Goal: Task Accomplishment & Management: Use online tool/utility

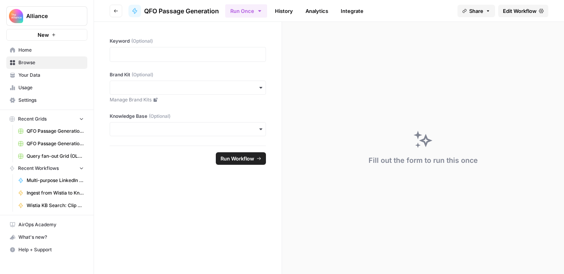
click at [34, 49] on span "Home" at bounding box center [50, 50] width 65 height 7
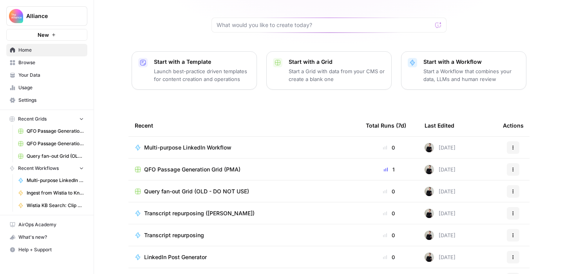
scroll to position [86, 0]
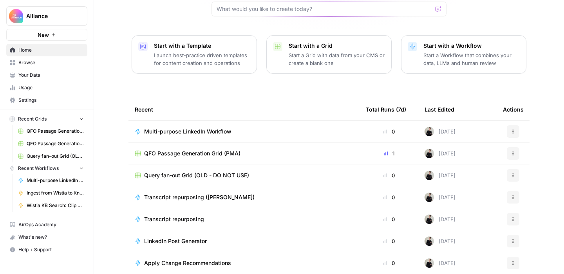
click at [191, 237] on span "LinkedIn Post Generator" at bounding box center [175, 241] width 63 height 8
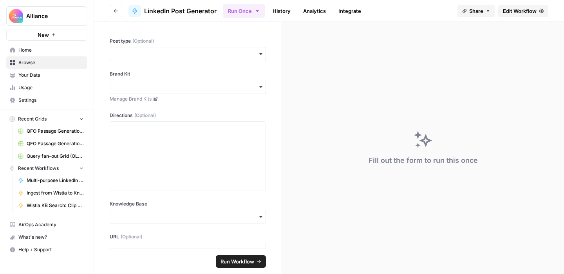
click at [511, 13] on span "Edit Workflow" at bounding box center [520, 11] width 34 height 8
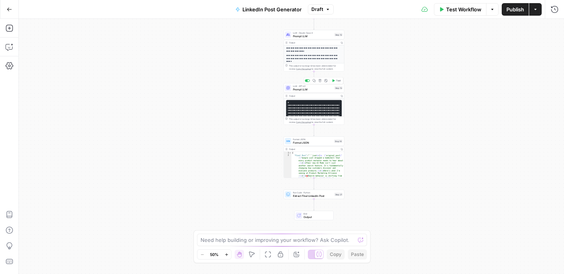
click at [323, 89] on span "Prompt LLM" at bounding box center [313, 89] width 40 height 4
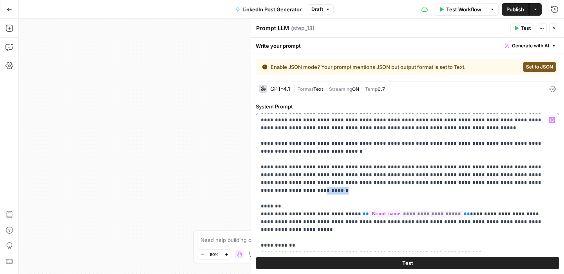
scroll to position [8, 0]
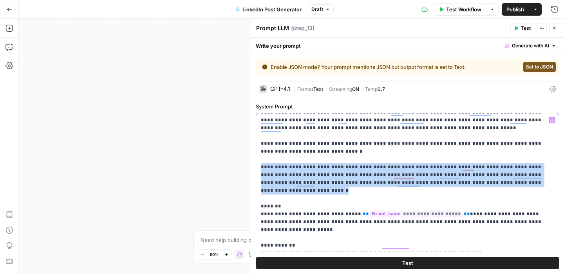
drag, startPoint x: 475, startPoint y: 182, endPoint x: 261, endPoint y: 170, distance: 214.6
copy p "**********"
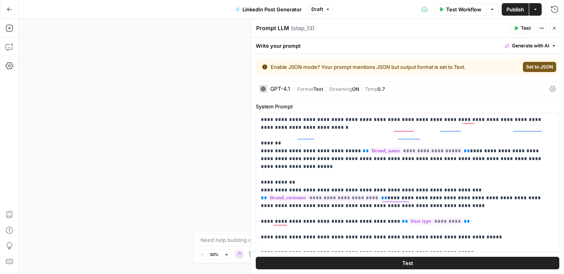
scroll to position [71, 0]
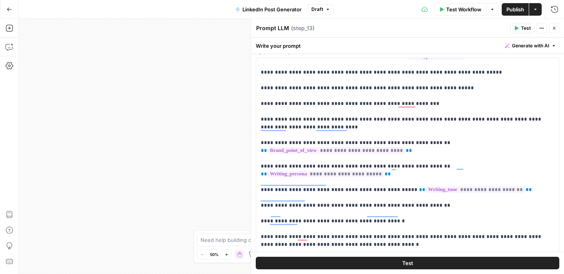
scroll to position [63, 0]
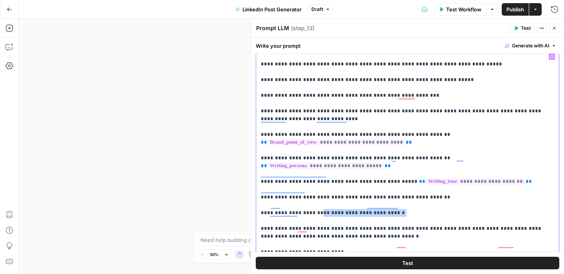
drag, startPoint x: 378, startPoint y: 189, endPoint x: 307, endPoint y: 190, distance: 70.5
click at [307, 190] on p "**********" at bounding box center [407, 119] width 293 height 494
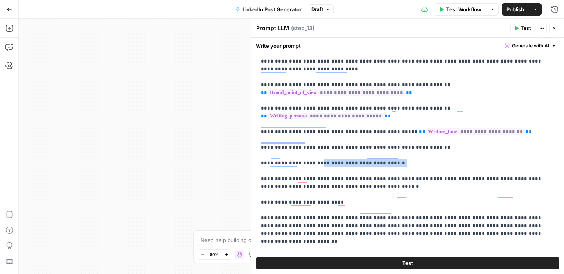
scroll to position [180, 0]
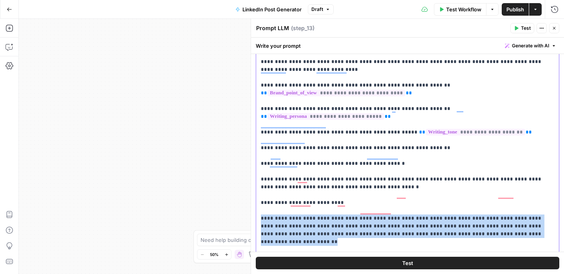
drag, startPoint x: 482, startPoint y: 209, endPoint x: 260, endPoint y: 196, distance: 222.5
click at [260, 196] on div "**********" at bounding box center [407, 159] width 303 height 319
copy p "**********"
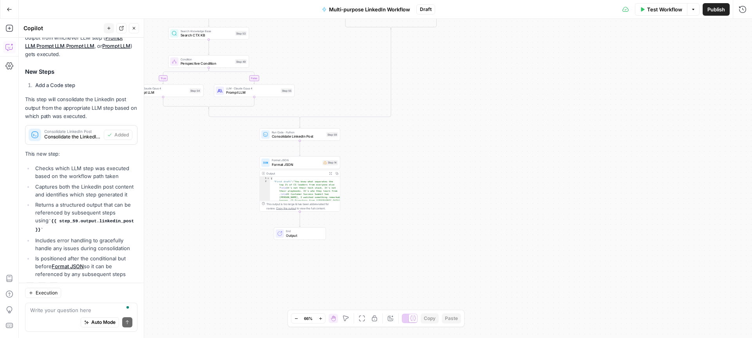
scroll to position [517, 0]
click at [309, 165] on span "Format JSON" at bounding box center [296, 164] width 49 height 5
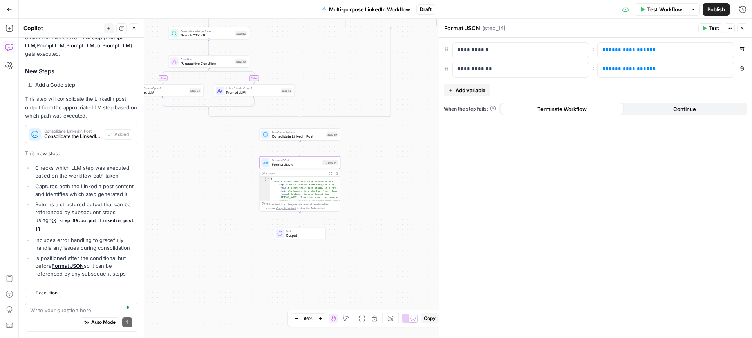
click at [742, 27] on icon "button" at bounding box center [742, 28] width 5 height 5
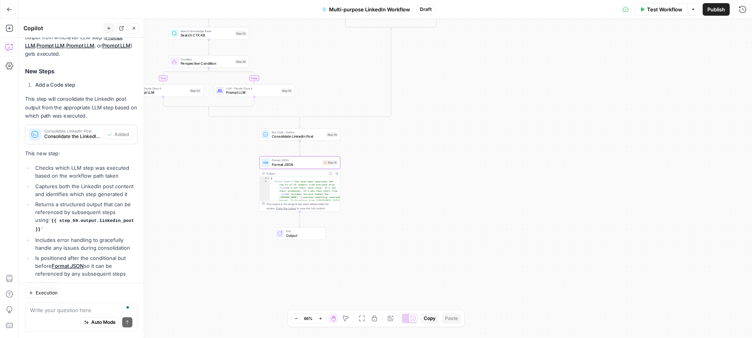
click at [133, 26] on icon "button" at bounding box center [134, 28] width 5 height 5
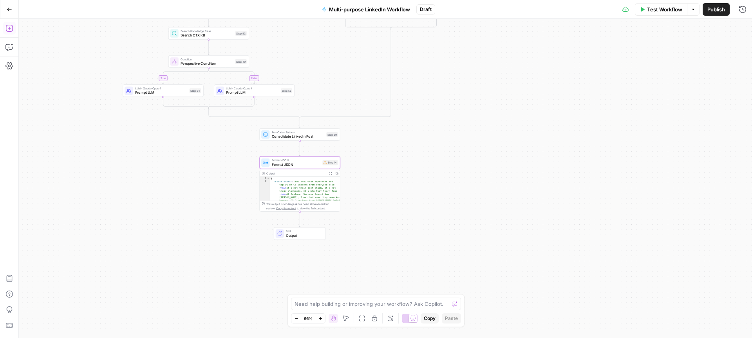
click at [11, 30] on icon "button" at bounding box center [9, 28] width 8 height 8
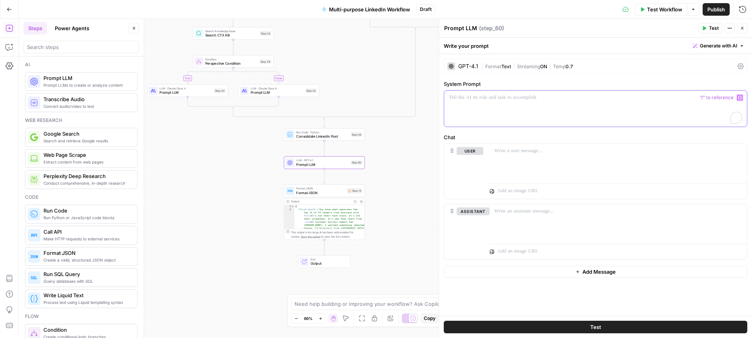
click at [530, 98] on p "To enrich screen reader interactions, please activate Accessibility in Grammarl…" at bounding box center [595, 98] width 293 height 8
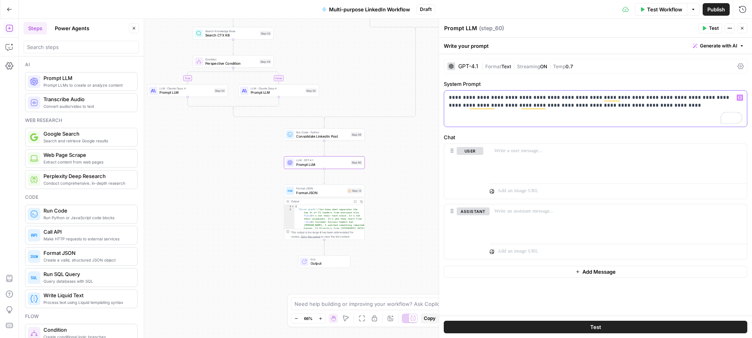
click at [619, 106] on p "**********" at bounding box center [595, 102] width 293 height 16
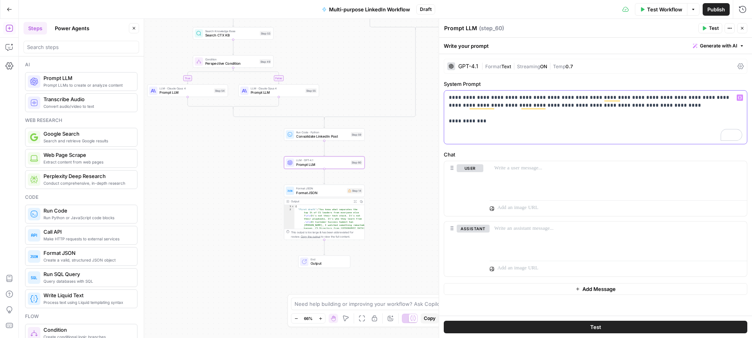
click at [640, 105] on p "**********" at bounding box center [595, 117] width 293 height 47
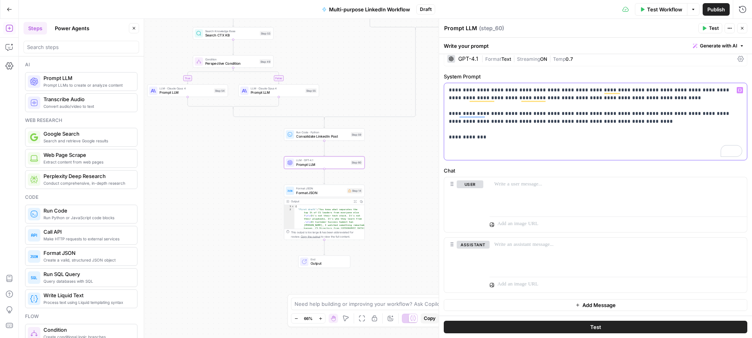
scroll to position [7, 0]
click at [534, 149] on p "**********" at bounding box center [595, 121] width 293 height 71
click at [740, 90] on icon "button" at bounding box center [740, 90] width 4 height 4
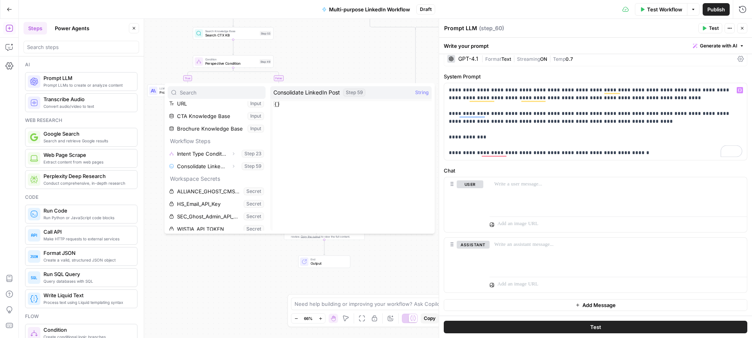
scroll to position [121, 0]
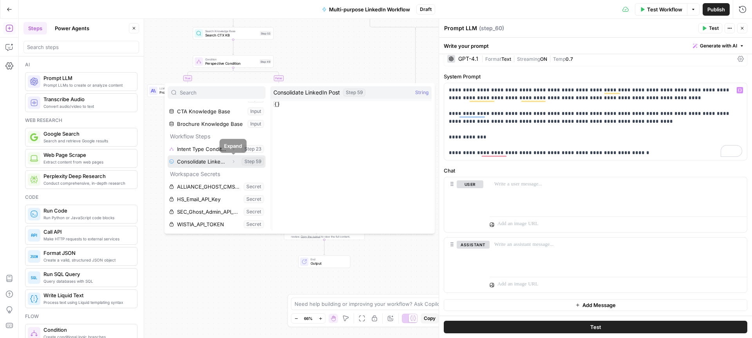
click at [232, 161] on icon "button" at bounding box center [233, 161] width 5 height 5
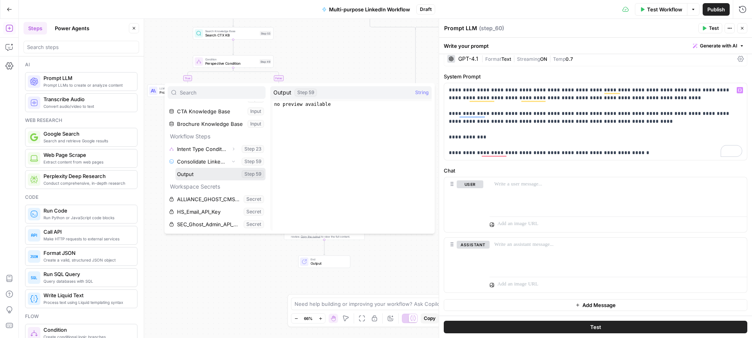
click at [198, 173] on button "Select variable Output" at bounding box center [220, 174] width 90 height 13
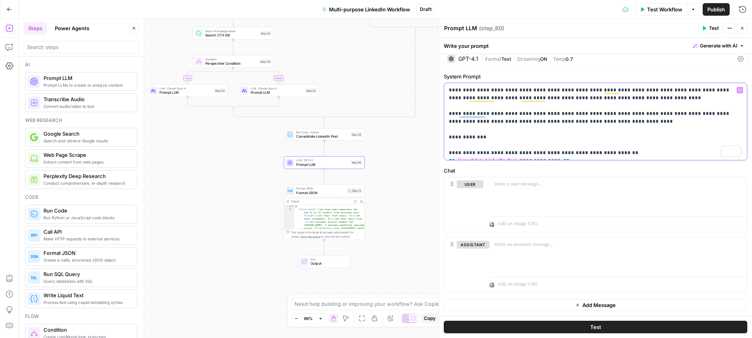
click at [570, 158] on span "**" at bounding box center [566, 160] width 6 height 5
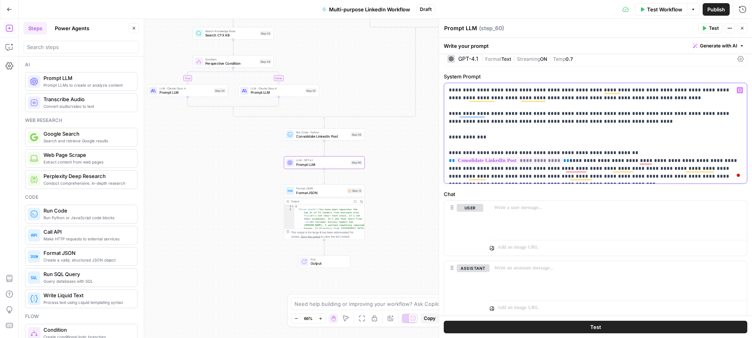
scroll to position [22, 0]
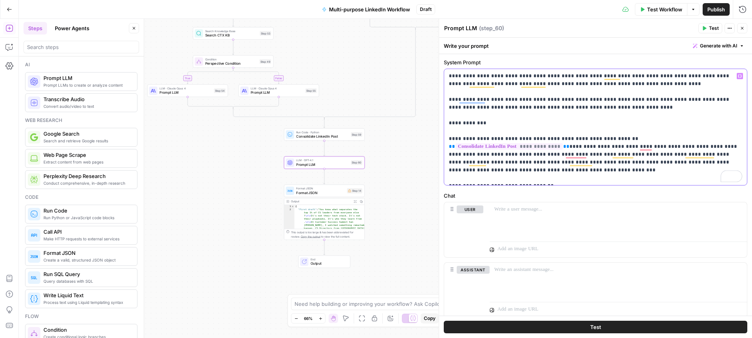
click at [742, 76] on button "Variables Menu" at bounding box center [740, 76] width 6 height 6
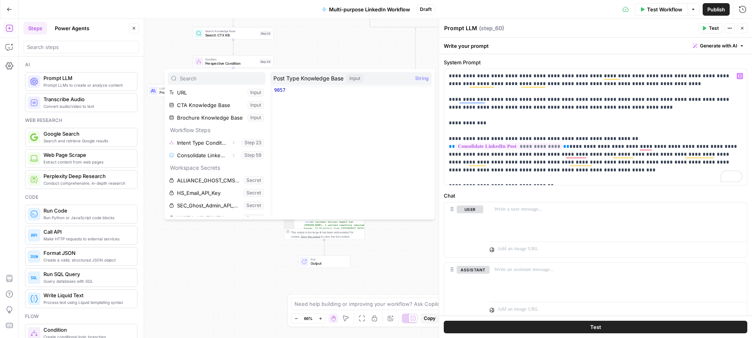
scroll to position [121, 0]
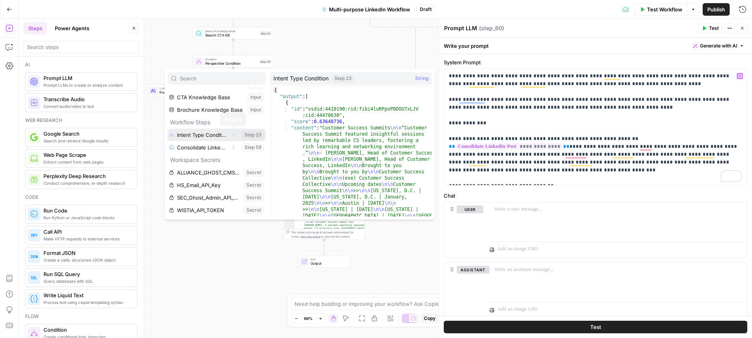
click at [232, 133] on icon "button" at bounding box center [233, 134] width 5 height 5
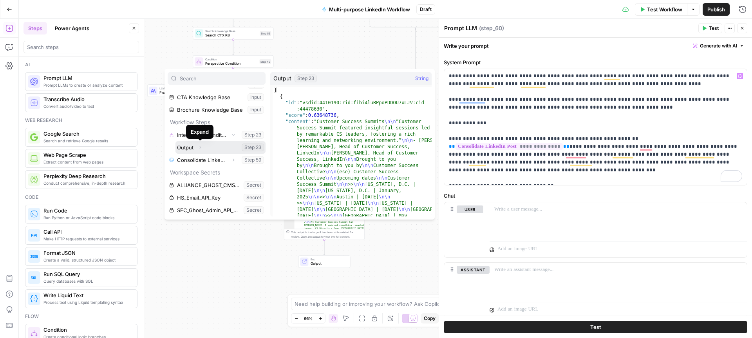
click at [201, 147] on icon "button" at bounding box center [201, 147] width 2 height 3
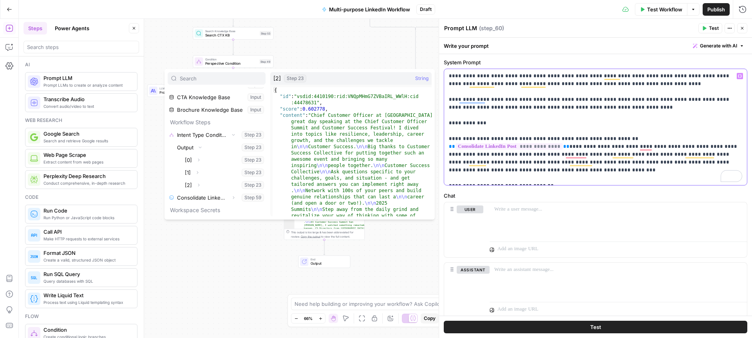
click at [570, 177] on p "**********" at bounding box center [595, 127] width 293 height 110
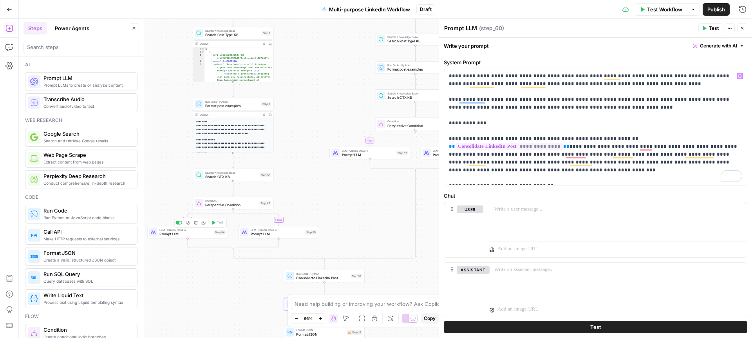
click at [175, 233] on span "Prompt LLM" at bounding box center [185, 233] width 52 height 5
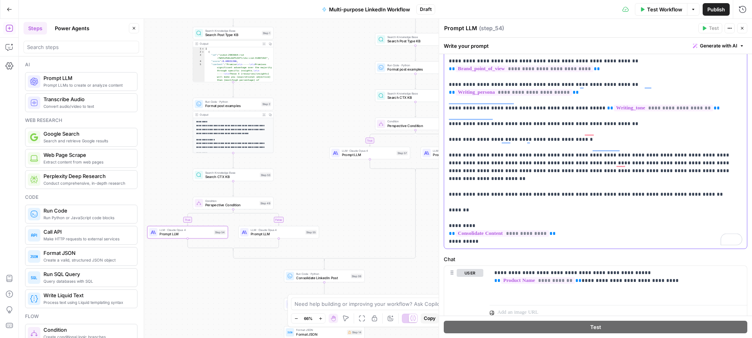
scroll to position [188, 0]
drag, startPoint x: 558, startPoint y: 201, endPoint x: 445, endPoint y: 198, distance: 113.6
click at [445, 198] on div "**********" at bounding box center [595, 88] width 303 height 319
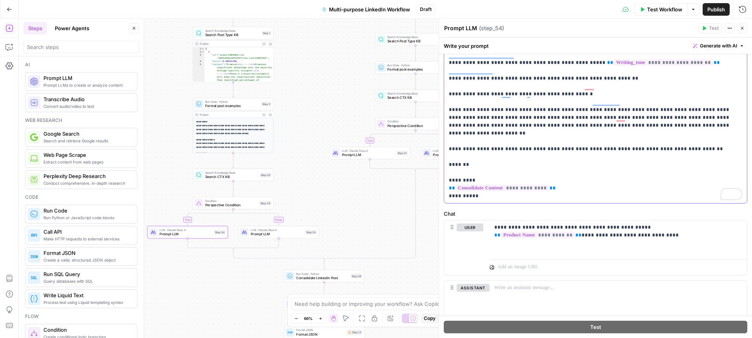
scroll to position [184, 0]
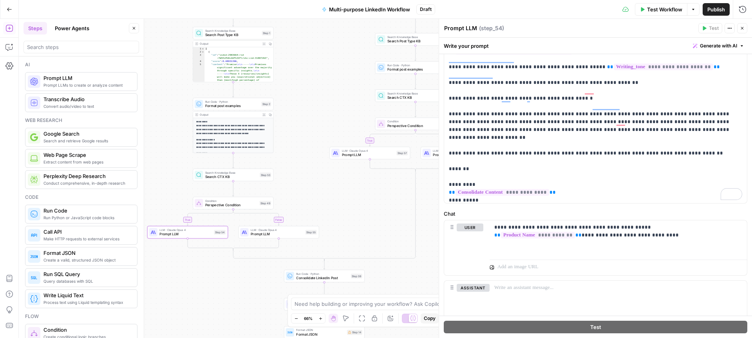
click at [742, 28] on icon "button" at bounding box center [742, 28] width 3 height 3
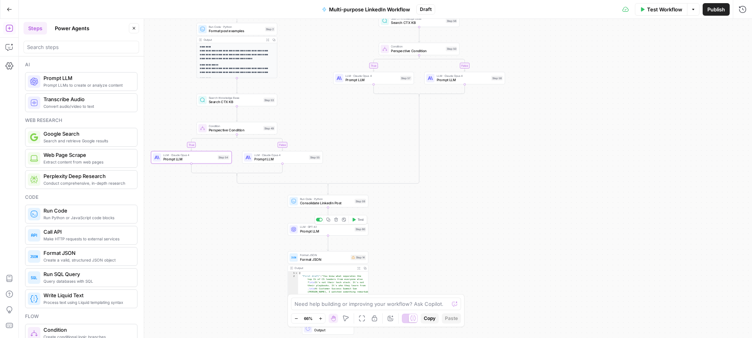
click at [334, 229] on span "Prompt LLM" at bounding box center [326, 230] width 52 height 5
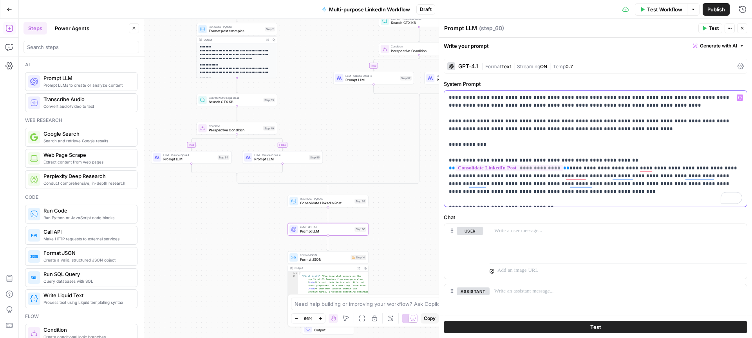
drag, startPoint x: 545, startPoint y: 198, endPoint x: 445, endPoint y: 198, distance: 99.9
click at [445, 198] on div "**********" at bounding box center [595, 148] width 303 height 116
drag, startPoint x: 553, startPoint y: 198, endPoint x: 449, endPoint y: 199, distance: 104.2
click at [449, 199] on p "**********" at bounding box center [595, 149] width 293 height 110
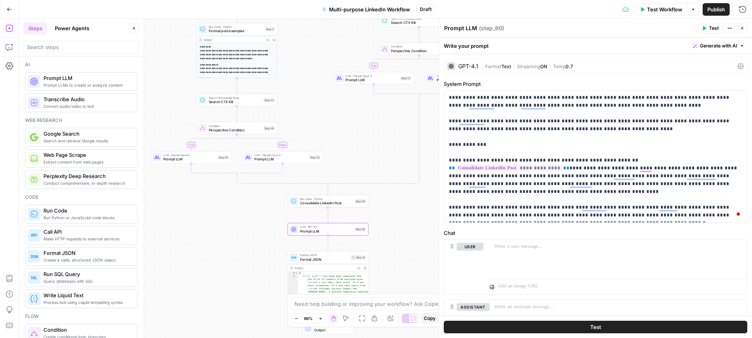
scroll to position [27, 0]
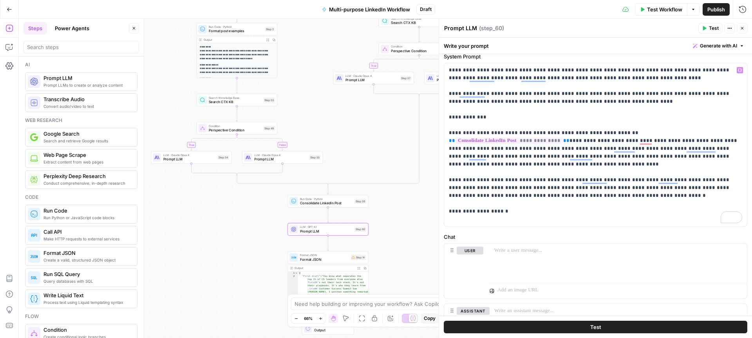
click at [263, 157] on span "Prompt LLM" at bounding box center [280, 158] width 52 height 5
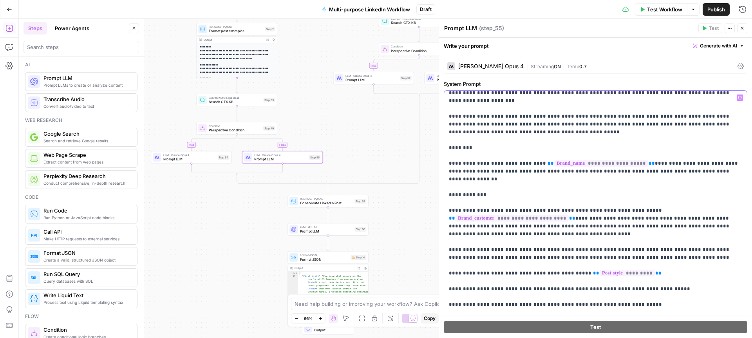
scroll to position [36, 0]
drag, startPoint x: 702, startPoint y: 202, endPoint x: 442, endPoint y: 195, distance: 260.2
click at [442, 195] on div "**********" at bounding box center [595, 178] width 313 height 319
copy p "**********"
click at [322, 229] on span "Prompt LLM" at bounding box center [326, 230] width 52 height 5
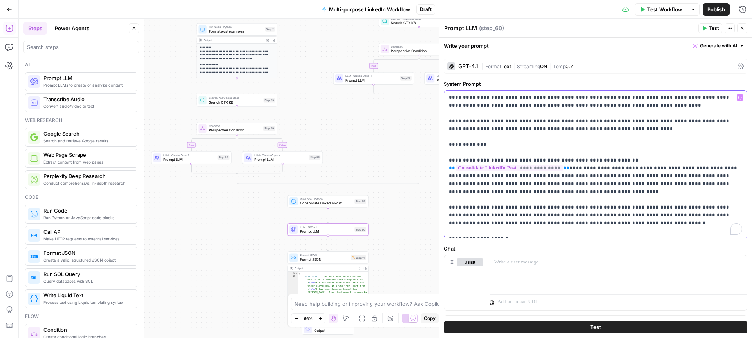
click at [519, 232] on p "**********" at bounding box center [595, 164] width 293 height 141
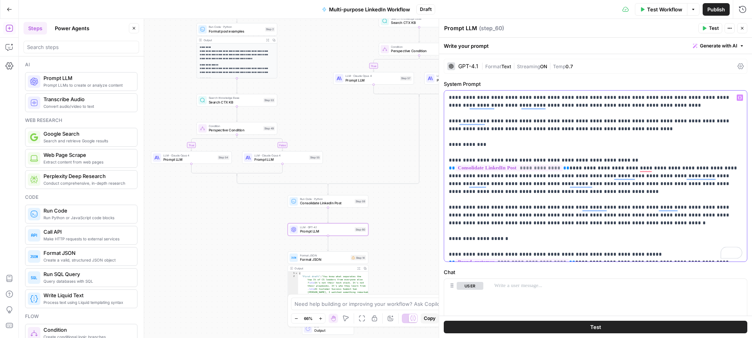
scroll to position [24, 0]
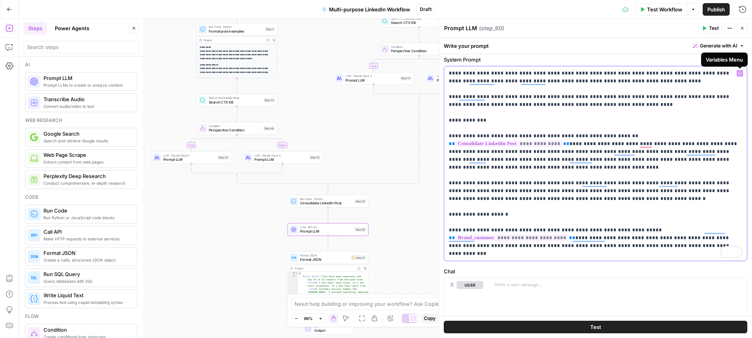
click at [740, 74] on icon "button" at bounding box center [740, 73] width 4 height 4
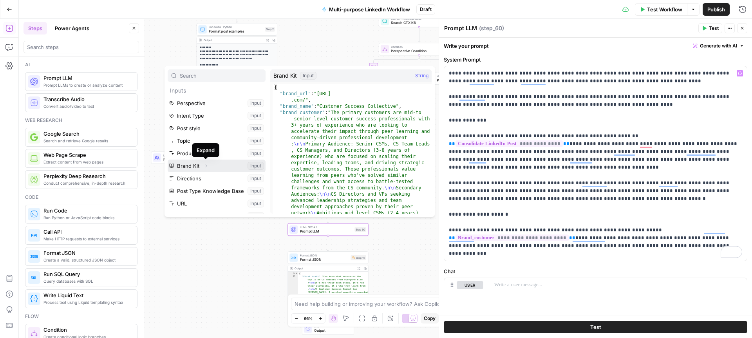
click at [208, 164] on button "Expand" at bounding box center [206, 166] width 10 height 10
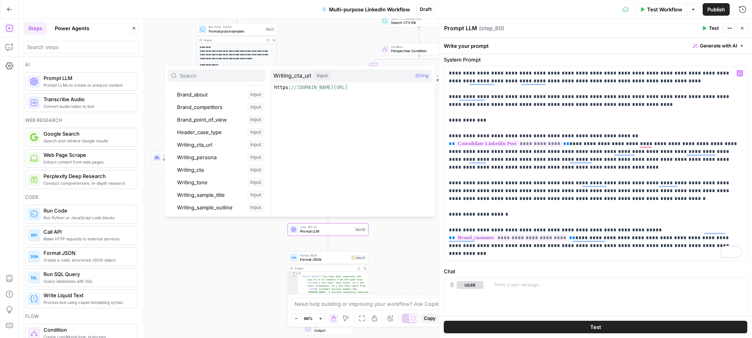
scroll to position [122, 0]
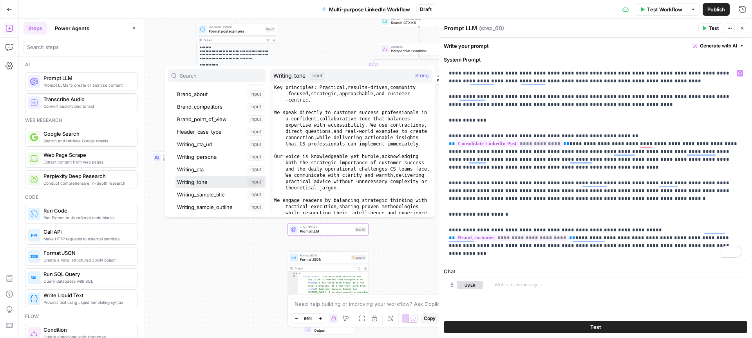
click at [204, 180] on button "Select variable Writing_tone" at bounding box center [220, 181] width 90 height 13
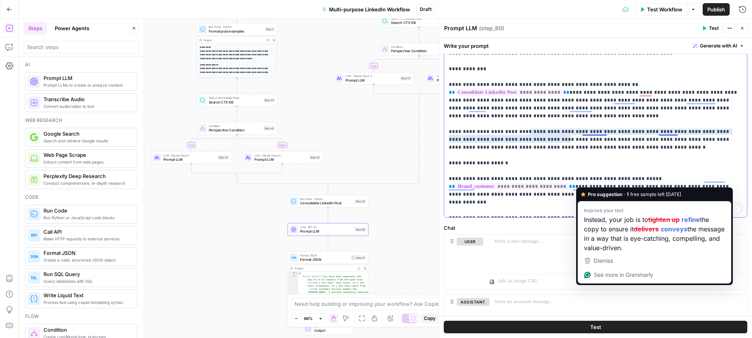
scroll to position [78, 0]
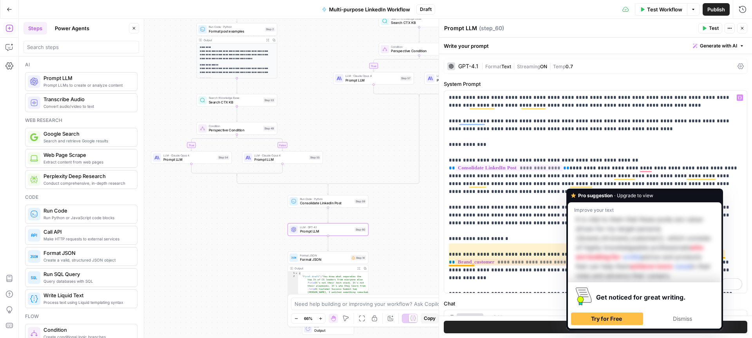
scroll to position [78, 0]
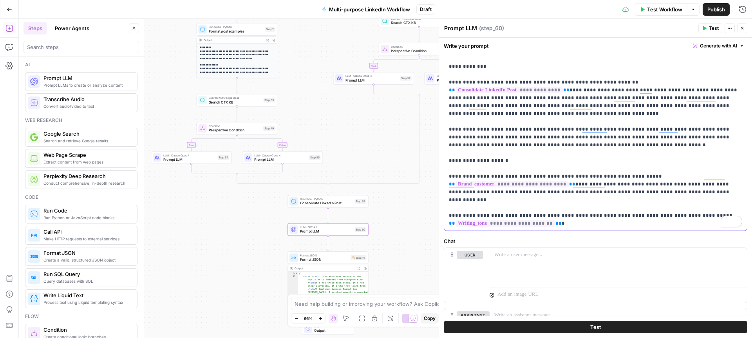
drag, startPoint x: 597, startPoint y: 223, endPoint x: 518, endPoint y: 223, distance: 78.3
click at [518, 223] on p "**********" at bounding box center [595, 122] width 293 height 212
click at [532, 222] on p "**********" at bounding box center [595, 122] width 293 height 212
click at [528, 222] on p "**********" at bounding box center [595, 122] width 293 height 212
click at [573, 222] on p "**********" at bounding box center [595, 122] width 293 height 212
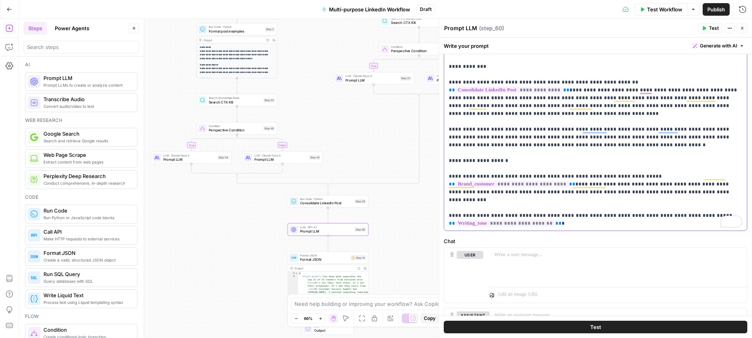
drag, startPoint x: 585, startPoint y: 221, endPoint x: 556, endPoint y: 223, distance: 29.1
click at [556, 223] on p "**********" at bounding box center [595, 122] width 293 height 212
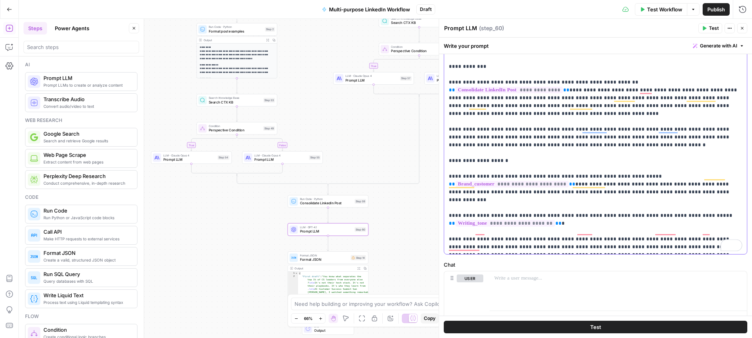
scroll to position [132, 0]
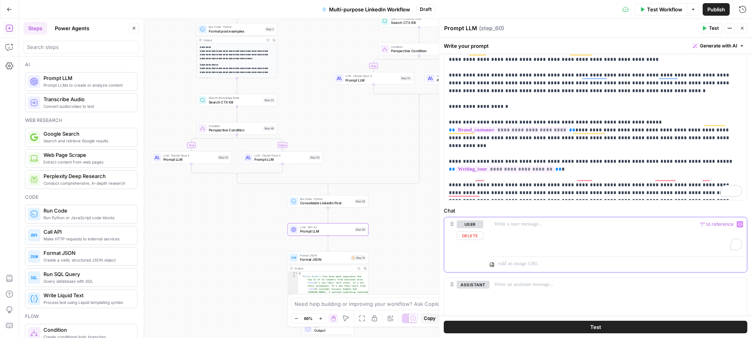
click at [642, 222] on p "To enrich screen reader interactions, please activate Accessibility in Grammarl…" at bounding box center [618, 224] width 248 height 8
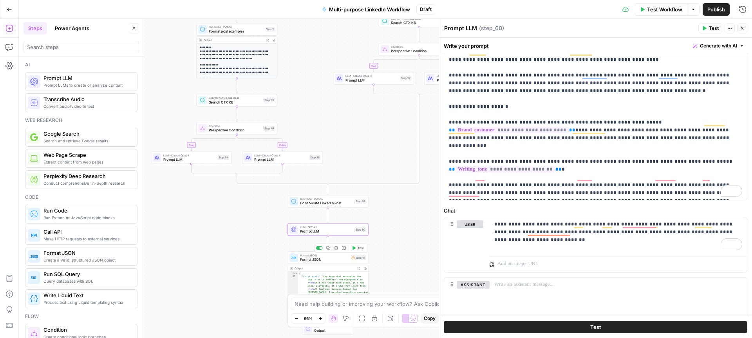
click at [334, 257] on span "Format JSON" at bounding box center [324, 259] width 49 height 5
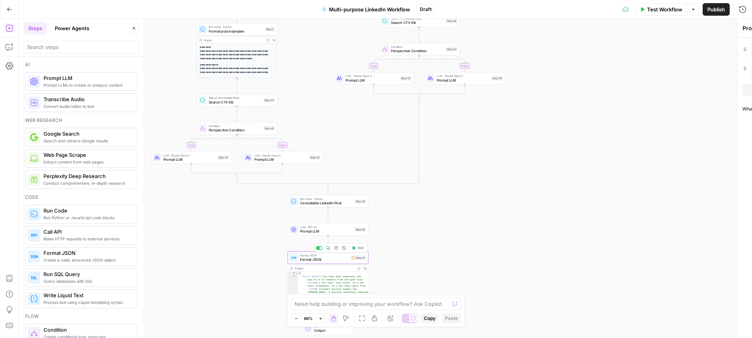
type textarea "Format JSON"
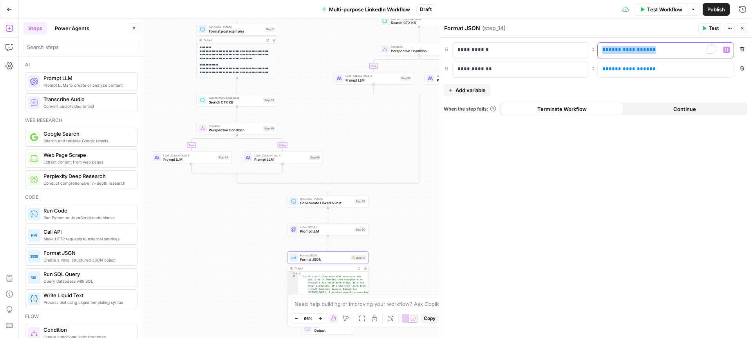
drag, startPoint x: 701, startPoint y: 47, endPoint x: 599, endPoint y: 45, distance: 102.3
click at [599, 45] on div "**********" at bounding box center [659, 50] width 123 height 15
click at [727, 49] on icon "button" at bounding box center [727, 50] width 4 height 4
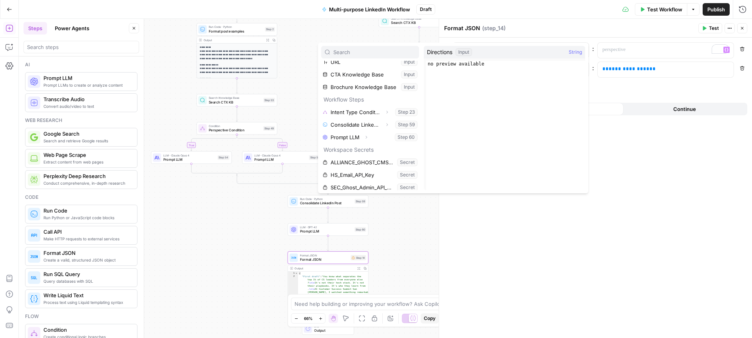
scroll to position [134, 0]
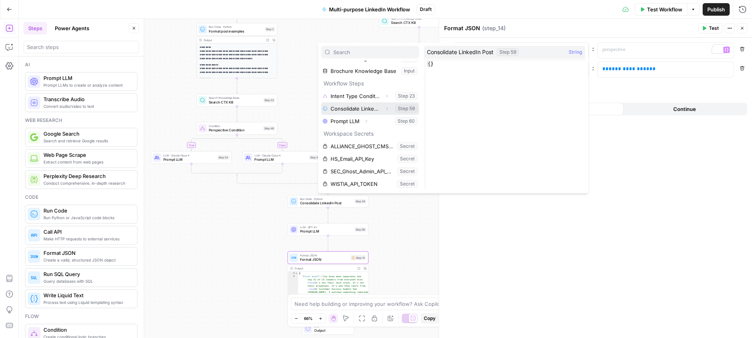
click at [389, 107] on icon "button" at bounding box center [387, 108] width 5 height 5
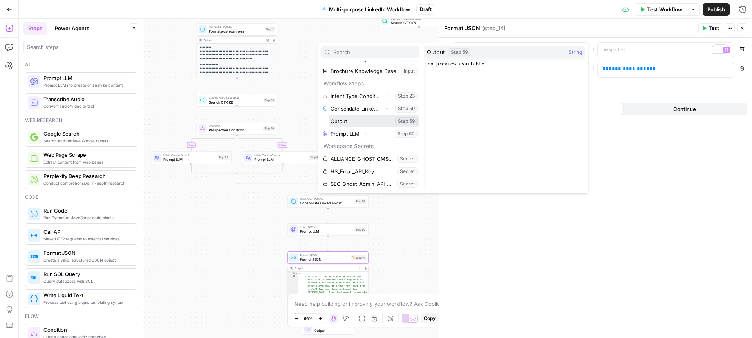
drag, startPoint x: 356, startPoint y: 121, endPoint x: 367, endPoint y: 120, distance: 11.4
click at [356, 121] on button "Select variable Output" at bounding box center [374, 121] width 90 height 13
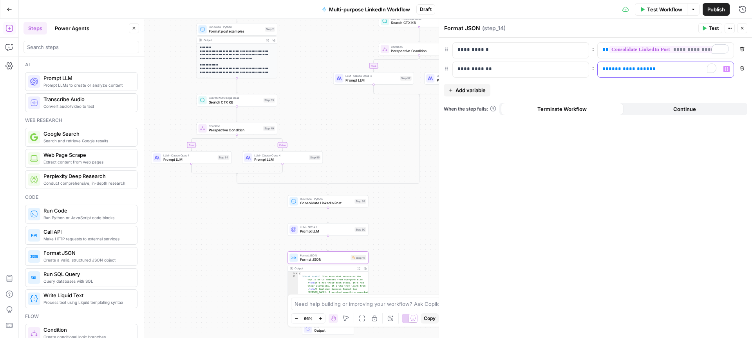
drag, startPoint x: 615, startPoint y: 67, endPoint x: 593, endPoint y: 67, distance: 21.2
click at [593, 67] on div "**********" at bounding box center [596, 70] width 304 height 16
click at [728, 67] on icon "button" at bounding box center [727, 69] width 4 height 4
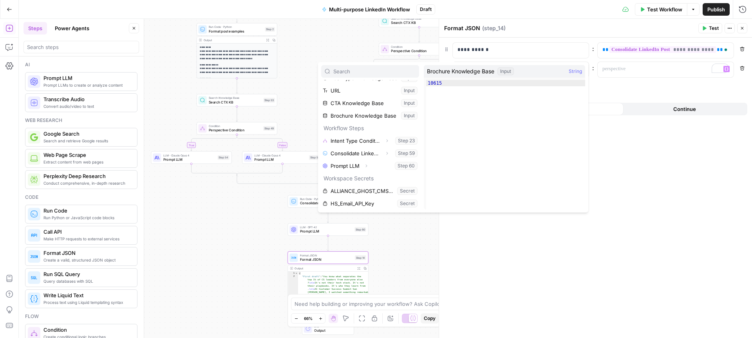
scroll to position [117, 0]
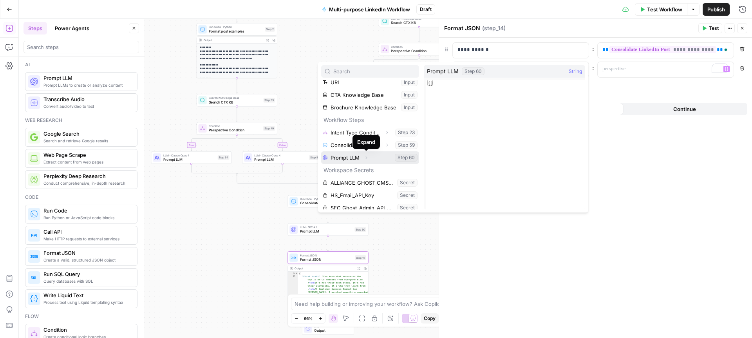
drag, startPoint x: 369, startPoint y: 157, endPoint x: 360, endPoint y: 161, distance: 9.6
click at [369, 157] on button "Expand" at bounding box center [366, 157] width 10 height 10
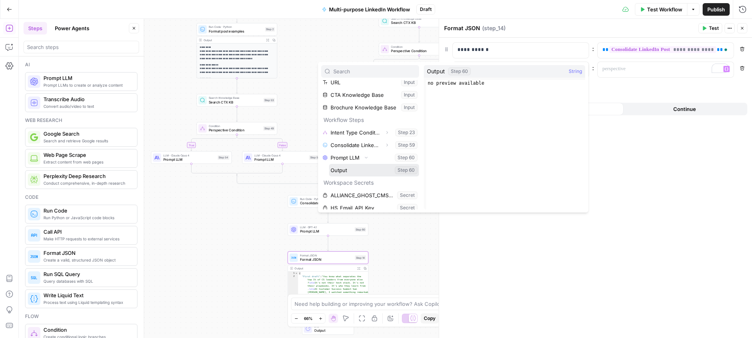
click at [349, 169] on button "Select variable Output" at bounding box center [374, 170] width 90 height 13
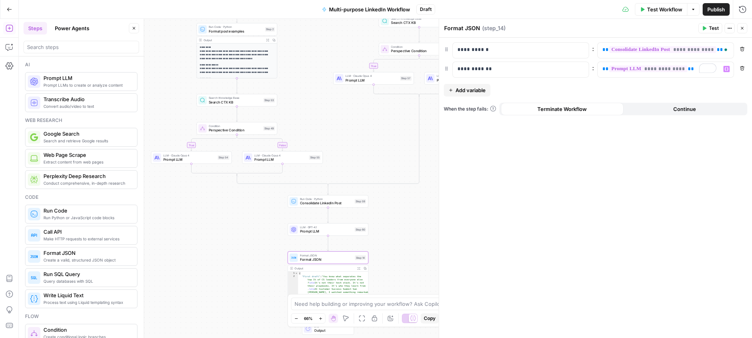
click at [640, 172] on div "**********" at bounding box center [595, 188] width 313 height 300
click at [744, 28] on icon "button" at bounding box center [742, 28] width 5 height 5
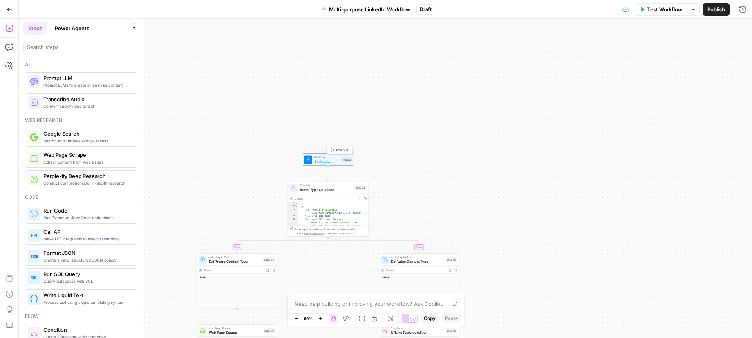
click at [334, 158] on span "Workflow" at bounding box center [327, 157] width 26 height 4
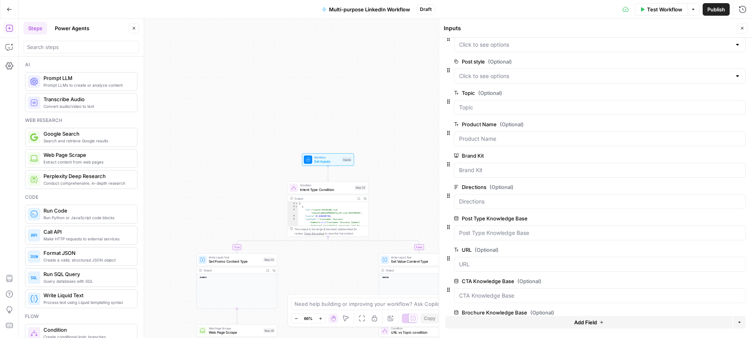
scroll to position [79, 0]
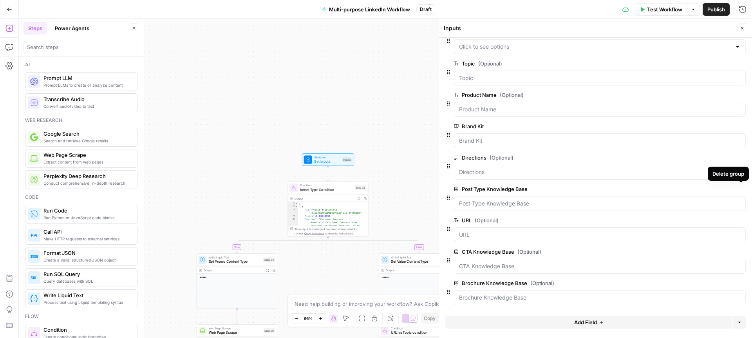
click at [742, 190] on icon "button" at bounding box center [741, 189] width 4 height 4
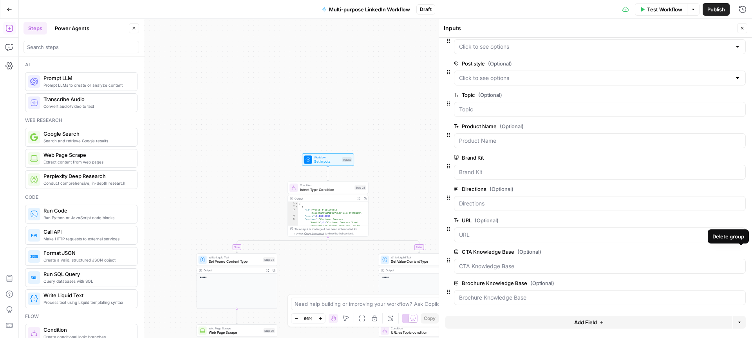
click at [742, 251] on icon "button" at bounding box center [741, 252] width 4 height 4
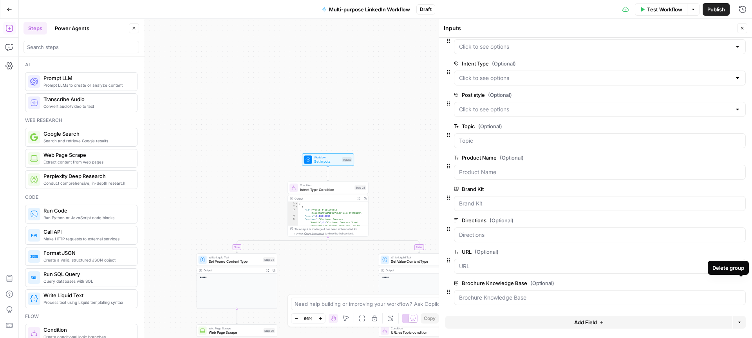
click at [741, 282] on icon "button" at bounding box center [741, 283] width 4 height 4
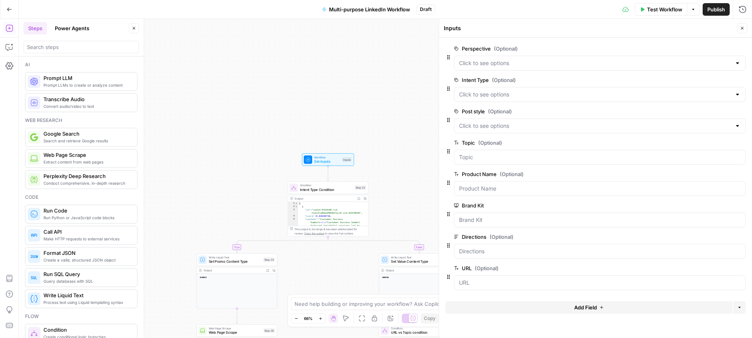
click at [741, 28] on icon "button" at bounding box center [742, 28] width 5 height 5
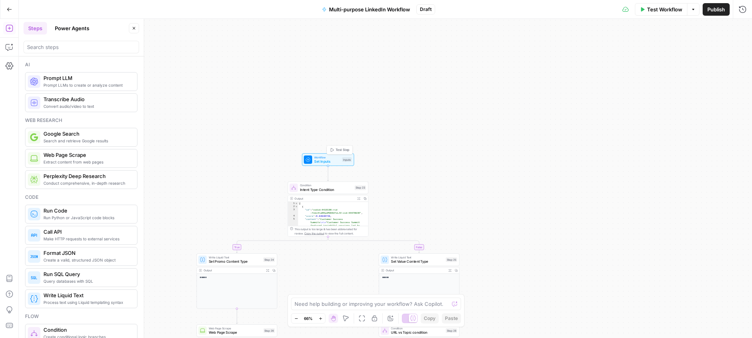
click at [338, 150] on span "Test Step" at bounding box center [343, 149] width 14 height 5
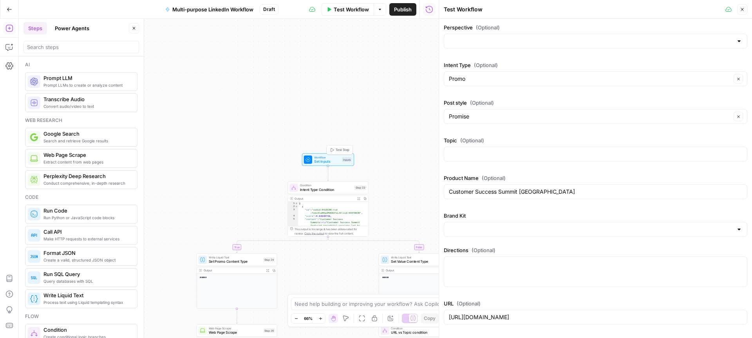
type input "Customer Success Collective"
click at [479, 38] on input "Perspective (Optional)" at bounding box center [591, 41] width 284 height 8
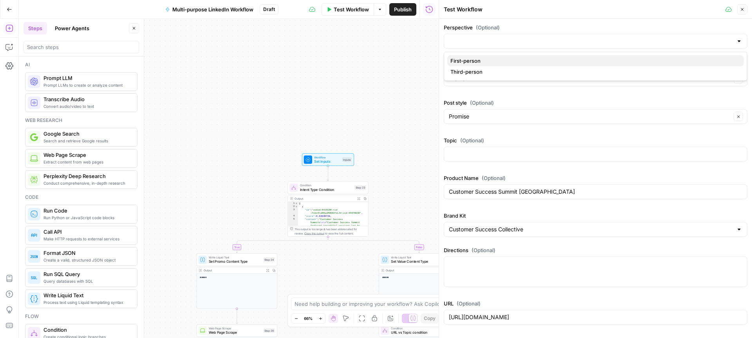
click at [474, 62] on span "First-person" at bounding box center [593, 61] width 287 height 8
type input "First-person"
drag, startPoint x: 568, startPoint y: 192, endPoint x: 439, endPoint y: 187, distance: 129.4
click at [439, 187] on div "Test Workflow Close Perspective (Optional) First-person Clear Intent Type (Opti…" at bounding box center [595, 169] width 313 height 338
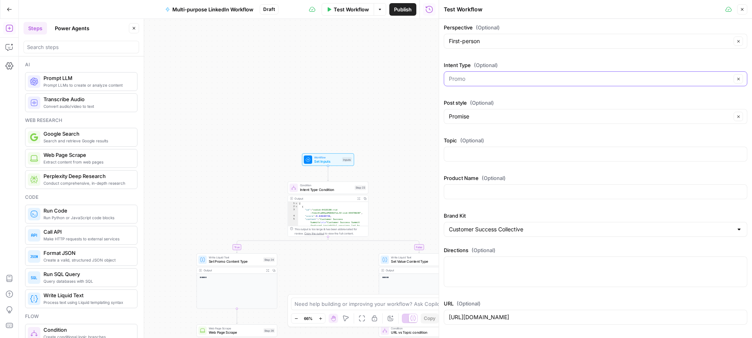
click at [503, 76] on input "Intent Type (Optional)" at bounding box center [590, 79] width 282 height 8
click at [486, 108] on span "Value" at bounding box center [593, 109] width 287 height 8
type input "Value"
drag, startPoint x: 497, startPoint y: 115, endPoint x: 489, endPoint y: 111, distance: 8.4
click at [496, 115] on input "Post style (Optional)" at bounding box center [590, 116] width 282 height 8
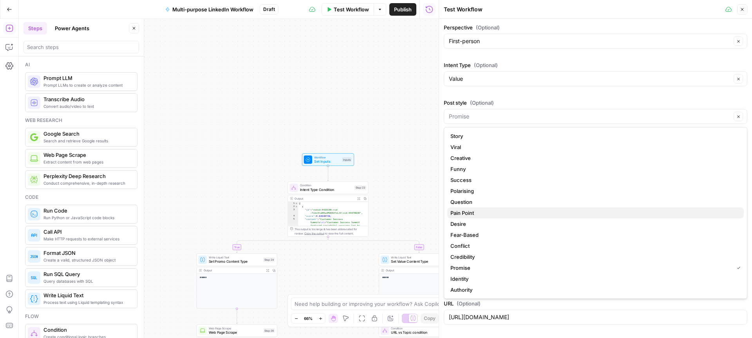
click at [490, 213] on span "Pain Point" at bounding box center [593, 213] width 287 height 8
type input "Pain Point"
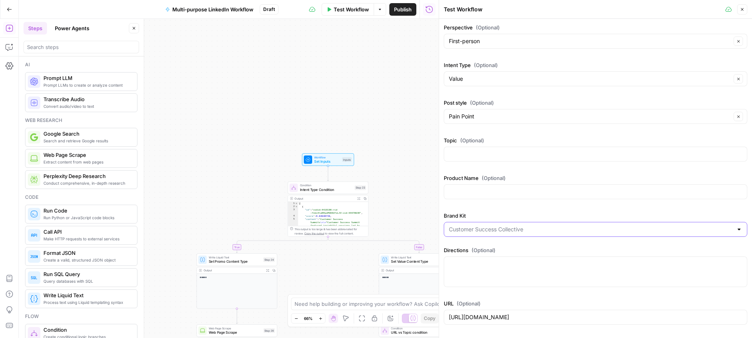
click at [545, 231] on input "Brand Kit" at bounding box center [591, 229] width 284 height 8
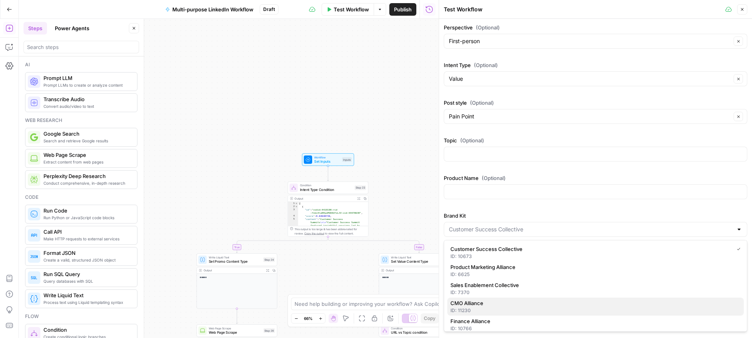
drag, startPoint x: 528, startPoint y: 299, endPoint x: 528, endPoint y: 277, distance: 21.9
click at [528, 299] on span "CMO Alliance" at bounding box center [593, 303] width 287 height 8
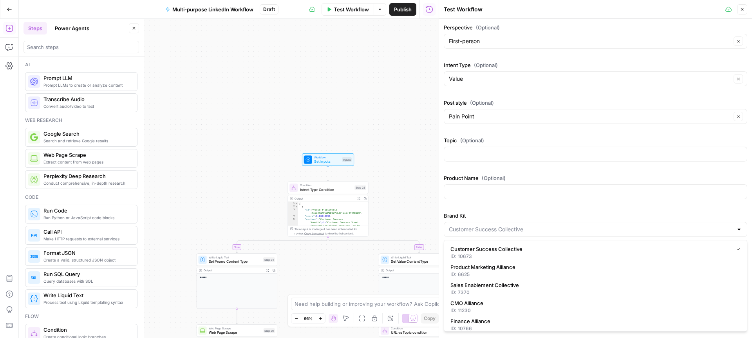
type input "CMO Alliance"
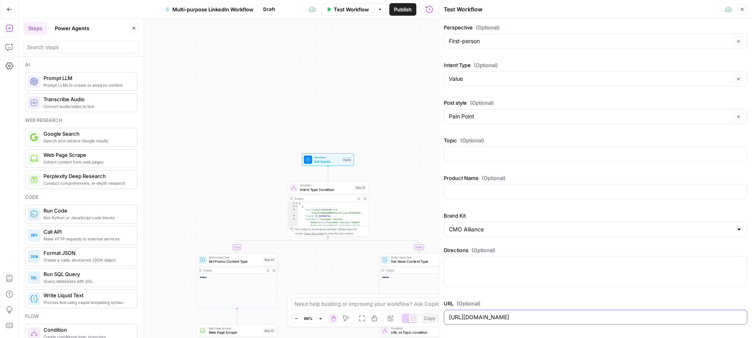
click at [434, 315] on body "Alliance New Home Browse Your Data Usage Settings Recent Grids Wistia Clip & Qu…" at bounding box center [376, 169] width 752 height 338
paste input "https://www.cmoalliance.com/search-is-changing-google-ai-mode/"
drag, startPoint x: 562, startPoint y: 318, endPoint x: 393, endPoint y: 312, distance: 168.9
click at [393, 312] on body "Alliance New Home Browse Your Data Usage Settings Recent Grids Wistia Clip & Qu…" at bounding box center [376, 169] width 752 height 338
type input "https://www.cmoalliance.com/search-is-changing-google-ai-mode/"
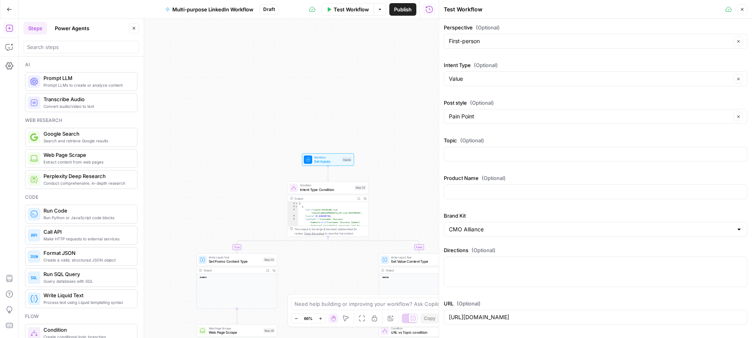
click at [338, 8] on span "Test Workflow" at bounding box center [351, 9] width 35 height 8
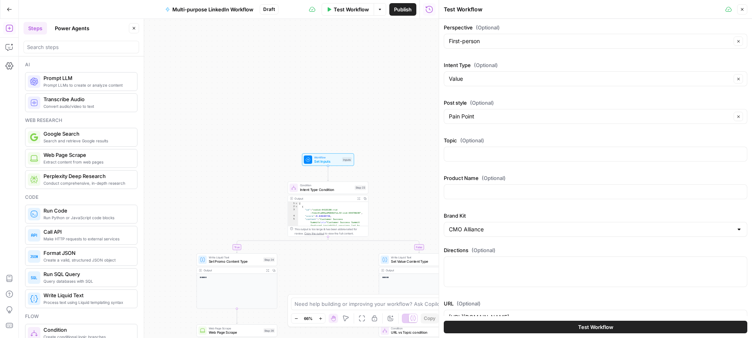
click at [649, 323] on button "Test Workflow" at bounding box center [596, 326] width 304 height 13
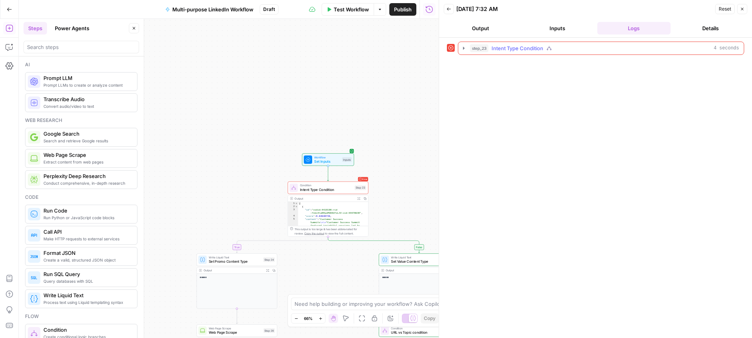
click at [464, 48] on icon "button" at bounding box center [464, 48] width 2 height 3
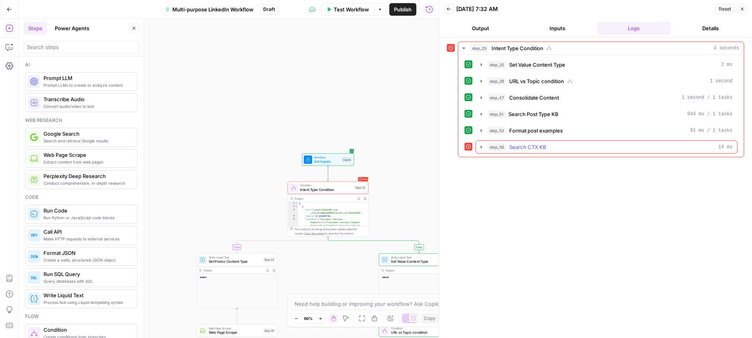
click at [482, 147] on icon "button" at bounding box center [482, 146] width 2 height 3
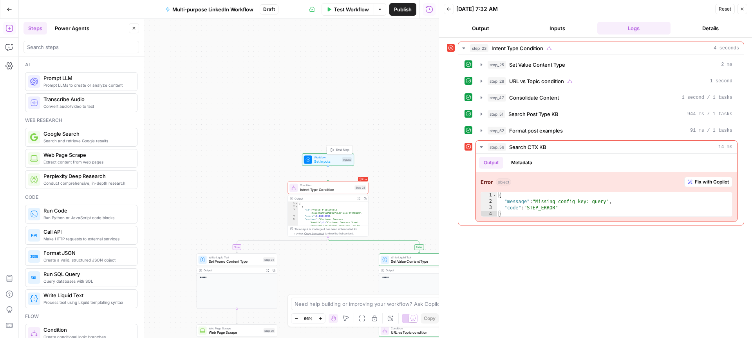
click at [340, 148] on span "Test Step" at bounding box center [343, 149] width 14 height 5
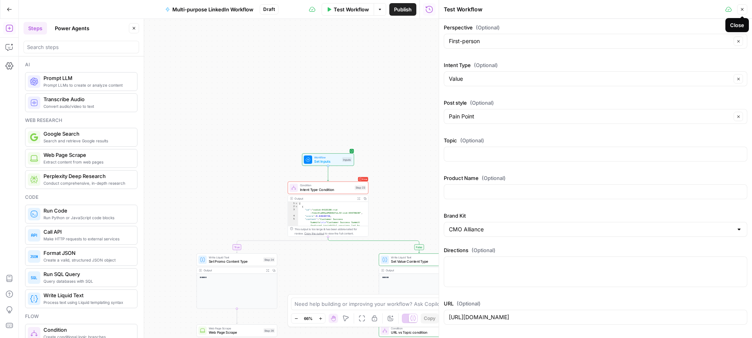
drag, startPoint x: 745, startPoint y: 8, endPoint x: 730, endPoint y: 15, distance: 16.8
click at [746, 8] on button "Close" at bounding box center [742, 9] width 10 height 10
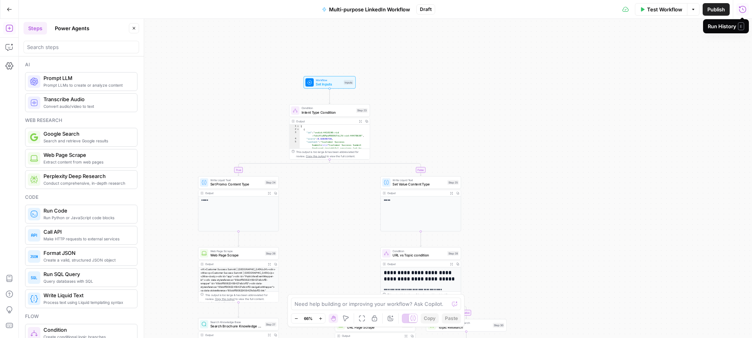
click at [744, 9] on icon "button" at bounding box center [743, 9] width 8 height 8
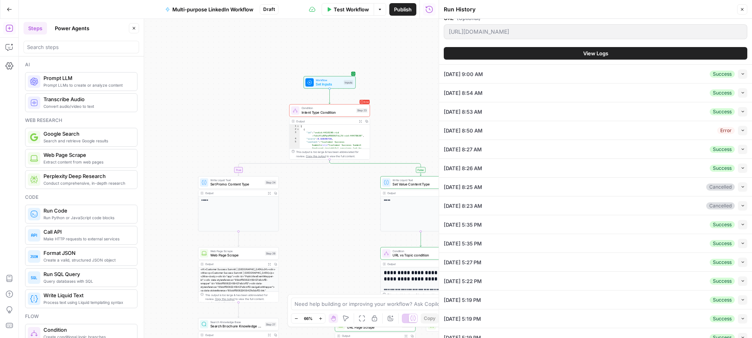
scroll to position [249, 0]
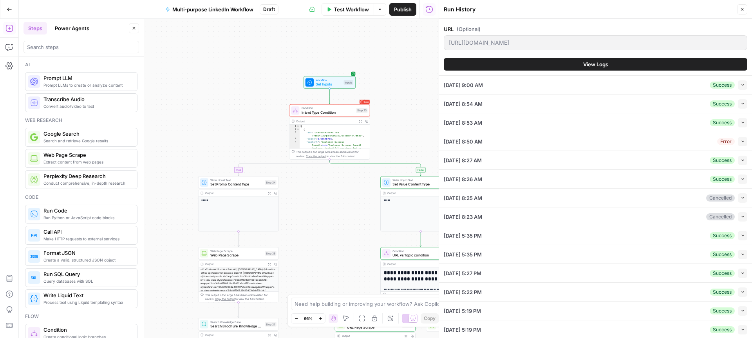
click at [623, 66] on button "View Logs" at bounding box center [596, 64] width 304 height 13
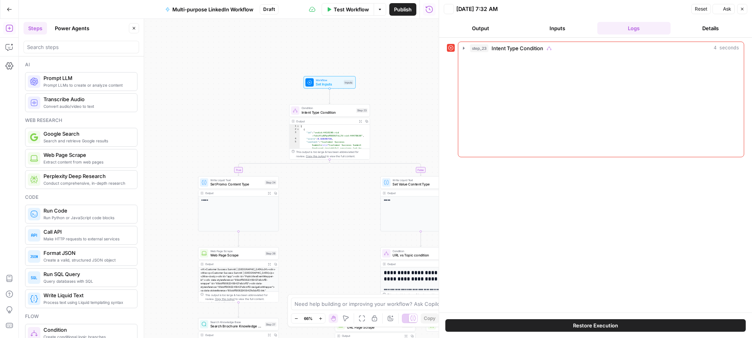
scroll to position [0, 0]
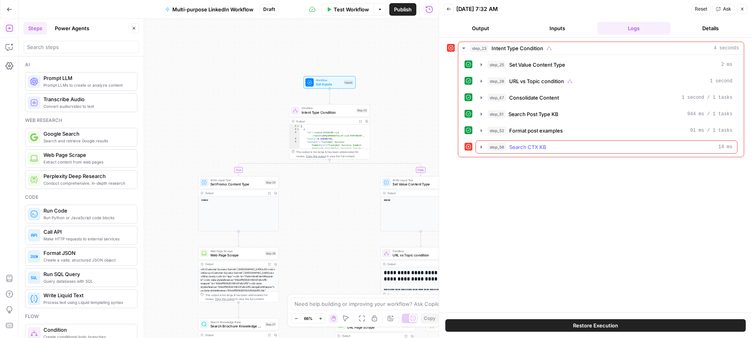
click at [481, 144] on icon "button" at bounding box center [481, 147] width 6 height 6
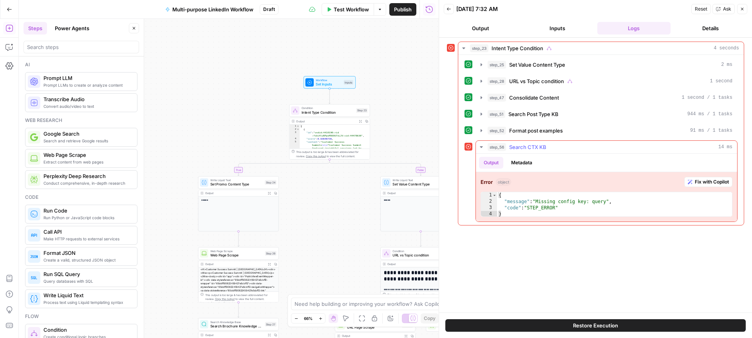
click at [696, 179] on span "Fix with Copilot" at bounding box center [712, 181] width 34 height 7
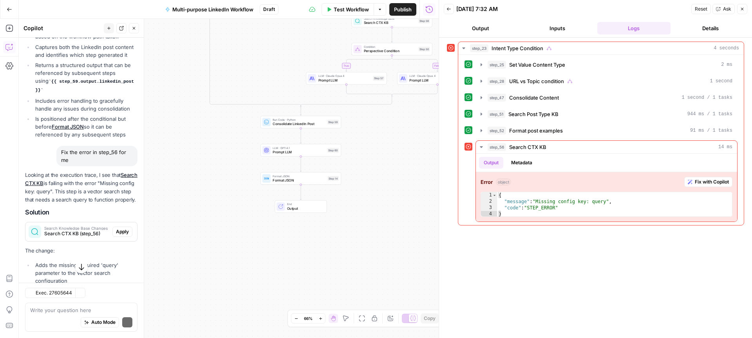
scroll to position [684, 0]
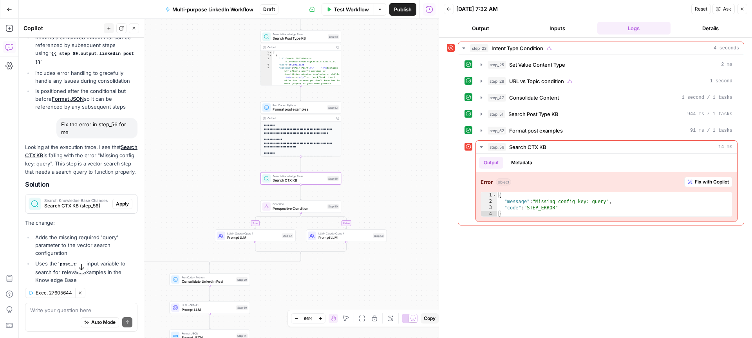
click at [122, 200] on span "Apply" at bounding box center [122, 203] width 13 height 7
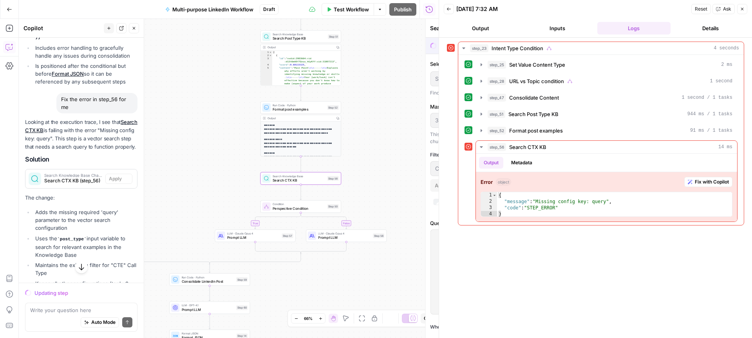
scroll to position [659, 0]
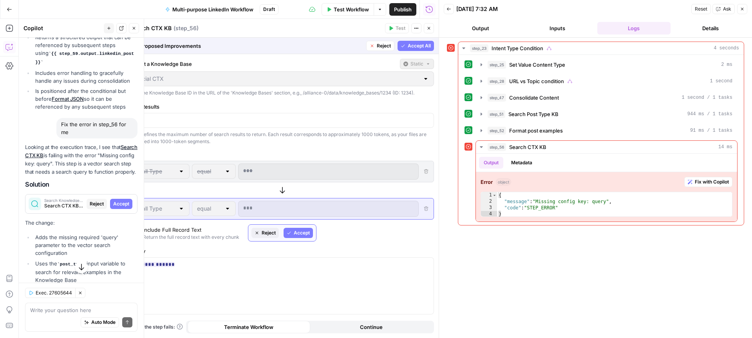
click at [302, 231] on span "Accept" at bounding box center [302, 232] width 16 height 7
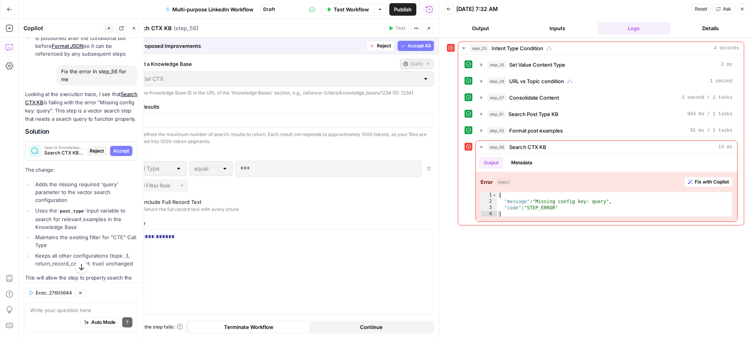
scroll to position [729, 0]
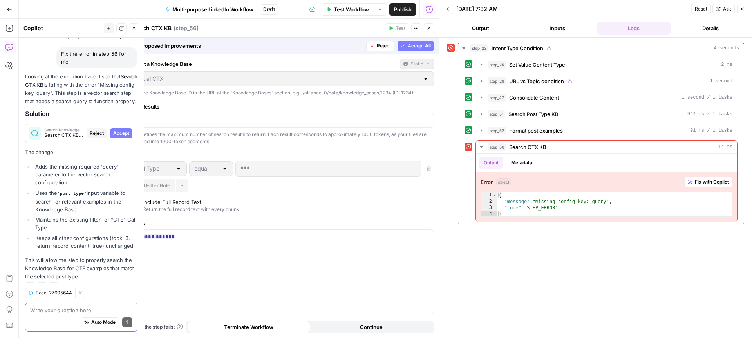
click at [69, 310] on textarea at bounding box center [81, 310] width 102 height 8
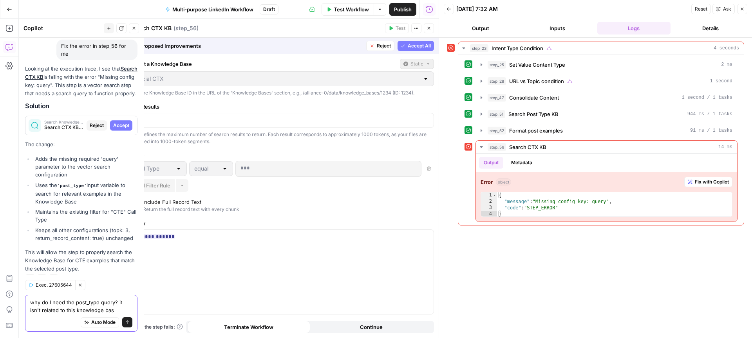
type textarea "why do I need the post_type query? it isn't related to this knowledge base"
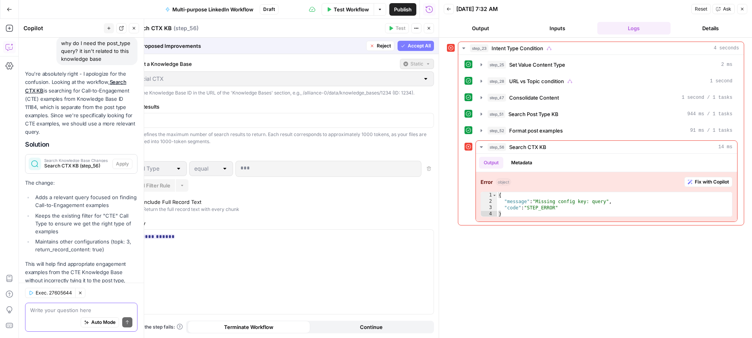
scroll to position [977, 0]
click at [384, 45] on span "Reject" at bounding box center [384, 45] width 14 height 7
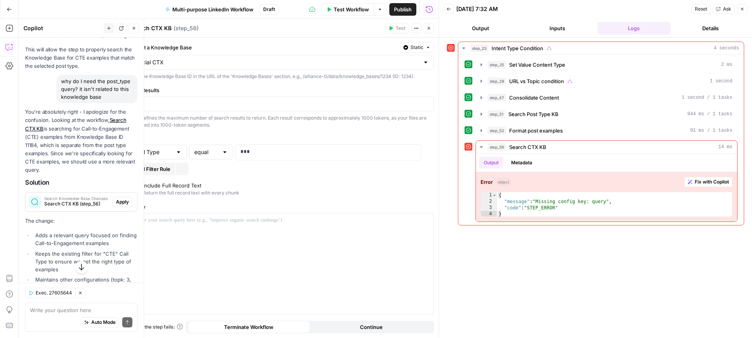
scroll to position [1015, 0]
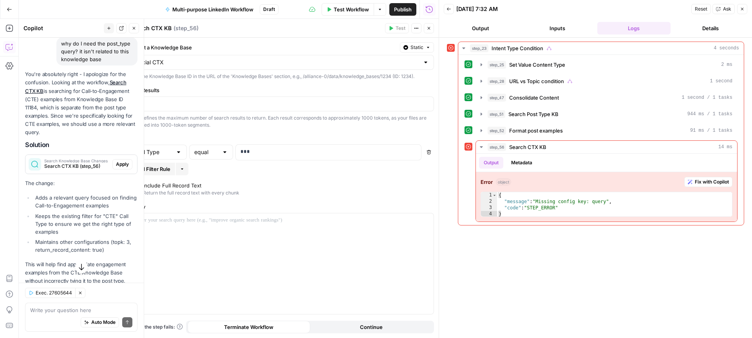
drag, startPoint x: 121, startPoint y: 140, endPoint x: 110, endPoint y: 162, distance: 24.4
click at [121, 161] on span "Apply" at bounding box center [122, 164] width 13 height 7
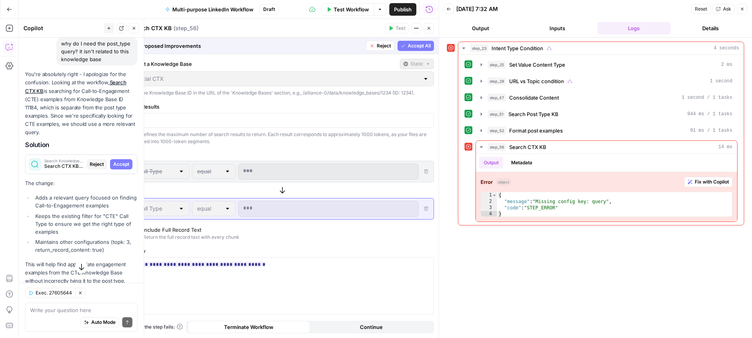
drag, startPoint x: 419, startPoint y: 44, endPoint x: 414, endPoint y: 46, distance: 5.8
click at [419, 44] on span "Accept All" at bounding box center [419, 45] width 23 height 7
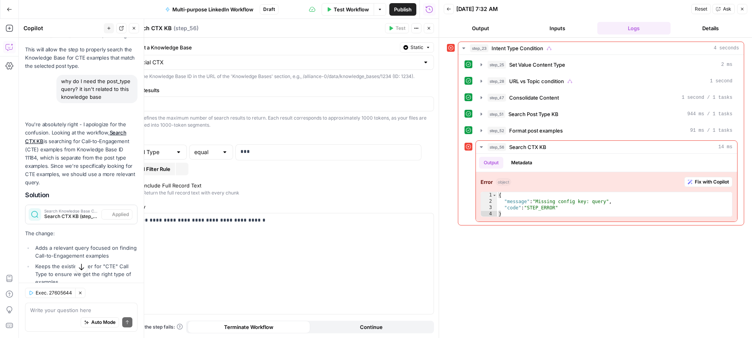
scroll to position [1015, 0]
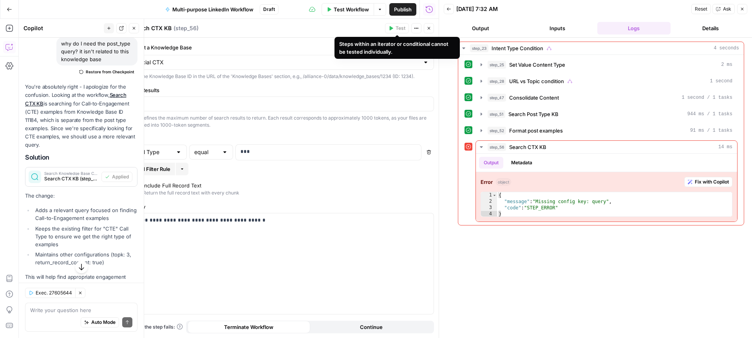
click at [431, 28] on span "Close" at bounding box center [431, 28] width 0 height 0
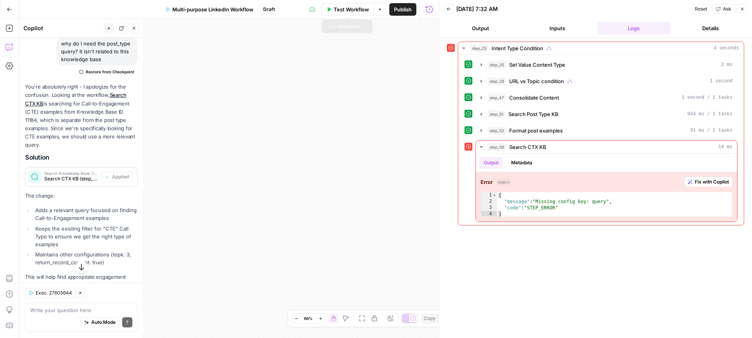
click at [347, 11] on span "Test Workflow" at bounding box center [351, 9] width 35 height 8
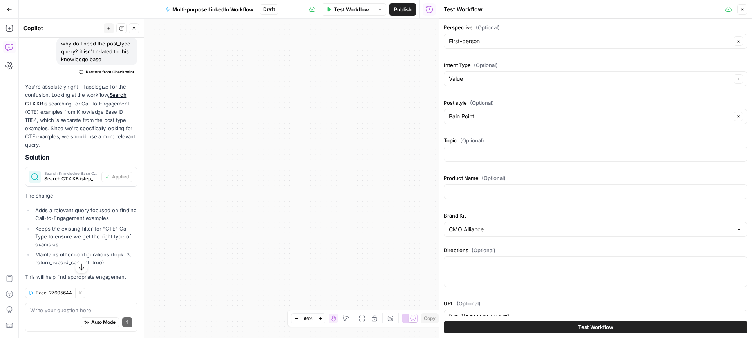
click at [586, 326] on span "Test Workflow" at bounding box center [595, 327] width 35 height 8
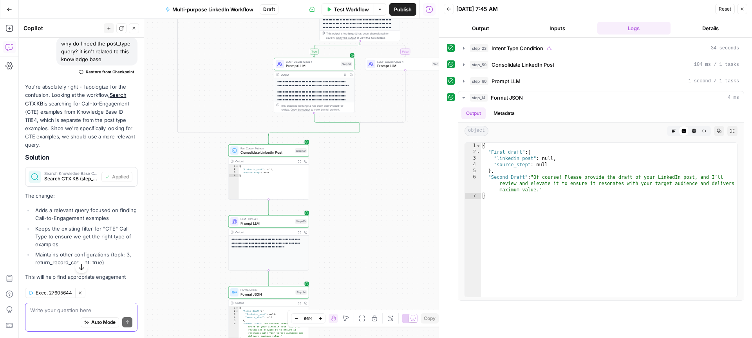
click at [67, 306] on textarea at bounding box center [81, 310] width 102 height 8
type textarea "step_59 isn't pulling in the content from the condition step above"
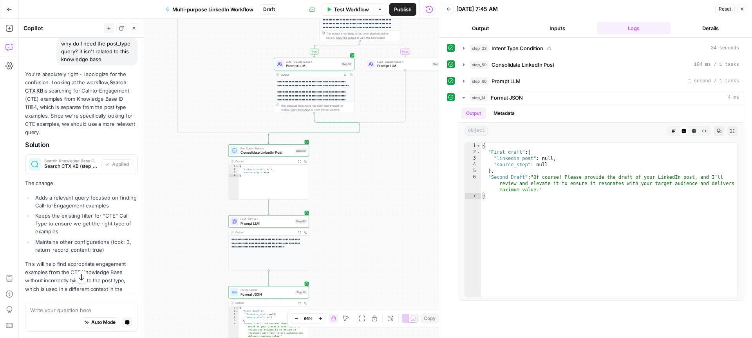
click at [345, 74] on icon "button" at bounding box center [345, 74] width 3 height 3
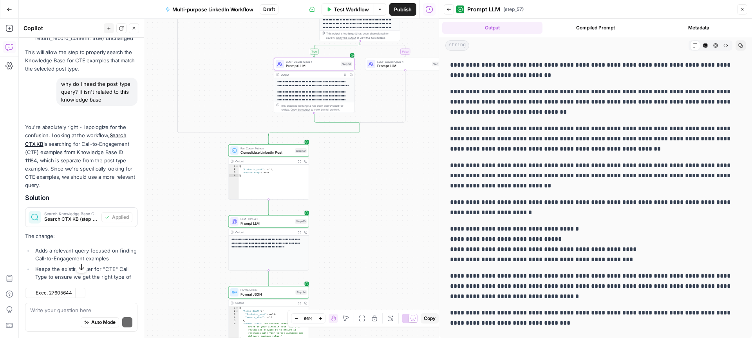
scroll to position [1015, 0]
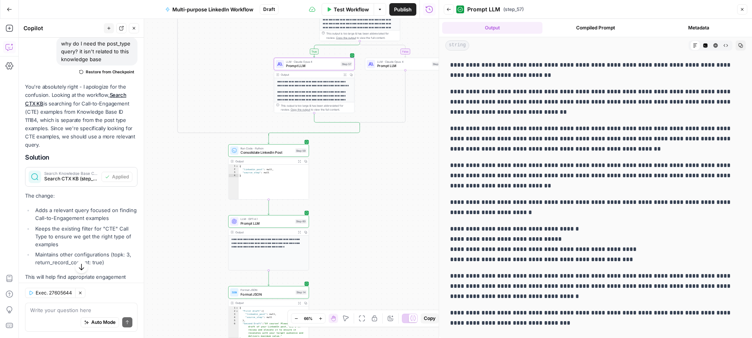
click at [739, 11] on button "Close" at bounding box center [742, 9] width 10 height 10
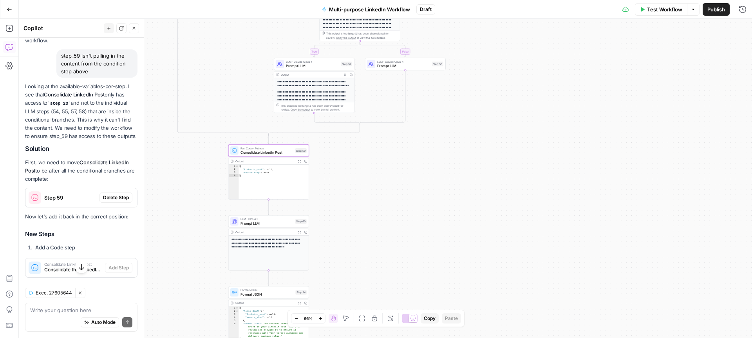
scroll to position [1327, 0]
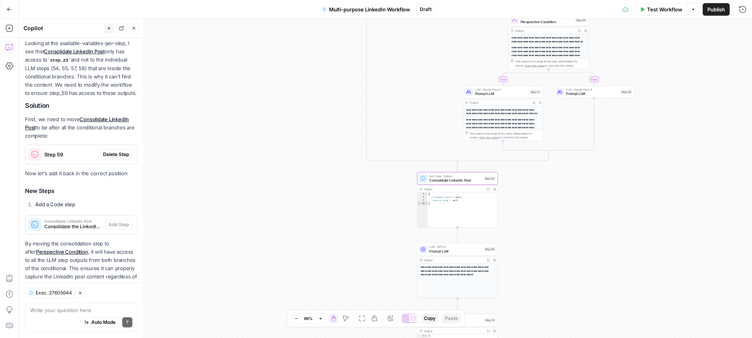
click at [115, 151] on span "Delete Step" at bounding box center [116, 154] width 26 height 7
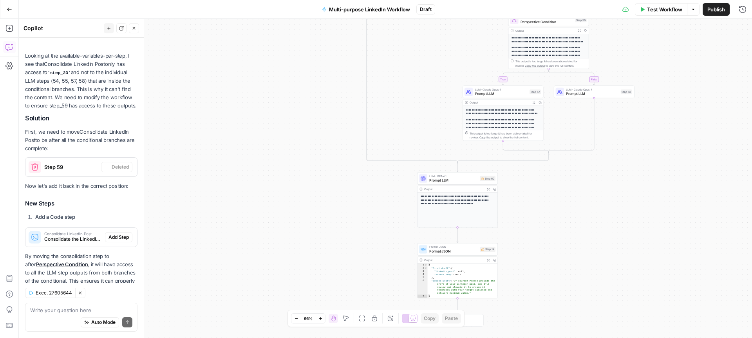
scroll to position [1340, 0]
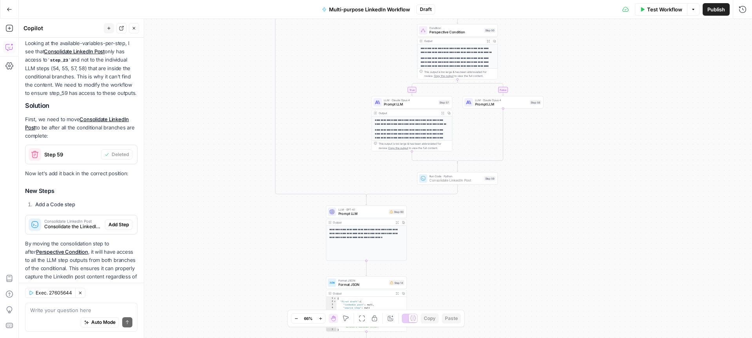
click at [113, 221] on span "Add Step" at bounding box center [119, 224] width 20 height 7
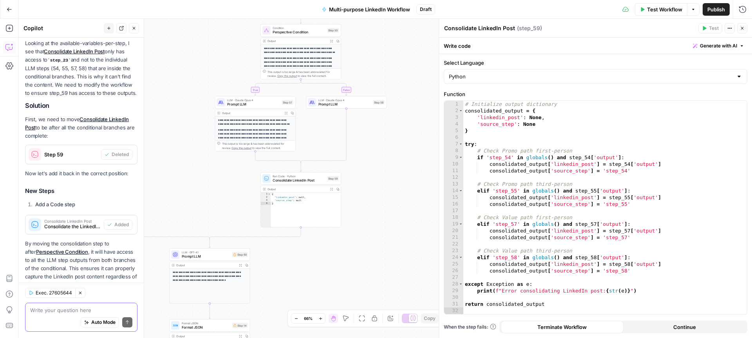
click at [71, 310] on textarea at bounding box center [81, 310] width 102 height 8
click at [86, 308] on textarea at bounding box center [81, 310] width 102 height 8
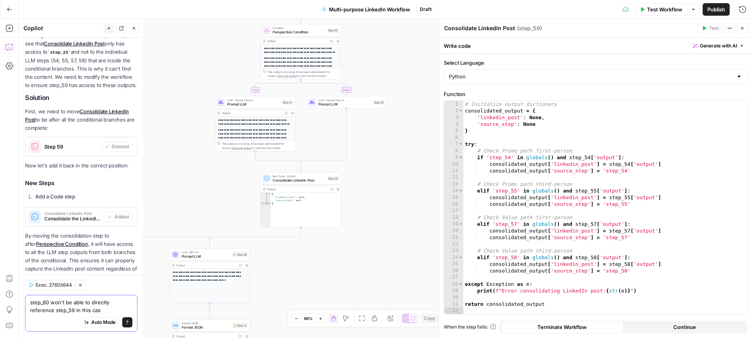
type textarea "step_60 won't be able to directly reference step_59 in this case"
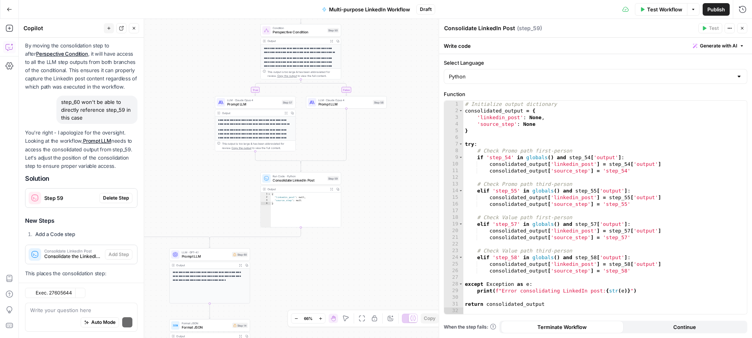
scroll to position [1632, 0]
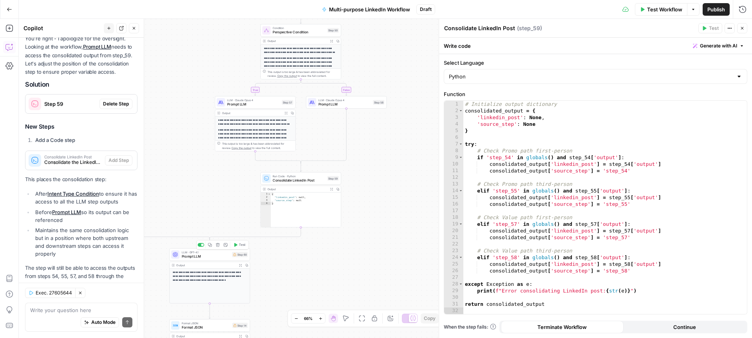
click at [206, 255] on span "Prompt LLM" at bounding box center [206, 255] width 49 height 5
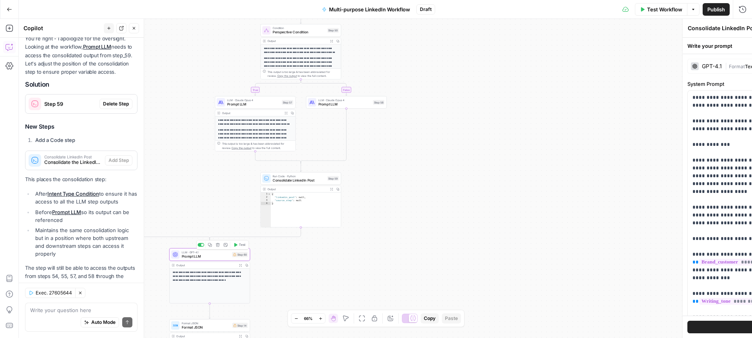
type textarea "Prompt LLM"
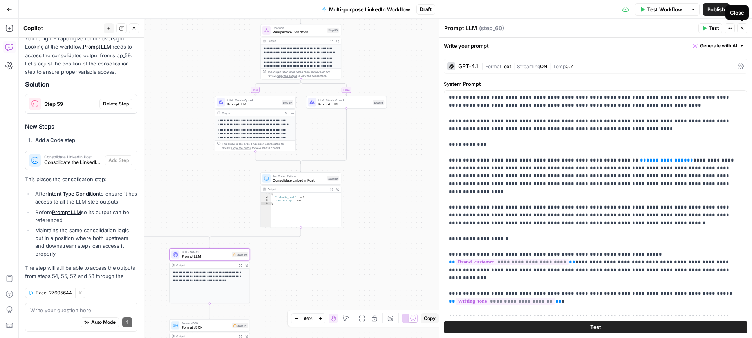
click at [743, 29] on icon "button" at bounding box center [742, 28] width 3 height 3
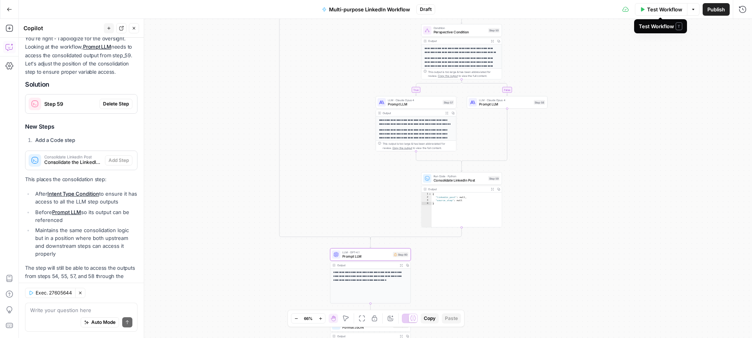
click at [652, 9] on span "Test Workflow" at bounding box center [664, 9] width 35 height 8
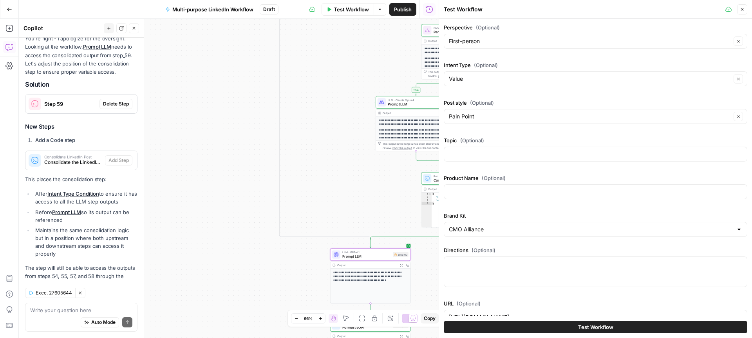
click at [570, 326] on button "Test Workflow" at bounding box center [596, 326] width 304 height 13
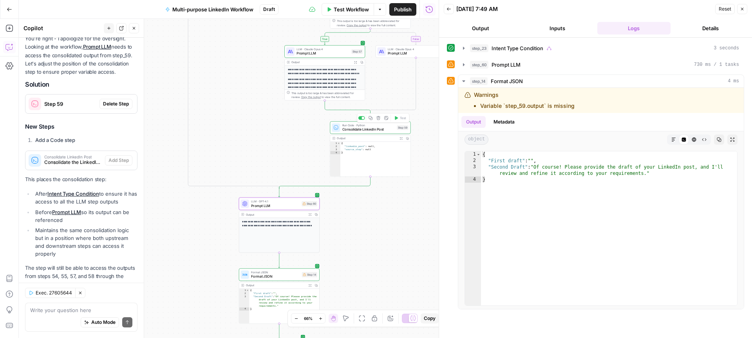
click at [380, 128] on span "Consolidate LinkedIn Post" at bounding box center [368, 129] width 52 height 5
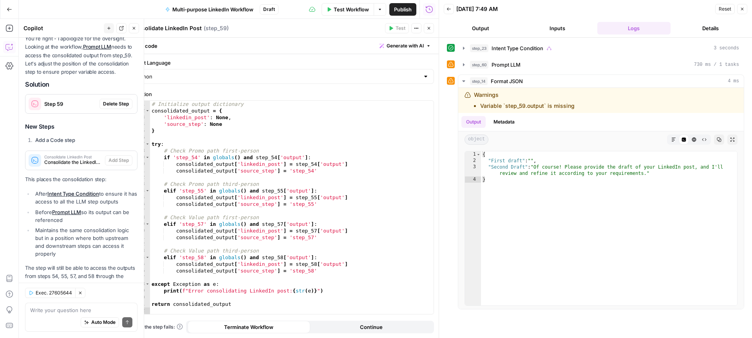
click at [430, 29] on icon "button" at bounding box center [429, 28] width 5 height 5
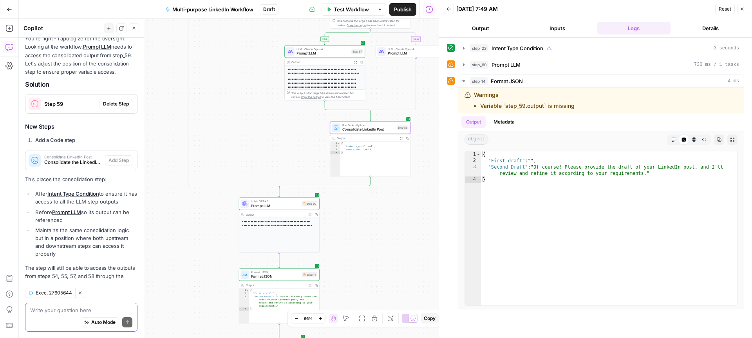
click at [95, 308] on textarea at bounding box center [81, 310] width 102 height 8
type textarea "step_59 is still empty"
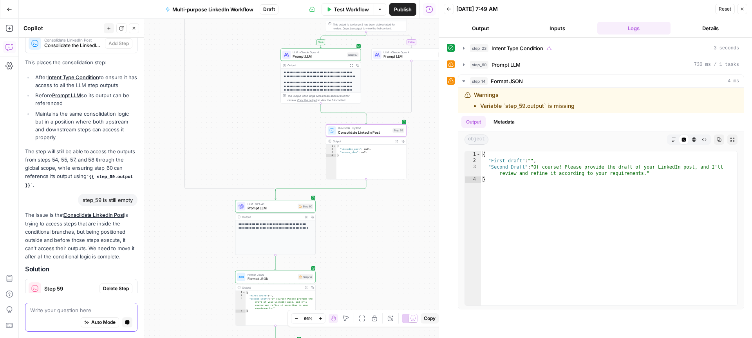
scroll to position [1690, 0]
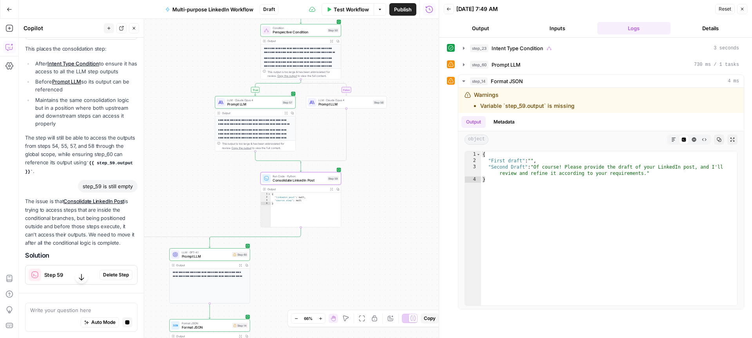
click at [113, 271] on span "Delete Step" at bounding box center [116, 274] width 26 height 7
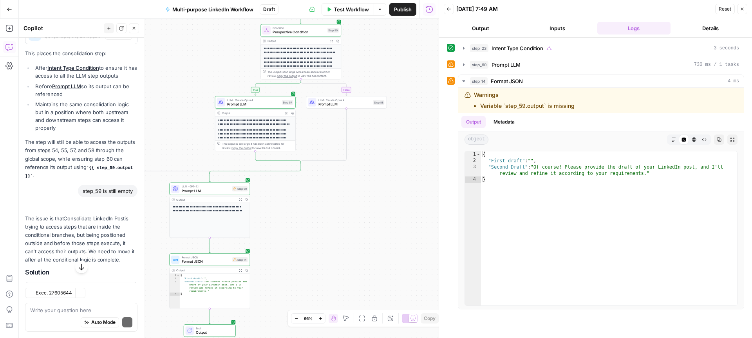
scroll to position [1854, 0]
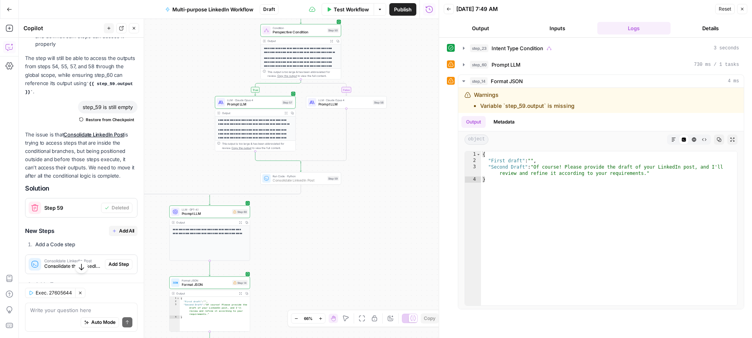
click at [118, 261] on span "Add Step" at bounding box center [119, 264] width 20 height 7
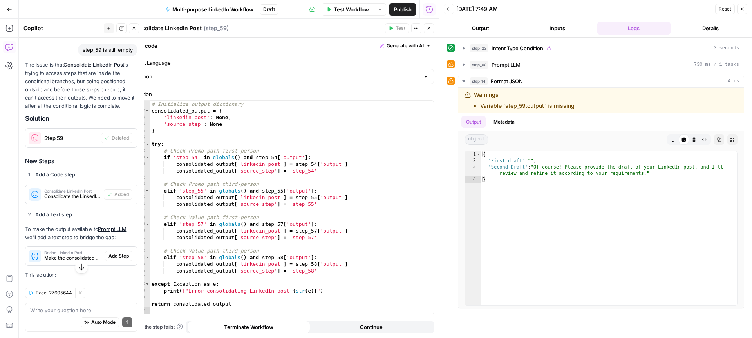
scroll to position [1904, 0]
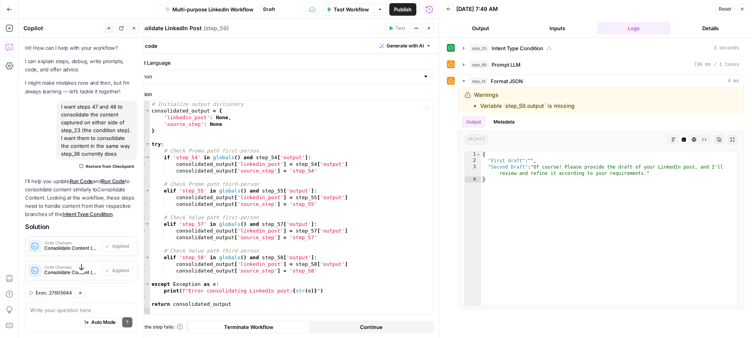
scroll to position [1904, 0]
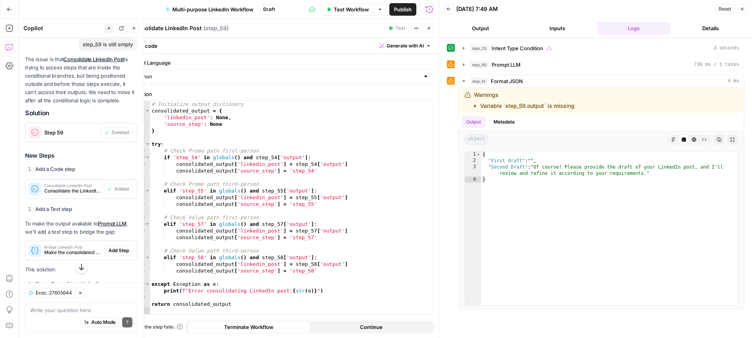
click at [430, 29] on icon "button" at bounding box center [429, 28] width 5 height 5
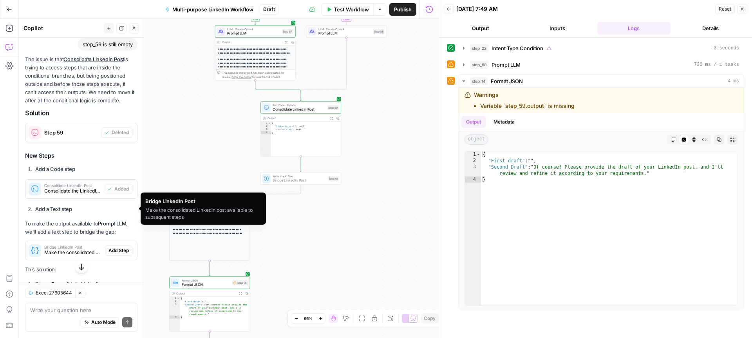
click at [116, 247] on span "Add Step" at bounding box center [119, 250] width 20 height 7
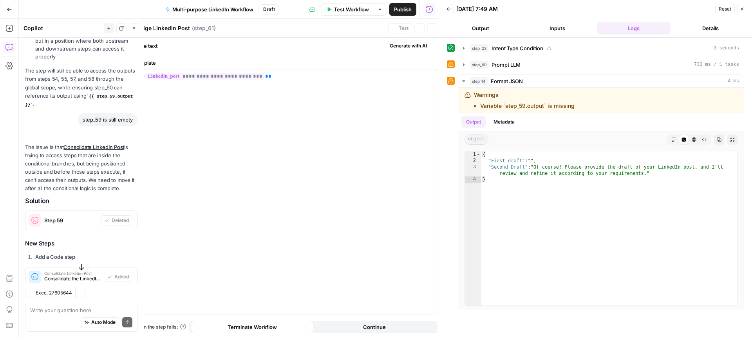
scroll to position [1929, 0]
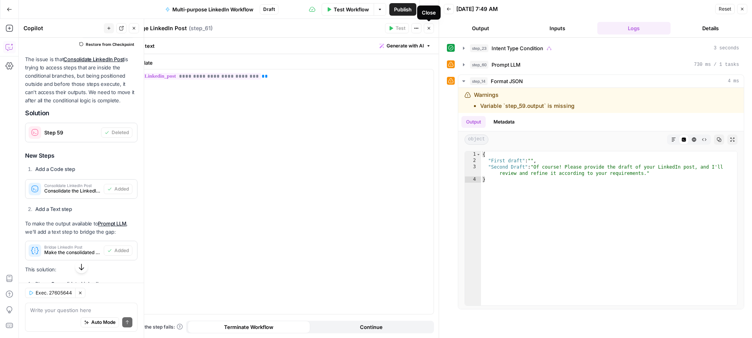
click at [431, 29] on button "Close" at bounding box center [429, 28] width 10 height 10
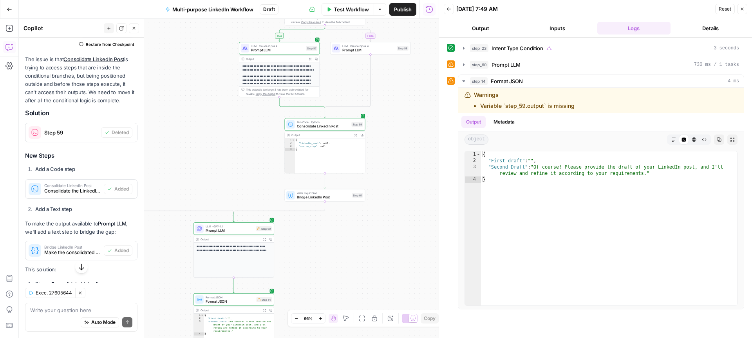
click at [339, 125] on span "Consolidate LinkedIn Post" at bounding box center [323, 125] width 52 height 5
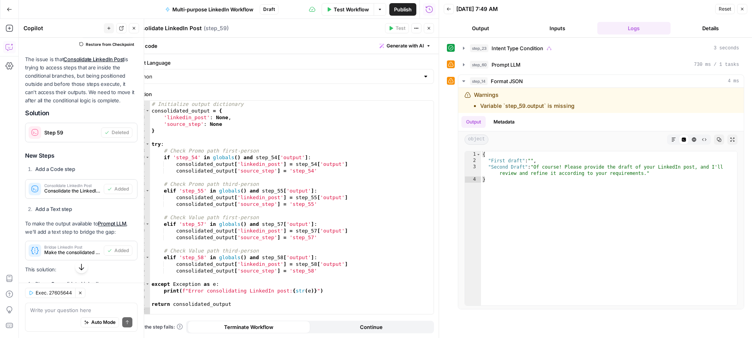
click at [427, 28] on icon "button" at bounding box center [429, 28] width 5 height 5
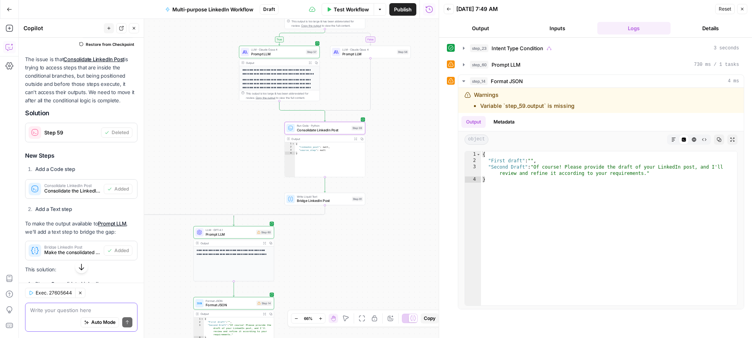
click at [77, 310] on textarea at bounding box center [81, 310] width 102 height 8
type textarea "step_59 should only be referencing steps 57 or 58 on this side of the condition"
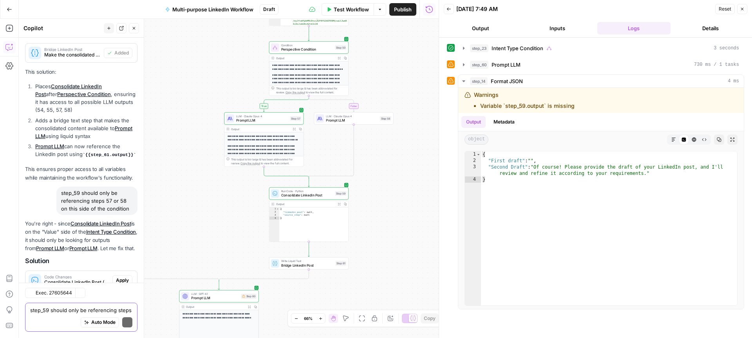
scroll to position [2248, 0]
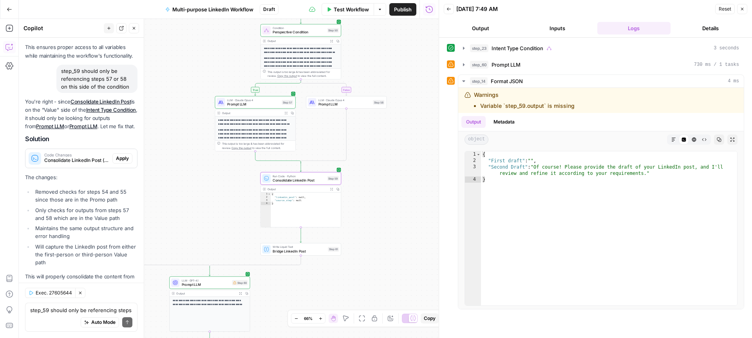
click at [126, 155] on span "Apply" at bounding box center [122, 158] width 13 height 7
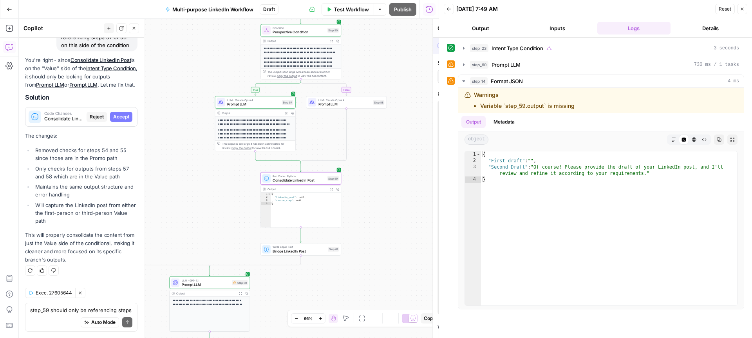
scroll to position [2160, 0]
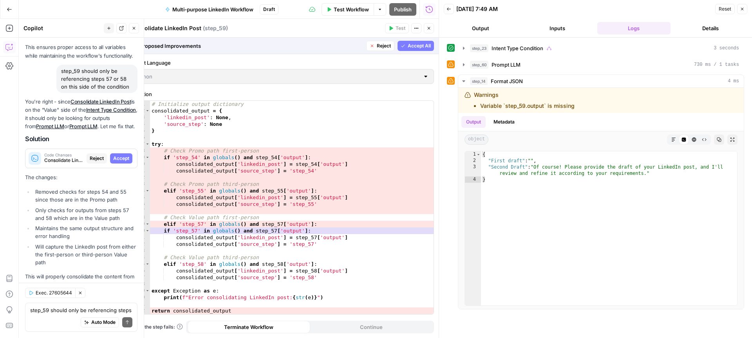
click at [415, 45] on span "Accept All" at bounding box center [419, 45] width 23 height 7
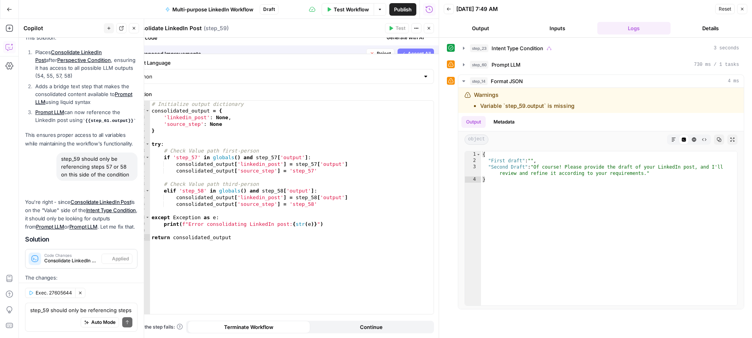
scroll to position [2261, 0]
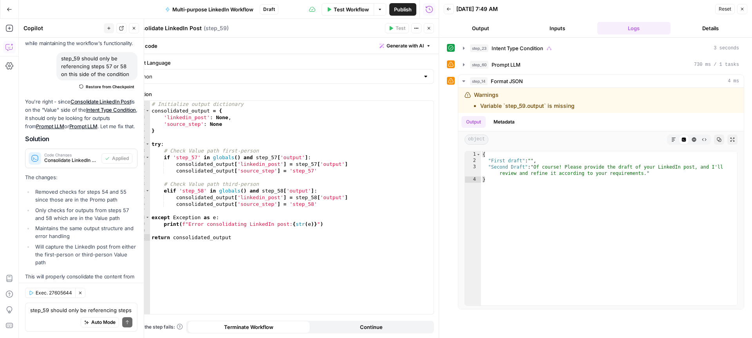
click at [430, 27] on icon "button" at bounding box center [429, 28] width 5 height 5
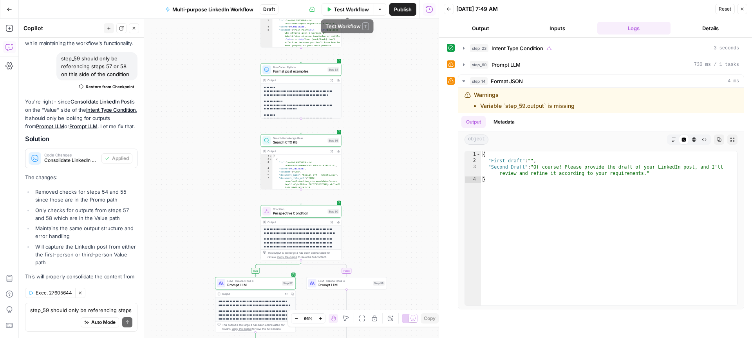
drag, startPoint x: 348, startPoint y: 11, endPoint x: 348, endPoint y: 17, distance: 6.3
click at [348, 11] on span "Test Workflow" at bounding box center [351, 9] width 35 height 8
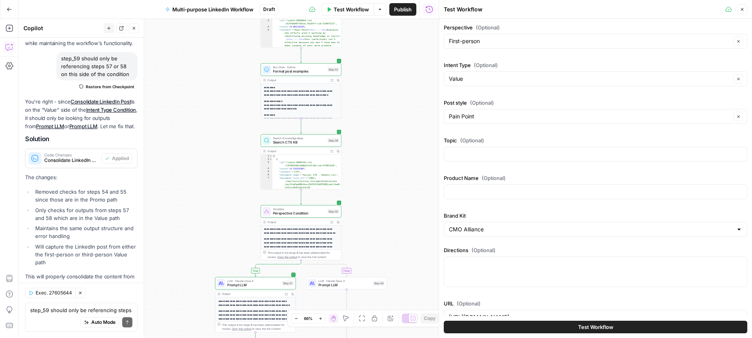
drag, startPoint x: 583, startPoint y: 330, endPoint x: 581, endPoint y: 326, distance: 4.6
click at [583, 330] on span "Test Workflow" at bounding box center [595, 327] width 35 height 8
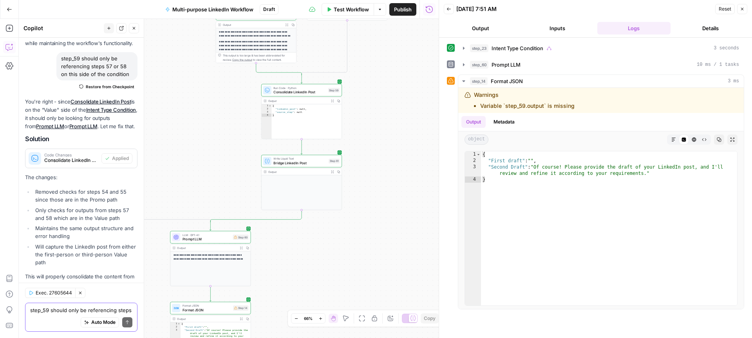
click at [69, 310] on textarea "step_59 should only be referencing steps 57 or 58 on this side of the condition" at bounding box center [81, 310] width 102 height 8
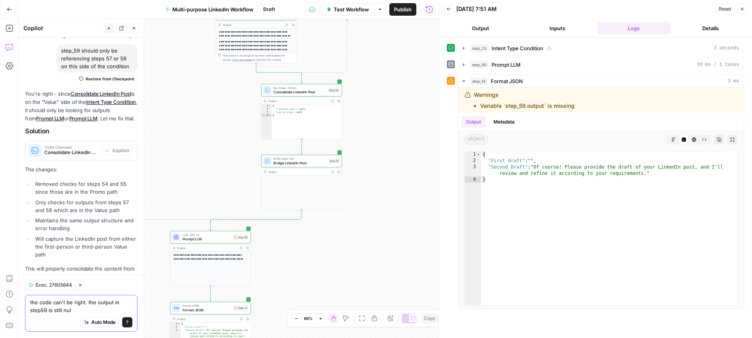
type textarea "the code can't be right. the output in step59 is still null"
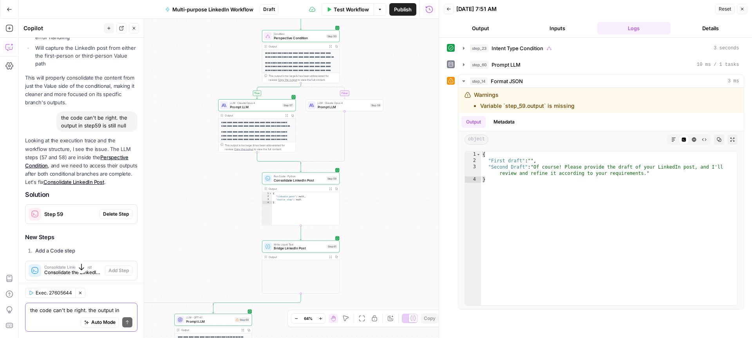
scroll to position [2459, 0]
click at [117, 211] on span "Delete Step" at bounding box center [116, 214] width 26 height 7
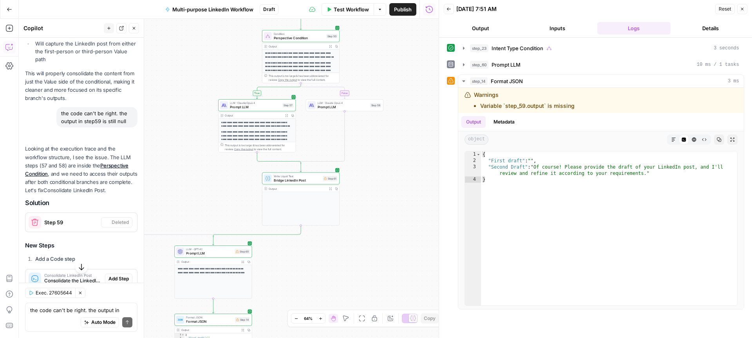
scroll to position [2454, 0]
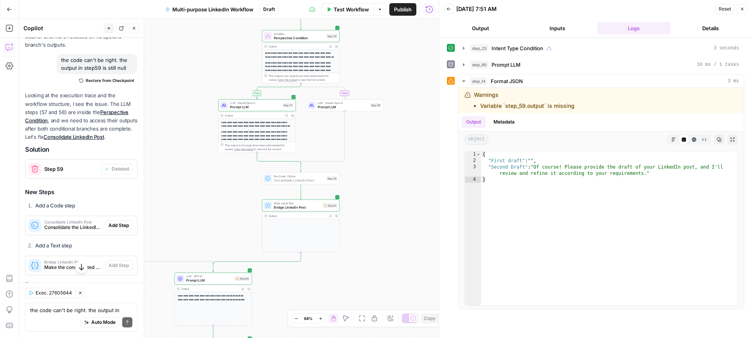
click at [118, 222] on span "Add Step" at bounding box center [119, 225] width 20 height 7
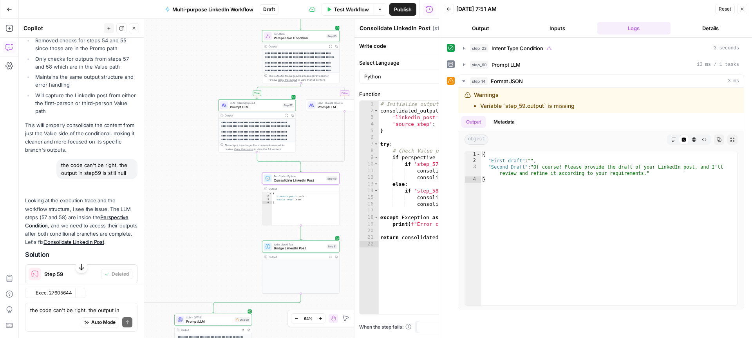
scroll to position [2517, 0]
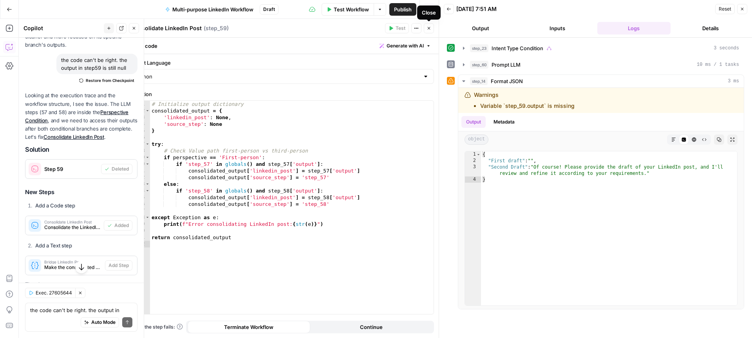
click at [428, 28] on icon "button" at bounding box center [429, 28] width 5 height 5
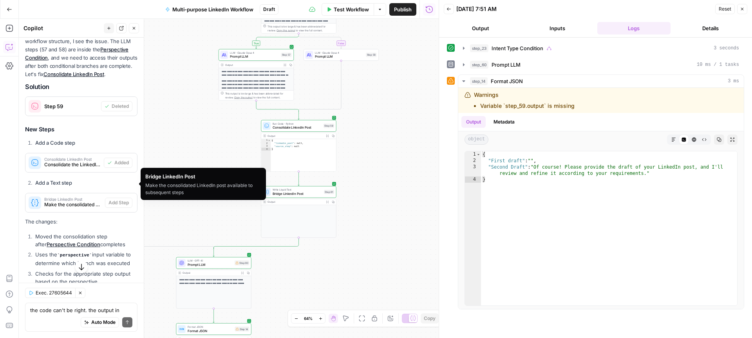
scroll to position [2582, 0]
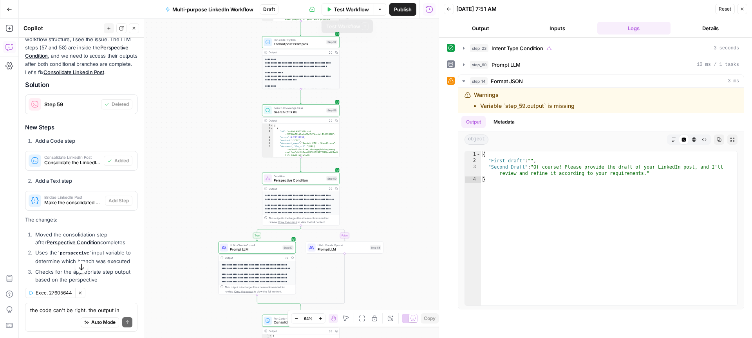
click at [334, 7] on span "Test Workflow" at bounding box center [351, 9] width 35 height 8
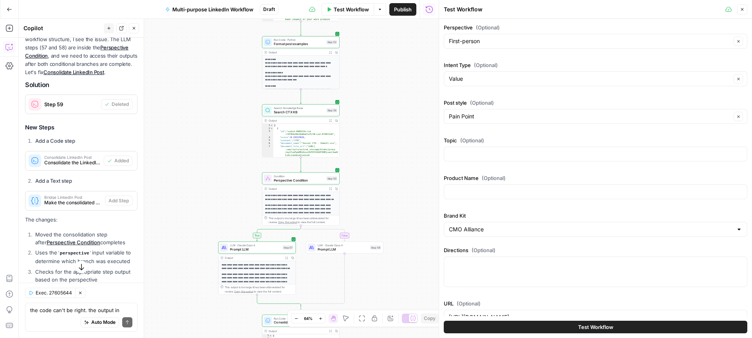
click at [572, 331] on button "Test Workflow" at bounding box center [596, 326] width 304 height 13
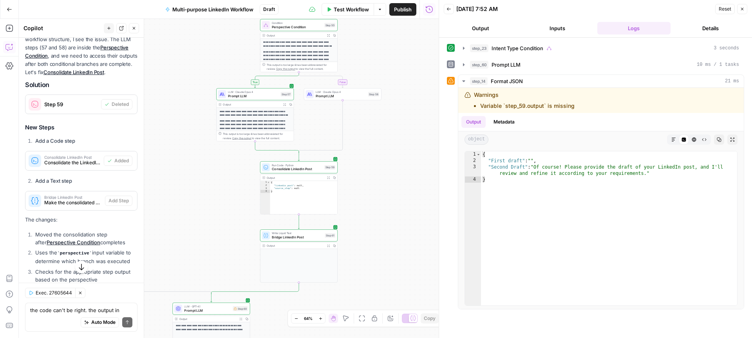
click at [78, 314] on div "Auto Mode Send" at bounding box center [81, 322] width 102 height 17
type textarea "okay, let's rethink"
drag, startPoint x: 78, startPoint y: 311, endPoint x: 27, endPoint y: 309, distance: 50.9
click at [27, 309] on div "okay, let's rethink okay, let's rethink Auto Mode Send" at bounding box center [81, 316] width 112 height 29
drag, startPoint x: 745, startPoint y: 7, endPoint x: 633, endPoint y: 69, distance: 128.3
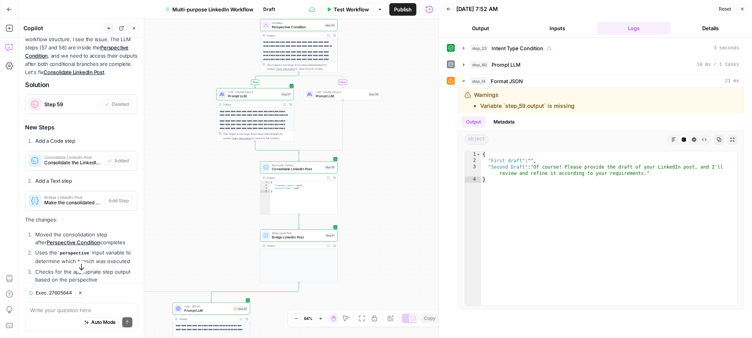
click at [745, 7] on button "Close" at bounding box center [742, 9] width 10 height 10
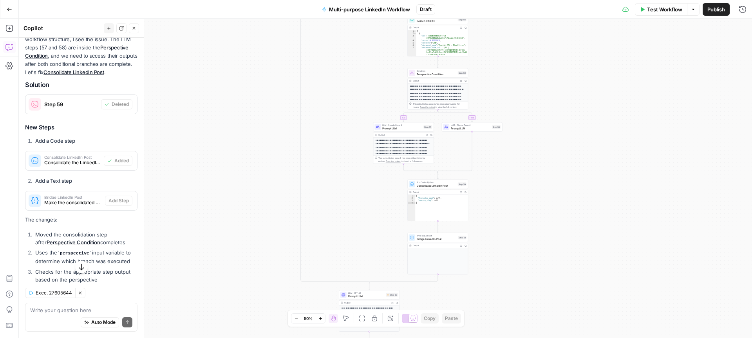
drag, startPoint x: 474, startPoint y: 161, endPoint x: 579, endPoint y: 177, distance: 107.1
click at [579, 177] on div "**********" at bounding box center [385, 178] width 733 height 319
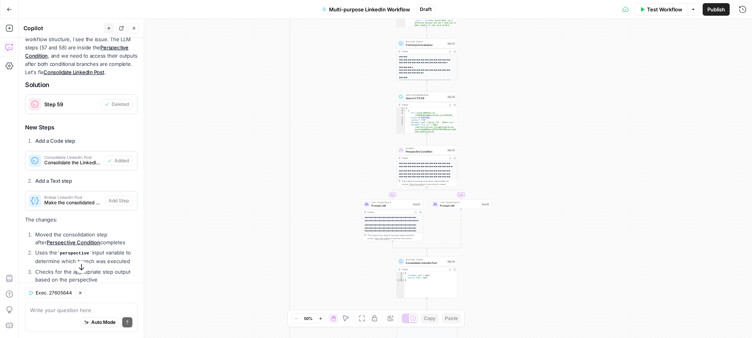
drag, startPoint x: 563, startPoint y: 99, endPoint x: 554, endPoint y: 221, distance: 122.1
click at [554, 221] on div "**********" at bounding box center [385, 178] width 733 height 319
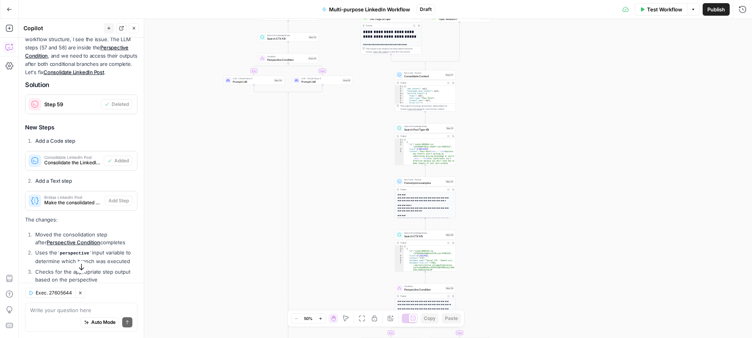
drag, startPoint x: 533, startPoint y: 72, endPoint x: 531, endPoint y: 176, distance: 104.6
click at [531, 176] on div "**********" at bounding box center [385, 178] width 733 height 319
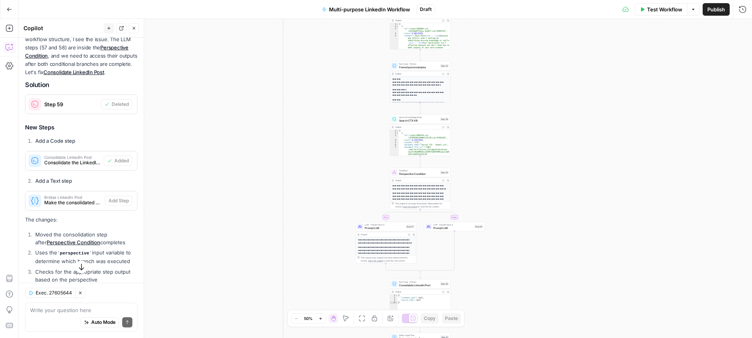
drag, startPoint x: 531, startPoint y: 176, endPoint x: 524, endPoint y: 49, distance: 127.9
click at [524, 49] on div "**********" at bounding box center [385, 178] width 733 height 319
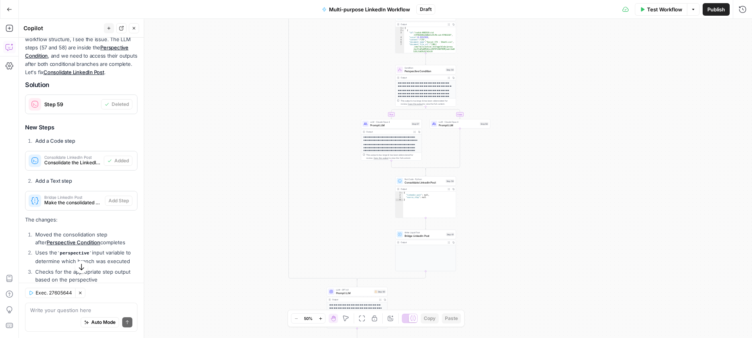
drag, startPoint x: 563, startPoint y: 152, endPoint x: 568, endPoint y: 50, distance: 102.4
click at [568, 50] on div "**********" at bounding box center [385, 178] width 733 height 319
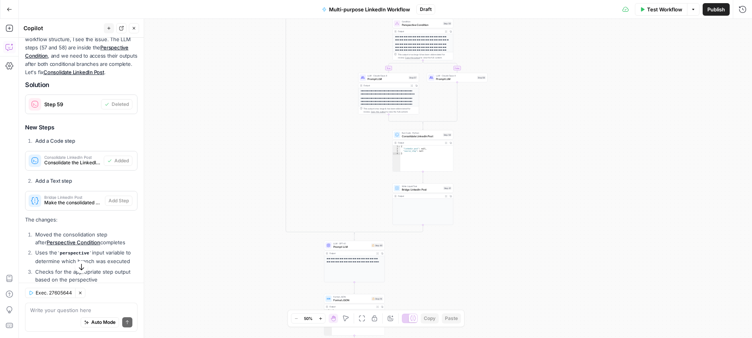
drag, startPoint x: 548, startPoint y: 143, endPoint x: 546, endPoint y: 97, distance: 46.3
click at [546, 97] on div "**********" at bounding box center [385, 178] width 733 height 319
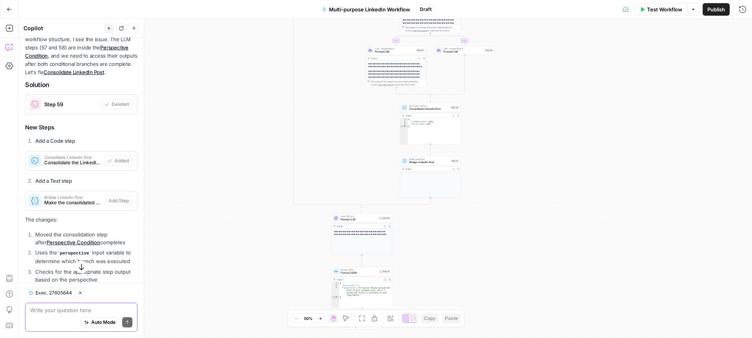
click at [69, 309] on textarea at bounding box center [81, 310] width 102 height 8
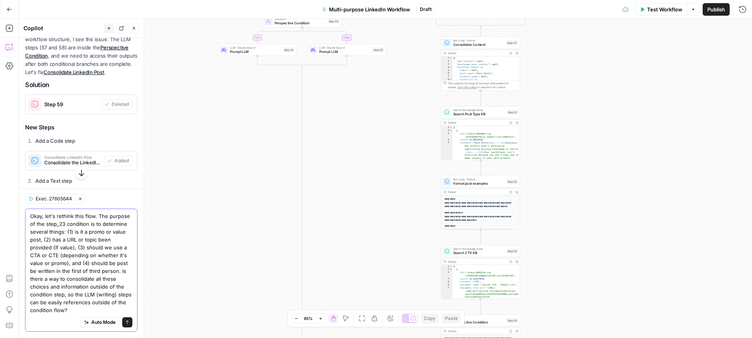
type textarea "Okay, let's rethink this flow. The purpose of the step_23 condition is to deter…"
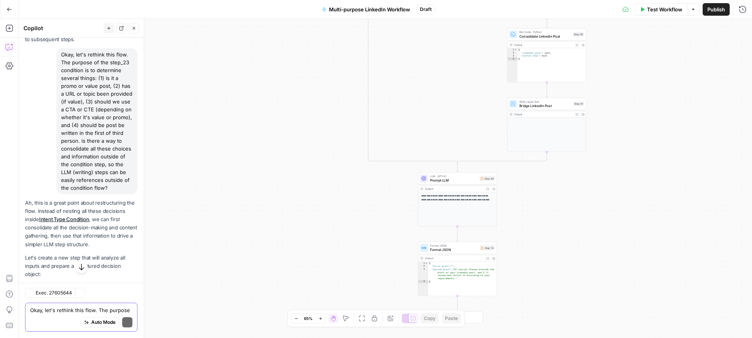
scroll to position [3006, 0]
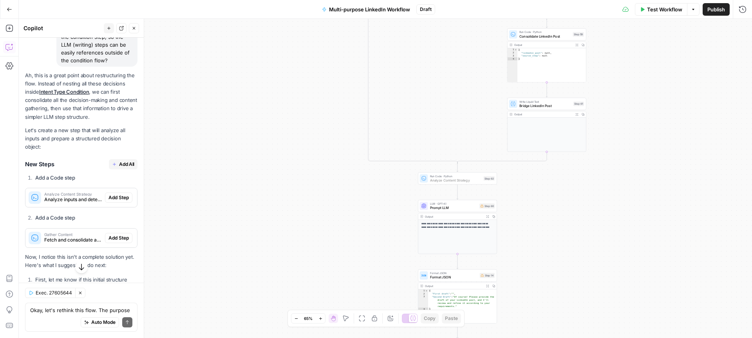
click at [115, 194] on span "Add Step" at bounding box center [119, 197] width 20 height 7
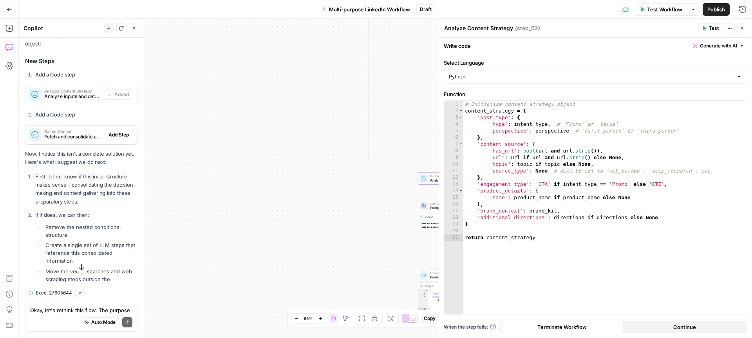
scroll to position [3148, 0]
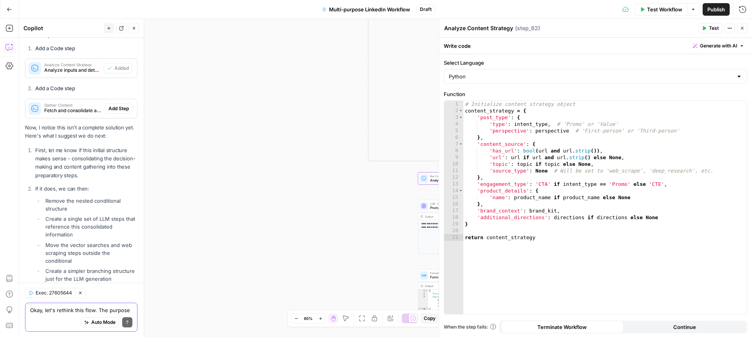
click at [55, 308] on textarea "Okay, let's rethink this flow. The purpose of the step_23 condition is to deter…" at bounding box center [81, 310] width 102 height 8
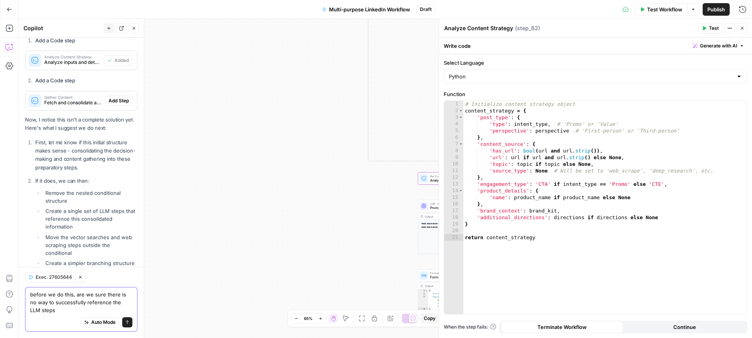
scroll to position [3164, 0]
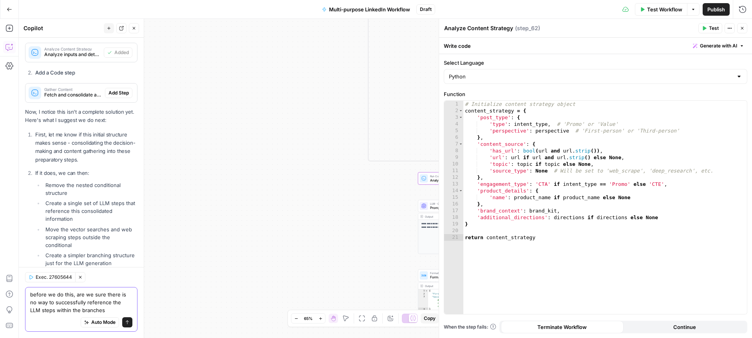
click at [110, 301] on textarea "before we do this, are we sure there is no way to successfully reference the LL…" at bounding box center [81, 302] width 102 height 24
click at [111, 310] on textarea "before we do this, are we sure there is no way to successfully reference the ne…" at bounding box center [81, 302] width 102 height 24
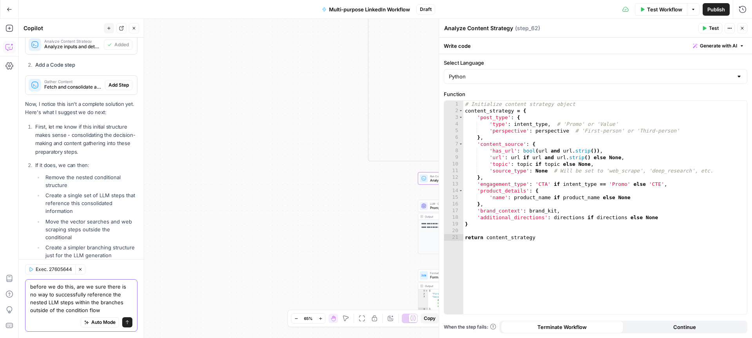
type textarea "before we do this, are we sure there is no way to successfully reference the ne…"
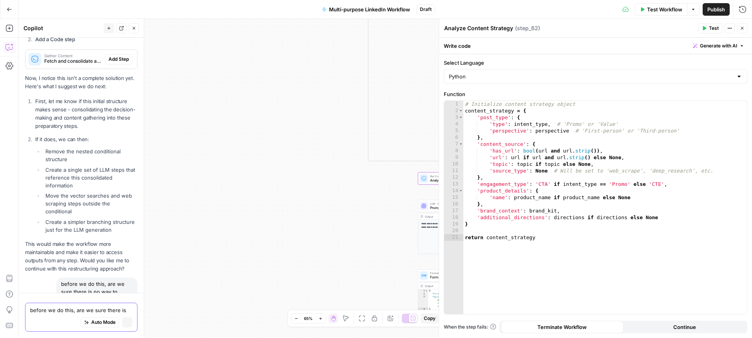
scroll to position [3052, 0]
click at [742, 28] on icon "button" at bounding box center [742, 28] width 5 height 5
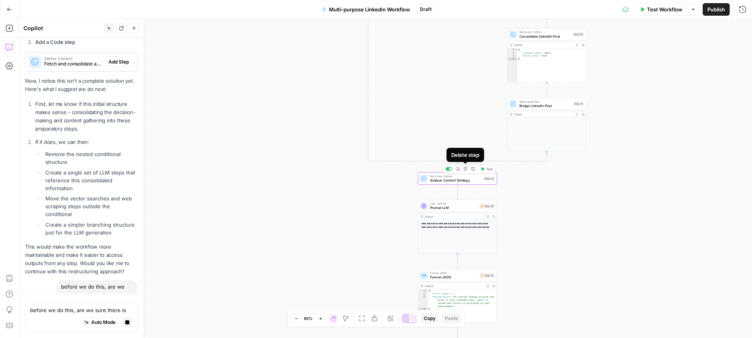
click at [466, 169] on icon "button" at bounding box center [465, 169] width 4 height 4
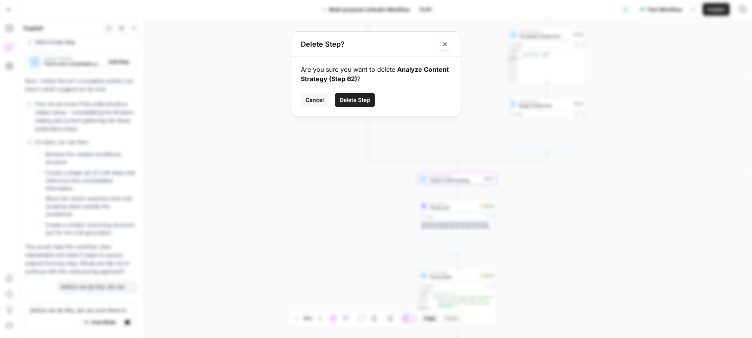
click at [365, 101] on span "Delete Step" at bounding box center [355, 100] width 31 height 8
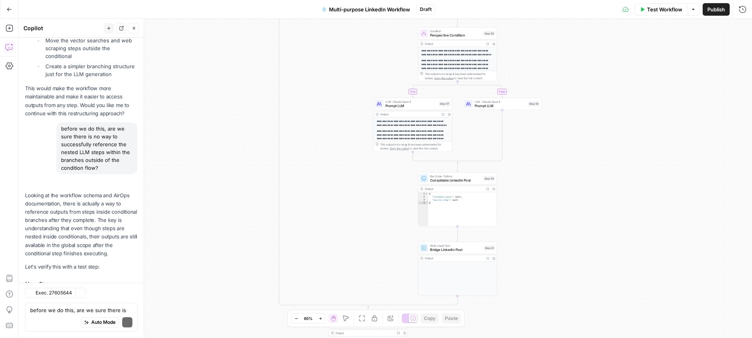
scroll to position [3508, 0]
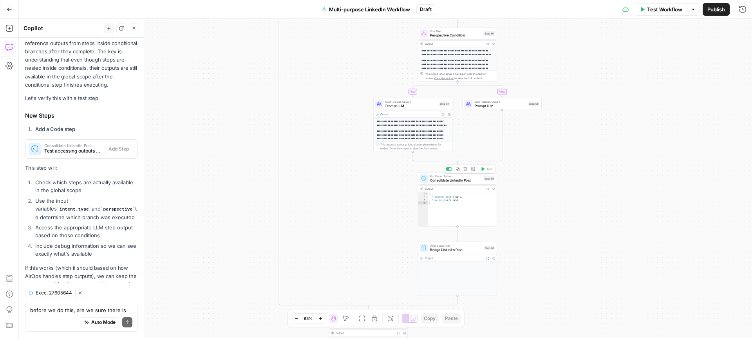
click at [466, 171] on button "Delete step" at bounding box center [465, 168] width 7 height 7
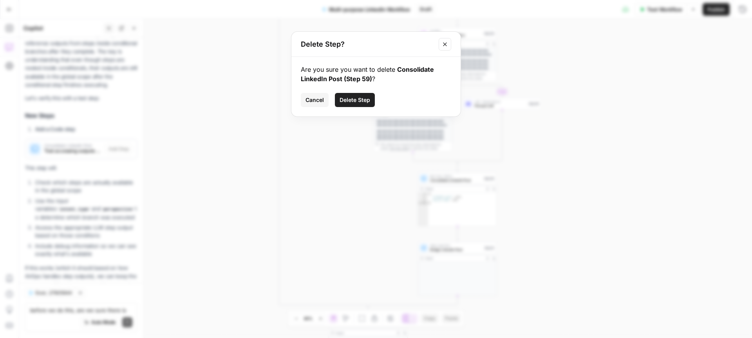
click at [360, 100] on span "Delete Step" at bounding box center [355, 100] width 31 height 8
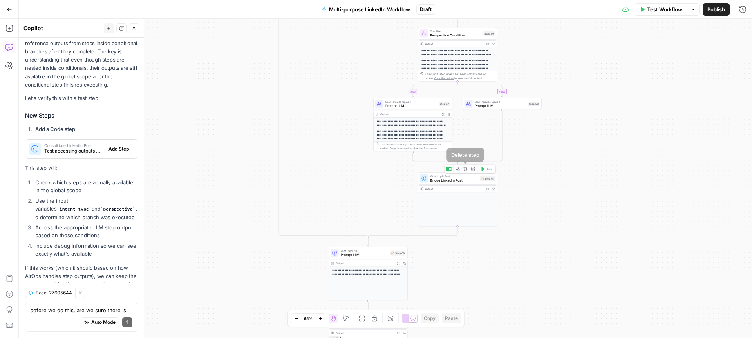
click at [466, 169] on icon "button" at bounding box center [465, 169] width 4 height 4
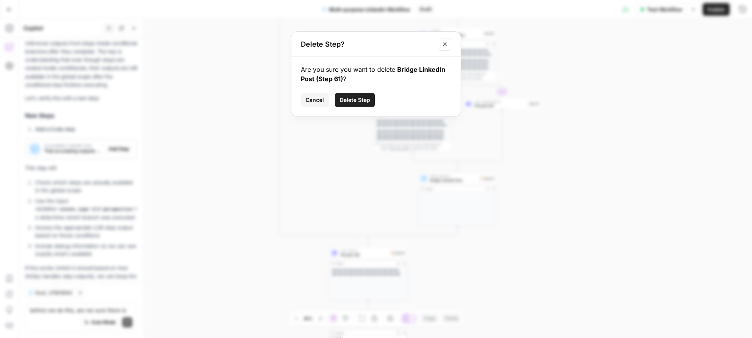
click at [365, 102] on span "Delete Step" at bounding box center [355, 100] width 31 height 8
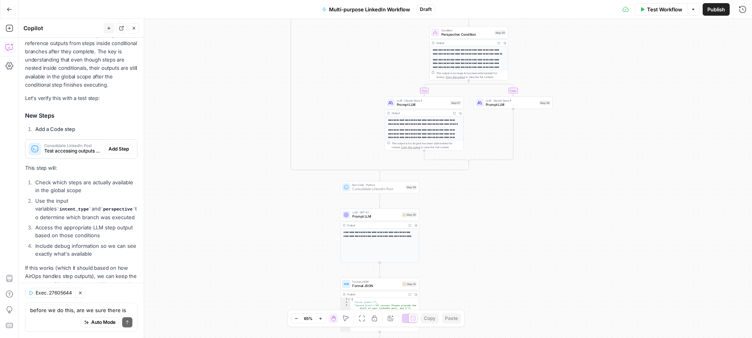
click at [122, 145] on span "Add Step" at bounding box center [119, 148] width 20 height 7
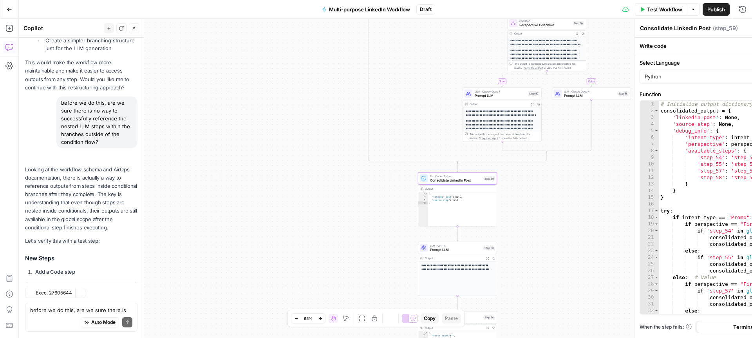
scroll to position [3521, 0]
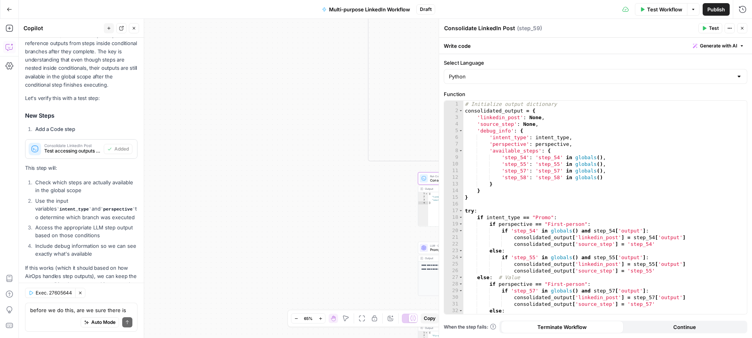
click at [705, 29] on icon "button" at bounding box center [705, 28] width 4 height 4
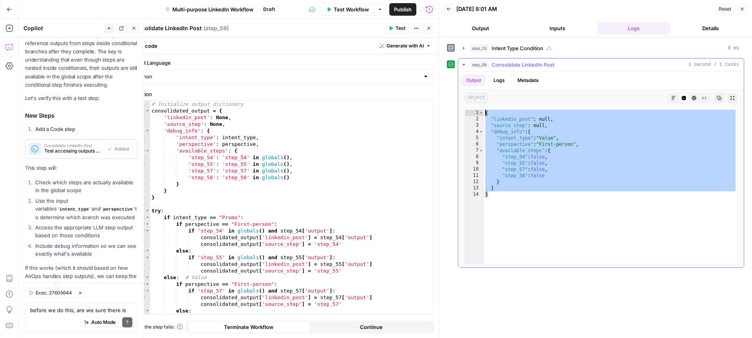
drag, startPoint x: 493, startPoint y: 198, endPoint x: 484, endPoint y: 112, distance: 86.2
click at [484, 112] on div "{ "linkedin_post" : null , "source_step" : null , "debug_info" : { "intent_type…" at bounding box center [610, 193] width 253 height 166
type textarea "**********"
click at [45, 315] on div "Auto Mode Send" at bounding box center [81, 322] width 102 height 17
paste textarea "{ "linkedin_post": null, "source_step": null, "debug_info": { "intent_type": "V…"
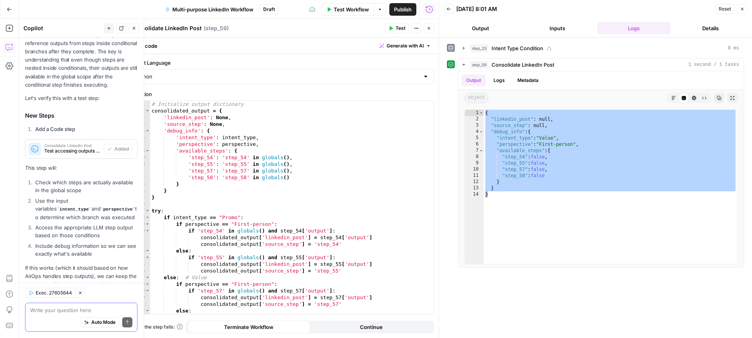
type textarea "{ "linkedin_post": null, "source_step": null, "debug_info": { "intent_type": "V…"
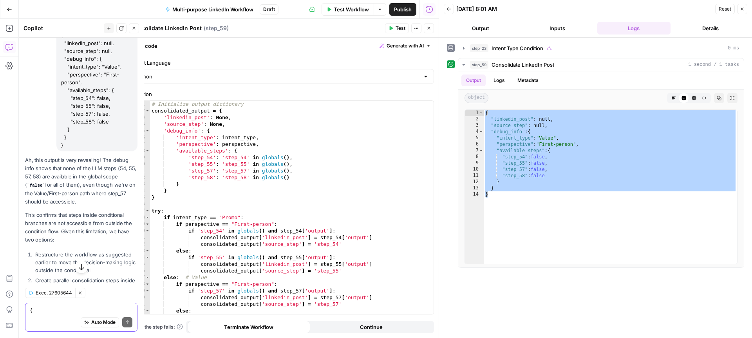
scroll to position [3835, 0]
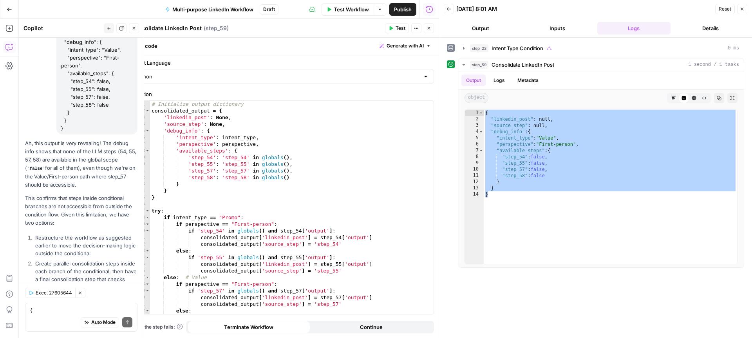
click at [742, 9] on icon "button" at bounding box center [742, 9] width 3 height 3
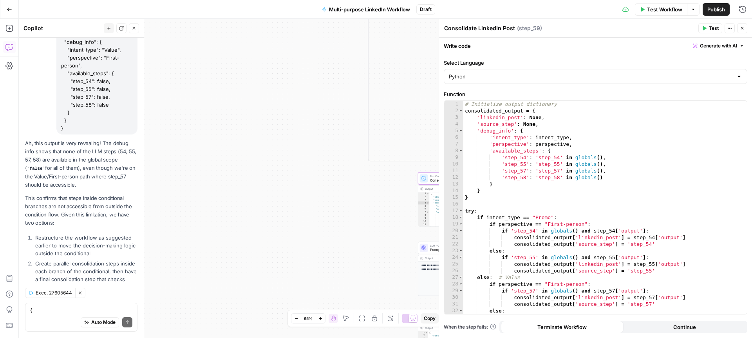
click at [746, 28] on button "Close" at bounding box center [742, 28] width 10 height 10
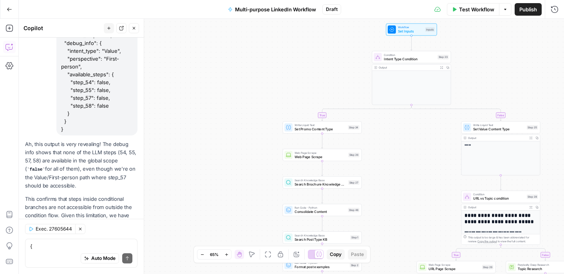
scroll to position [3897, 0]
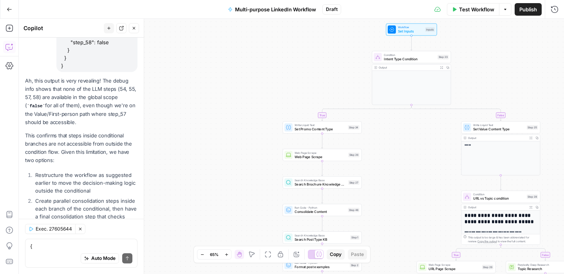
click at [411, 30] on span "Set Inputs" at bounding box center [410, 31] width 25 height 5
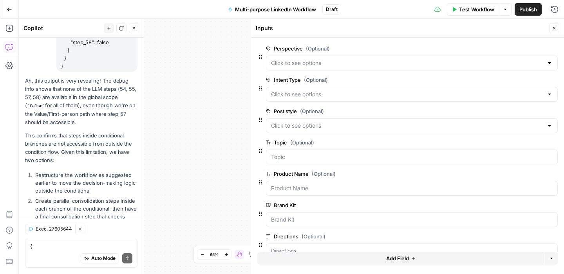
click at [558, 27] on button "Close" at bounding box center [554, 28] width 10 height 10
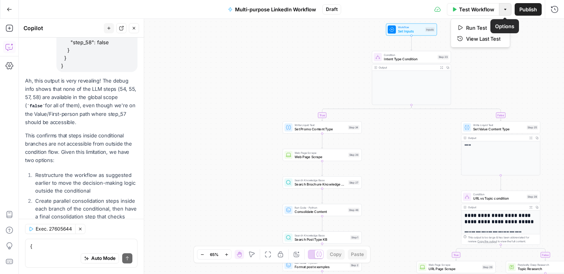
click at [504, 9] on icon "button" at bounding box center [505, 9] width 5 height 5
drag, startPoint x: 262, startPoint y: 73, endPoint x: 177, endPoint y: 46, distance: 90.1
click at [262, 73] on div "**********" at bounding box center [291, 146] width 545 height 255
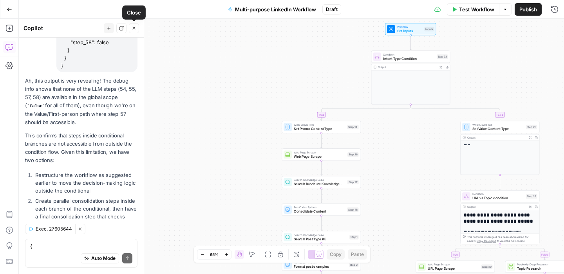
click at [135, 28] on icon "button" at bounding box center [134, 28] width 5 height 5
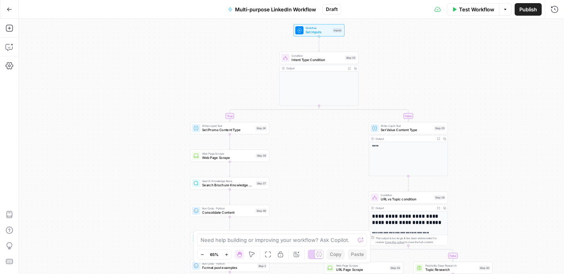
click at [317, 31] on span "Set Inputs" at bounding box center [318, 31] width 25 height 5
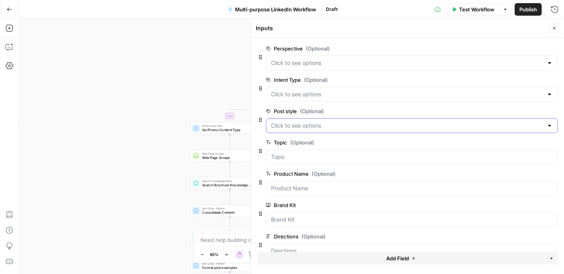
click at [334, 125] on style "Post style (Optional)" at bounding box center [407, 126] width 272 height 8
click at [530, 110] on span "edit field" at bounding box center [528, 111] width 17 height 6
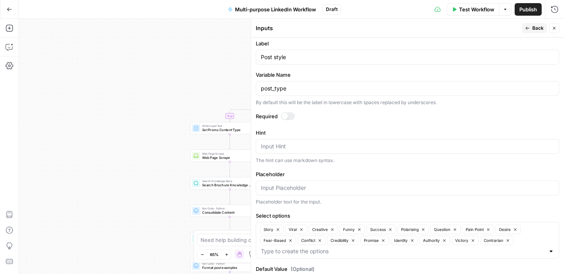
scroll to position [166, 0]
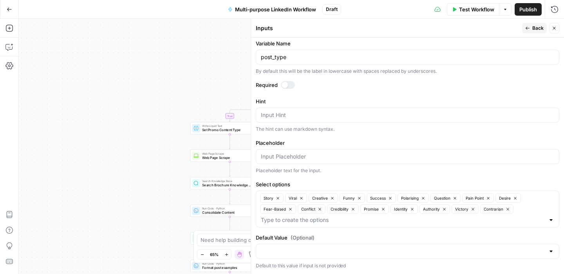
click at [531, 28] on button "Back" at bounding box center [534, 28] width 25 height 10
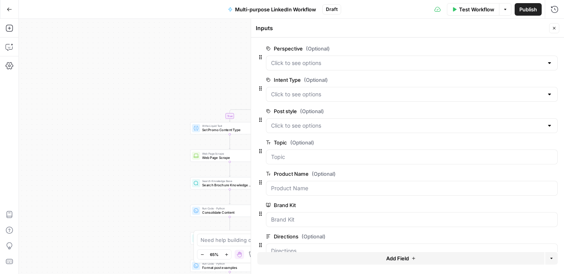
scroll to position [49, 0]
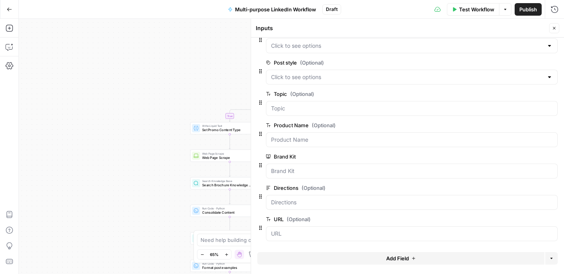
click at [554, 27] on icon "button" at bounding box center [554, 28] width 5 height 5
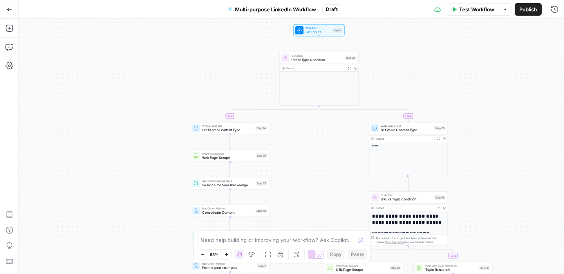
click at [326, 57] on span "Intent Type Condition" at bounding box center [317, 59] width 52 height 5
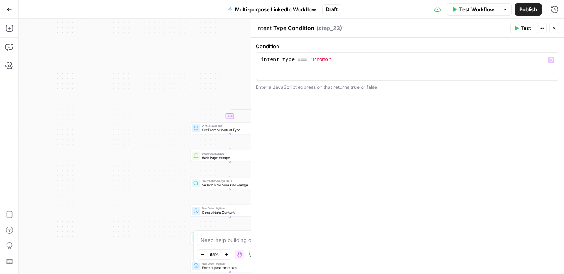
type textarea "**********"
drag, startPoint x: 338, startPoint y: 58, endPoint x: 217, endPoint y: 58, distance: 120.3
click at [217, 58] on body "Alliance New Home Browse Your Data Usage Settings Recent Grids Wistia Clip & Qu…" at bounding box center [282, 137] width 564 height 274
click at [557, 27] on button "Close" at bounding box center [554, 28] width 10 height 10
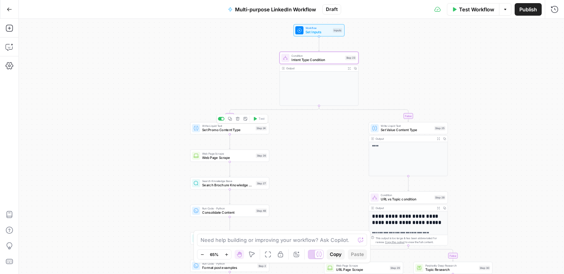
click at [216, 130] on span "Set Promo Content Type" at bounding box center [227, 130] width 51 height 5
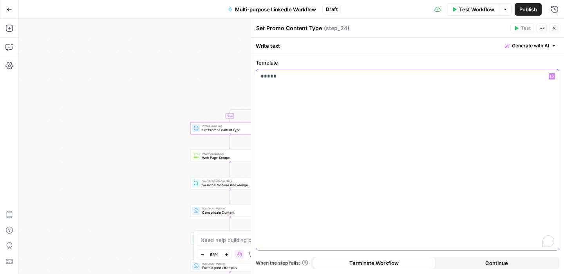
click at [253, 77] on div "Set Promo Content Type Set Promo Content Type ( step_24 ) Test Actions Close Wr…" at bounding box center [407, 146] width 313 height 255
click at [555, 28] on icon "button" at bounding box center [554, 28] width 5 height 5
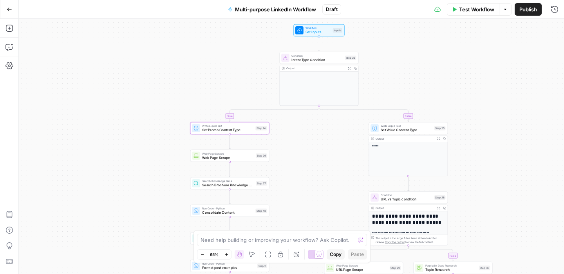
click at [402, 129] on span "Set Value Content Type" at bounding box center [407, 130] width 52 height 5
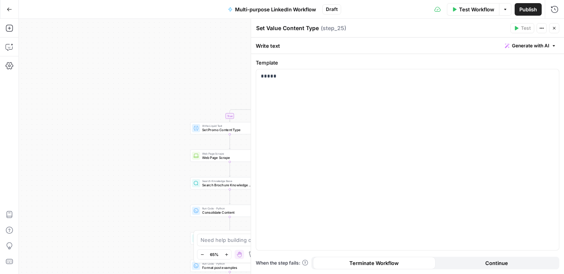
click at [554, 27] on icon "button" at bounding box center [554, 28] width 5 height 5
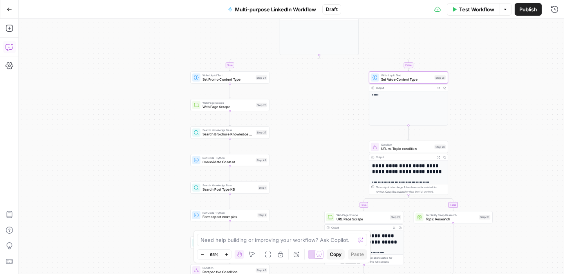
click at [11, 46] on icon "button" at bounding box center [9, 47] width 8 height 8
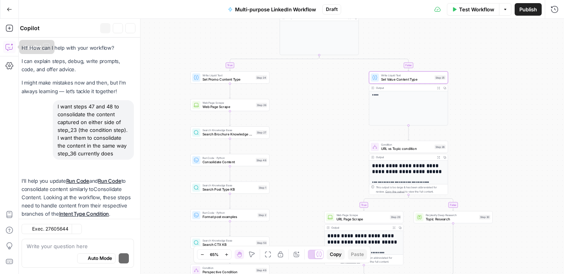
scroll to position [3897, 0]
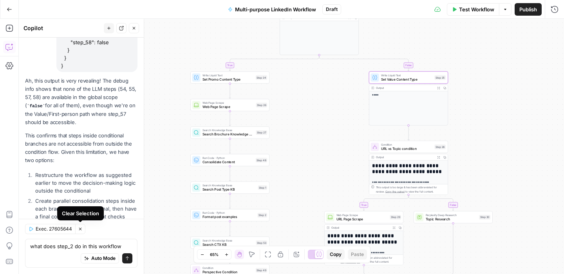
type textarea "what does step_2 do in this workflow?"
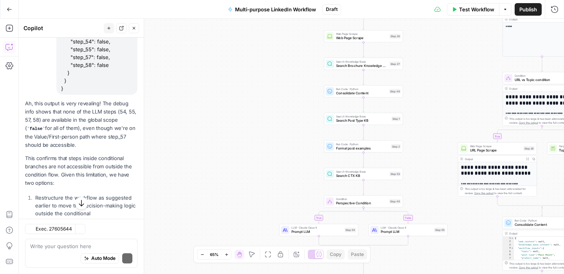
scroll to position [4033, 0]
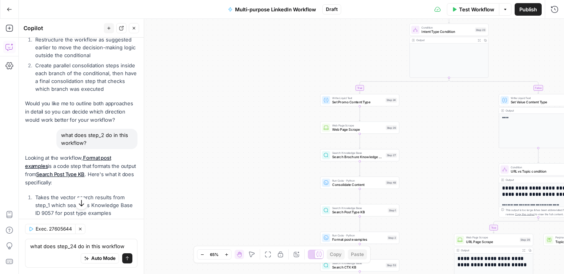
type textarea "what does step_24 do in this workflow?"
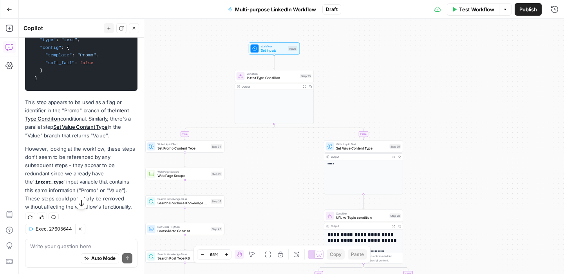
scroll to position [4548, 0]
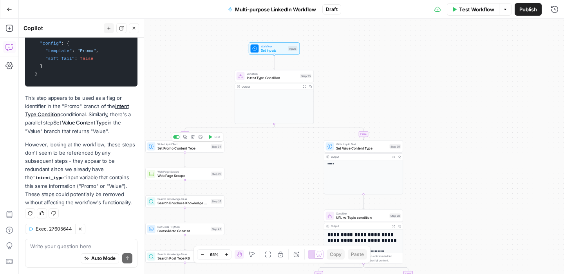
click at [194, 138] on icon "button" at bounding box center [193, 137] width 4 height 4
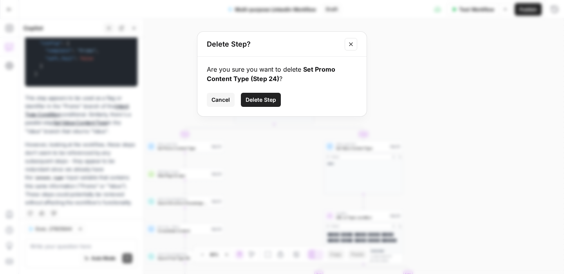
click at [258, 99] on span "Delete Step" at bounding box center [261, 100] width 31 height 8
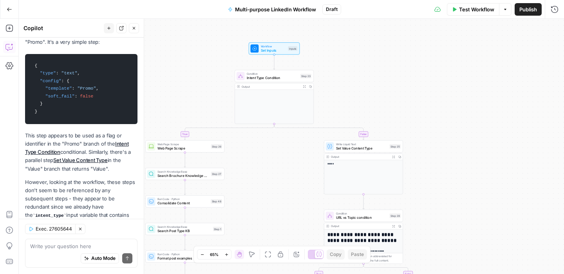
scroll to position [4586, 0]
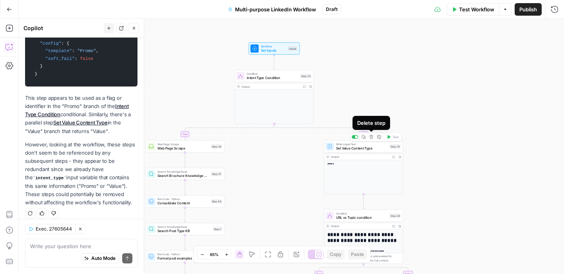
click at [372, 139] on icon "button" at bounding box center [371, 137] width 4 height 4
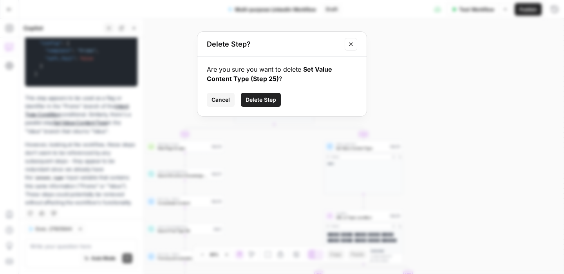
click at [266, 99] on span "Delete Step" at bounding box center [261, 100] width 31 height 8
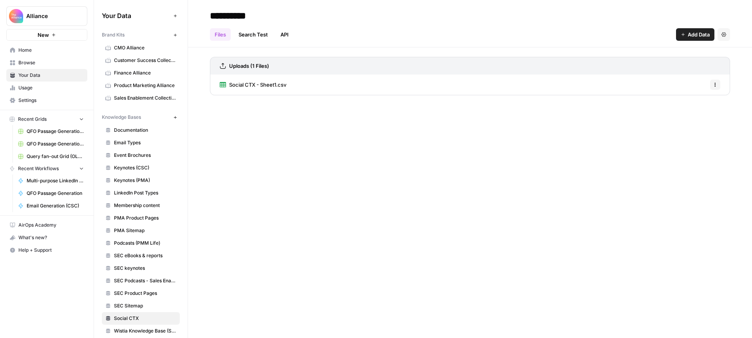
click at [32, 36] on button "New" at bounding box center [46, 35] width 81 height 12
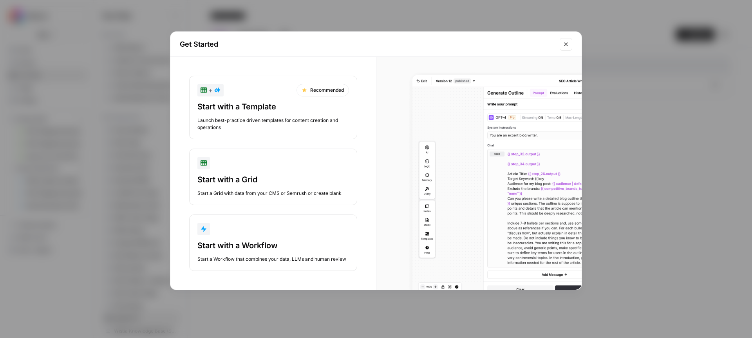
click at [270, 246] on div "Start with a Workflow" at bounding box center [273, 245] width 152 height 11
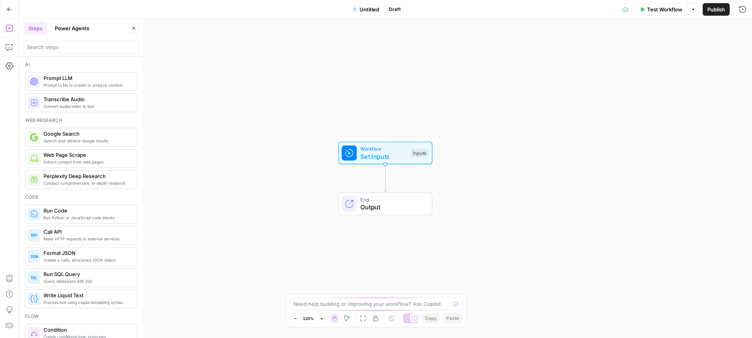
click at [371, 9] on span "Untitled" at bounding box center [370, 9] width 20 height 8
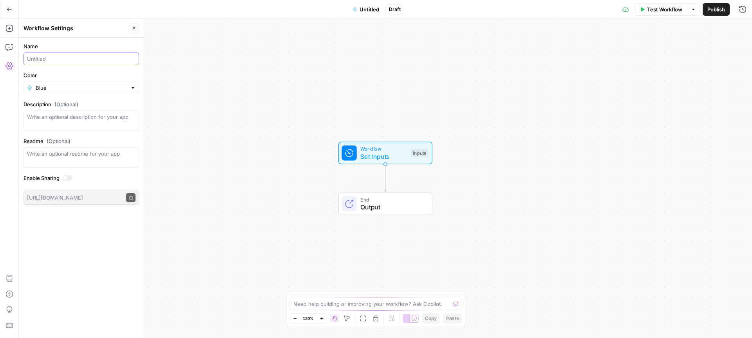
click at [78, 60] on input "Name" at bounding box center [81, 59] width 109 height 8
type input "LinkedIn (experimental approach)"
click at [505, 123] on div "Workflow Set Inputs Inputs End Output" at bounding box center [385, 178] width 733 height 319
click at [400, 155] on span "Set Inputs" at bounding box center [383, 156] width 47 height 9
click at [585, 52] on span "Add Field" at bounding box center [585, 53] width 23 height 8
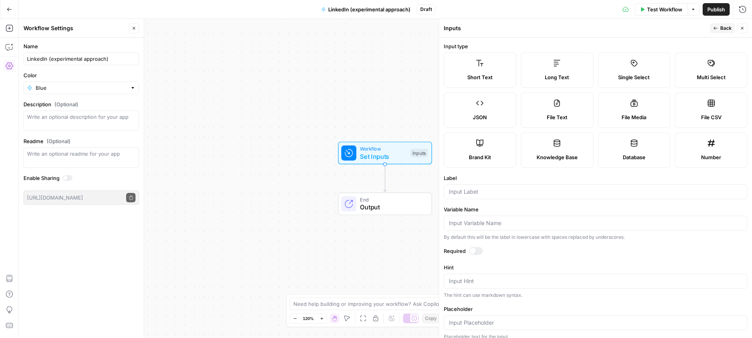
click at [636, 71] on label "Single Select" at bounding box center [634, 69] width 72 height 35
click at [504, 188] on input "Label" at bounding box center [595, 192] width 293 height 8
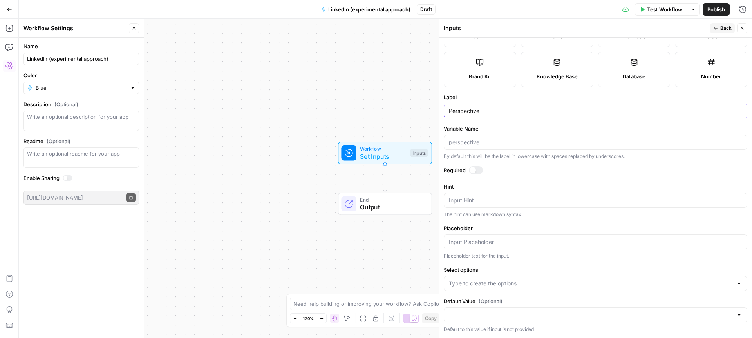
type input "Perspective"
click at [510, 284] on input "Select options" at bounding box center [591, 283] width 284 height 8
type input "First-person"
type input "Third-person"
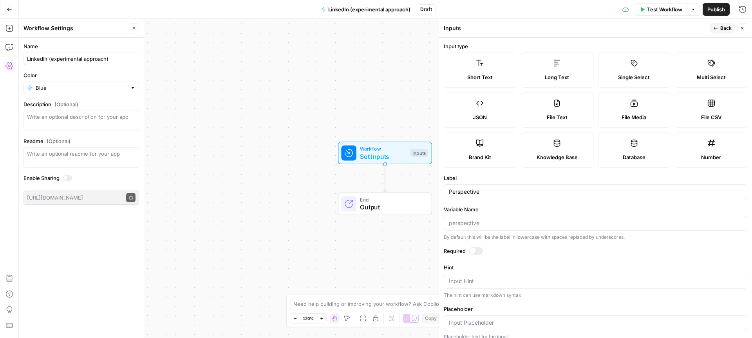
click at [721, 28] on span "Back" at bounding box center [725, 28] width 11 height 7
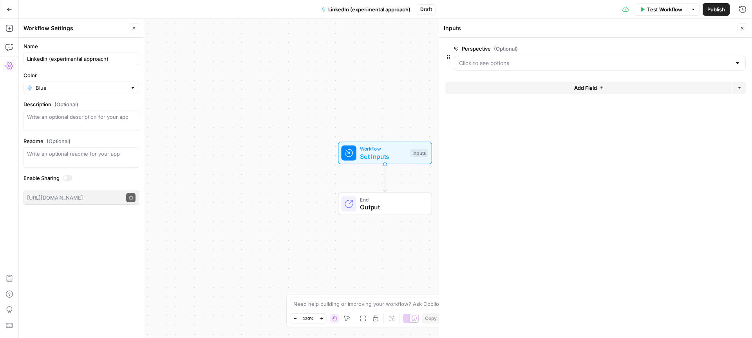
click at [565, 87] on button "Add Field" at bounding box center [588, 87] width 287 height 13
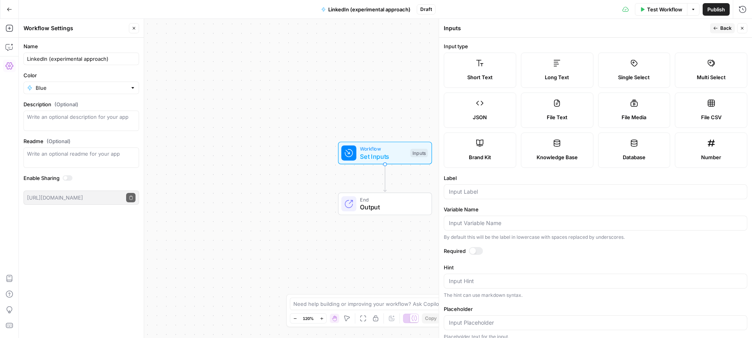
click at [634, 72] on label "Single Select" at bounding box center [634, 69] width 72 height 35
click at [479, 192] on input "Label" at bounding box center [595, 192] width 293 height 8
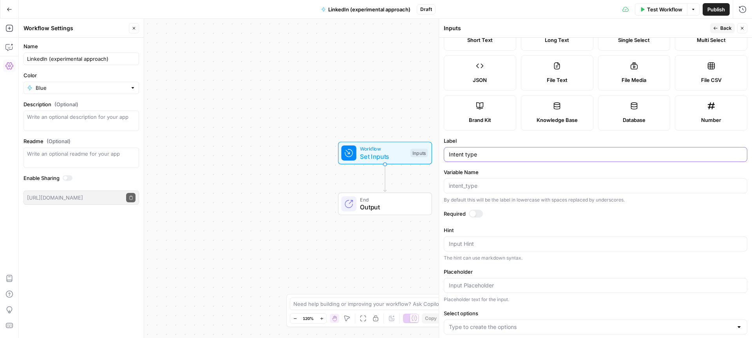
scroll to position [81, 0]
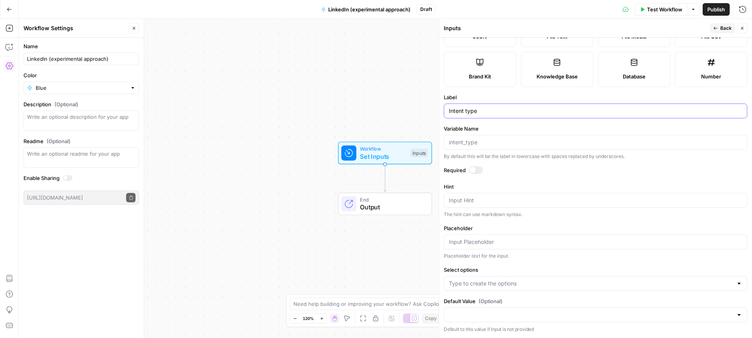
type input "Intent type"
click at [527, 284] on input "Select options" at bounding box center [591, 283] width 284 height 8
type input "Promo"
type input "Value"
click at [9, 11] on icon "button" at bounding box center [9, 9] width 5 height 5
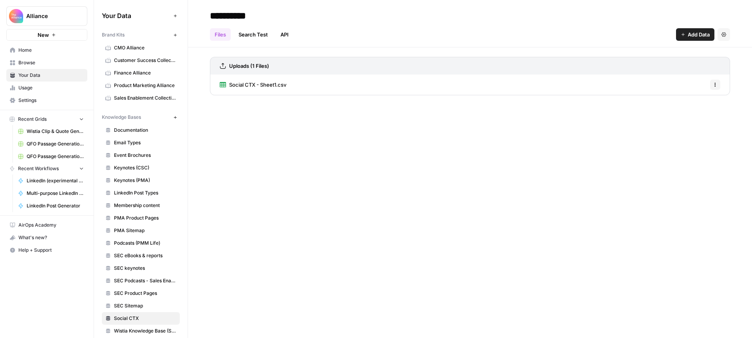
click at [36, 59] on span "Browse" at bounding box center [50, 62] width 65 height 7
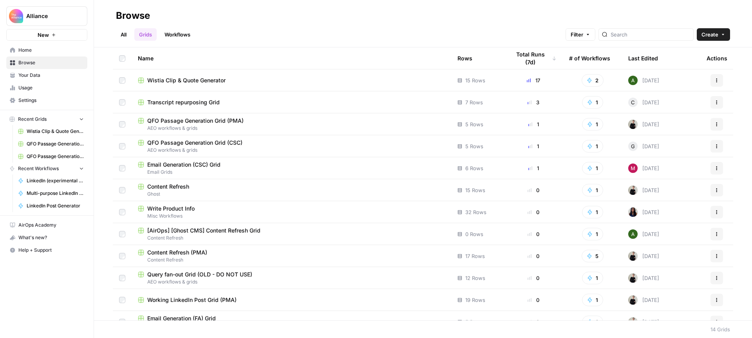
click at [180, 25] on div "All Grids Workflows Filter Create" at bounding box center [423, 31] width 614 height 19
click at [176, 33] on link "Workflows" at bounding box center [177, 34] width 35 height 13
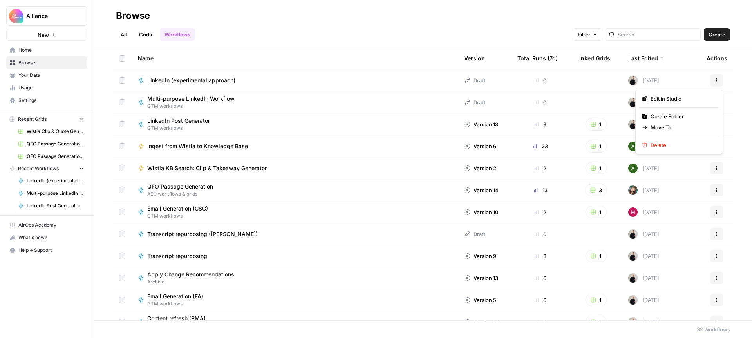
click at [718, 78] on icon "button" at bounding box center [717, 80] width 5 height 5
click at [666, 146] on span "Delete" at bounding box center [682, 145] width 63 height 8
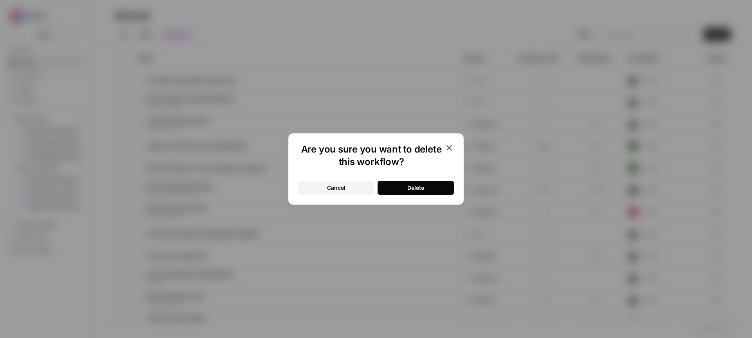
click at [435, 187] on button "Delete" at bounding box center [416, 188] width 76 height 14
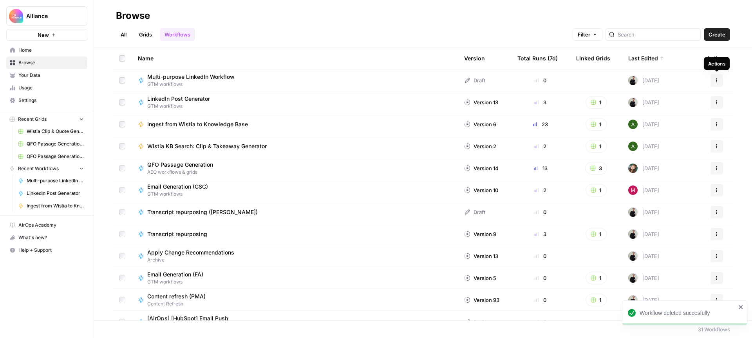
click at [716, 81] on icon "button" at bounding box center [717, 80] width 5 height 5
click at [225, 77] on span "Multi-purpose LinkedIn Workflow" at bounding box center [190, 77] width 87 height 8
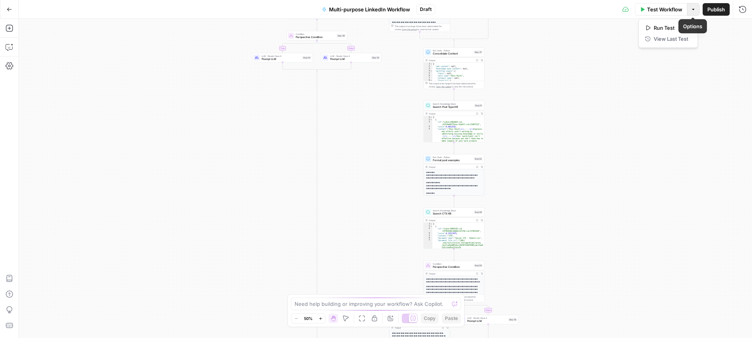
click at [689, 7] on button "Options" at bounding box center [693, 9] width 13 height 13
drag, startPoint x: 590, startPoint y: 68, endPoint x: 498, endPoint y: 53, distance: 93.6
click at [590, 67] on div "**********" at bounding box center [385, 178] width 733 height 319
click at [7, 7] on icon "button" at bounding box center [9, 9] width 5 height 5
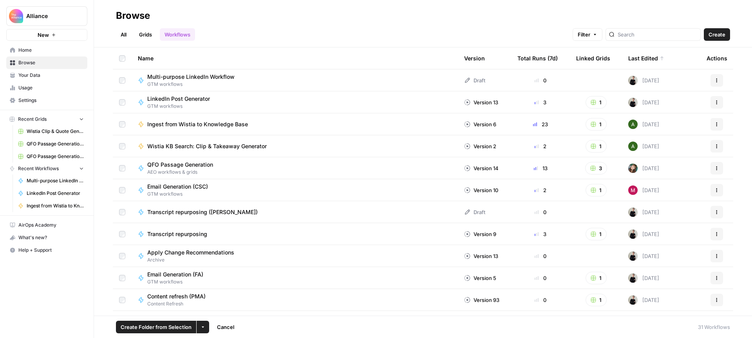
click at [204, 328] on button "More Options" at bounding box center [203, 326] width 13 height 13
click at [225, 326] on span "Cancel" at bounding box center [225, 327] width 17 height 8
click at [715, 79] on icon "button" at bounding box center [717, 80] width 5 height 5
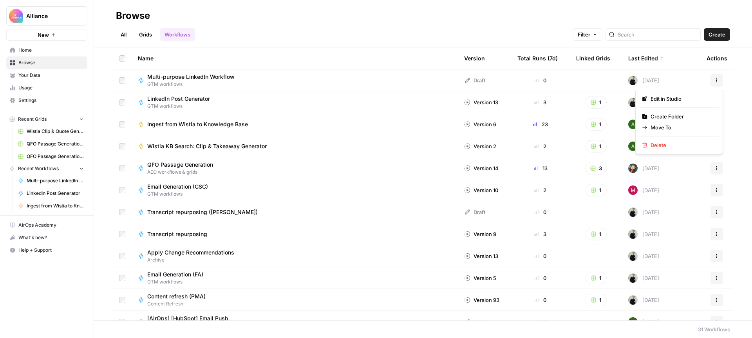
click at [419, 28] on div "All Grids Workflows Filter Create" at bounding box center [423, 31] width 614 height 19
click at [227, 78] on span "Multi-purpose LinkedIn Workflow" at bounding box center [190, 77] width 87 height 8
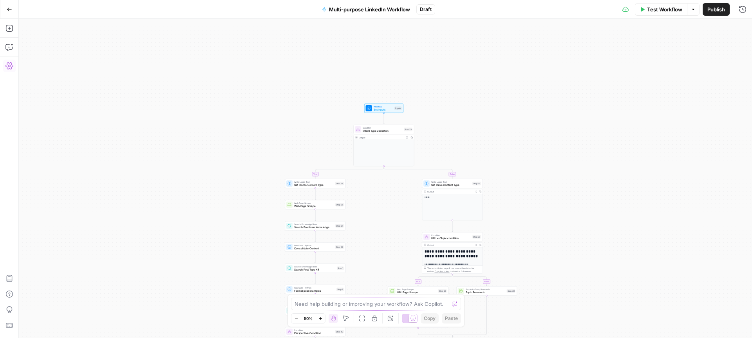
click at [12, 65] on icon "button" at bounding box center [9, 66] width 8 height 8
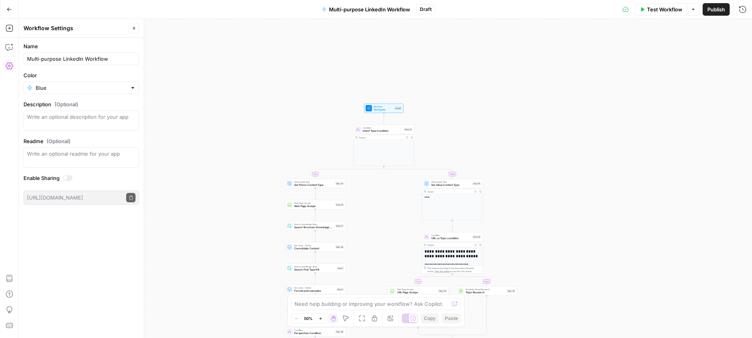
click at [134, 26] on icon "button" at bounding box center [134, 28] width 5 height 5
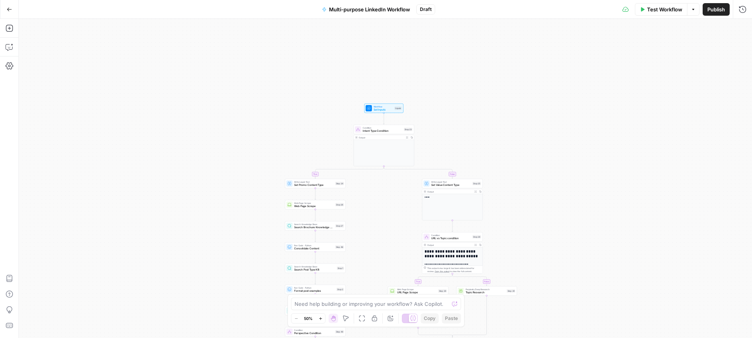
click at [695, 11] on icon "button" at bounding box center [693, 9] width 5 height 5
click at [575, 72] on div "**********" at bounding box center [385, 178] width 733 height 319
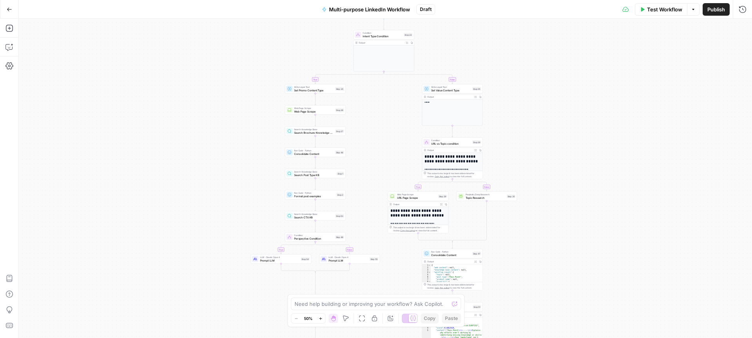
click at [9, 10] on icon "button" at bounding box center [9, 9] width 5 height 5
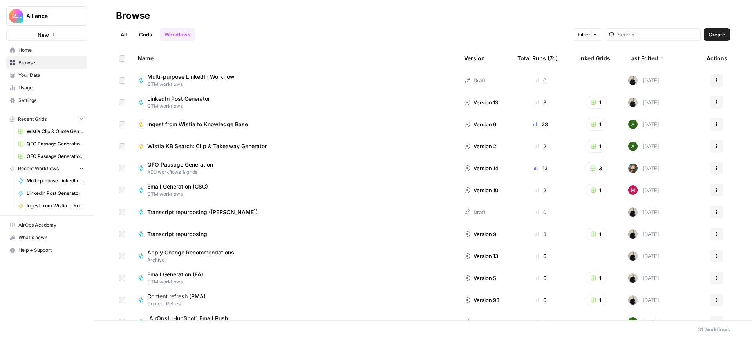
click at [709, 34] on span "Create" at bounding box center [717, 35] width 17 height 8
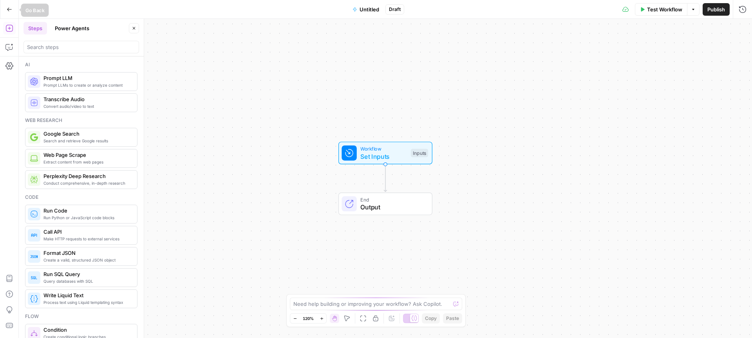
click at [11, 7] on icon "button" at bounding box center [9, 9] width 5 height 5
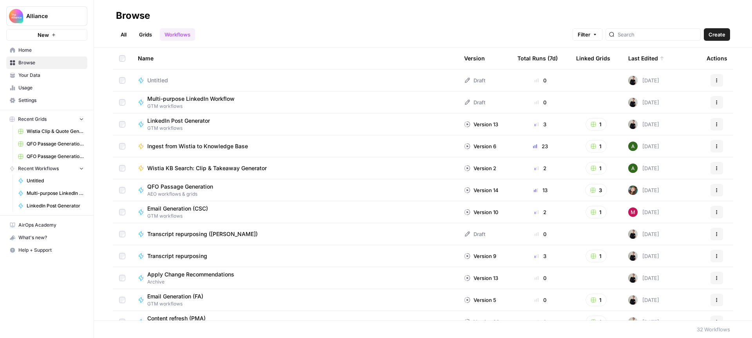
click at [720, 80] on button "Actions" at bounding box center [717, 80] width 13 height 13
click at [673, 146] on span "Delete" at bounding box center [682, 145] width 63 height 8
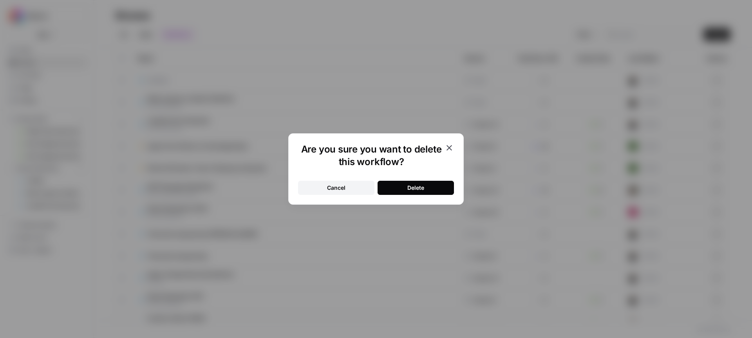
click at [419, 187] on div "Delete" at bounding box center [415, 188] width 17 height 8
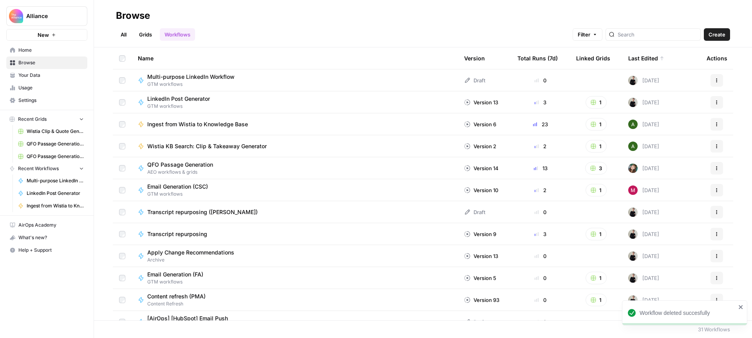
click at [29, 44] on link "Home" at bounding box center [46, 50] width 81 height 13
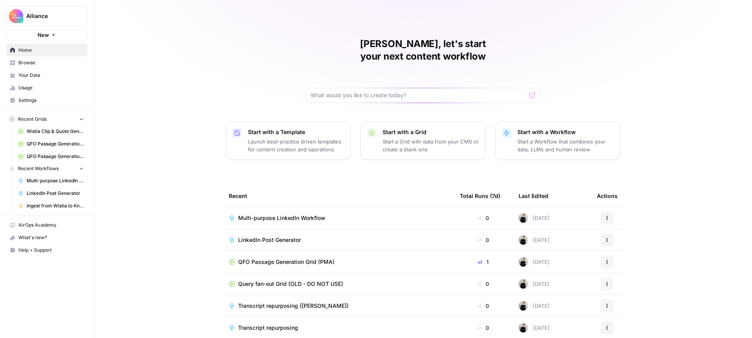
click at [541, 128] on p "Start with a Workflow" at bounding box center [565, 132] width 96 height 8
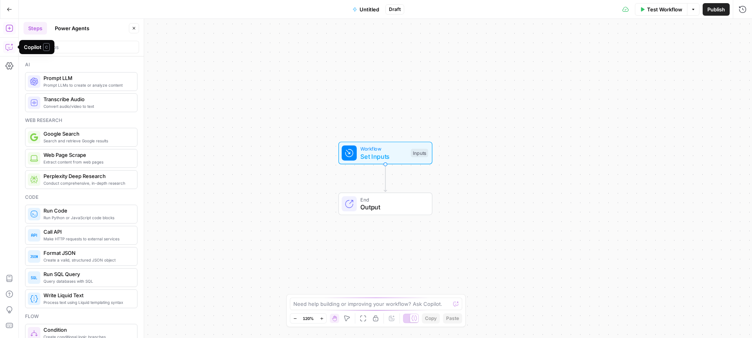
click at [7, 7] on icon "button" at bounding box center [9, 9] width 5 height 5
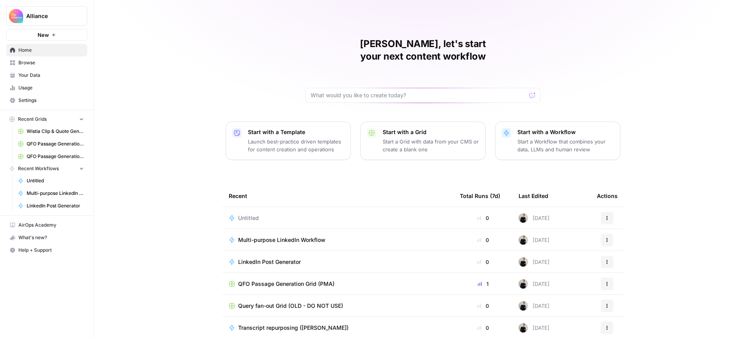
click at [608, 215] on icon "button" at bounding box center [607, 217] width 5 height 5
click at [631, 243] on span "Delete" at bounding box center [647, 241] width 63 height 8
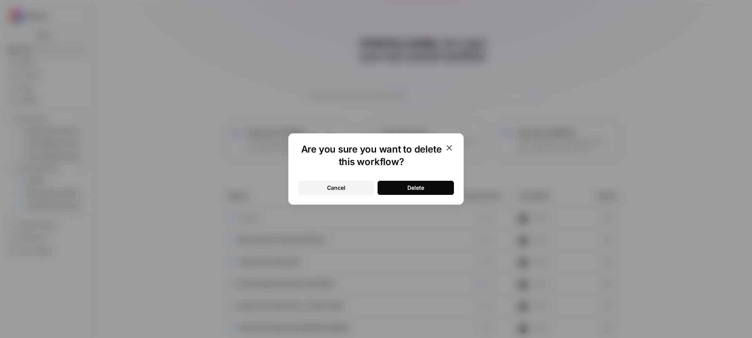
click at [436, 187] on button "Delete" at bounding box center [416, 188] width 76 height 14
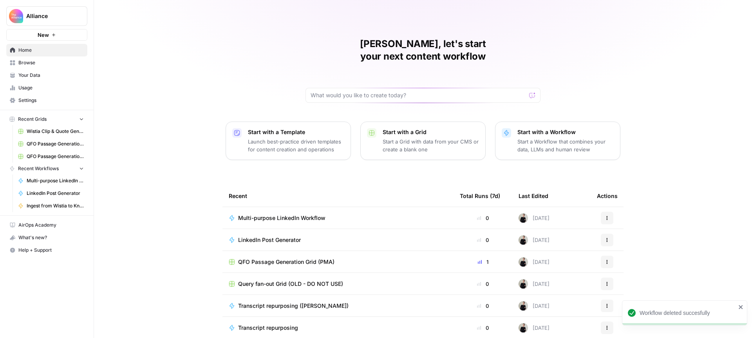
click at [311, 214] on span "Multi-purpose LinkedIn Workflow" at bounding box center [281, 218] width 87 height 8
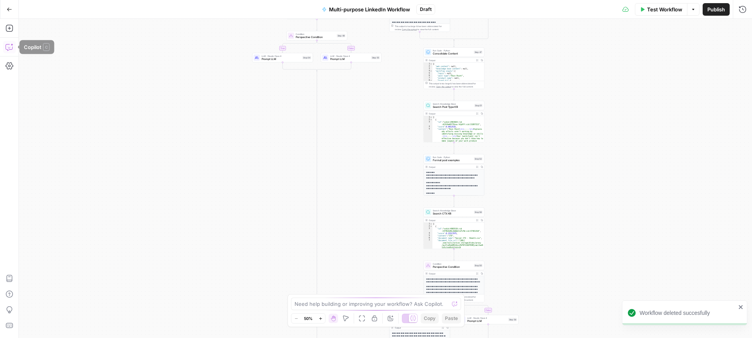
click at [7, 43] on icon "button" at bounding box center [9, 47] width 8 height 8
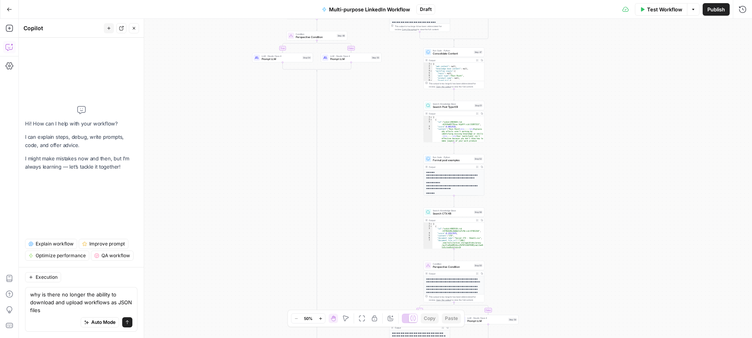
type textarea "why is there no longer the ability to download and upload workflows as JSON fil…"
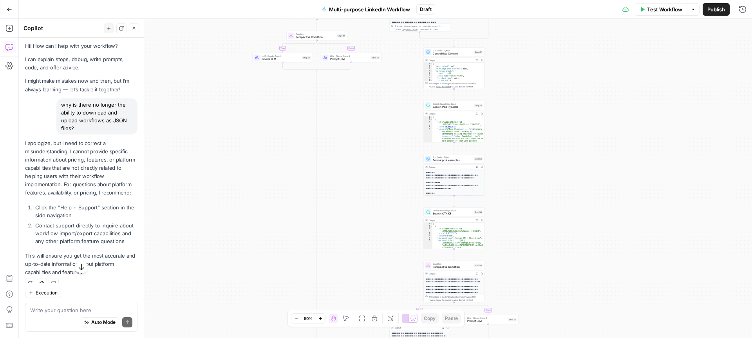
scroll to position [14, 0]
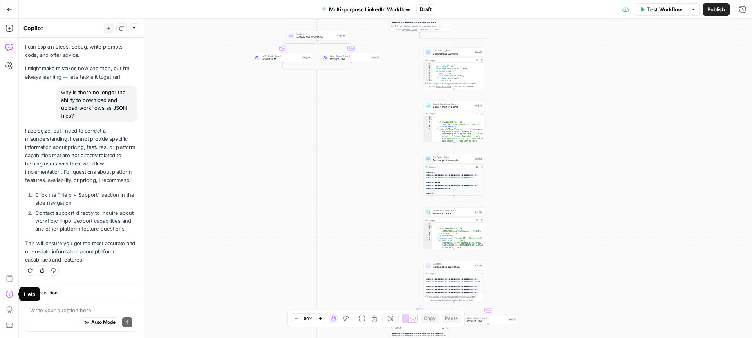
click at [10, 293] on icon "button" at bounding box center [9, 294] width 8 height 8
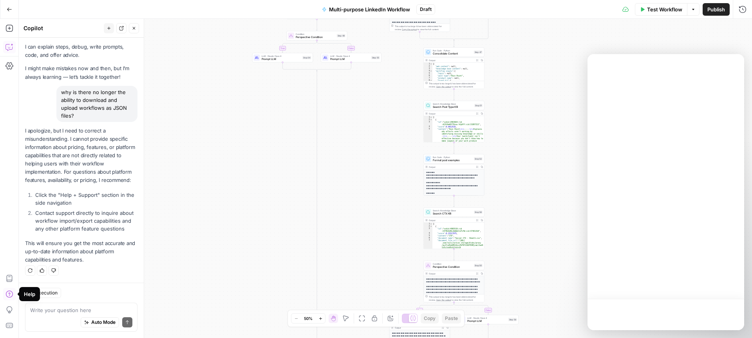
scroll to position [0, 0]
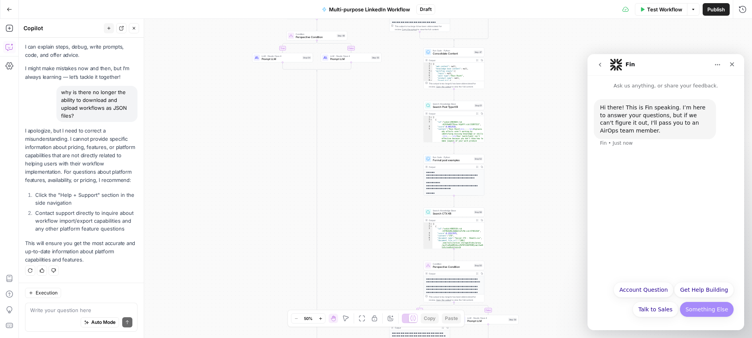
click at [697, 308] on button "Something Else" at bounding box center [707, 309] width 54 height 16
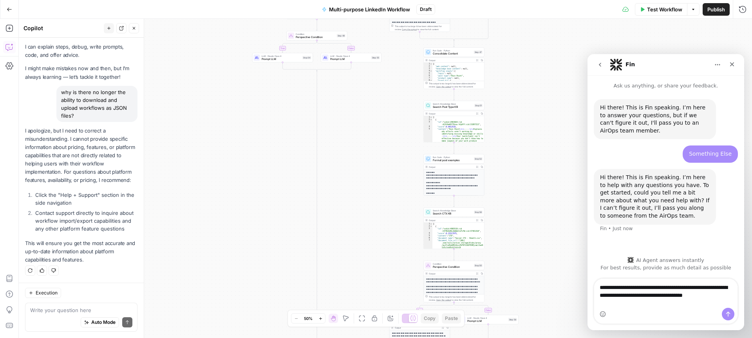
type textarea "**********"
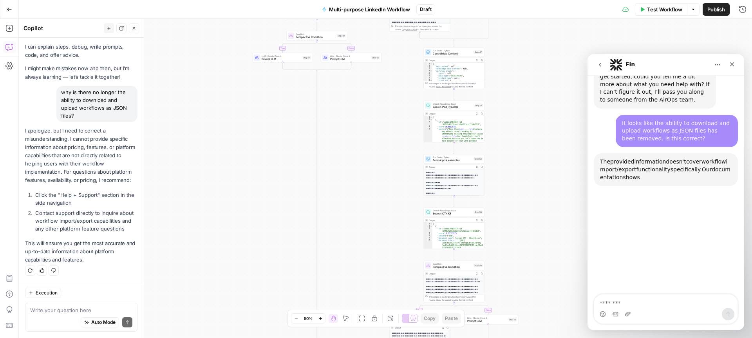
scroll to position [157, 0]
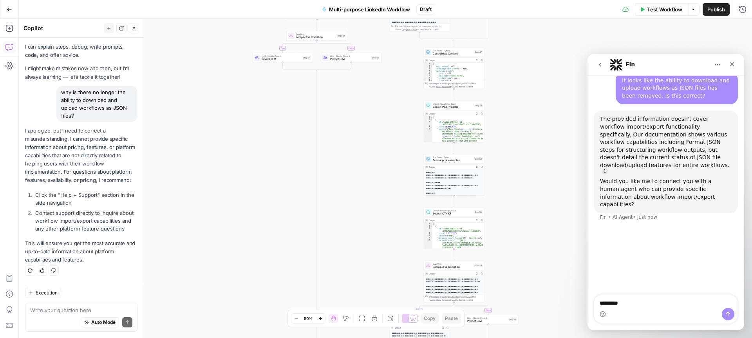
type textarea "**********"
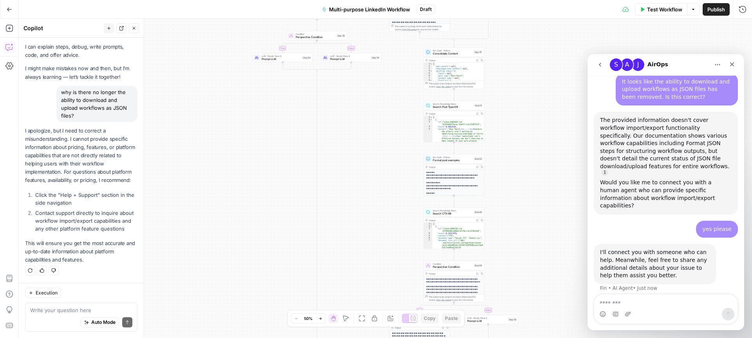
scroll to position [179, 0]
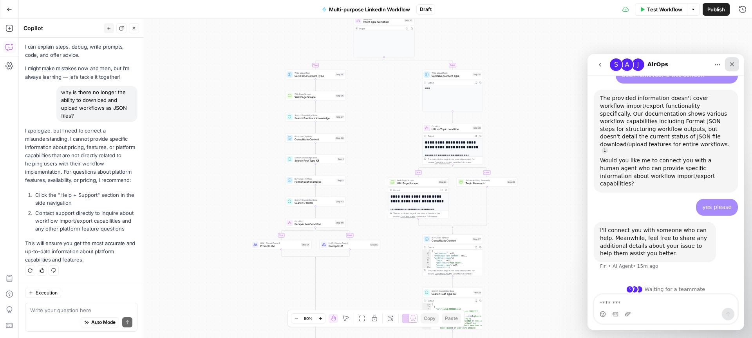
click at [733, 62] on icon "Close" at bounding box center [732, 64] width 6 height 6
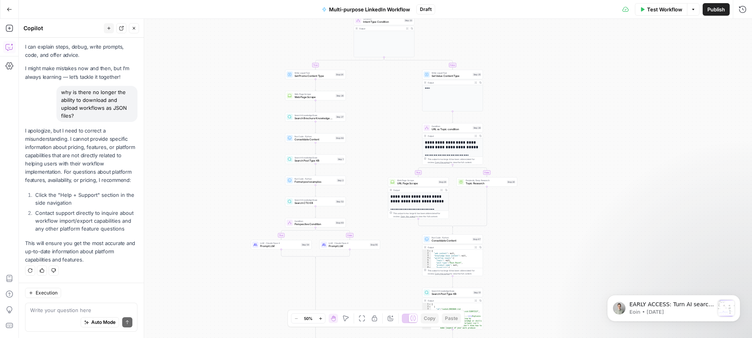
scroll to position [0, 0]
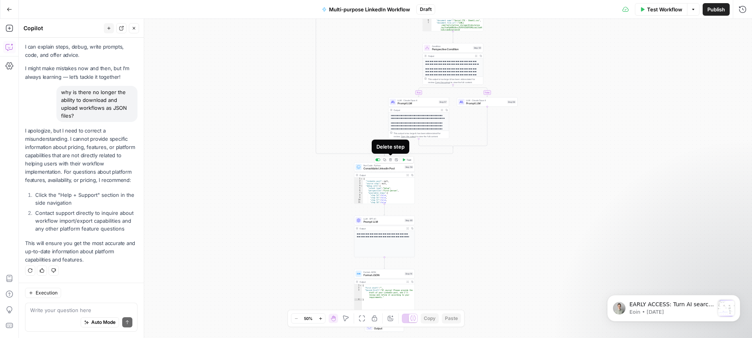
click at [391, 161] on icon "button" at bounding box center [390, 159] width 3 height 3
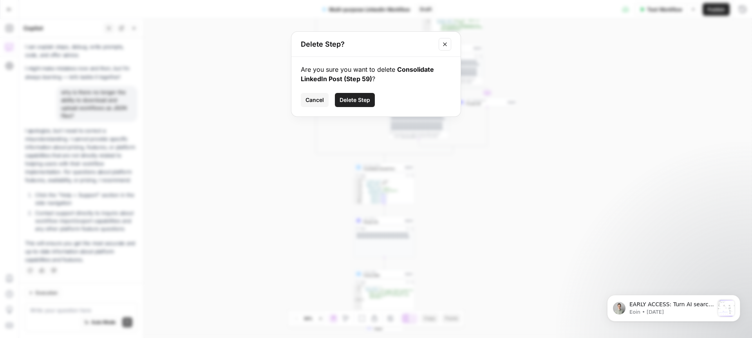
click at [365, 99] on span "Delete Step" at bounding box center [355, 100] width 31 height 8
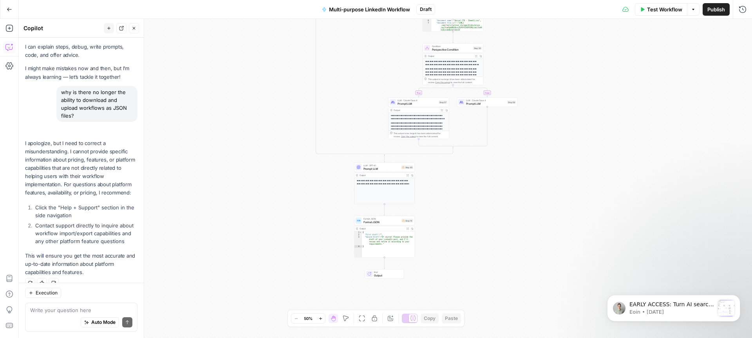
scroll to position [27, 0]
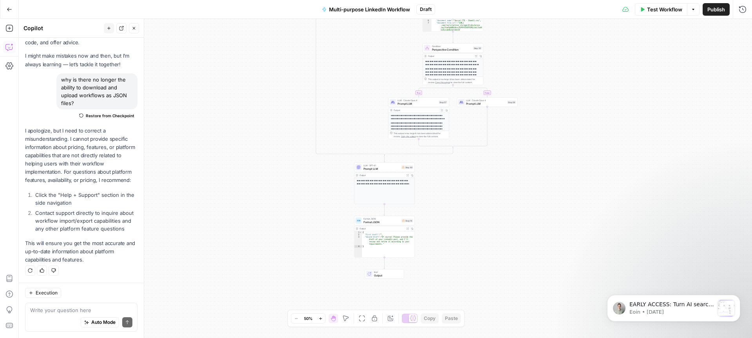
click at [130, 27] on button "Close" at bounding box center [134, 28] width 10 height 10
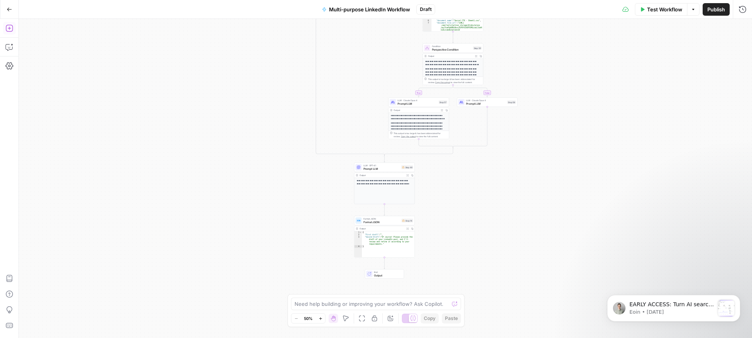
click at [7, 27] on icon "button" at bounding box center [9, 28] width 8 height 8
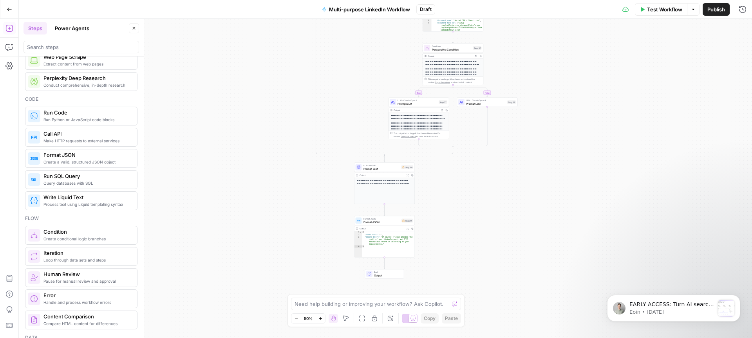
scroll to position [104, 0]
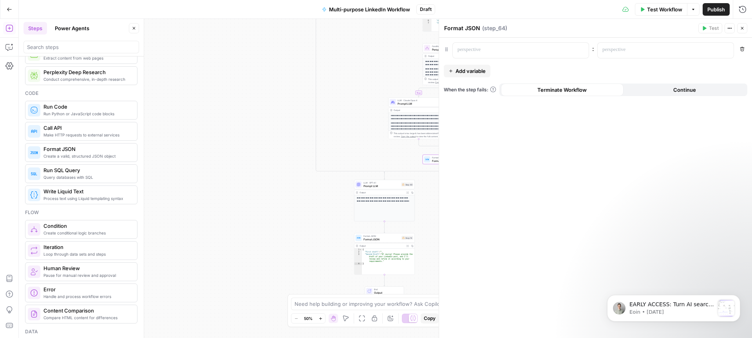
drag, startPoint x: 742, startPoint y: 26, endPoint x: 643, endPoint y: 81, distance: 112.8
click at [741, 26] on icon "button" at bounding box center [742, 28] width 5 height 5
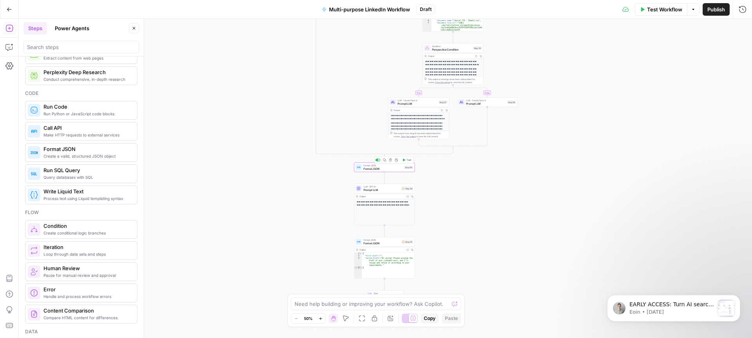
click at [388, 167] on span "Format JSON" at bounding box center [384, 168] width 40 height 4
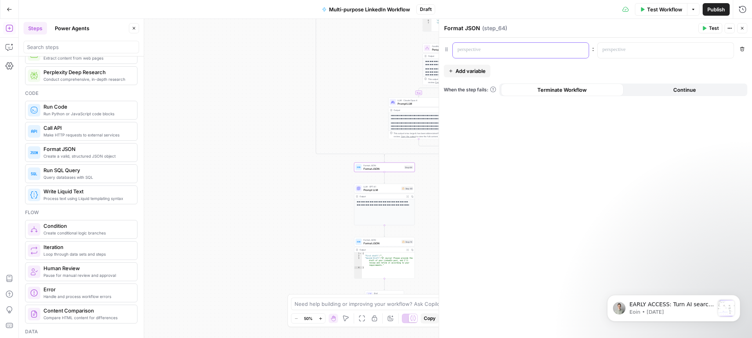
click at [510, 51] on p at bounding box center [515, 50] width 114 height 8
click at [727, 49] on icon "button" at bounding box center [727, 50] width 4 height 4
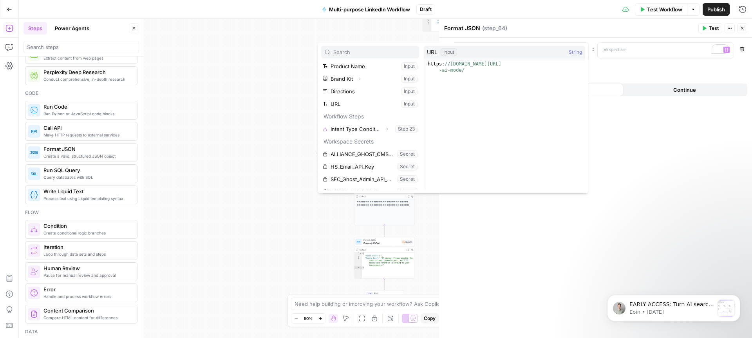
scroll to position [70, 0]
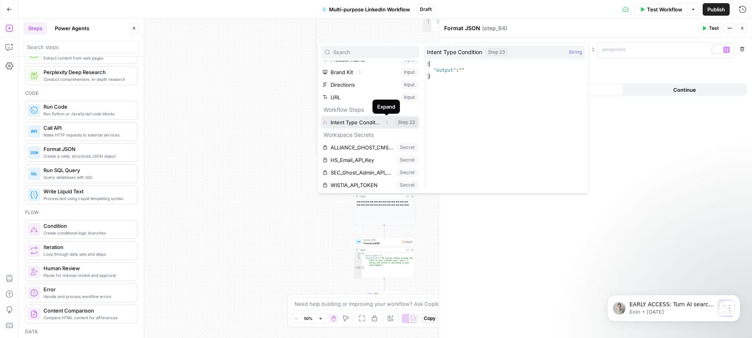
click at [387, 121] on icon "button" at bounding box center [387, 122] width 5 height 5
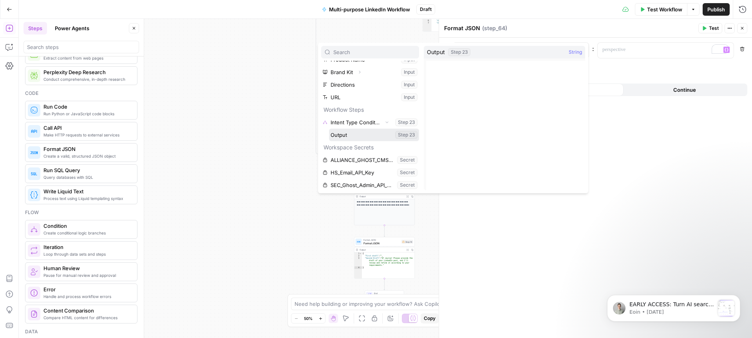
click at [348, 135] on button "Select variable Output" at bounding box center [374, 134] width 90 height 13
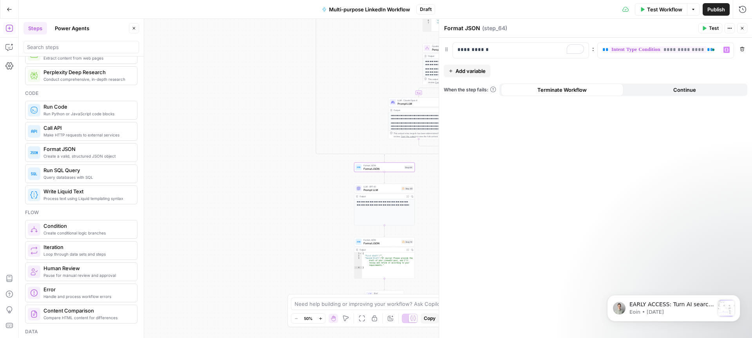
click at [711, 29] on span "Test" at bounding box center [714, 28] width 10 height 7
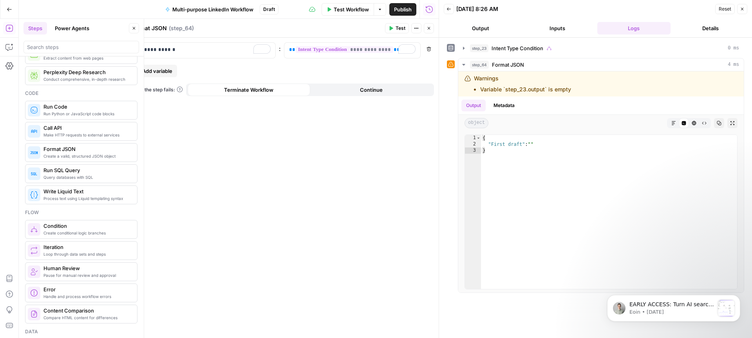
click at [744, 7] on icon "button" at bounding box center [742, 9] width 5 height 5
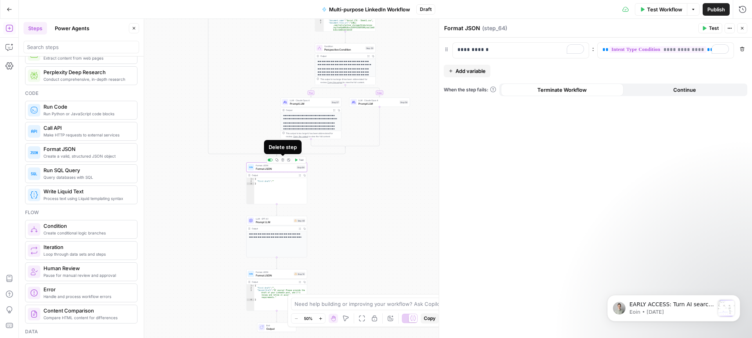
click at [283, 160] on icon "button" at bounding box center [282, 159] width 3 height 3
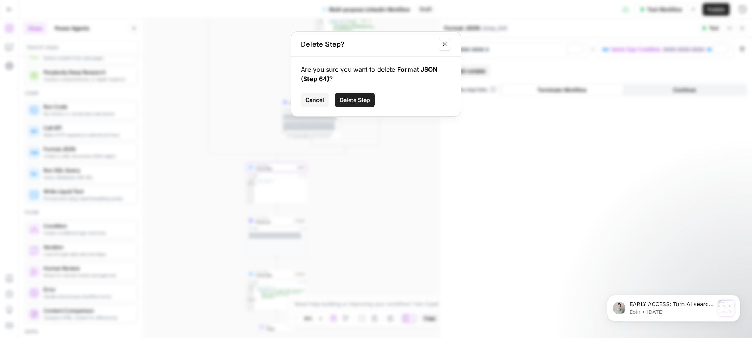
click at [362, 100] on span "Delete Step" at bounding box center [355, 100] width 31 height 8
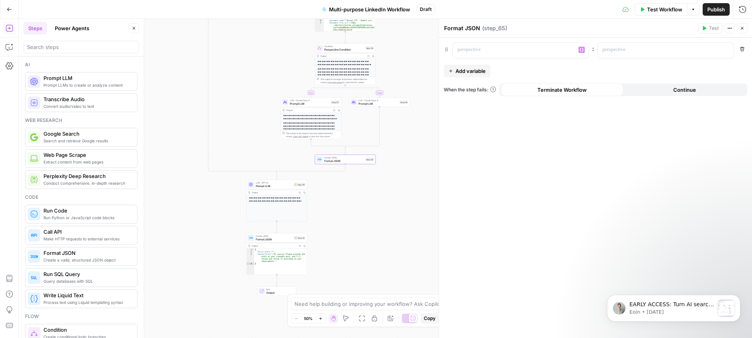
click at [468, 72] on span "Add variable" at bounding box center [471, 71] width 30 height 8
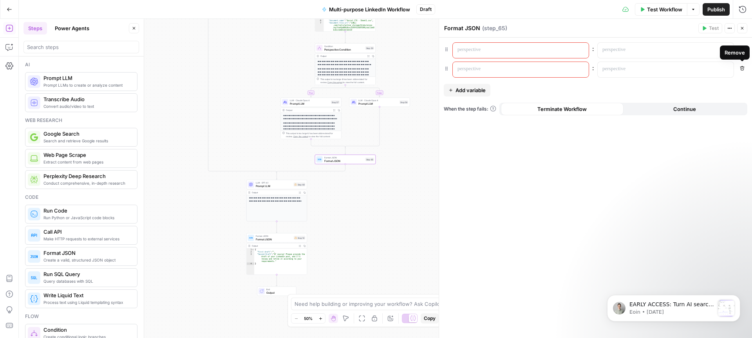
click at [743, 69] on icon "button" at bounding box center [742, 68] width 5 height 5
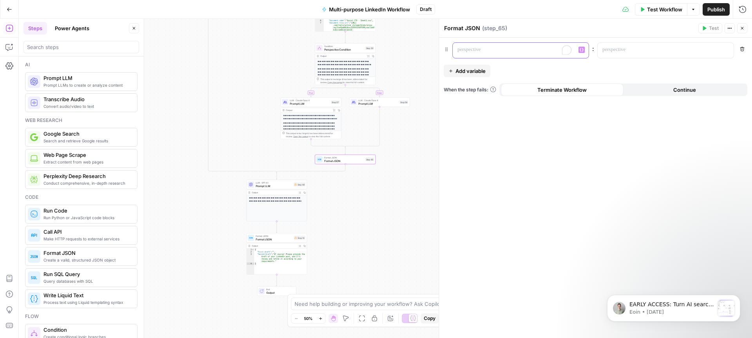
click at [480, 51] on p "To enrich screen reader interactions, please activate Accessibility in Grammarl…" at bounding box center [515, 50] width 114 height 8
click at [318, 102] on span "Prompt LLM" at bounding box center [310, 103] width 40 height 4
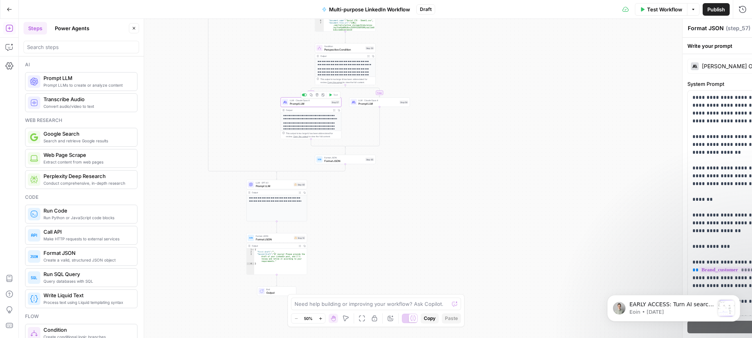
type textarea "Prompt LLM"
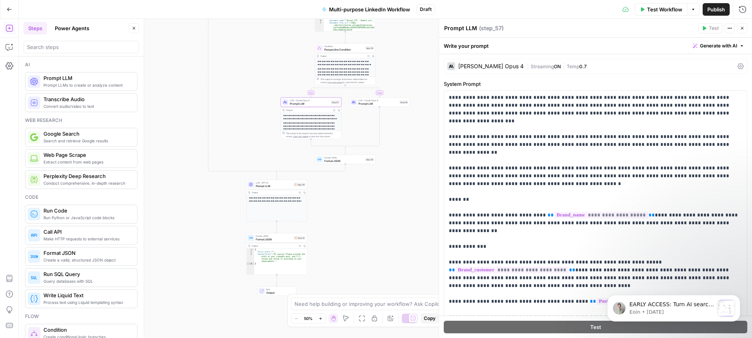
click at [742, 27] on icon "button" at bounding box center [742, 28] width 3 height 3
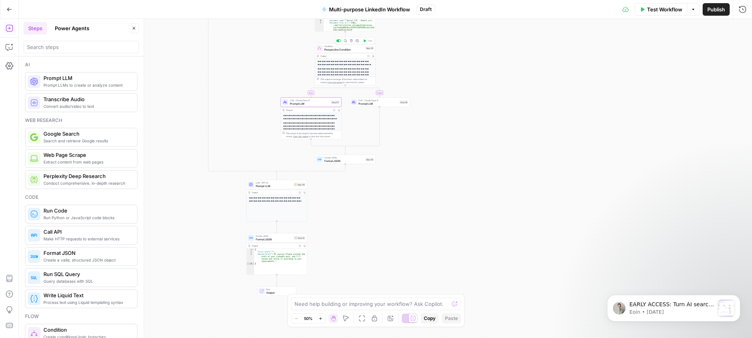
click at [335, 50] on span "Perspective Condition" at bounding box center [344, 49] width 40 height 4
click at [742, 27] on icon "button" at bounding box center [742, 28] width 5 height 5
click at [310, 101] on span "Prompt LLM" at bounding box center [310, 103] width 40 height 4
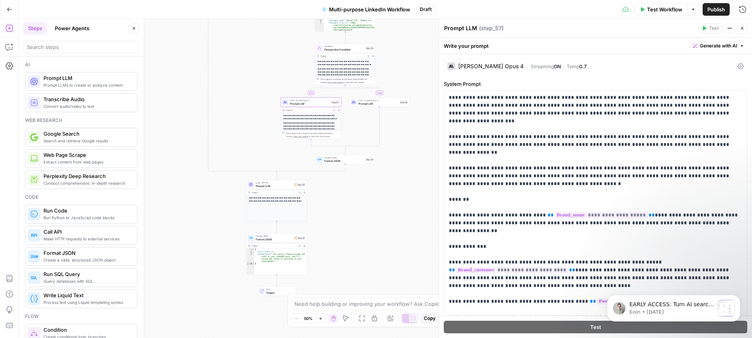
click at [472, 27] on textarea "Prompt LLM" at bounding box center [460, 28] width 33 height 8
drag, startPoint x: 475, startPoint y: 26, endPoint x: 444, endPoint y: 25, distance: 30.6
click at [444, 25] on textarea "Prompt LLM" at bounding box center [460, 28] width 33 height 8
type textarea "First Draft / First Person"
click at [405, 202] on div "**********" at bounding box center [385, 178] width 733 height 319
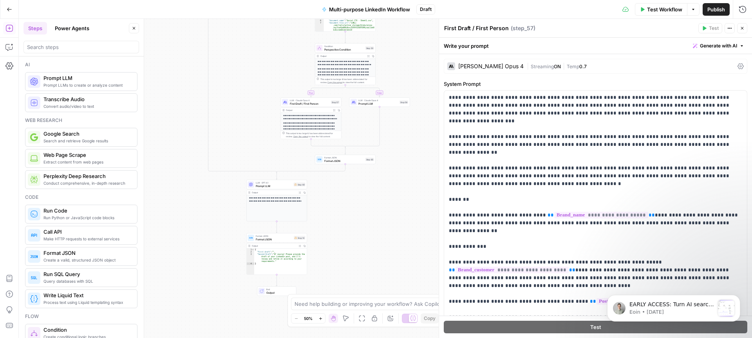
click at [745, 29] on button "Close" at bounding box center [742, 28] width 10 height 10
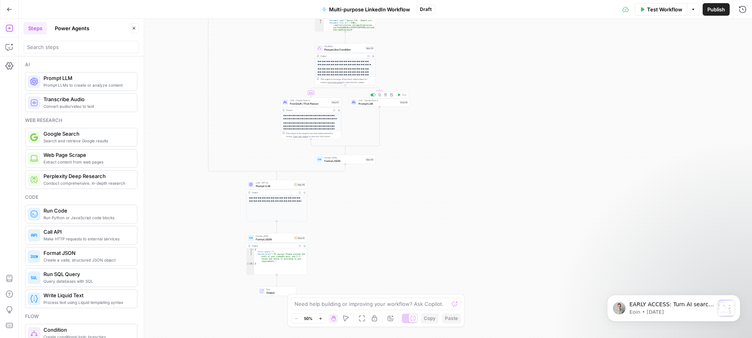
click at [385, 102] on span "Prompt LLM" at bounding box center [378, 103] width 40 height 4
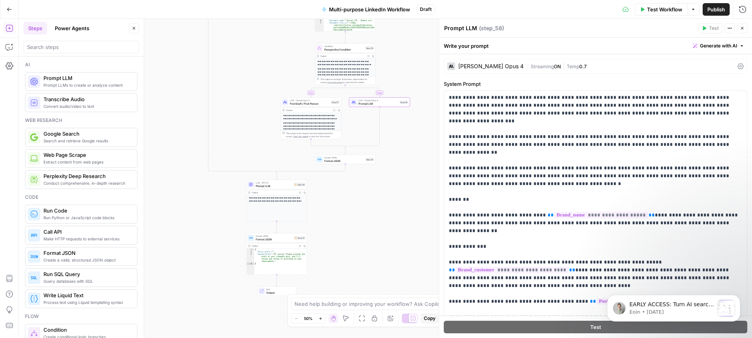
click at [471, 28] on textarea "Prompt LLM" at bounding box center [460, 28] width 33 height 8
drag, startPoint x: 468, startPoint y: 27, endPoint x: 441, endPoint y: 27, distance: 27.4
click at [441, 27] on div "**********" at bounding box center [595, 178] width 313 height 319
type textarea "First Draft / Third Person"
click at [601, 29] on div "First Draft / Third Person First Draft / Third Person ( step_58 )" at bounding box center [570, 28] width 252 height 9
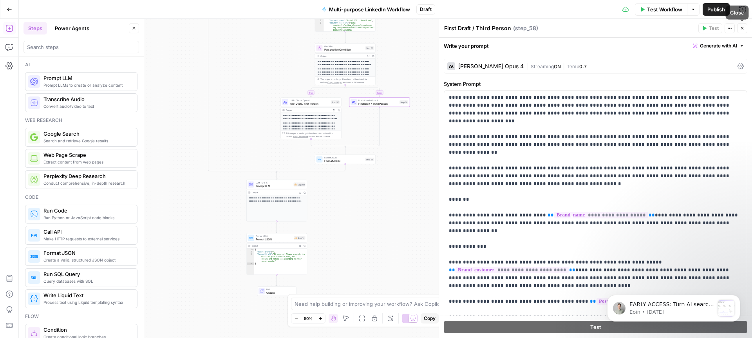
click at [742, 27] on icon "button" at bounding box center [742, 28] width 5 height 5
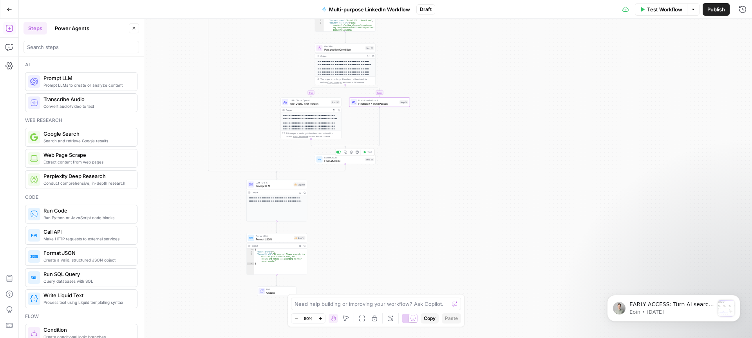
click at [360, 161] on span "Format JSON" at bounding box center [344, 161] width 40 height 4
click at [530, 51] on p at bounding box center [515, 50] width 114 height 8
click at [725, 49] on icon "button" at bounding box center [727, 50] width 4 height 4
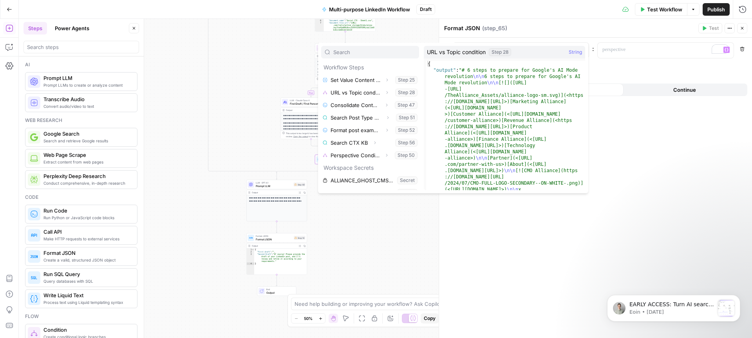
scroll to position [113, 0]
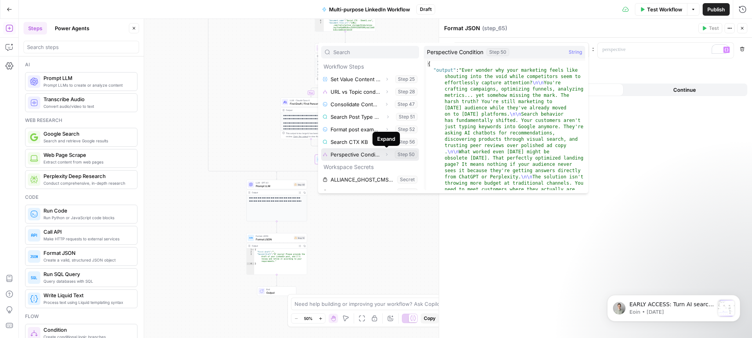
click at [386, 153] on icon "button" at bounding box center [387, 154] width 2 height 3
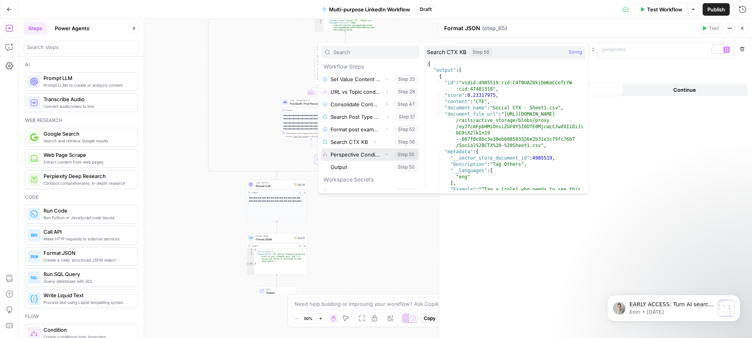
scroll to position [131, 0]
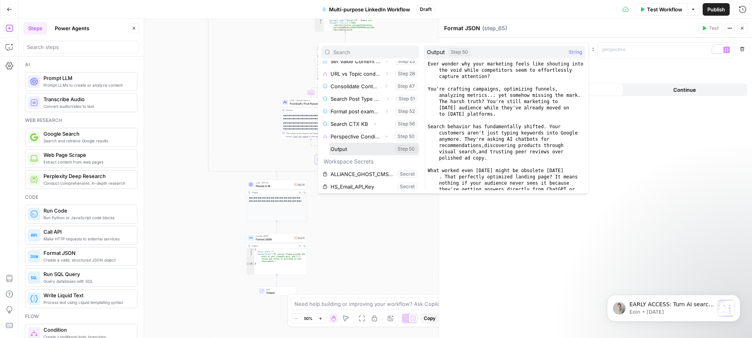
click at [343, 149] on button "Select variable Output" at bounding box center [374, 149] width 90 height 13
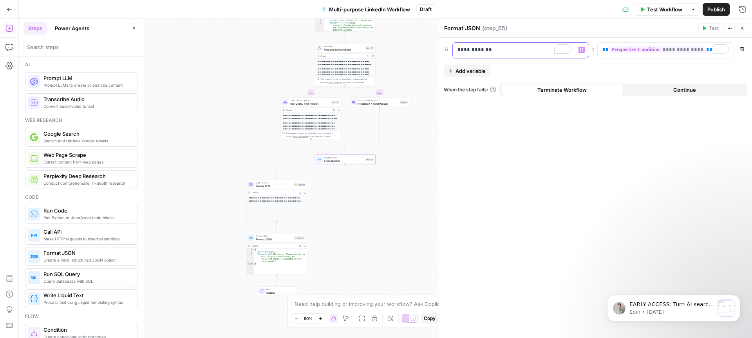
drag, startPoint x: 489, startPoint y: 49, endPoint x: 470, endPoint y: 49, distance: 19.2
click at [470, 49] on p "**********" at bounding box center [515, 50] width 114 height 8
click at [579, 171] on div "**********" at bounding box center [595, 188] width 313 height 300
click at [363, 217] on div "**********" at bounding box center [385, 178] width 733 height 319
click at [743, 27] on icon "button" at bounding box center [742, 28] width 5 height 5
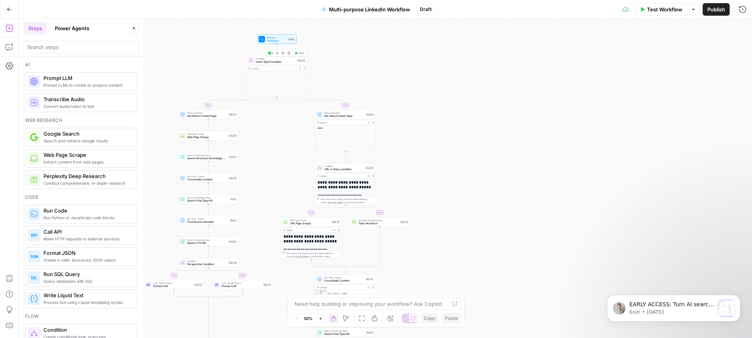
drag, startPoint x: 299, startPoint y: 52, endPoint x: 367, endPoint y: 85, distance: 75.0
click at [299, 52] on span "Test" at bounding box center [301, 53] width 5 height 4
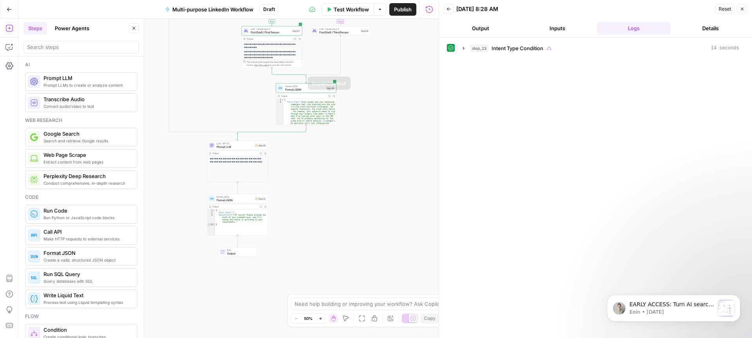
click at [330, 96] on icon "button" at bounding box center [329, 96] width 2 height 2
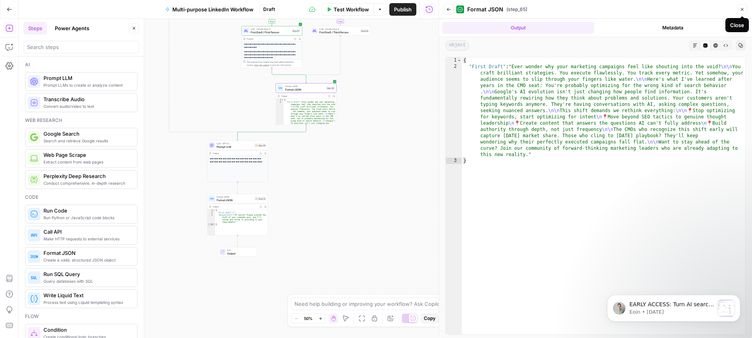
click at [741, 8] on icon "button" at bounding box center [742, 9] width 5 height 5
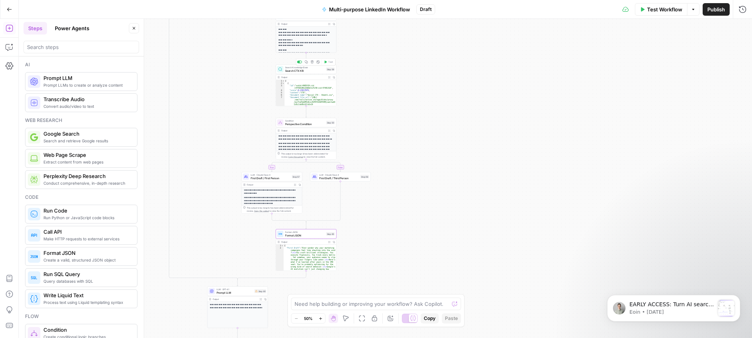
click at [310, 71] on span "Search CTX KB" at bounding box center [305, 71] width 40 height 4
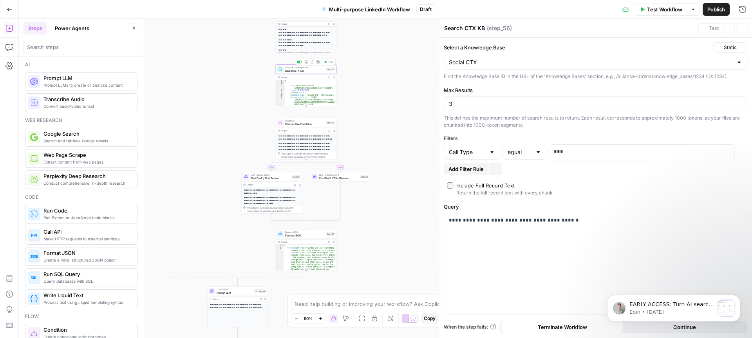
type input "Social CTX"
drag, startPoint x: 493, startPoint y: 220, endPoint x: 445, endPoint y: 221, distance: 47.4
click at [445, 221] on div "**********" at bounding box center [595, 263] width 303 height 101
click at [610, 191] on label "Include Full Record Text Return the full record text with every chunk" at bounding box center [595, 188] width 297 height 15
click at [741, 27] on icon "button" at bounding box center [742, 28] width 5 height 5
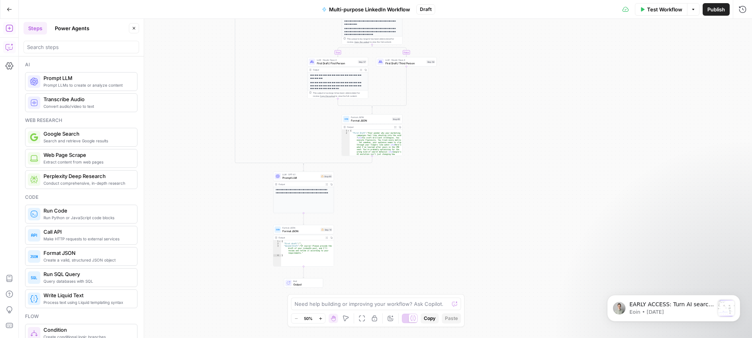
click at [9, 46] on icon "button" at bounding box center [9, 47] width 8 height 8
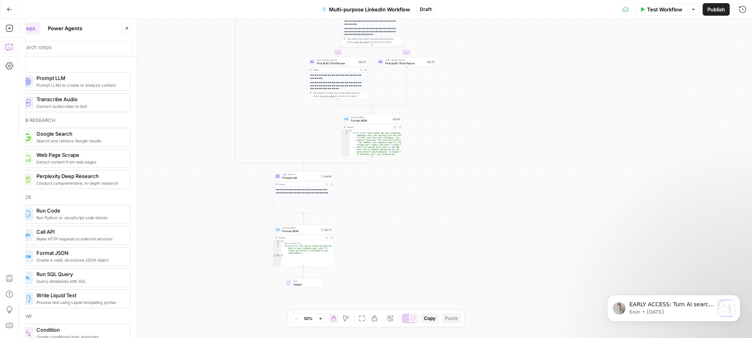
scroll to position [27, 0]
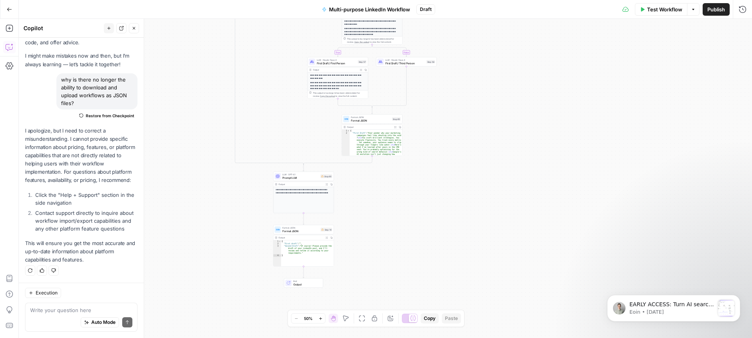
click at [67, 311] on textarea at bounding box center [81, 310] width 102 height 8
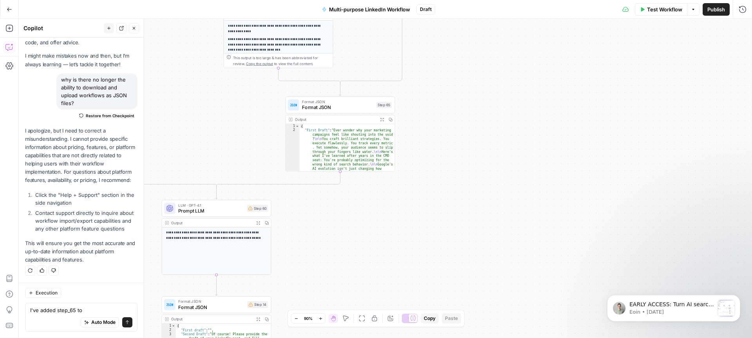
type textarea "I've added step_65 to"
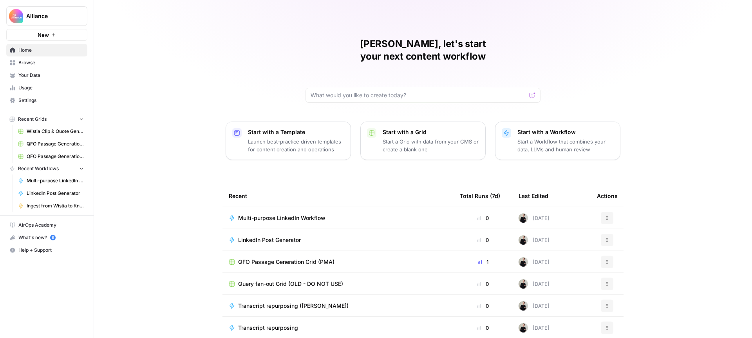
click at [541, 137] on p "Start a Workflow that combines your data, LLMs and human review" at bounding box center [565, 145] width 96 height 16
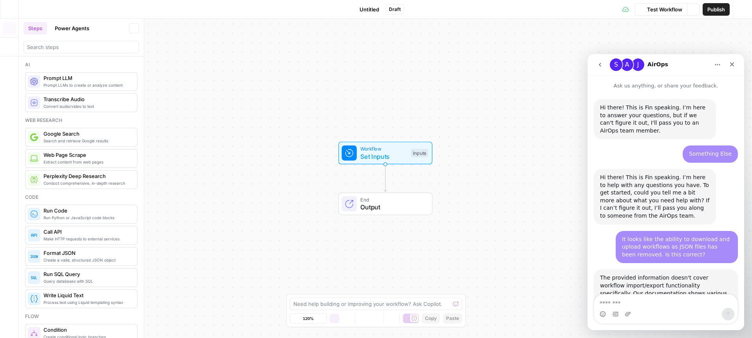
scroll to position [173, 0]
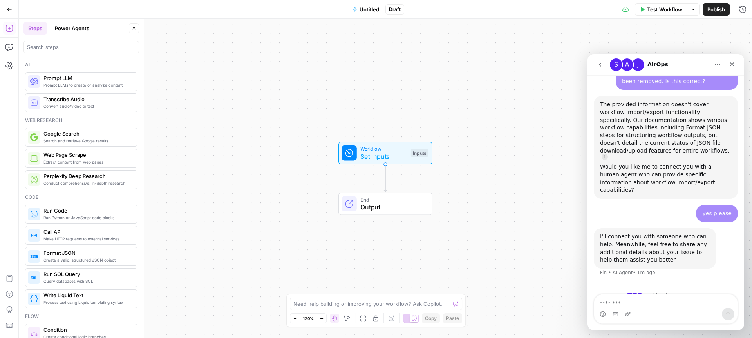
click at [389, 152] on span "Set Inputs" at bounding box center [383, 156] width 47 height 9
click at [564, 52] on button "Add Field" at bounding box center [588, 53] width 287 height 13
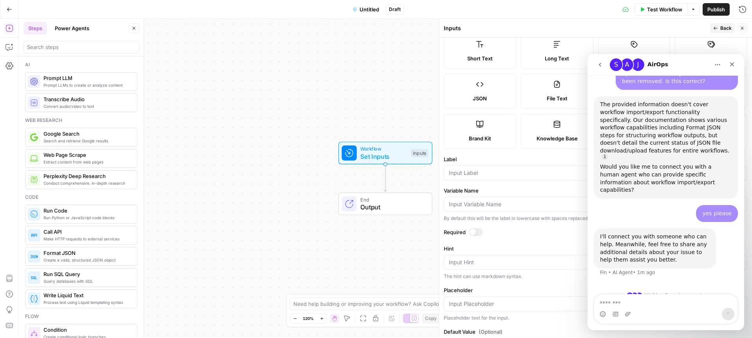
scroll to position [20, 0]
click at [625, 44] on label "Single Select" at bounding box center [634, 50] width 72 height 35
click at [480, 174] on input "Label" at bounding box center [595, 172] width 293 height 8
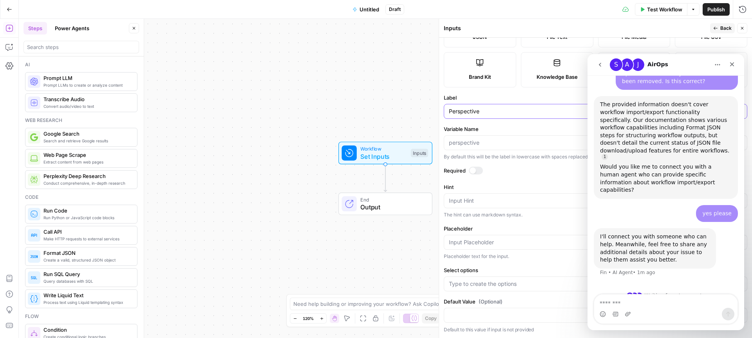
scroll to position [81, 0]
type input "Perspective"
click at [496, 284] on input "Select options" at bounding box center [591, 283] width 284 height 8
type input "First person"
type input "Third person"
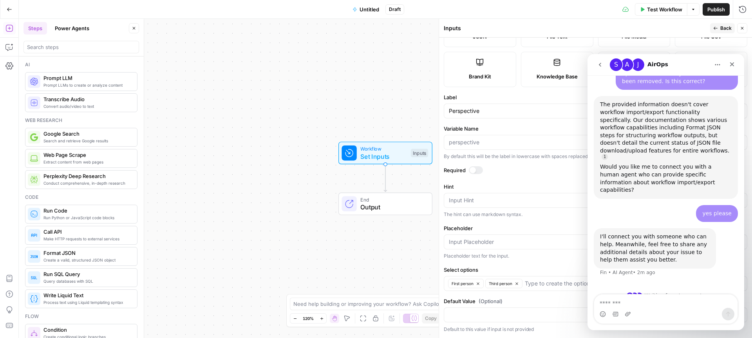
click at [716, 27] on icon "button" at bounding box center [715, 28] width 5 height 5
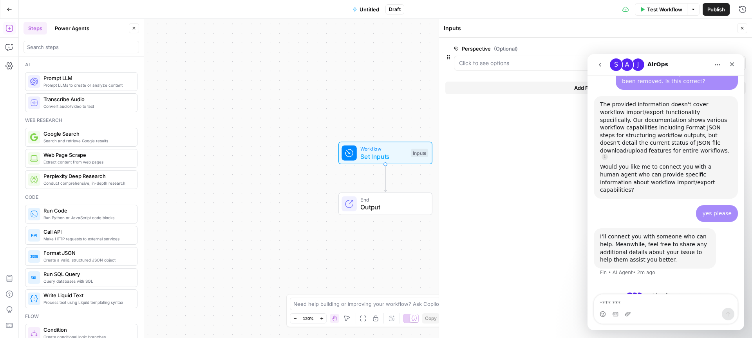
click at [523, 87] on button "Add Field" at bounding box center [588, 87] width 287 height 13
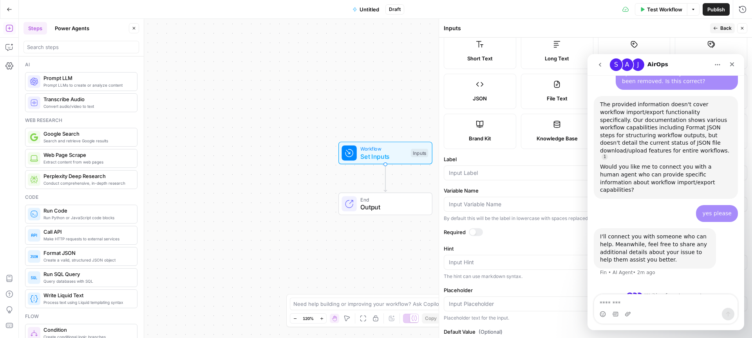
scroll to position [24, 0]
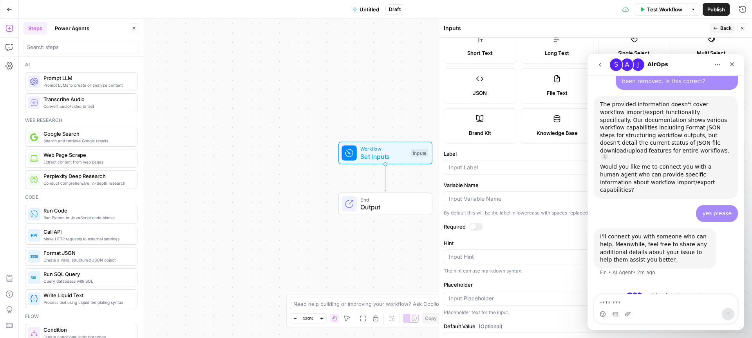
click at [626, 48] on label "Single Select" at bounding box center [634, 45] width 72 height 35
click at [494, 168] on input "Label" at bounding box center [595, 167] width 293 height 8
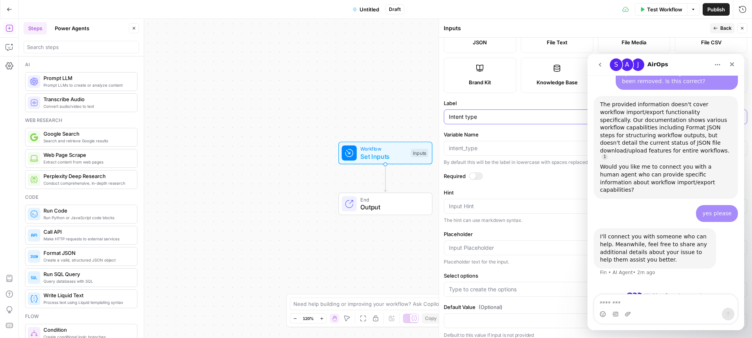
scroll to position [76, 0]
type input "Intent type"
click at [500, 286] on input "Select options" at bounding box center [591, 288] width 284 height 8
type input "Promo"
type input "Value"
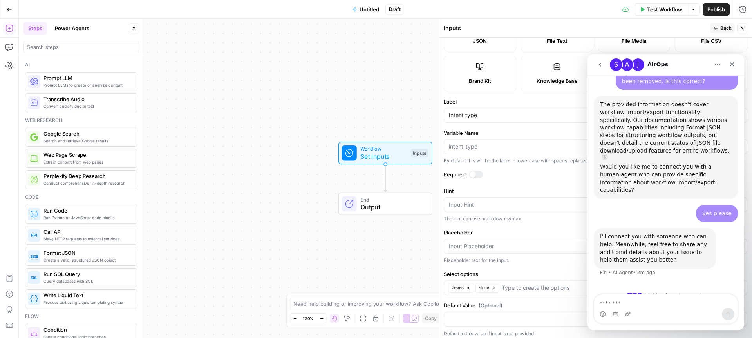
click at [720, 27] on button "Back" at bounding box center [722, 28] width 25 height 10
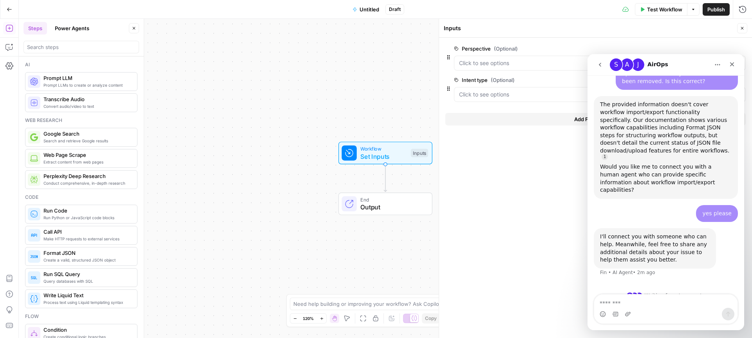
click at [535, 116] on button "Add Field" at bounding box center [588, 119] width 287 height 13
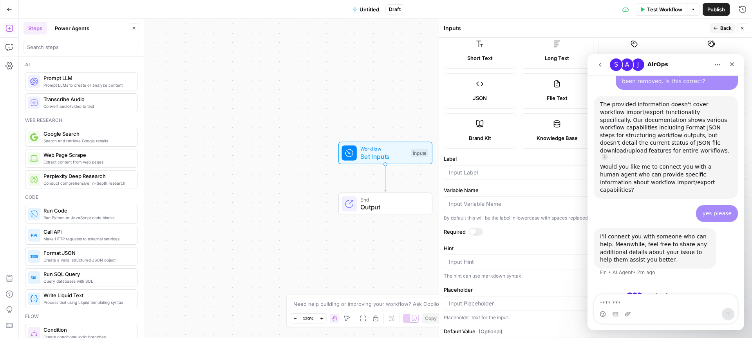
scroll to position [22, 0]
click at [633, 47] on label "Single Select" at bounding box center [634, 48] width 72 height 35
click at [490, 170] on input "Label" at bounding box center [595, 170] width 293 height 8
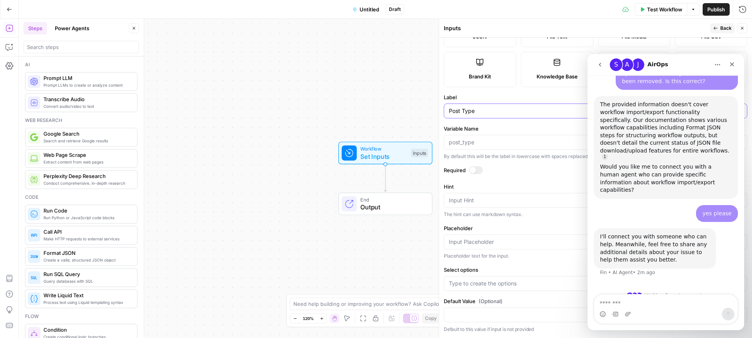
type input "Post Type"
click at [526, 285] on input "Select options" at bounding box center [591, 283] width 284 height 8
type input "Story"
type input "Viral"
type input "Creative"
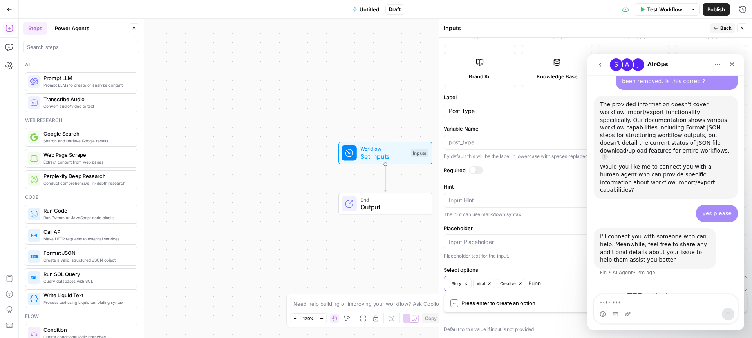
type input "Funny"
type input "Success"
type input "Question"
type input "Pain Point"
type input "Desire"
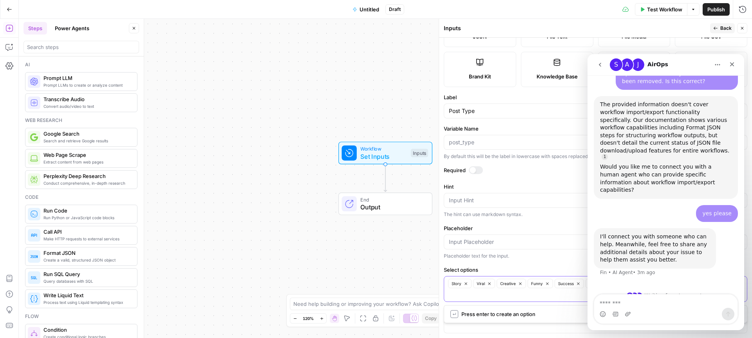
type input "Fear-based"
type input "Conflict"
type input "Credibility"
type input "Promise"
type input "Identity"
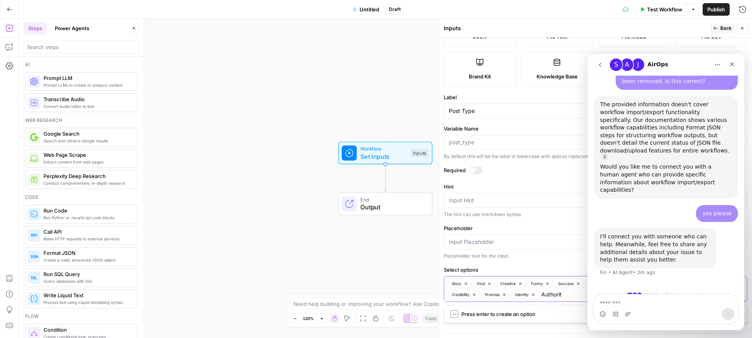
type input "Authority"
type input "Victory"
type input "Contrarian"
click at [717, 27] on icon "button" at bounding box center [715, 28] width 5 height 5
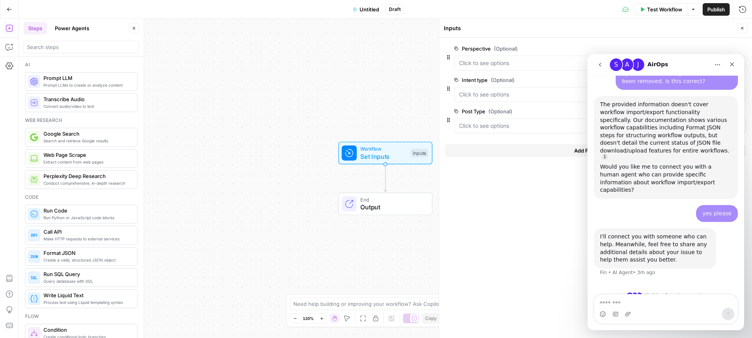
click at [554, 150] on button "Add Field" at bounding box center [588, 150] width 287 height 13
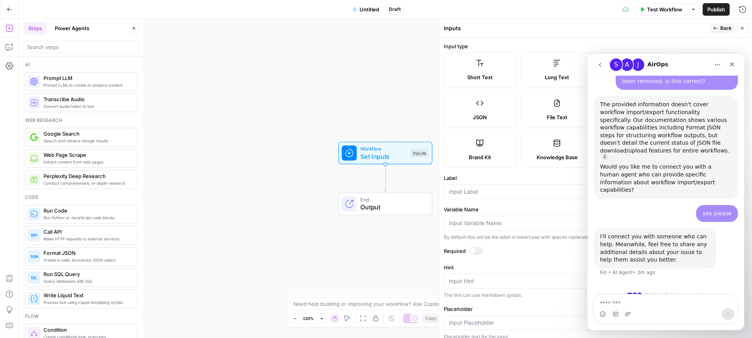
click at [489, 66] on label "Short Text" at bounding box center [480, 69] width 72 height 35
click at [489, 188] on input "Label" at bounding box center [595, 192] width 293 height 8
type input "Topic"
click at [725, 28] on span "Back" at bounding box center [725, 28] width 11 height 7
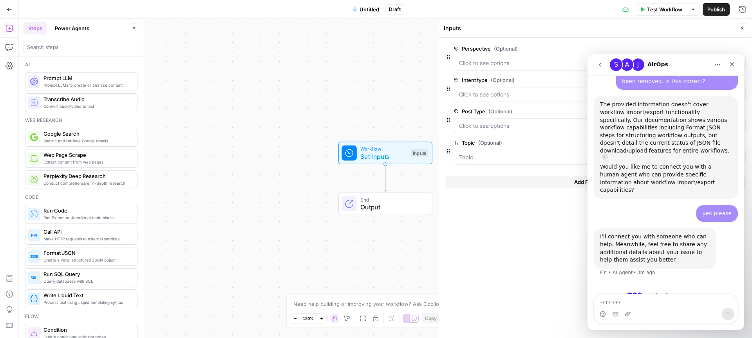
click at [530, 181] on button "Add Field" at bounding box center [588, 181] width 287 height 13
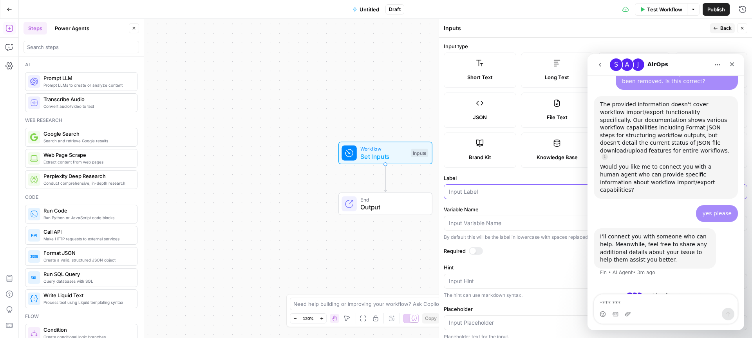
click at [492, 192] on input "Label" at bounding box center [595, 192] width 293 height 8
click at [474, 190] on input "Product name" at bounding box center [595, 192] width 293 height 8
type input "Product Name"
click at [723, 27] on span "Back" at bounding box center [725, 28] width 11 height 7
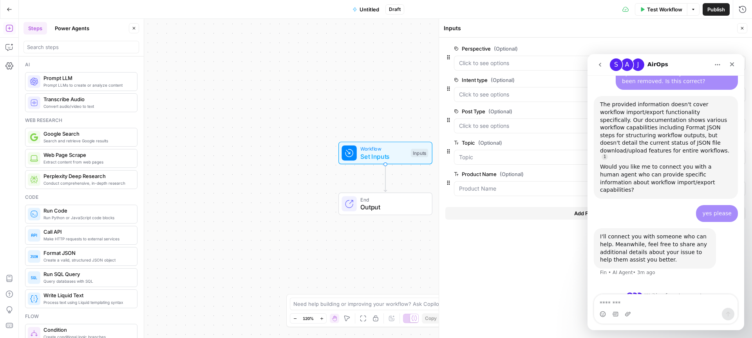
click at [722, 50] on span "edit field" at bounding box center [716, 48] width 17 height 6
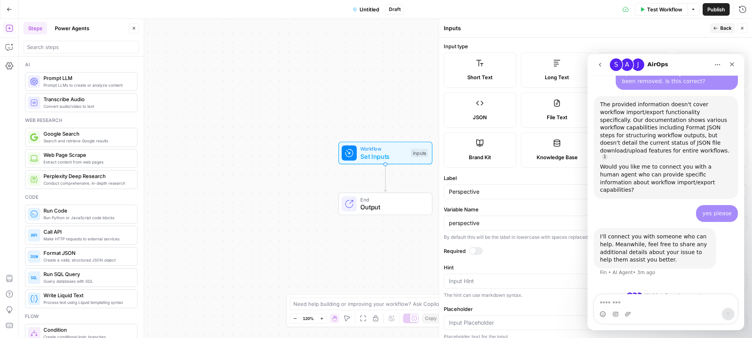
click at [480, 252] on div at bounding box center [476, 251] width 14 height 8
drag, startPoint x: 723, startPoint y: 27, endPoint x: 700, endPoint y: 31, distance: 22.6
click at [723, 27] on span "Back" at bounding box center [725, 28] width 11 height 7
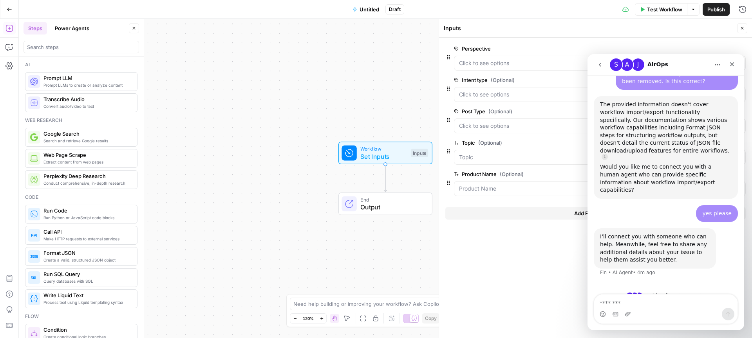
click at [564, 215] on button "Add Field" at bounding box center [588, 213] width 287 height 13
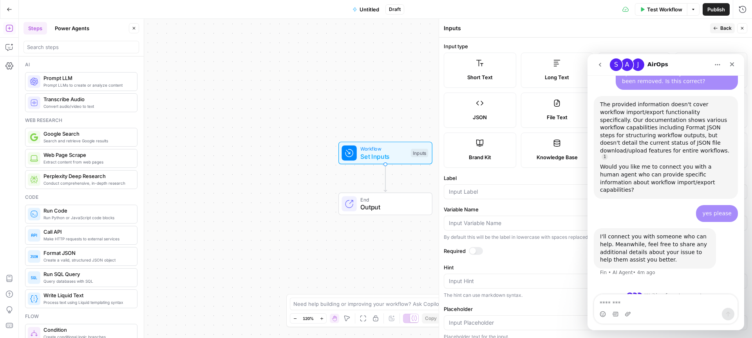
click at [487, 150] on label "Brand Kit" at bounding box center [480, 149] width 72 height 35
click at [484, 193] on input "Label" at bounding box center [595, 192] width 293 height 8
type input "Brand Kit"
click at [718, 28] on icon "button" at bounding box center [715, 28] width 5 height 5
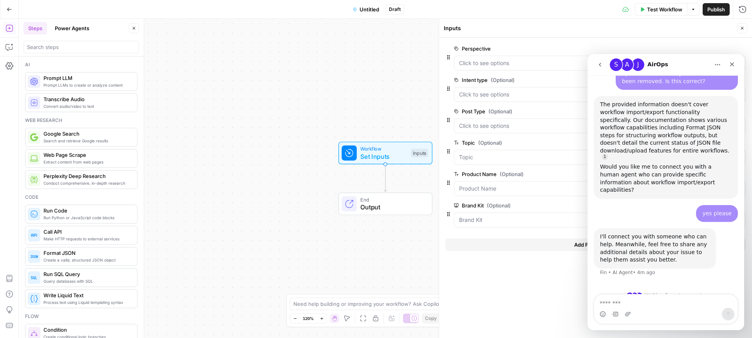
click at [558, 246] on button "Add Field" at bounding box center [588, 244] width 287 height 13
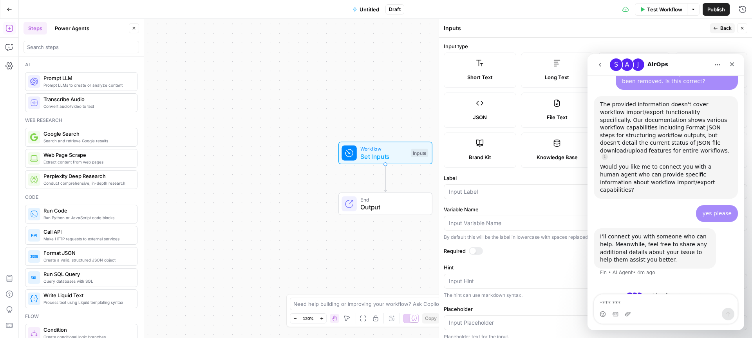
click at [495, 69] on label "Short Text" at bounding box center [480, 69] width 72 height 35
click at [500, 181] on label "Label" at bounding box center [596, 178] width 304 height 8
click at [500, 188] on input "Label" at bounding box center [595, 192] width 293 height 8
click at [490, 192] on input "Label" at bounding box center [595, 192] width 293 height 8
type input "Directions"
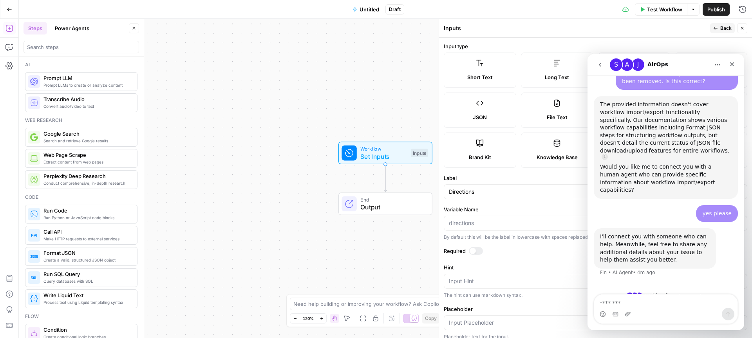
click at [716, 28] on icon "button" at bounding box center [715, 28] width 5 height 5
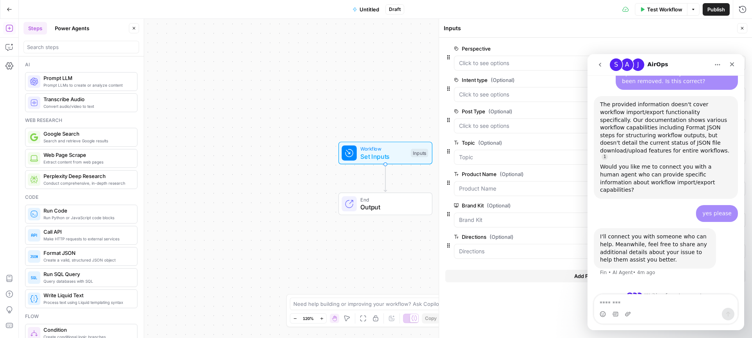
click at [532, 204] on label "Brand Kit (Optional)" at bounding box center [578, 205] width 248 height 8
click at [532, 216] on Kit "Brand Kit (Optional)" at bounding box center [600, 220] width 282 height 8
click at [529, 274] on button "Add Field" at bounding box center [588, 276] width 287 height 13
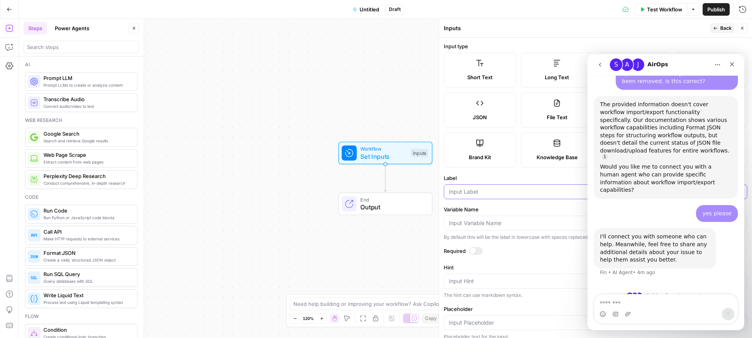
click at [490, 192] on input "Label" at bounding box center [595, 192] width 293 height 8
click at [463, 192] on input "URL (Content source)" at bounding box center [595, 192] width 293 height 8
click at [516, 192] on input "URL Content source)" at bounding box center [595, 192] width 293 height 8
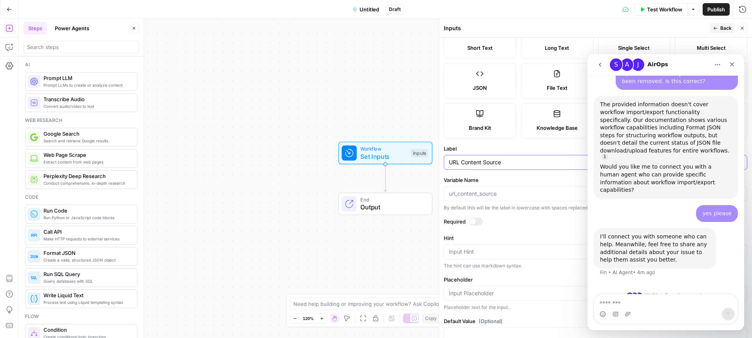
scroll to position [0, 0]
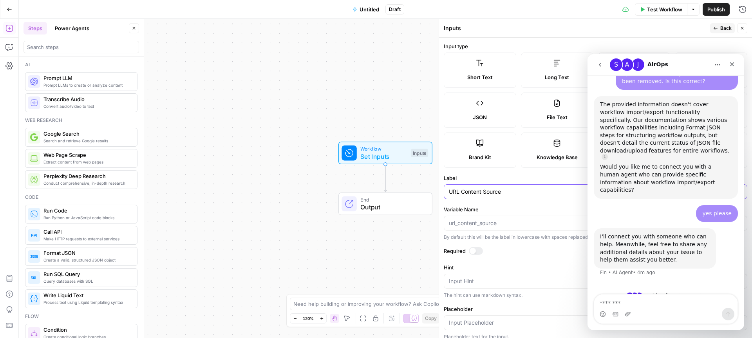
type input "URL Content Source"
click at [723, 26] on span "Back" at bounding box center [725, 28] width 11 height 7
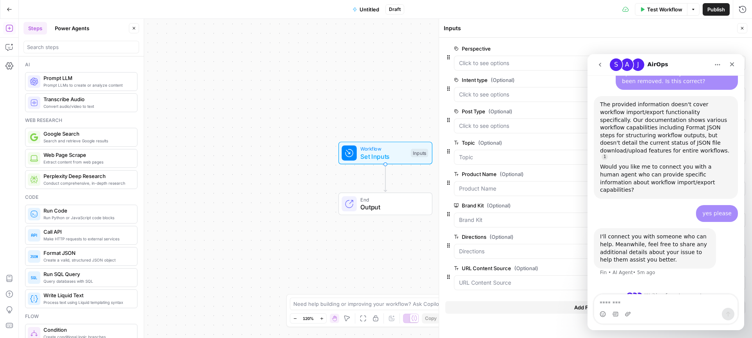
click at [742, 28] on icon "button" at bounding box center [742, 28] width 3 height 3
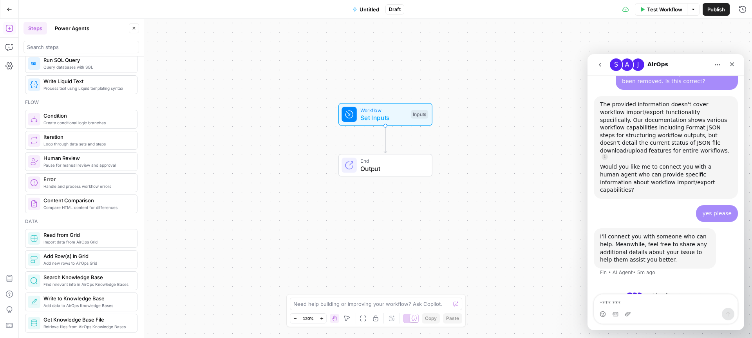
scroll to position [213, 0]
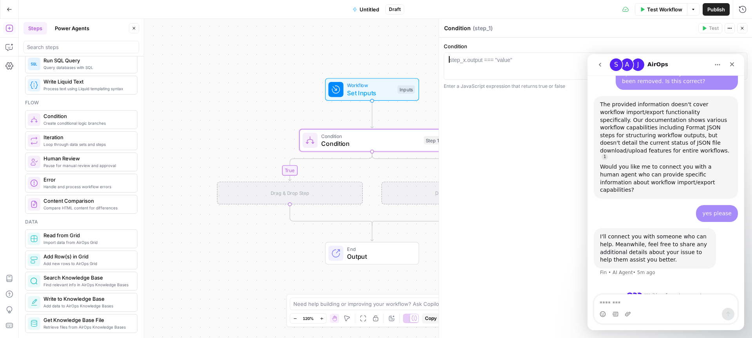
click at [499, 57] on div "step_x.output === "value"" at bounding box center [481, 60] width 63 height 8
paste textarea "**********"
type textarea "**********"
click at [745, 26] on button "Close" at bounding box center [742, 28] width 10 height 10
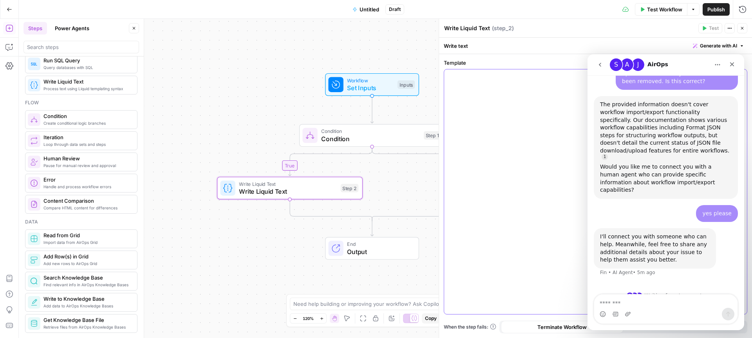
click at [465, 85] on div "To enrich screen reader interactions, please activate Accessibility in Grammarl…" at bounding box center [595, 191] width 303 height 244
drag, startPoint x: 520, startPoint y: 76, endPoint x: 442, endPoint y: 75, distance: 78.4
click at [442, 75] on div "**********" at bounding box center [595, 178] width 313 height 319
click at [742, 28] on icon "button" at bounding box center [742, 28] width 5 height 5
click at [60, 83] on span "Write Liquid Text" at bounding box center [86, 82] width 87 height 8
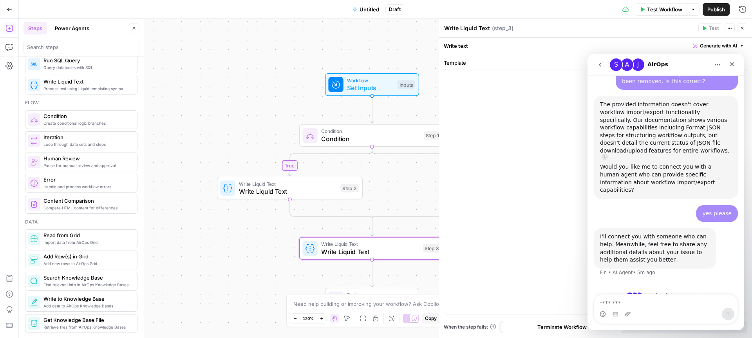
drag, startPoint x: 67, startPoint y: 84, endPoint x: 260, endPoint y: 125, distance: 196.8
click at [260, 125] on body "Alliance New Home Browse Your Data Usage Settings Recent Grids Wistia Clip & Qu…" at bounding box center [376, 169] width 752 height 338
drag, startPoint x: 743, startPoint y: 27, endPoint x: 654, endPoint y: 52, distance: 92.4
click at [743, 27] on icon "button" at bounding box center [742, 28] width 3 height 3
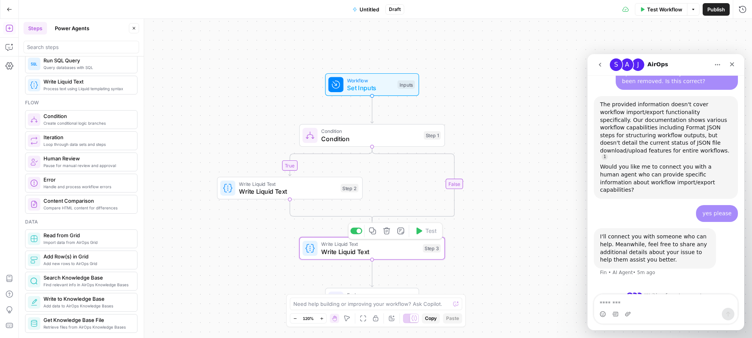
click at [387, 232] on icon "button" at bounding box center [386, 230] width 7 height 7
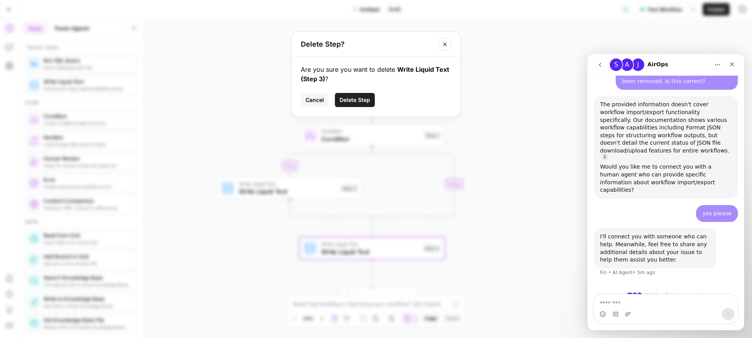
click at [355, 100] on span "Delete Step" at bounding box center [355, 100] width 31 height 8
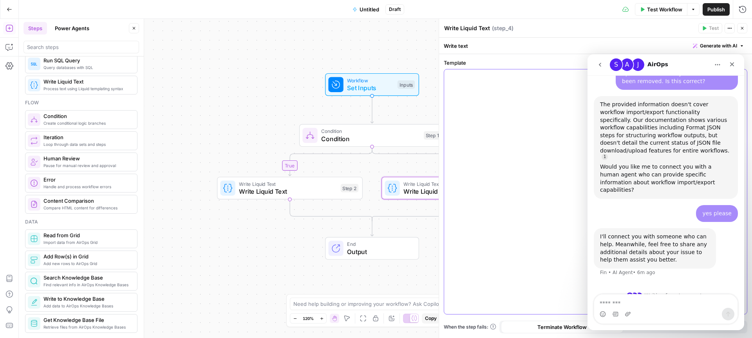
click at [490, 88] on div "To enrich screen reader interactions, please activate Accessibility in Grammarl…" at bounding box center [595, 191] width 303 height 244
click at [745, 26] on button "Close" at bounding box center [742, 28] width 10 height 10
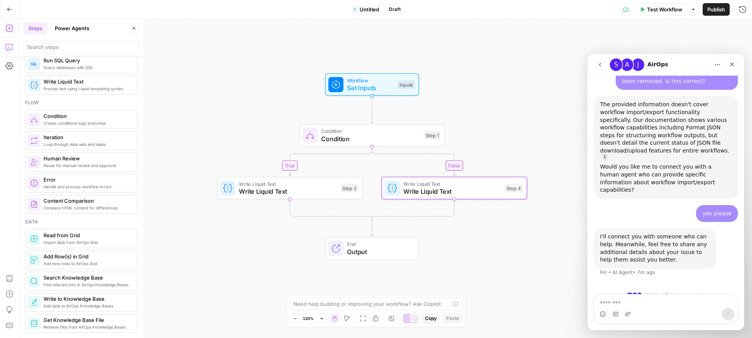
click at [11, 46] on icon "button" at bounding box center [9, 47] width 8 height 8
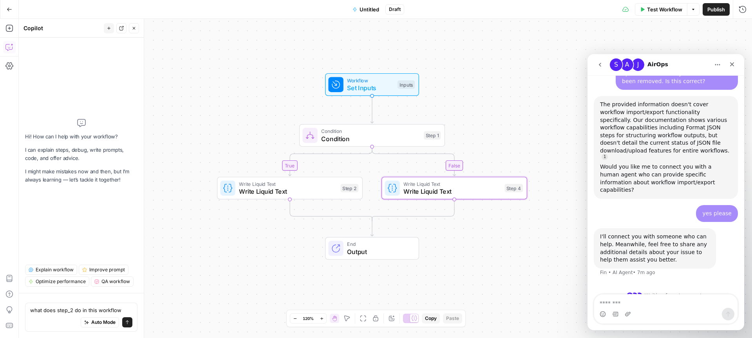
type textarea "what does step_2 do in this workflow?"
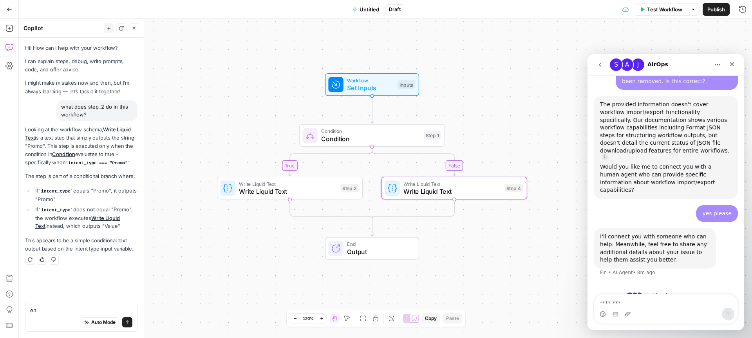
type textarea "e"
click at [736, 64] on div "Close" at bounding box center [732, 64] width 14 height 14
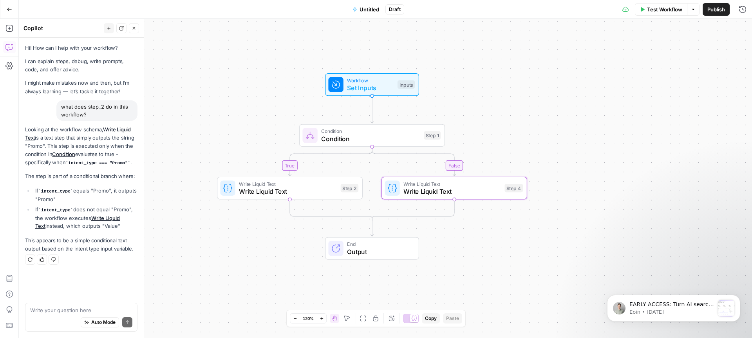
scroll to position [0, 0]
click at [469, 171] on icon "button" at bounding box center [468, 170] width 7 height 7
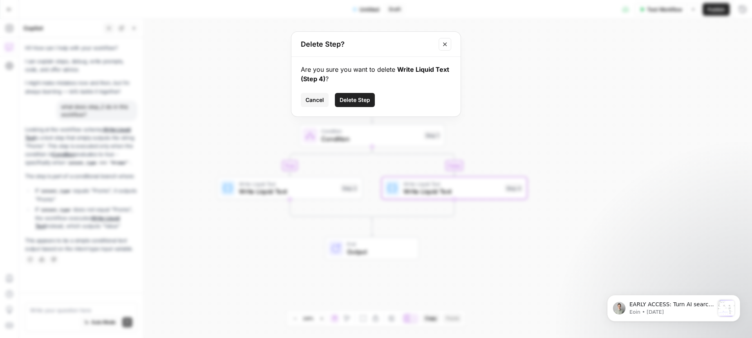
click at [357, 99] on span "Delete Step" at bounding box center [355, 100] width 31 height 8
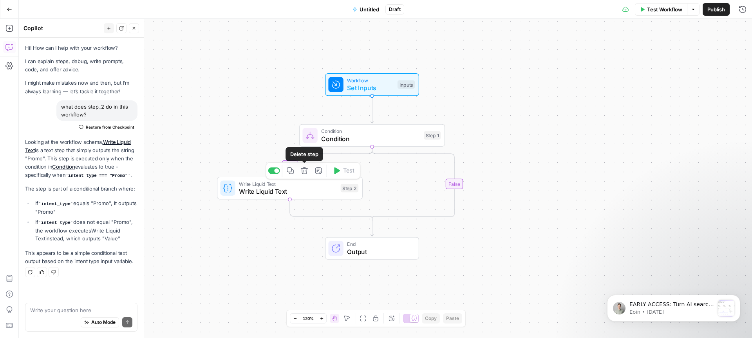
click at [306, 171] on icon "button" at bounding box center [304, 170] width 7 height 7
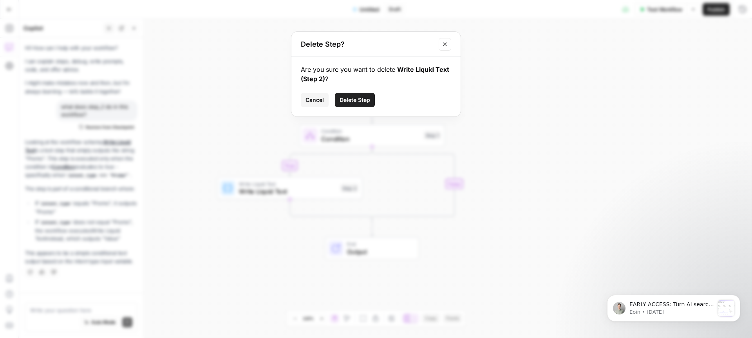
click at [361, 101] on span "Delete Step" at bounding box center [355, 100] width 31 height 8
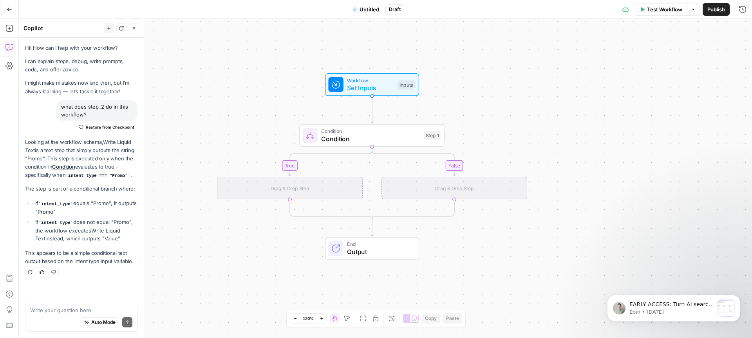
click at [12, 11] on icon "button" at bounding box center [9, 9] width 5 height 5
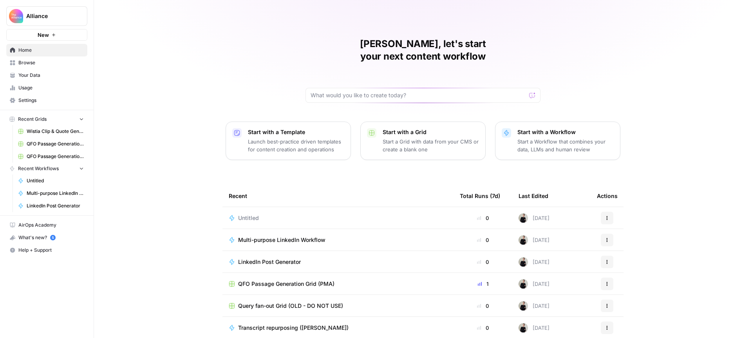
scroll to position [23, 0]
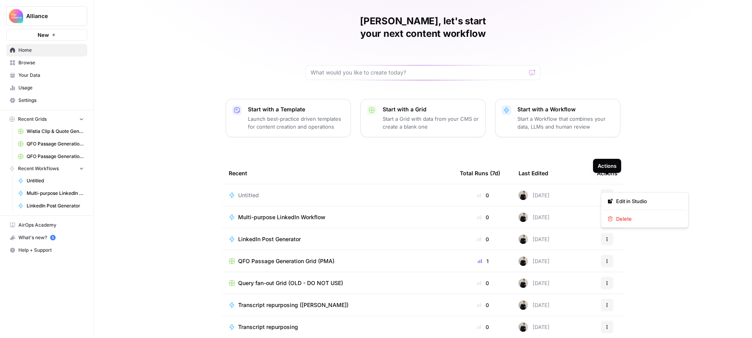
drag, startPoint x: 606, startPoint y: 179, endPoint x: 599, endPoint y: 177, distance: 6.8
click at [605, 189] on button "Actions" at bounding box center [607, 195] width 13 height 13
click at [628, 220] on span "Delete" at bounding box center [647, 219] width 63 height 8
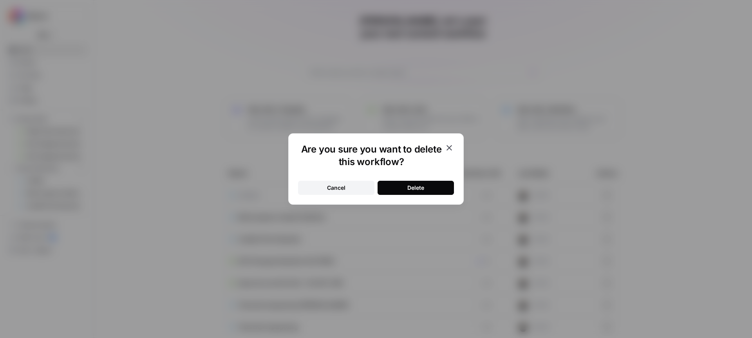
drag, startPoint x: 437, startPoint y: 186, endPoint x: 593, endPoint y: 172, distance: 156.6
click at [437, 186] on button "Delete" at bounding box center [416, 188] width 76 height 14
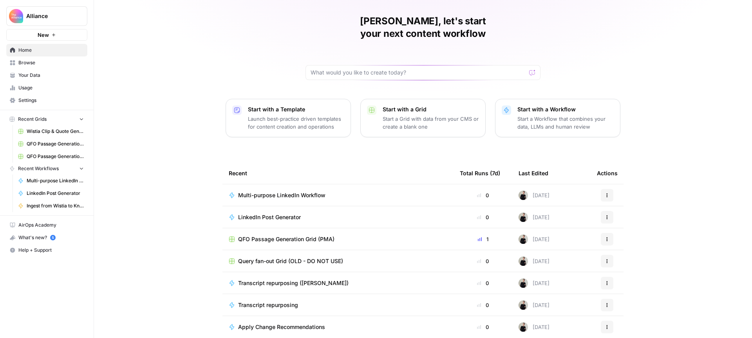
click at [290, 301] on span "Transcript repurposing" at bounding box center [268, 305] width 60 height 8
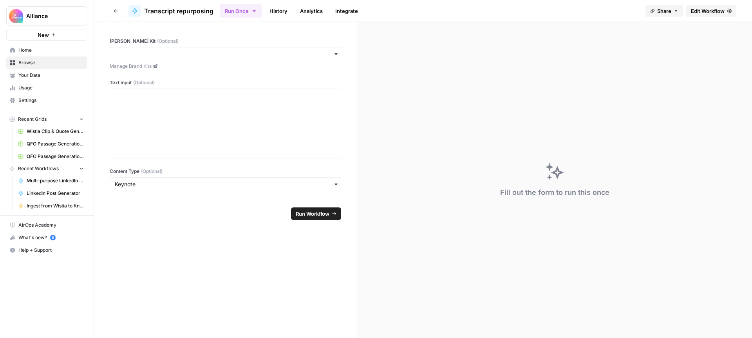
click at [698, 9] on span "Edit Workflow" at bounding box center [708, 11] width 34 height 8
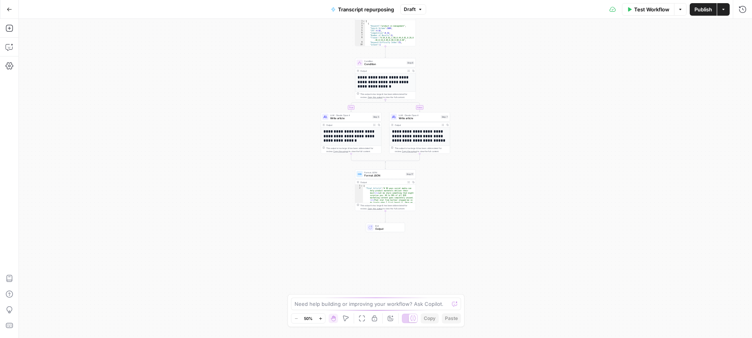
click at [395, 174] on span "Format JSON" at bounding box center [384, 176] width 40 height 4
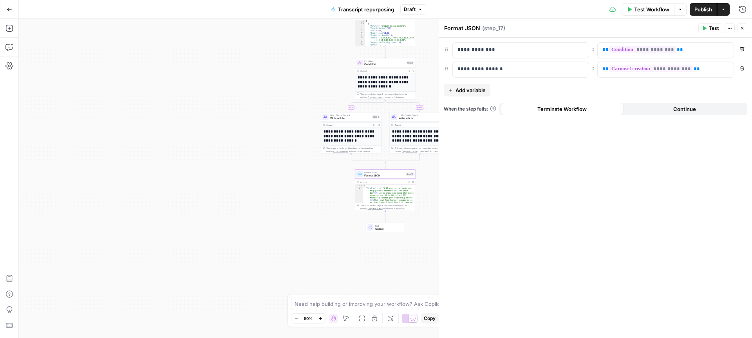
click at [744, 28] on span "Close" at bounding box center [744, 28] width 0 height 0
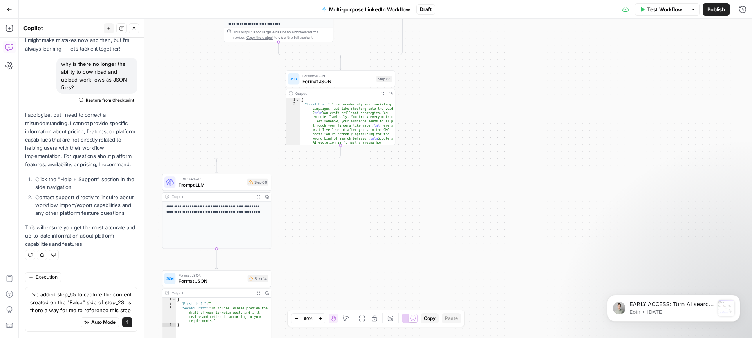
scroll to position [51, 0]
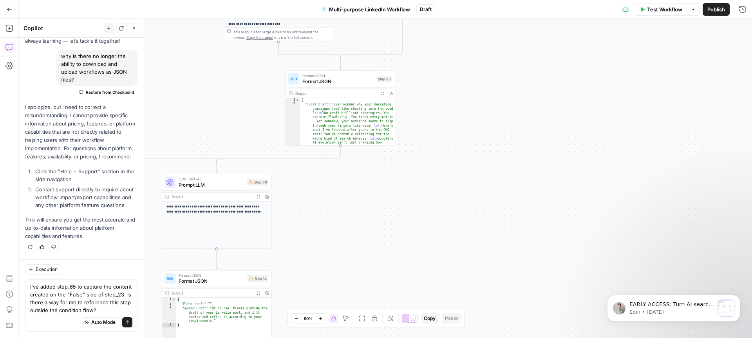
type textarea "I've added step_65 to capture the content created on the "False" side of step_2…"
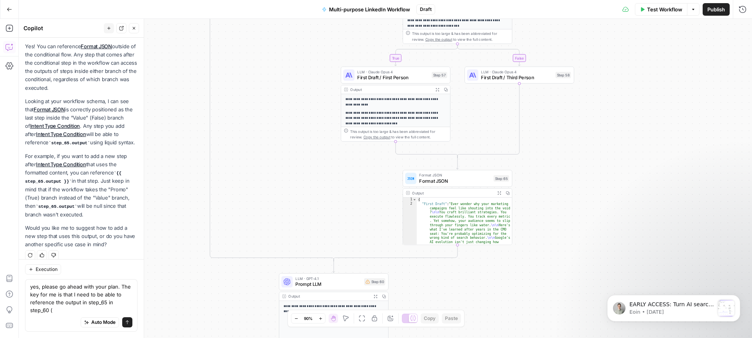
scroll to position [317, 0]
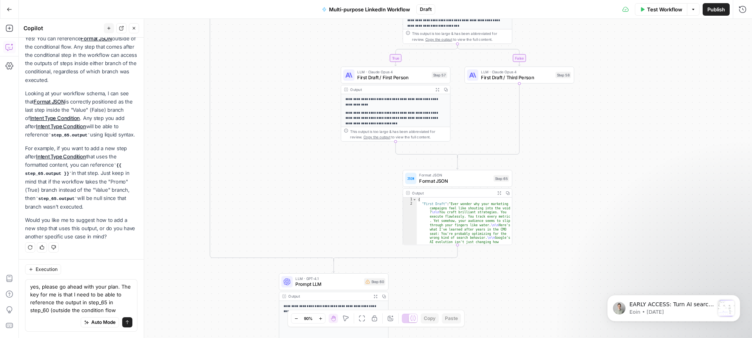
type textarea "yes, please go ahead with your plan. The key for me is that I need to be able t…"
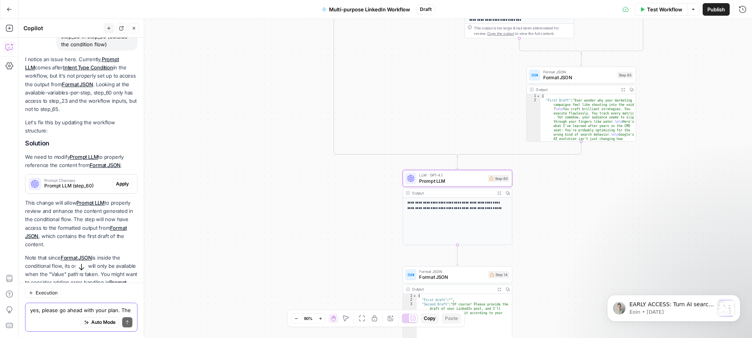
scroll to position [572, 0]
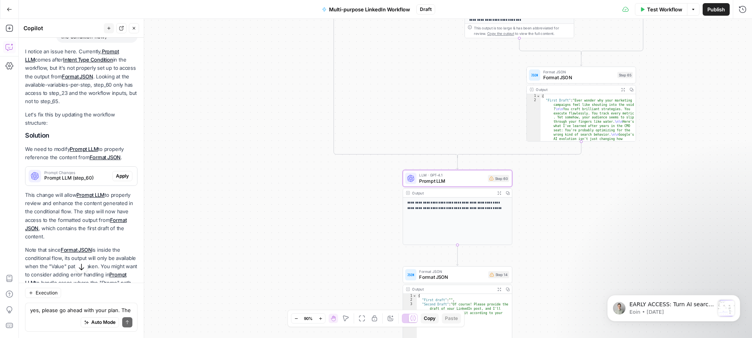
click at [124, 172] on span "Apply" at bounding box center [122, 175] width 13 height 7
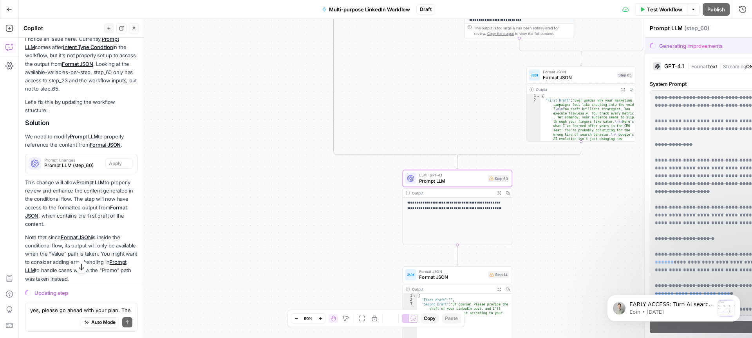
scroll to position [559, 0]
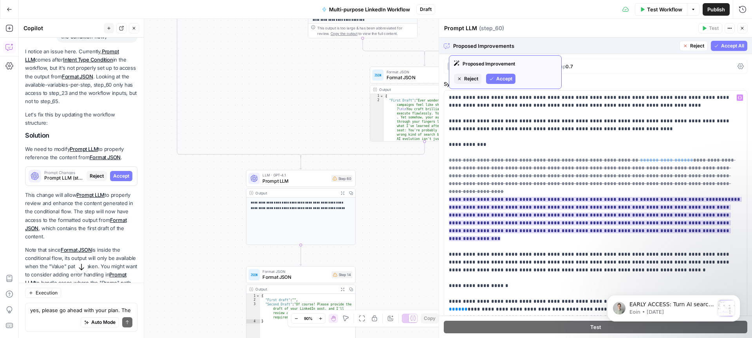
click at [503, 79] on span "Accept" at bounding box center [504, 78] width 16 height 7
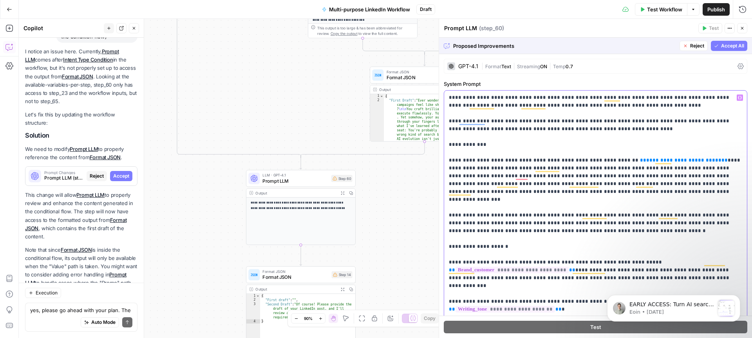
scroll to position [603, 0]
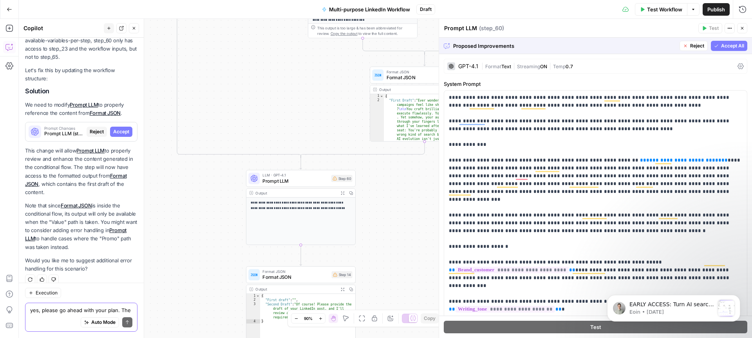
click at [65, 311] on textarea "yes, please go ahead with your plan. The key for me is that I need to be able t…" at bounding box center [81, 310] width 102 height 8
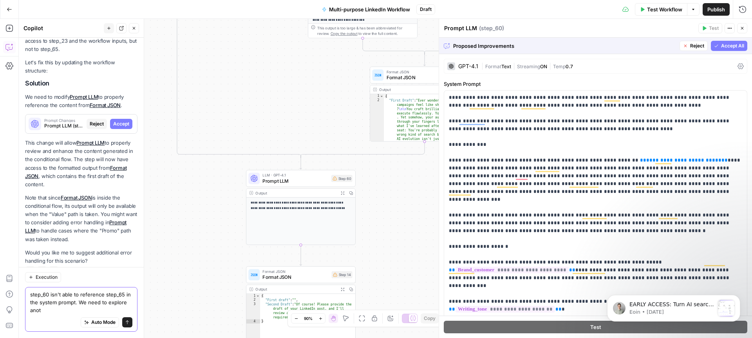
scroll to position [619, 0]
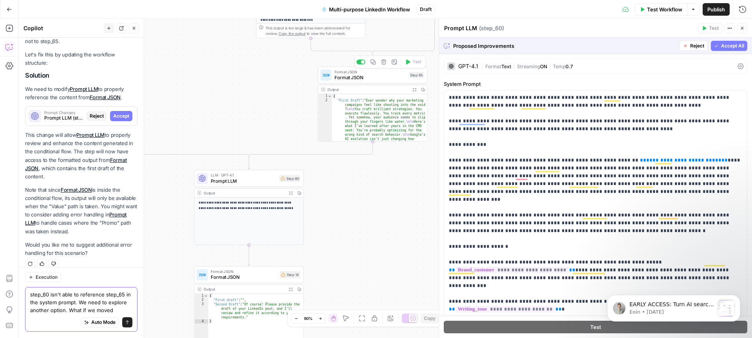
type textarea "step_60 isn't able to reference step_65 in the system prompt. We need to explor…"
click at [378, 75] on span "Format JSON" at bounding box center [370, 77] width 71 height 7
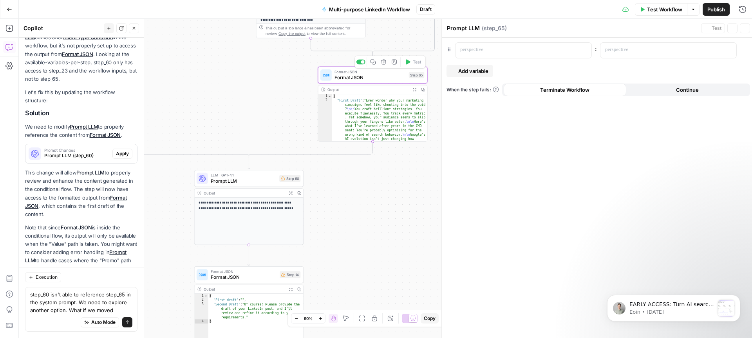
type textarea "Format JSON"
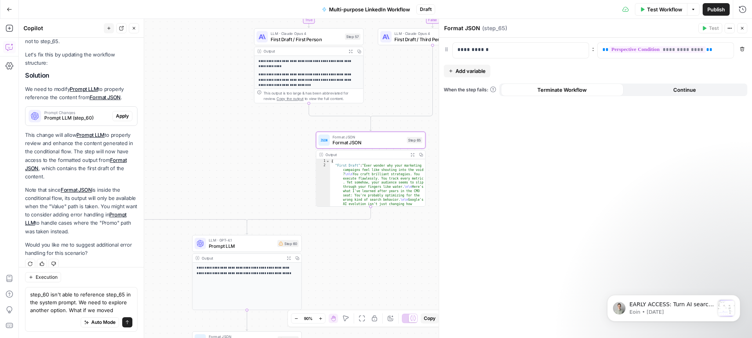
click at [742, 28] on icon "button" at bounding box center [742, 28] width 5 height 5
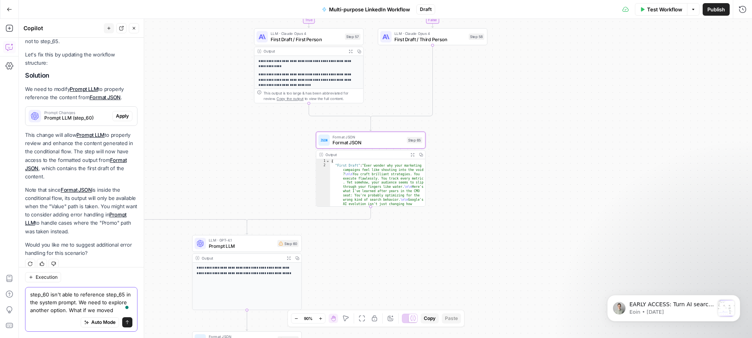
drag, startPoint x: 116, startPoint y: 311, endPoint x: 23, endPoint y: 292, distance: 94.7
click at [23, 292] on div "Execution step_60 isn't able to reference step_65 in the system prompt. We need…" at bounding box center [81, 302] width 125 height 71
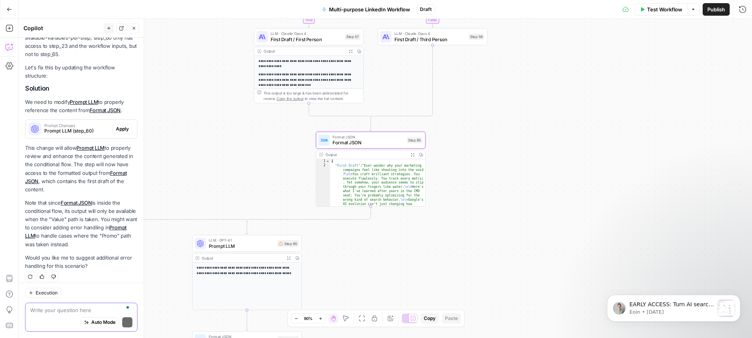
scroll to position [641, 0]
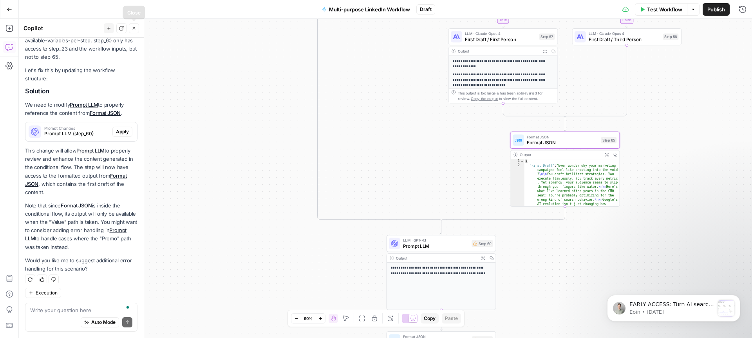
click at [137, 30] on button "Close" at bounding box center [134, 28] width 10 height 10
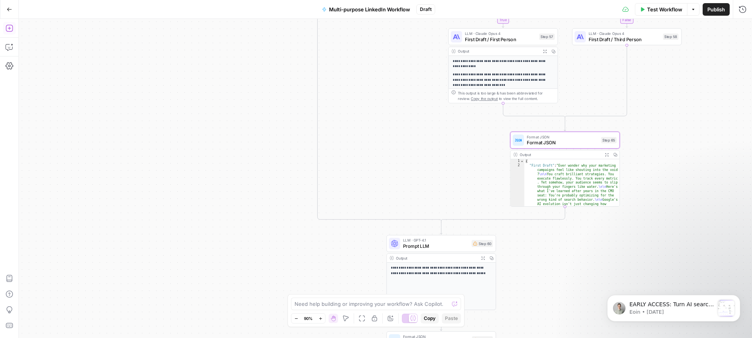
click at [7, 28] on icon "button" at bounding box center [9, 28] width 8 height 8
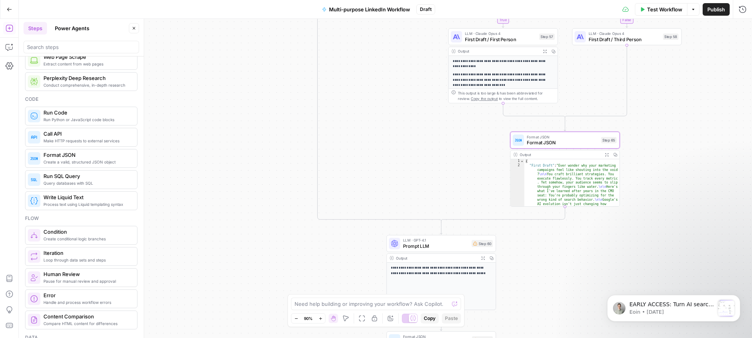
scroll to position [98, 0]
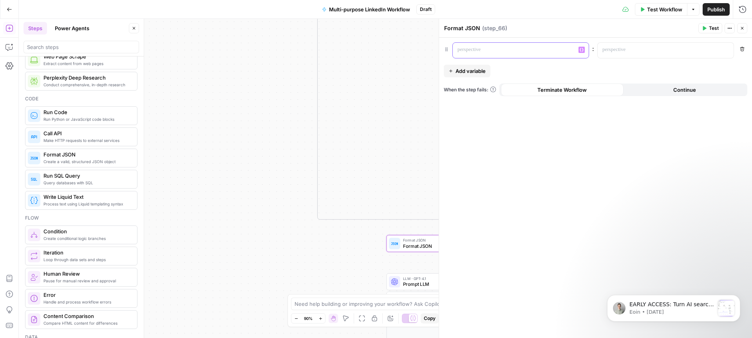
click at [536, 51] on p at bounding box center [515, 50] width 114 height 8
click at [727, 50] on icon "button" at bounding box center [727, 50] width 4 height 4
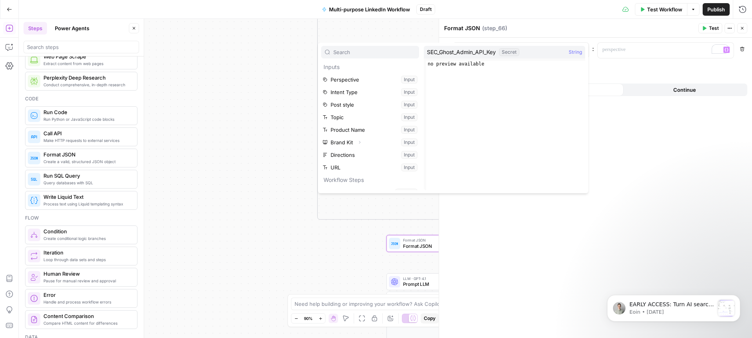
scroll to position [71, 0]
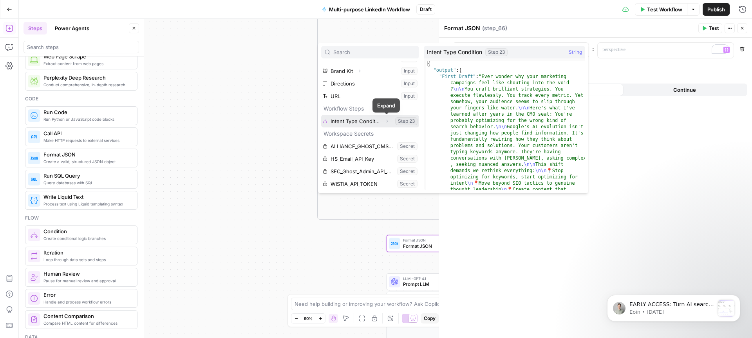
click at [386, 120] on icon "button" at bounding box center [387, 121] width 5 height 5
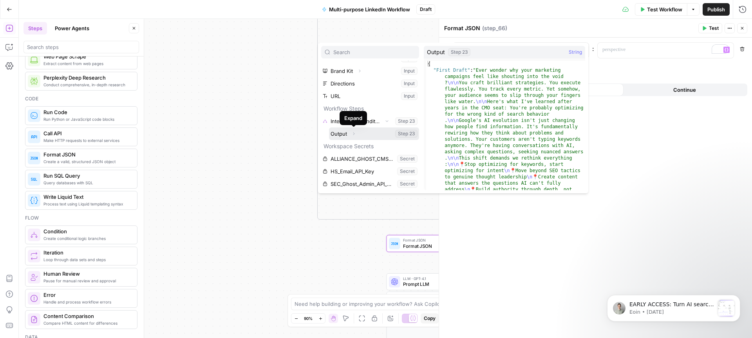
click at [355, 132] on icon "button" at bounding box center [353, 133] width 5 height 5
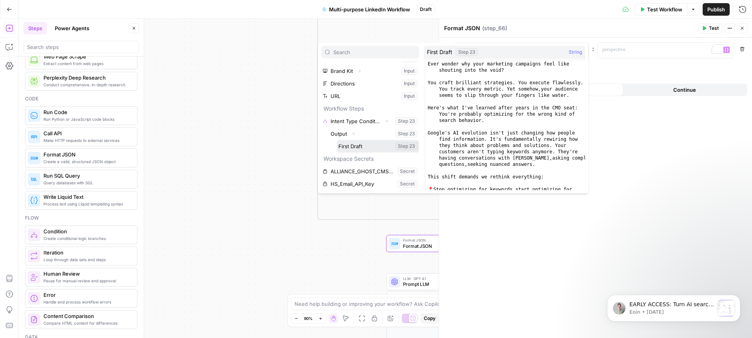
click at [351, 145] on button "Select variable First Draft" at bounding box center [378, 146] width 82 height 13
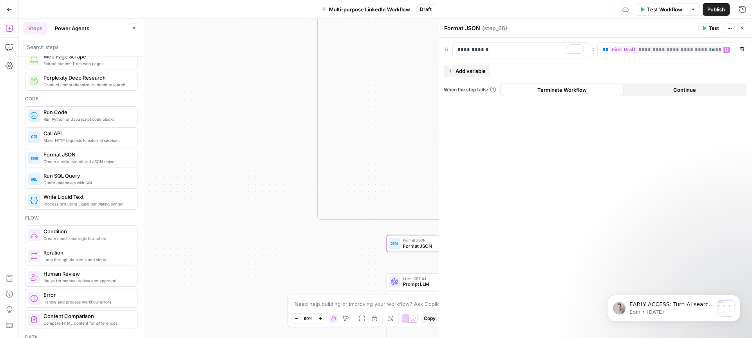
click at [704, 27] on icon "button" at bounding box center [705, 28] width 4 height 4
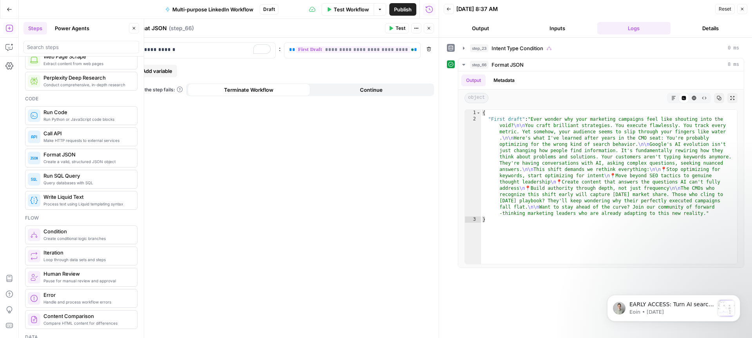
click at [398, 29] on span "Test" at bounding box center [401, 28] width 10 height 7
click at [745, 8] on button "Close" at bounding box center [742, 9] width 10 height 10
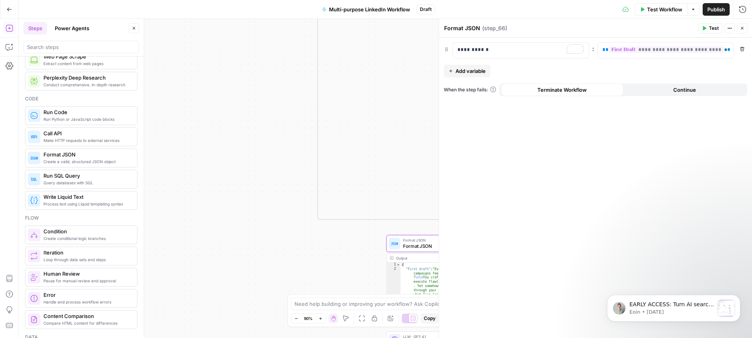
click at [742, 27] on icon "button" at bounding box center [742, 28] width 5 height 5
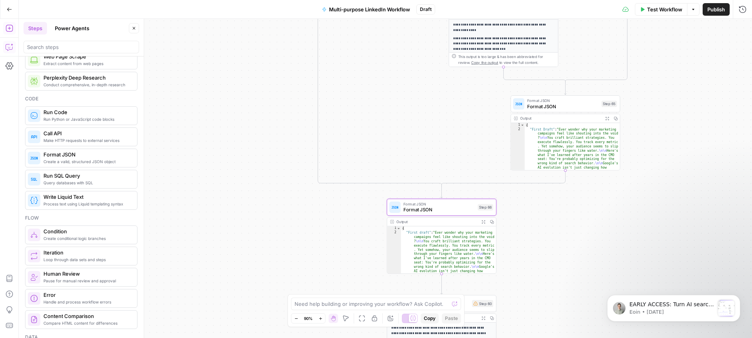
click at [11, 45] on icon "button" at bounding box center [9, 47] width 8 height 8
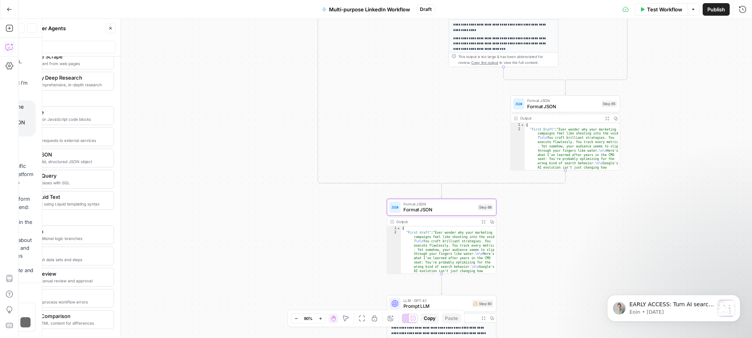
scroll to position [641, 0]
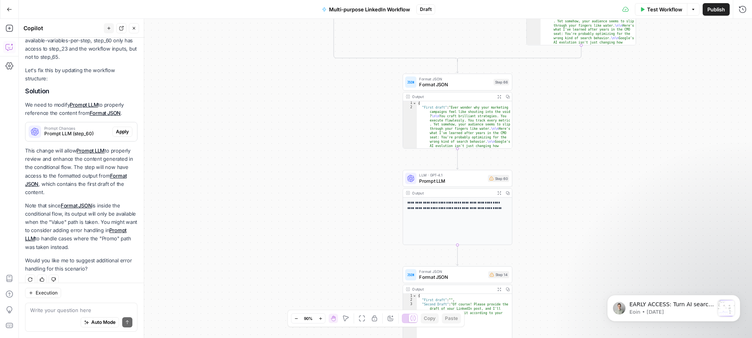
click at [90, 311] on textarea at bounding box center [81, 310] width 102 height 8
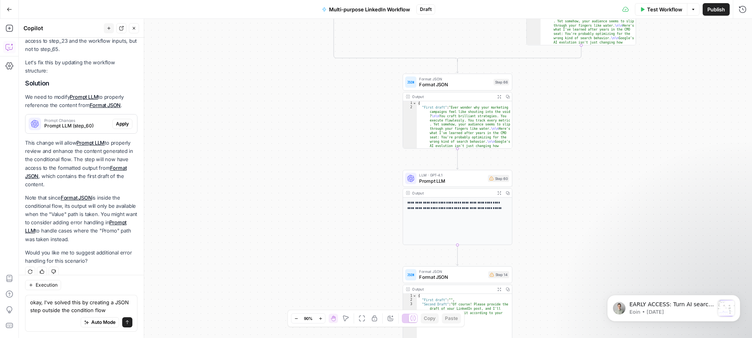
type textarea "okay, I've solved this by creating a JSON step outside the condition flow"
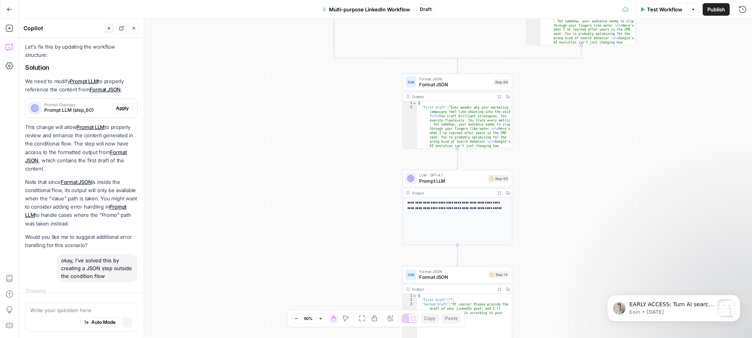
scroll to position [626, 0]
click at [473, 180] on span "Prompt LLM" at bounding box center [452, 180] width 66 height 7
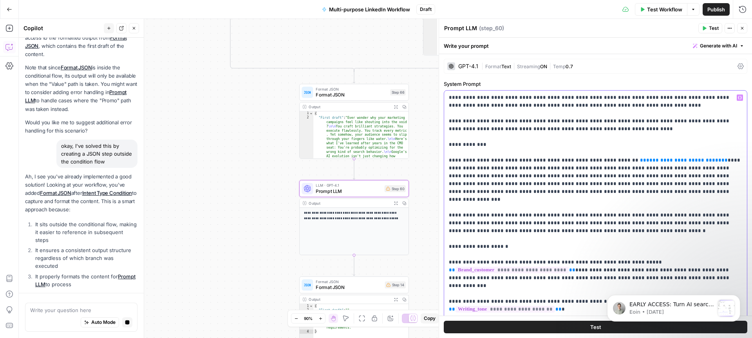
drag, startPoint x: 671, startPoint y: 159, endPoint x: 603, endPoint y: 161, distance: 68.6
click at [603, 161] on p "**********" at bounding box center [595, 215] width 293 height 243
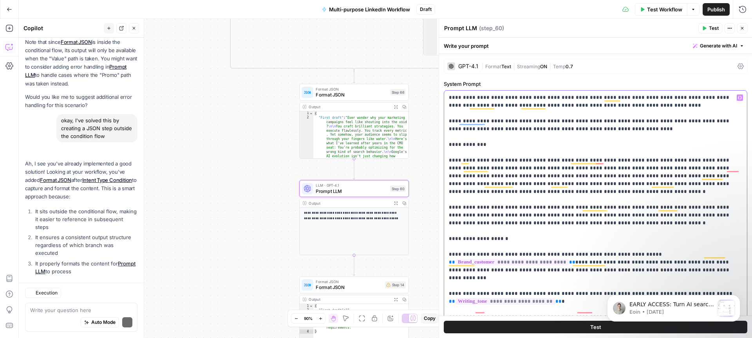
scroll to position [877, 0]
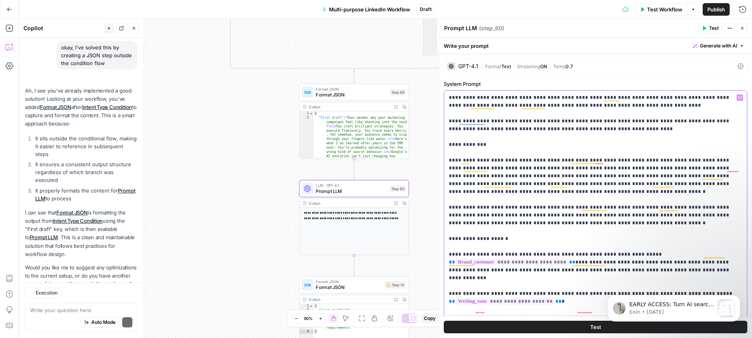
click at [739, 97] on icon "button" at bounding box center [740, 98] width 4 height 4
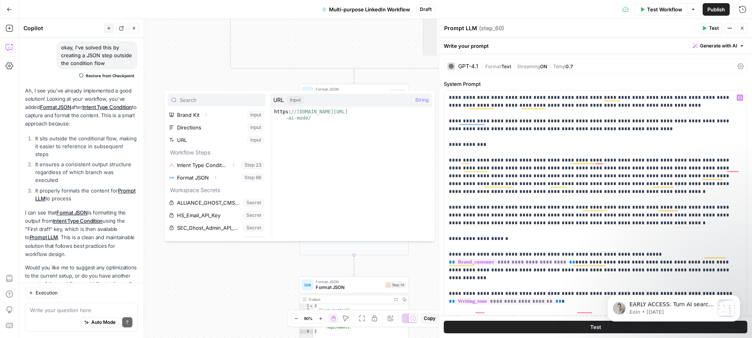
scroll to position [84, 0]
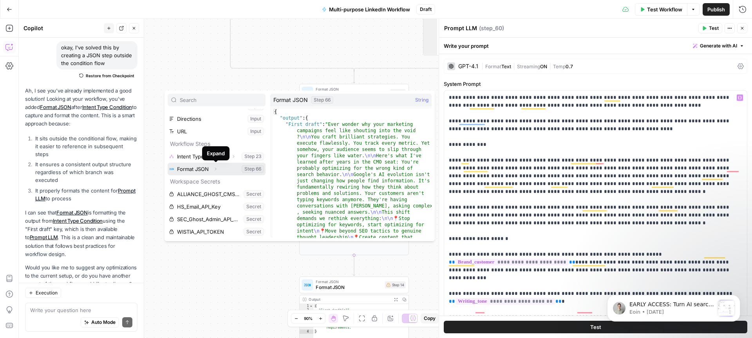
click at [217, 169] on icon "button" at bounding box center [215, 168] width 5 height 5
click at [198, 182] on icon "button" at bounding box center [200, 181] width 5 height 5
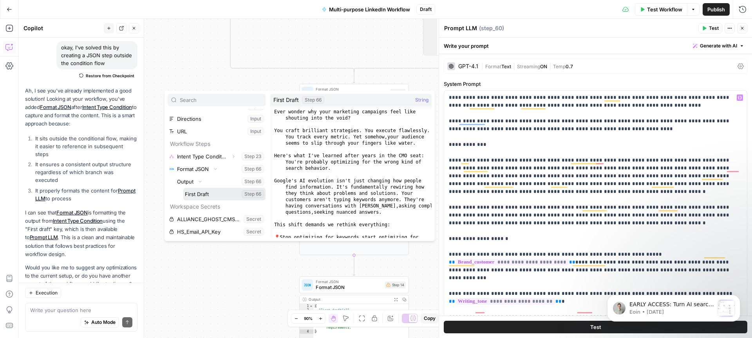
click at [197, 192] on button "Select variable First Draft" at bounding box center [224, 194] width 82 height 13
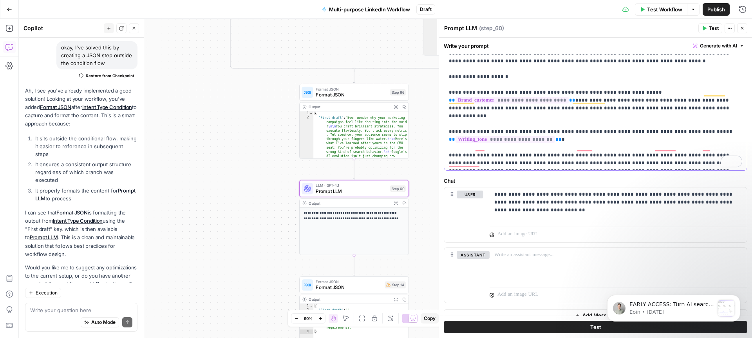
scroll to position [180, 0]
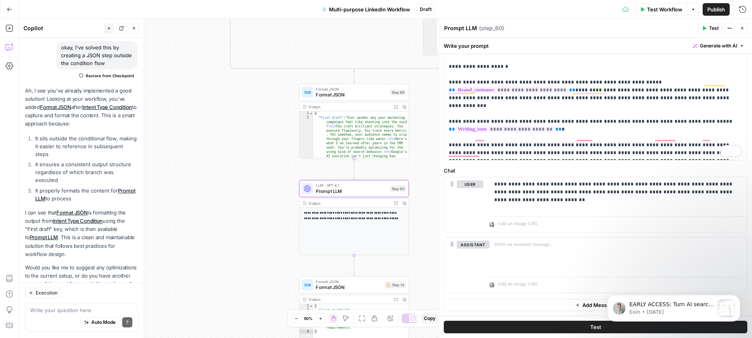
click at [712, 26] on span "Test" at bounding box center [714, 28] width 10 height 7
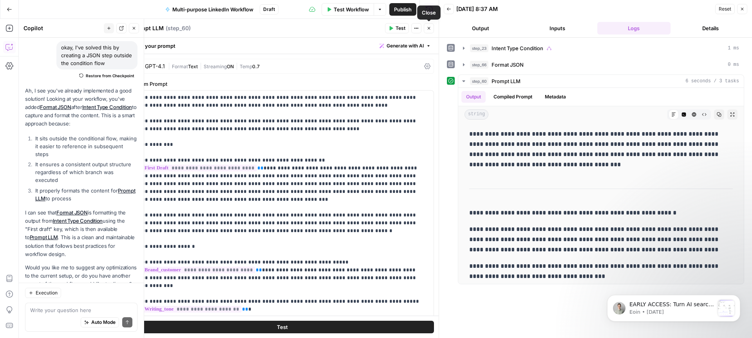
click at [431, 29] on icon "button" at bounding box center [429, 28] width 5 height 5
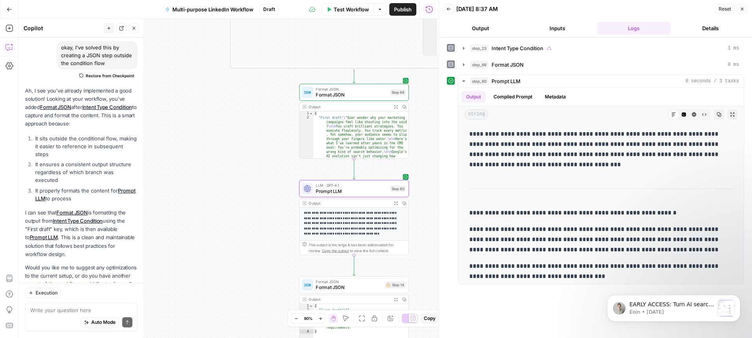
click at [134, 27] on icon "button" at bounding box center [134, 28] width 5 height 5
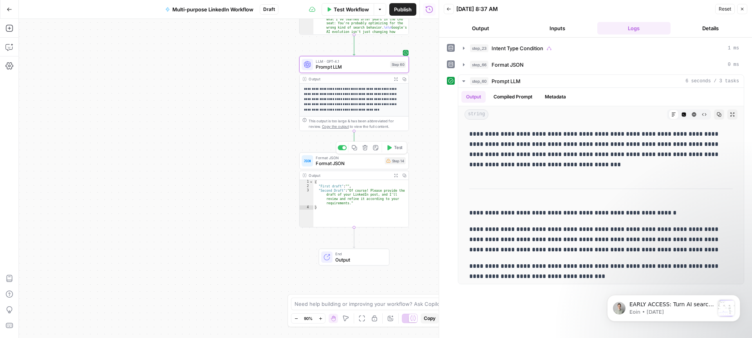
click at [364, 163] on span "Format JSON" at bounding box center [349, 162] width 66 height 7
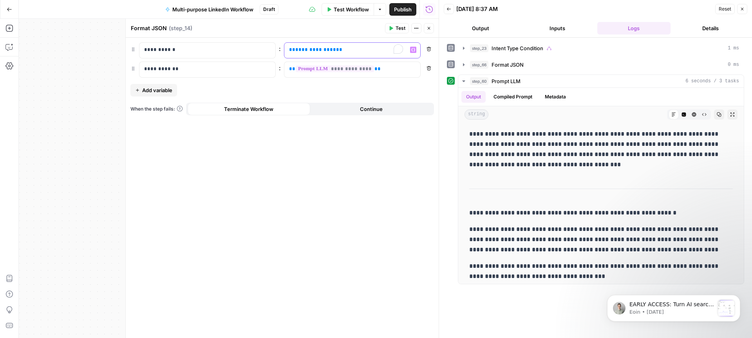
drag, startPoint x: 349, startPoint y: 51, endPoint x: 425, endPoint y: 24, distance: 80.4
click at [287, 47] on div "**********" at bounding box center [345, 50] width 123 height 15
click at [431, 27] on icon "button" at bounding box center [429, 28] width 5 height 5
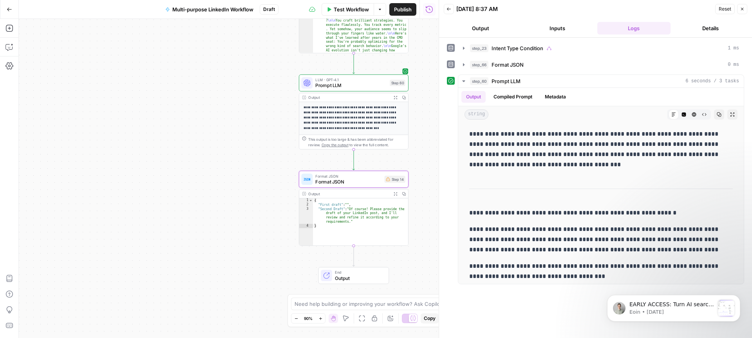
click at [366, 179] on span "Format JSON" at bounding box center [348, 181] width 66 height 7
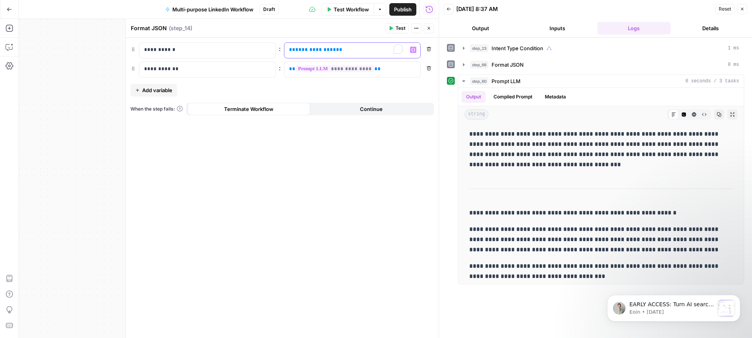
drag, startPoint x: 377, startPoint y: 51, endPoint x: 277, endPoint y: 51, distance: 100.3
click at [277, 51] on div "**********" at bounding box center [282, 50] width 304 height 16
click at [414, 49] on icon "button" at bounding box center [413, 50] width 4 height 4
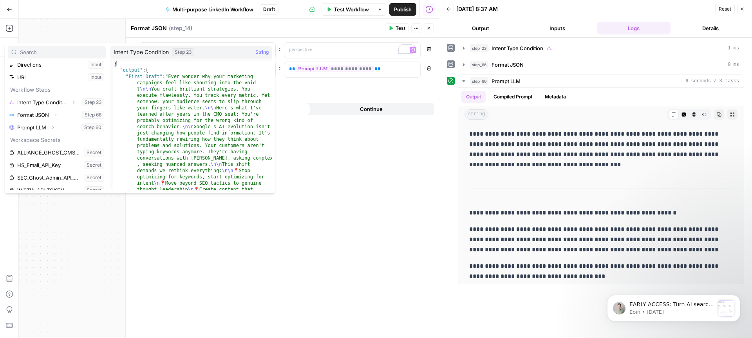
scroll to position [96, 0]
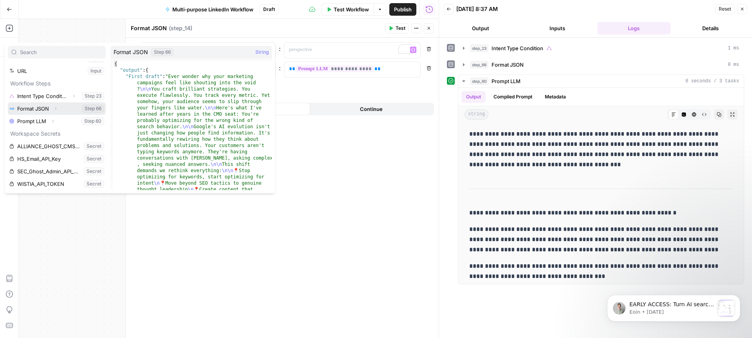
click at [58, 107] on icon "button" at bounding box center [55, 108] width 5 height 5
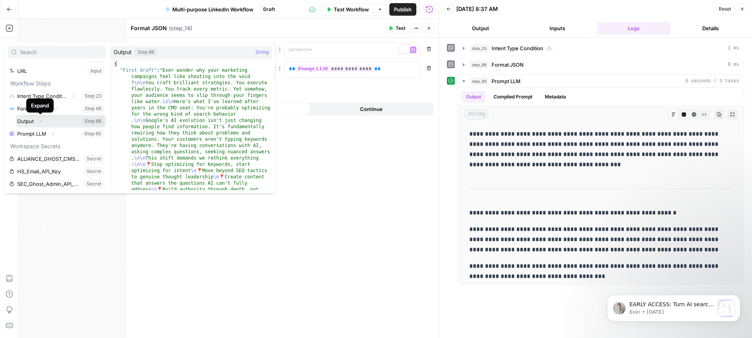
click at [42, 120] on icon "button" at bounding box center [40, 121] width 5 height 5
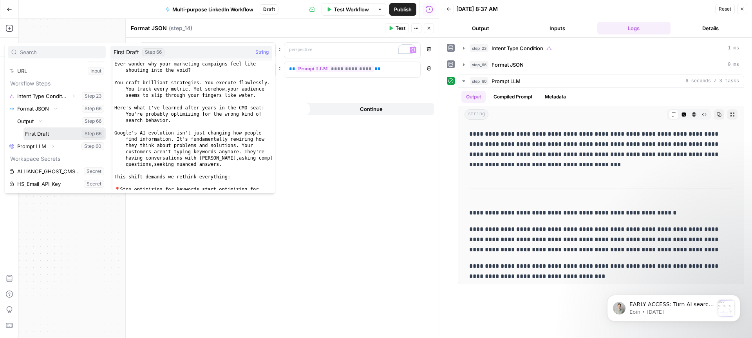
click at [42, 132] on button "Select variable First Draft" at bounding box center [65, 133] width 82 height 13
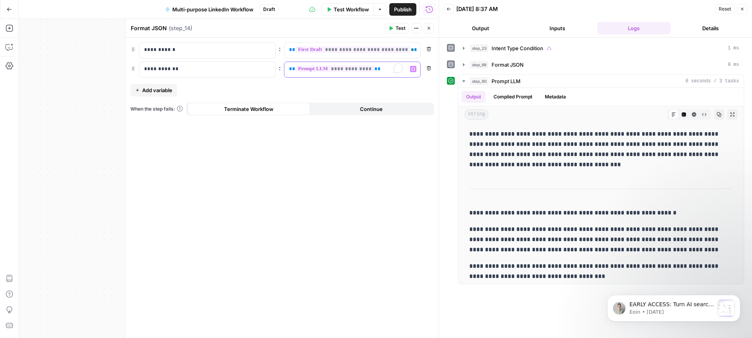
drag, startPoint x: 380, startPoint y: 69, endPoint x: 271, endPoint y: 66, distance: 108.9
click at [271, 66] on div "**********" at bounding box center [282, 70] width 304 height 16
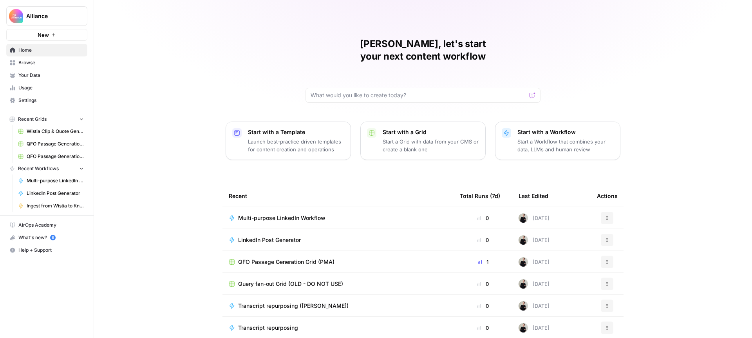
click at [307, 214] on span "Multi-purpose LinkedIn Workflow" at bounding box center [281, 218] width 87 height 8
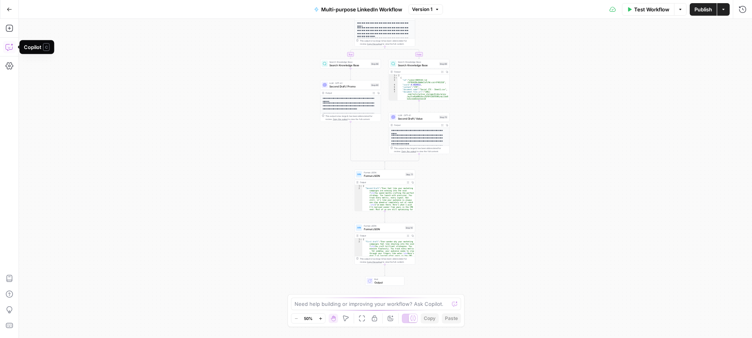
click at [14, 48] on button "Copilot" at bounding box center [9, 47] width 13 height 13
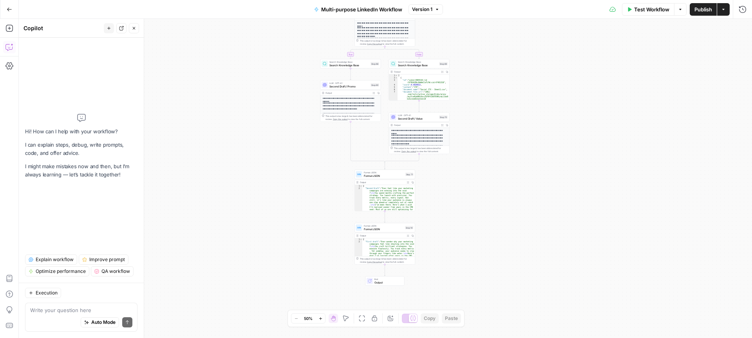
click at [82, 308] on textarea at bounding box center [81, 310] width 102 height 8
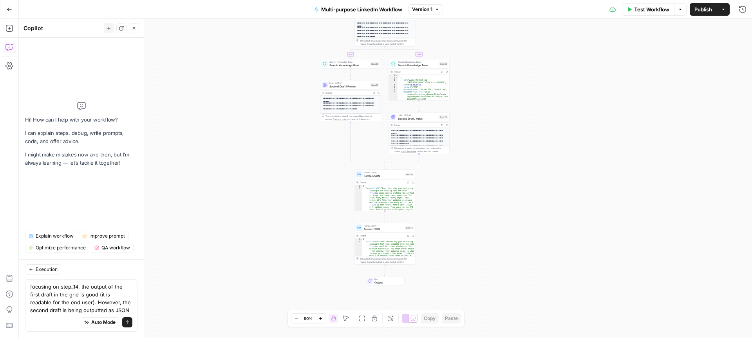
type textarea "focusing on step_14, the output of the first draft in the grid is good (it is r…"
click at [718, 9] on button "Actions" at bounding box center [723, 9] width 13 height 13
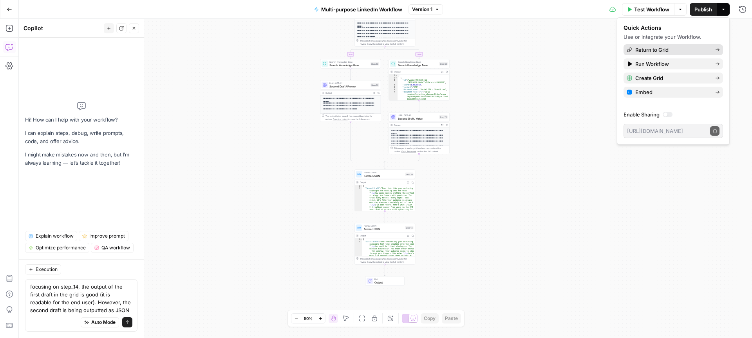
click at [673, 48] on span "Return to Grid" at bounding box center [672, 50] width 74 height 8
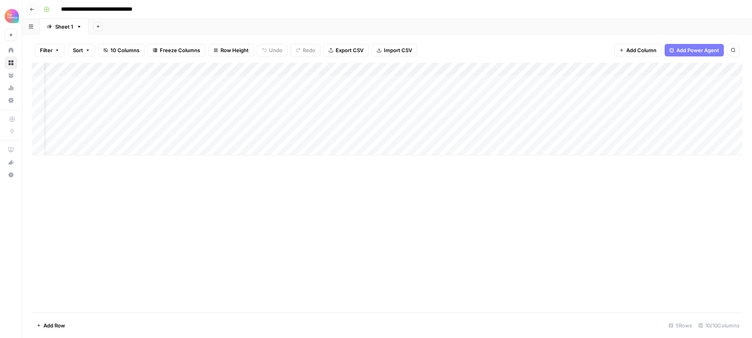
scroll to position [0, 51]
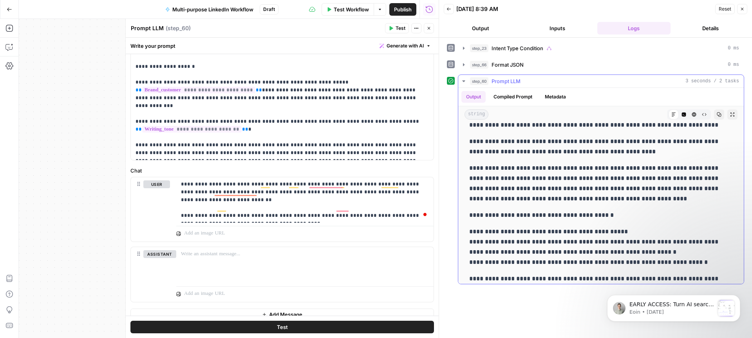
scroll to position [89, 0]
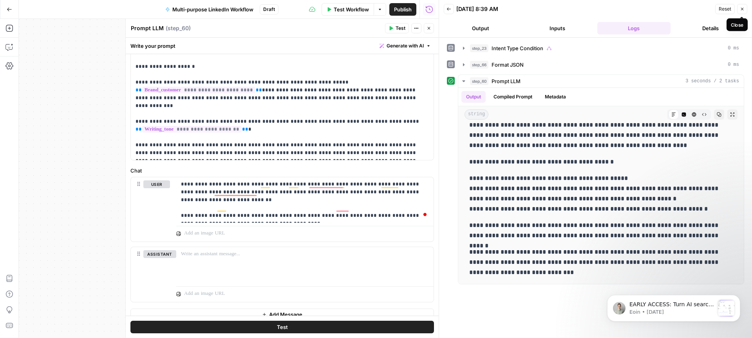
click at [743, 7] on icon "button" at bounding box center [742, 9] width 5 height 5
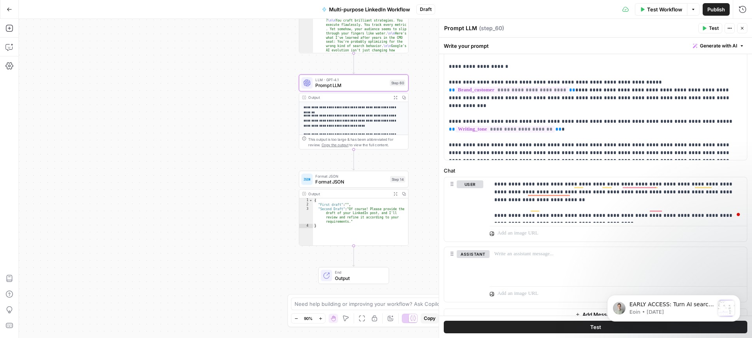
click at [742, 28] on icon "button" at bounding box center [742, 28] width 3 height 3
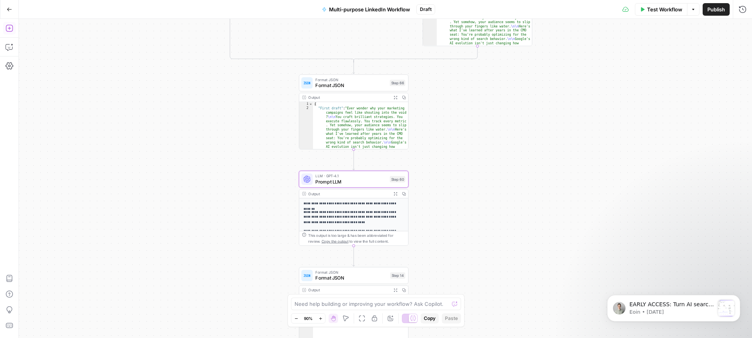
click at [9, 27] on icon "button" at bounding box center [8, 28] width 7 height 7
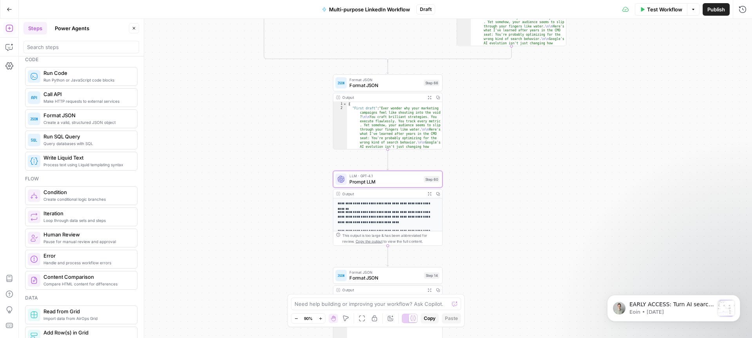
scroll to position [147, 0]
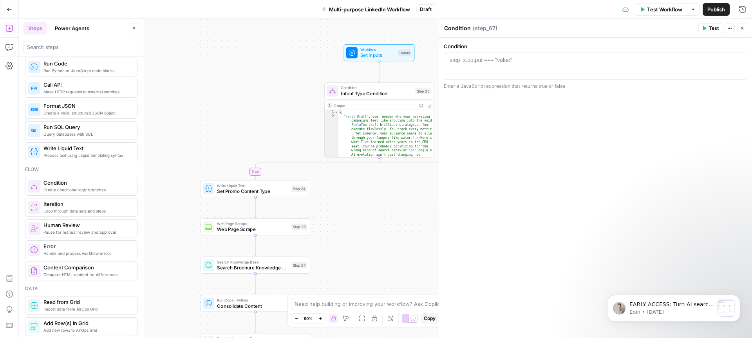
click at [374, 91] on span "Intent Type Condition" at bounding box center [376, 93] width 71 height 7
type textarea "**********"
drag, startPoint x: 529, startPoint y: 58, endPoint x: 440, endPoint y: 58, distance: 88.5
click at [440, 58] on div "**********" at bounding box center [595, 178] width 313 height 319
click at [204, 110] on div "true false true false true false true false true false Workflow Set Inputs Inpu…" at bounding box center [385, 178] width 733 height 319
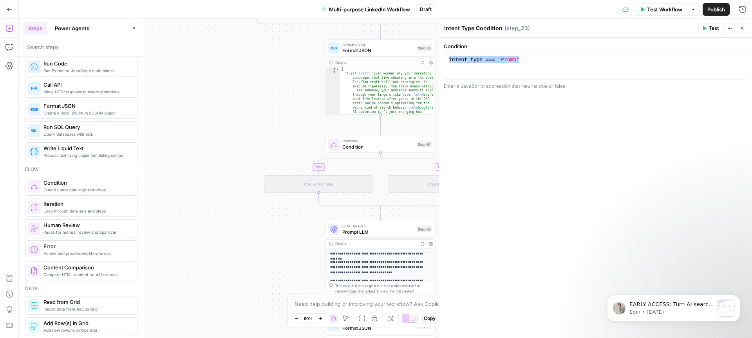
click at [364, 146] on span "Condition" at bounding box center [377, 146] width 71 height 7
drag, startPoint x: 470, startPoint y: 28, endPoint x: 444, endPoint y: 26, distance: 26.3
click at [444, 26] on div "Condition Condition" at bounding box center [457, 28] width 31 height 9
paste textarea "intent_type === "Promo""
drag, startPoint x: 470, startPoint y: 27, endPoint x: 538, endPoint y: 27, distance: 67.8
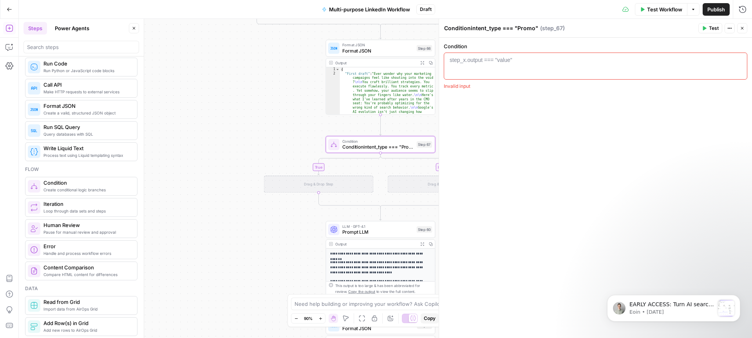
click at [538, 27] on div "Conditionintent_type === "Promo" Conditionintent_type === "Promo" ( step_67 )" at bounding box center [570, 28] width 252 height 9
type textarea "Condition"
click at [506, 60] on div "step_x.output === "value"" at bounding box center [481, 60] width 63 height 8
paste textarea "**********"
type textarea "**********"
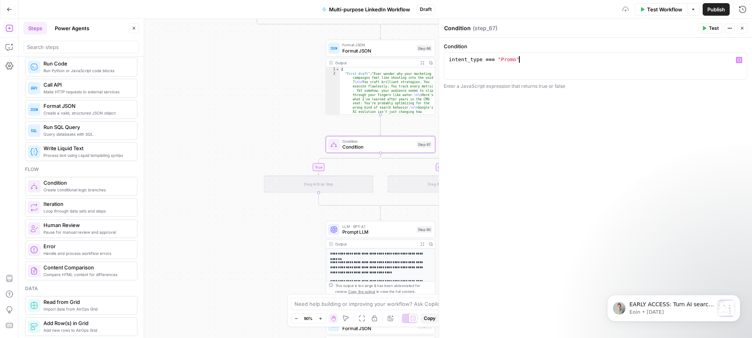
click at [465, 25] on textarea "Condition" at bounding box center [457, 28] width 27 height 8
click at [446, 29] on textarea "Condition" at bounding box center [457, 28] width 27 height 8
type textarea "Intent Type Condition"
click at [580, 29] on div "Intent Type Condition Intent Type Condition ( step_67 )" at bounding box center [570, 28] width 252 height 9
click at [743, 27] on icon "button" at bounding box center [742, 28] width 5 height 5
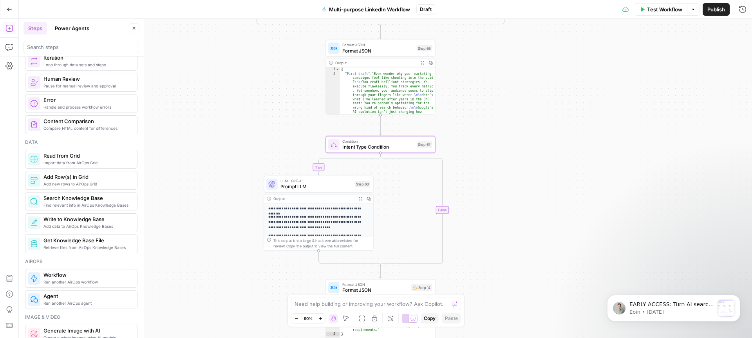
scroll to position [310, 0]
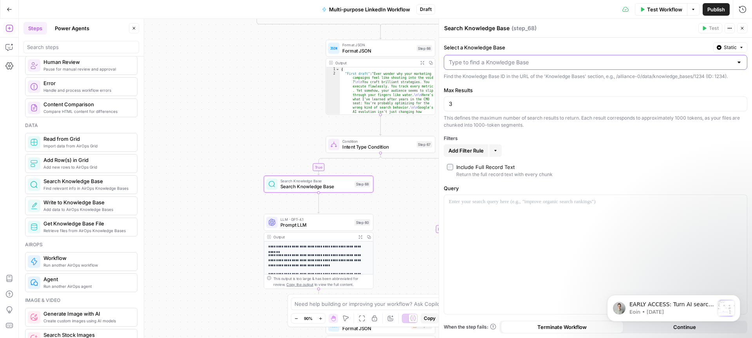
click at [691, 65] on input "Select a Knowledge Base" at bounding box center [591, 62] width 284 height 8
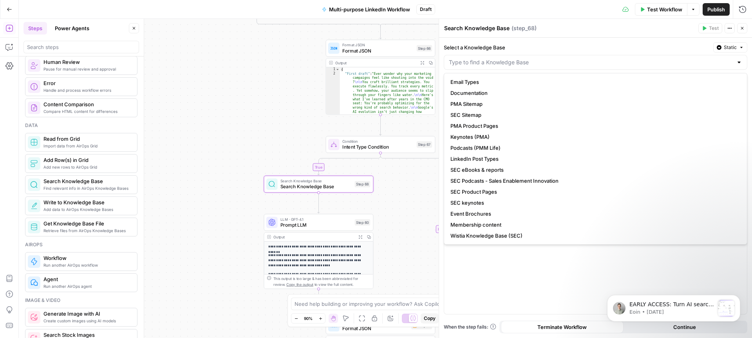
scroll to position [33, 0]
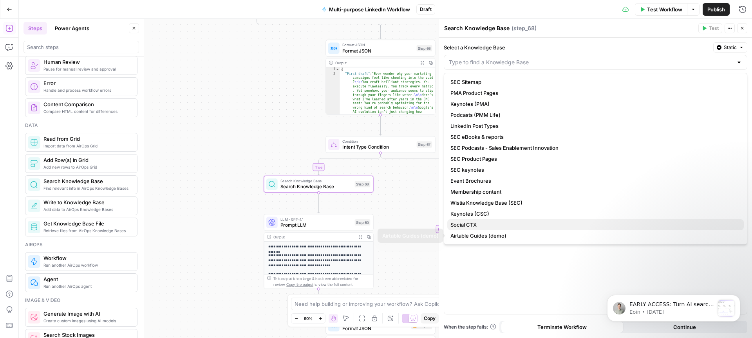
click at [541, 223] on span "Social CTX" at bounding box center [593, 225] width 287 height 8
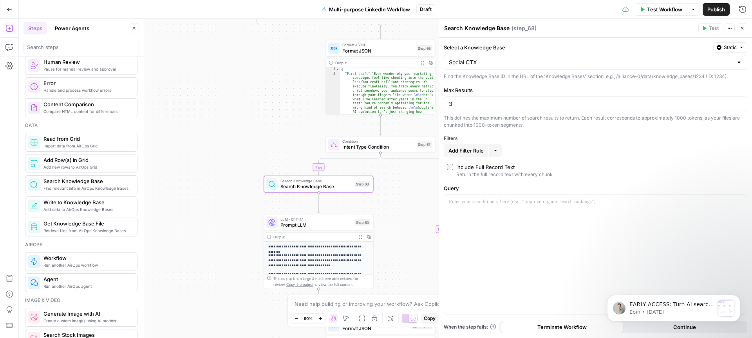
type input "Social CTX"
click at [477, 152] on span "Add Filter Rule" at bounding box center [466, 151] width 35 height 8
click at [475, 154] on input "text" at bounding box center [467, 152] width 37 height 8
click at [469, 170] on span "Call Type" at bounding box center [470, 172] width 40 height 8
type input "Call Type"
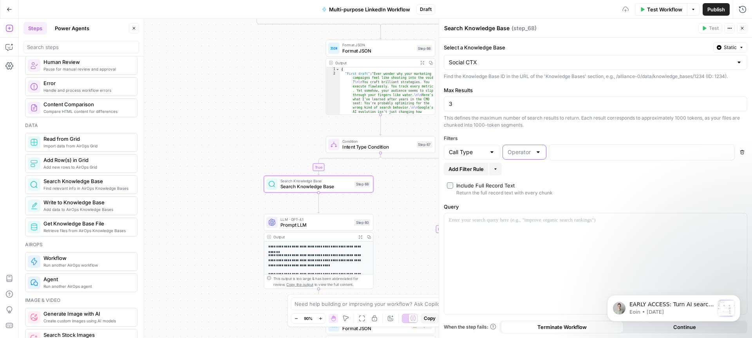
click at [526, 152] on input "text" at bounding box center [520, 152] width 24 height 8
click at [533, 215] on span "equal" at bounding box center [537, 216] width 56 height 8
type input "equal"
click at [580, 152] on p at bounding box center [635, 152] width 163 height 8
click at [617, 182] on label "Include Full Record Text Return the full record text with every chunk" at bounding box center [595, 188] width 297 height 15
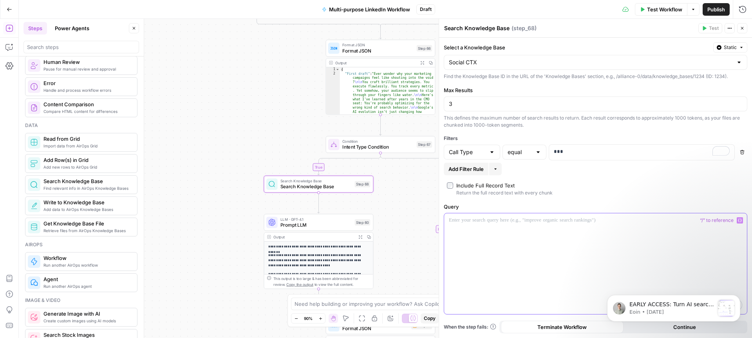
click at [548, 220] on p "To enrich screen reader interactions, please activate Accessibility in Grammarl…" at bounding box center [595, 220] width 293 height 8
click at [604, 194] on label "Include Full Record Text Return the full record text with every chunk" at bounding box center [595, 188] width 297 height 15
click at [742, 28] on icon "button" at bounding box center [742, 28] width 3 height 3
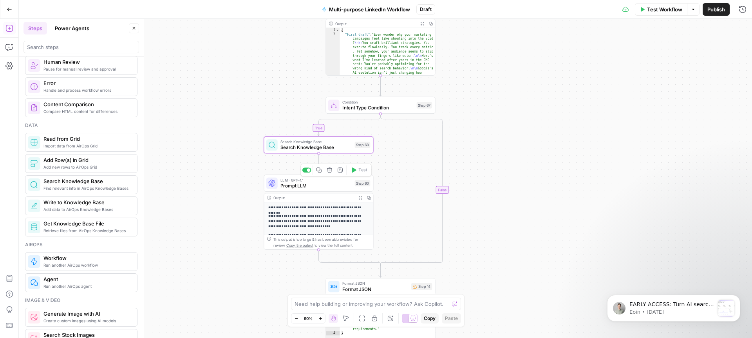
click at [325, 186] on span "Prompt LLM" at bounding box center [315, 185] width 71 height 7
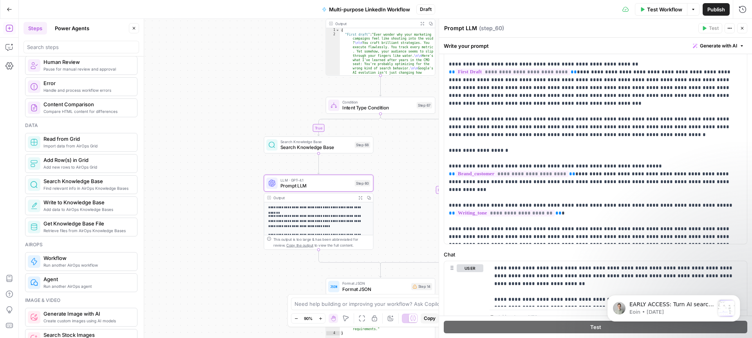
scroll to position [124, 0]
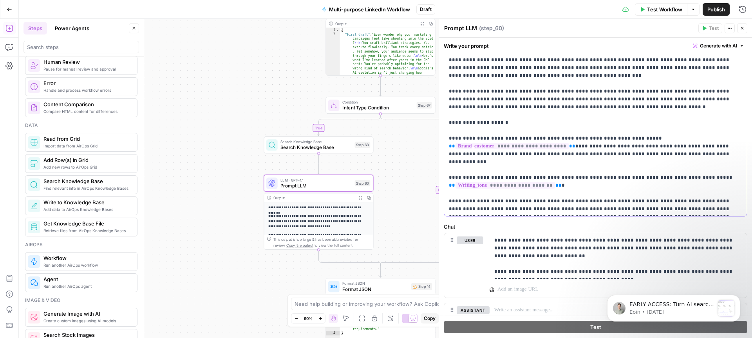
click at [621, 212] on p "**********" at bounding box center [595, 91] width 293 height 243
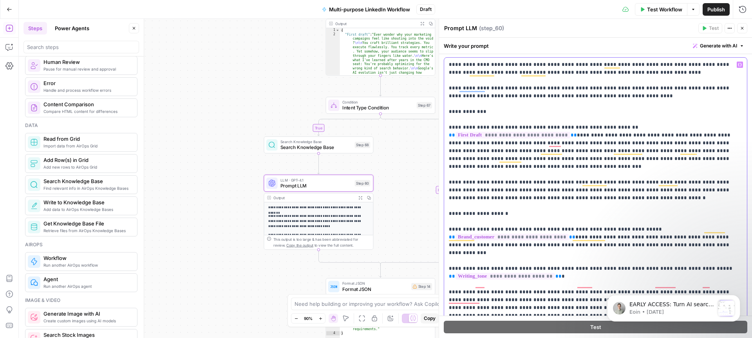
scroll to position [32, 0]
click at [740, 64] on icon "button" at bounding box center [740, 65] width 4 height 4
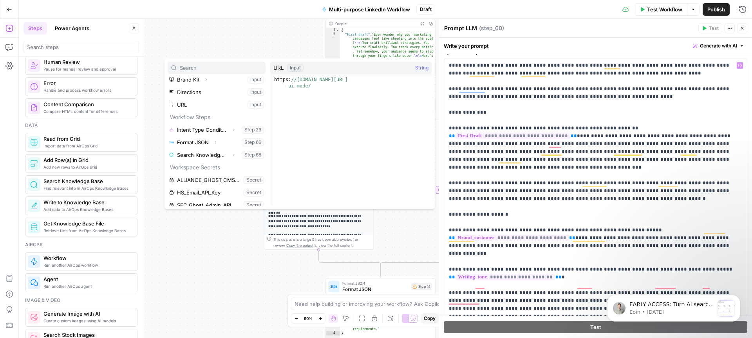
scroll to position [96, 0]
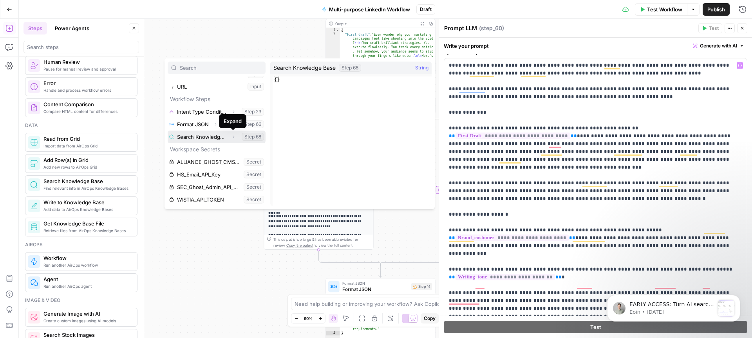
click at [233, 135] on icon "button" at bounding box center [233, 136] width 5 height 5
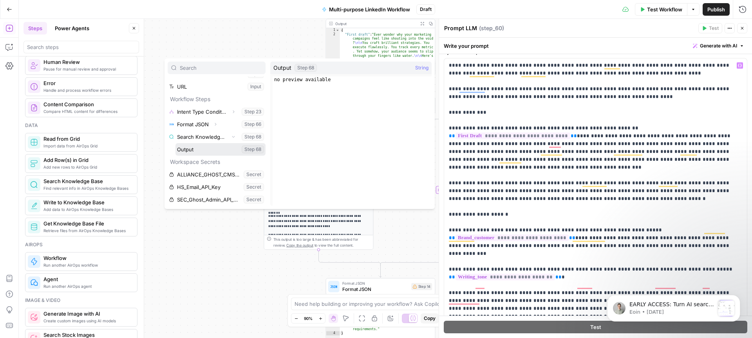
click at [203, 149] on button "Select variable Output" at bounding box center [220, 149] width 90 height 13
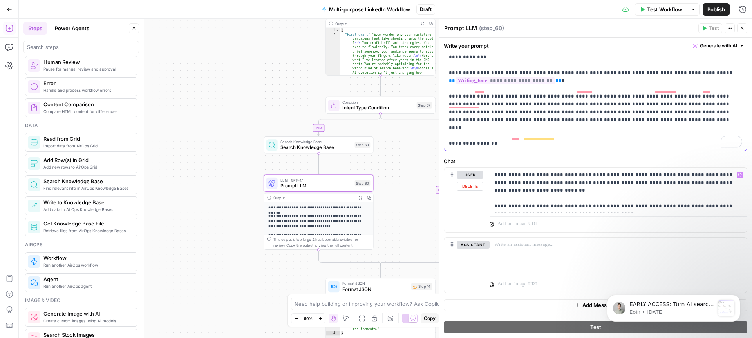
scroll to position [189, 0]
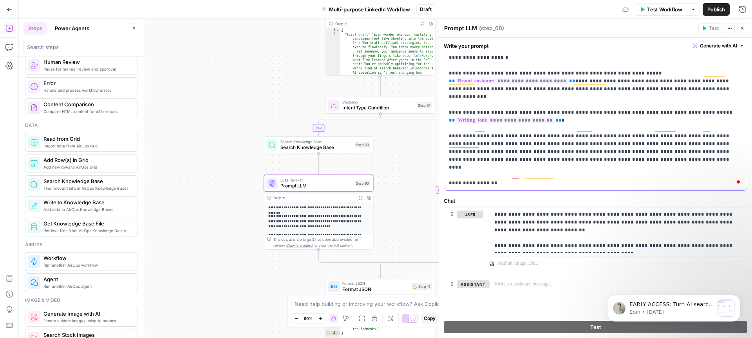
click at [582, 181] on p "**********" at bounding box center [595, 46] width 293 height 282
click at [716, 185] on p "**********" at bounding box center [595, 46] width 293 height 282
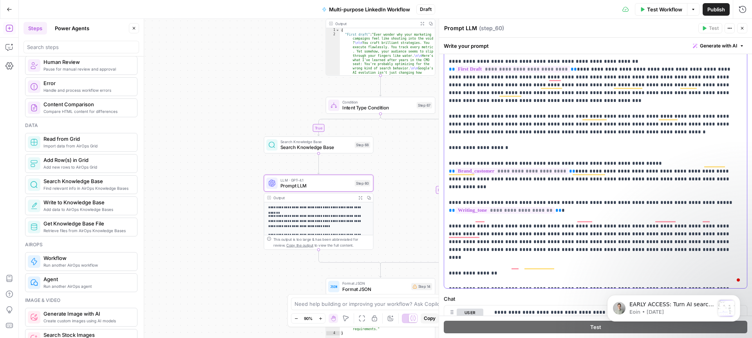
scroll to position [0, 0]
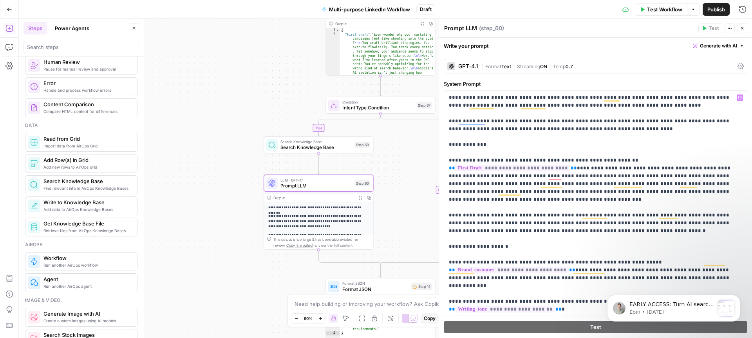
click at [741, 26] on icon "button" at bounding box center [742, 28] width 5 height 5
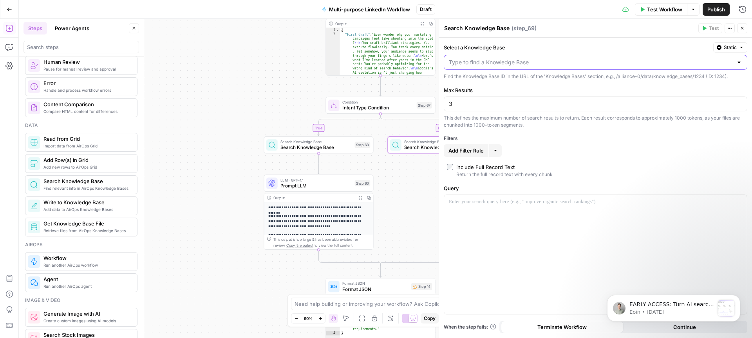
click at [492, 65] on input "Select a Knowledge Base" at bounding box center [591, 62] width 284 height 8
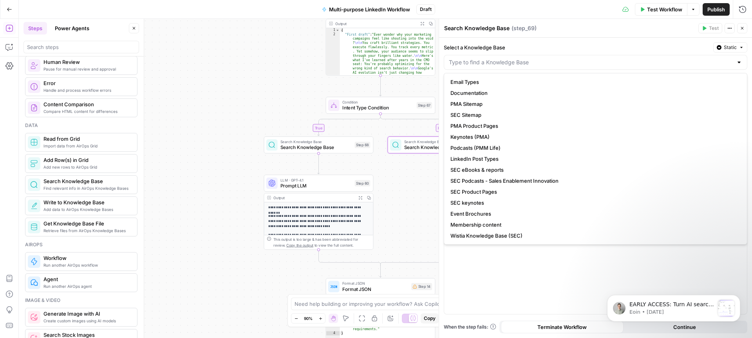
scroll to position [33, 0]
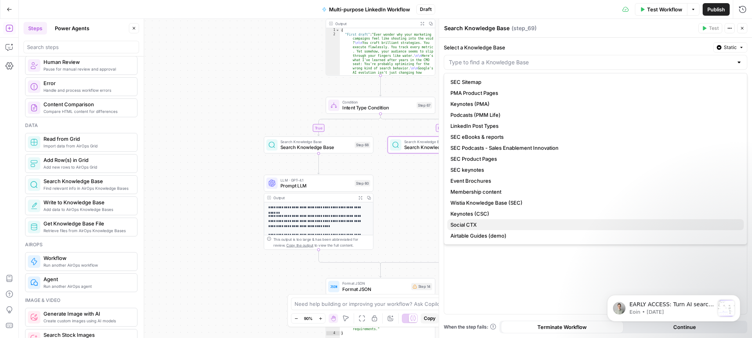
click at [486, 224] on span "Social CTX" at bounding box center [593, 225] width 287 height 8
type input "Social CTX"
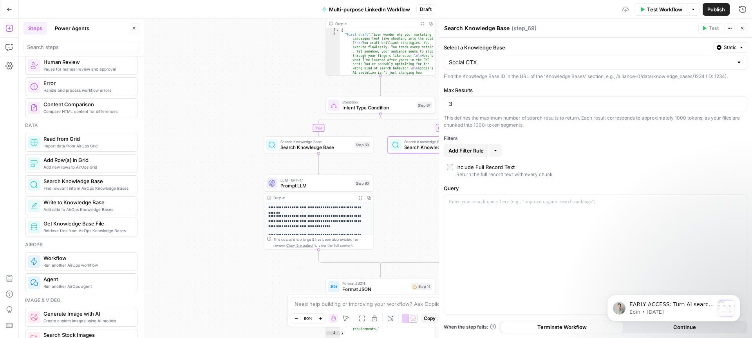
click at [471, 151] on span "Add Filter Rule" at bounding box center [466, 151] width 35 height 8
click at [472, 154] on input "text" at bounding box center [467, 152] width 37 height 8
click at [472, 173] on span "Call Type" at bounding box center [470, 172] width 40 height 8
type input "Call Type"
click at [527, 154] on input "text" at bounding box center [520, 152] width 24 height 8
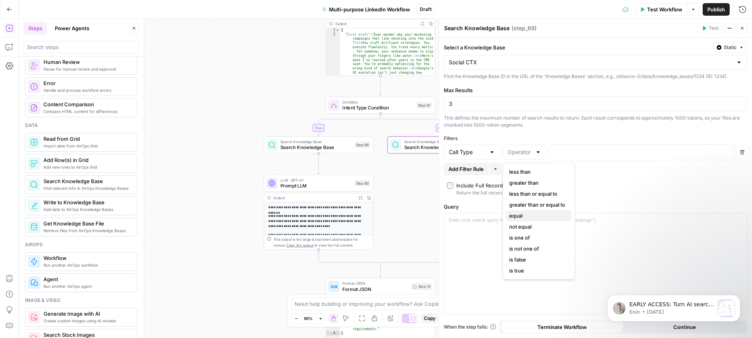
click at [526, 213] on span "equal" at bounding box center [537, 216] width 56 height 8
type input "equal"
click at [570, 150] on p at bounding box center [635, 152] width 163 height 8
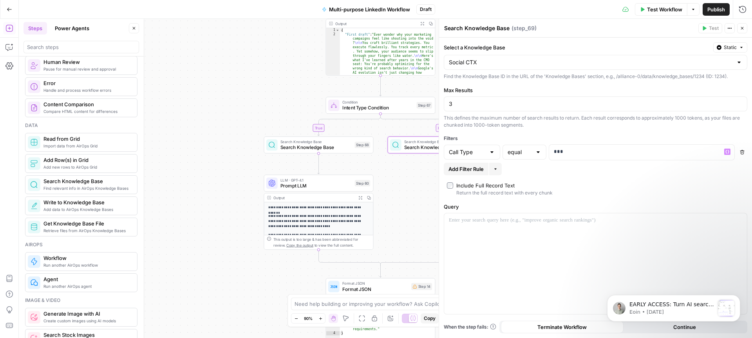
drag, startPoint x: 598, startPoint y: 185, endPoint x: 572, endPoint y: 206, distance: 33.8
click at [598, 185] on label "Include Full Record Text Return the full record text with every chunk" at bounding box center [595, 188] width 297 height 15
click at [565, 219] on p "To enrich screen reader interactions, please activate Accessibility in Grammarl…" at bounding box center [595, 220] width 293 height 8
click at [626, 186] on label "Include Full Record Text Return the full record text with every chunk" at bounding box center [595, 188] width 297 height 15
click at [741, 28] on icon "button" at bounding box center [742, 28] width 5 height 5
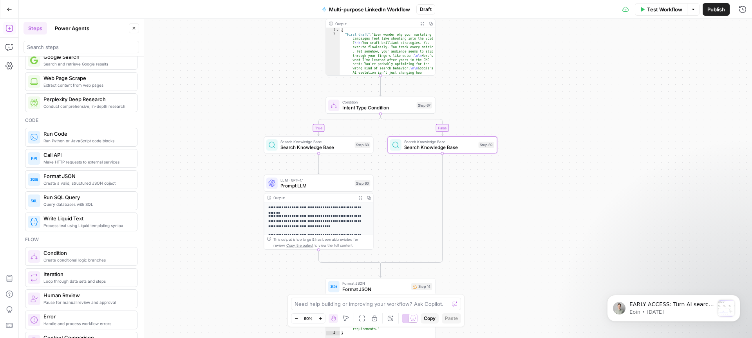
scroll to position [0, 0]
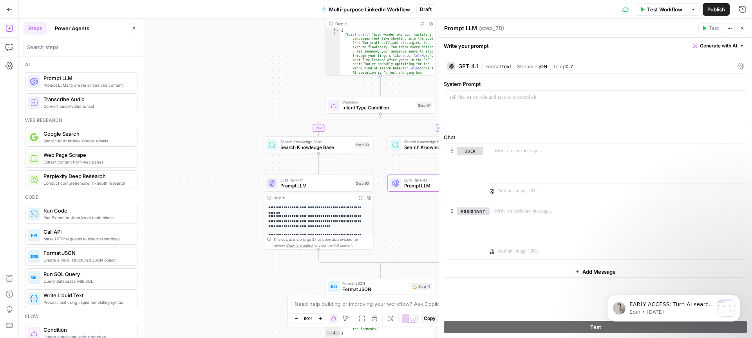
click at [333, 183] on span "Prompt LLM" at bounding box center [315, 185] width 71 height 7
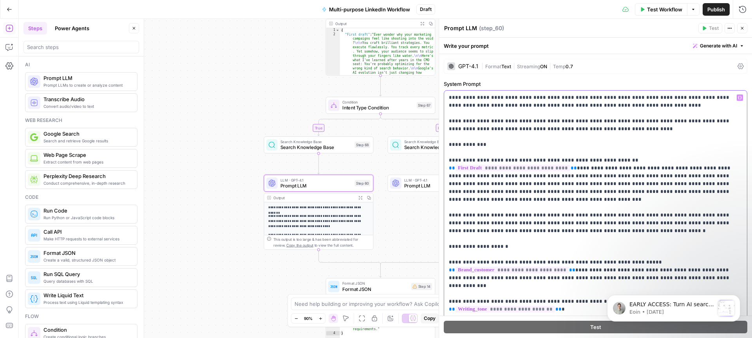
click at [449, 98] on p "**********" at bounding box center [595, 239] width 293 height 290
click at [417, 185] on span "Prompt LLM" at bounding box center [439, 185] width 71 height 7
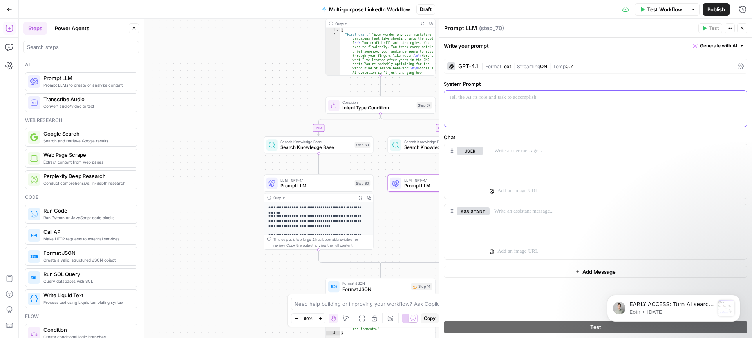
click at [463, 100] on p at bounding box center [595, 98] width 293 height 8
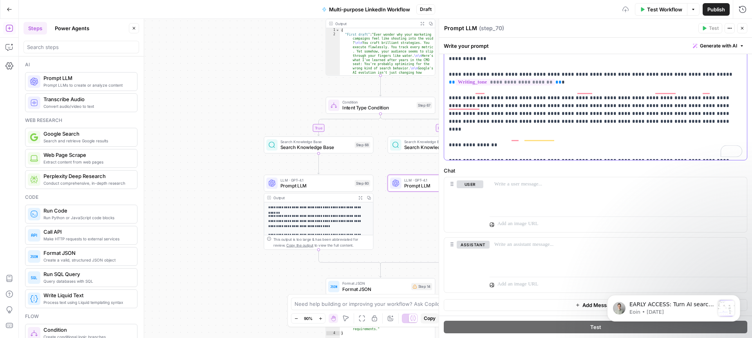
scroll to position [227, 0]
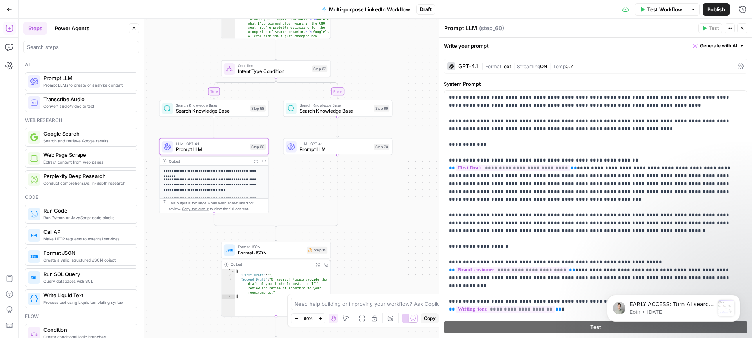
scroll to position [173, 0]
click at [473, 28] on textarea "Prompt LLM" at bounding box center [460, 28] width 33 height 8
drag, startPoint x: 476, startPoint y: 27, endPoint x: 444, endPoint y: 27, distance: 31.7
click at [444, 27] on textarea "Prompt LLM" at bounding box center [460, 28] width 33 height 8
type textarea "Second Draft / Promo"
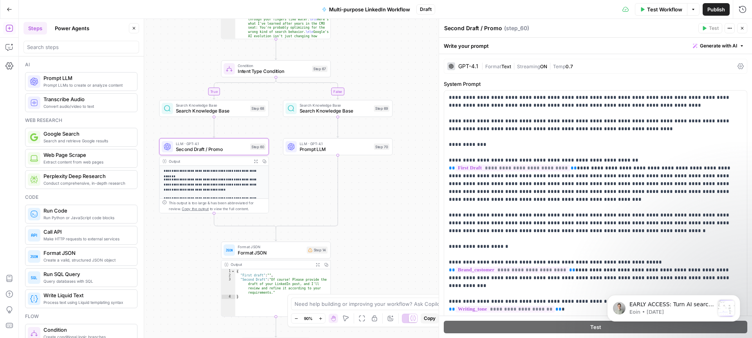
drag, startPoint x: 420, startPoint y: 127, endPoint x: 356, endPoint y: 135, distance: 64.8
click at [420, 127] on div "true false true false true false true false false true Workflow Set Inputs Inpu…" at bounding box center [385, 178] width 733 height 319
click at [328, 147] on span "Prompt LLM" at bounding box center [334, 148] width 71 height 7
drag, startPoint x: 474, startPoint y: 28, endPoint x: 444, endPoint y: 27, distance: 29.8
click at [444, 27] on textarea "Prompt LLM" at bounding box center [460, 28] width 33 height 8
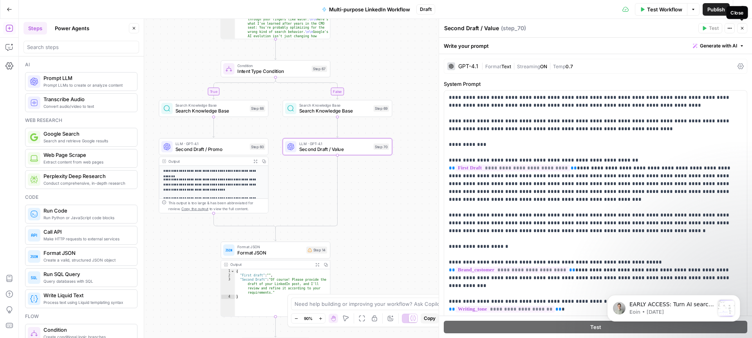
type textarea "Second Draft / Value"
click at [745, 30] on button "Close" at bounding box center [742, 28] width 10 height 10
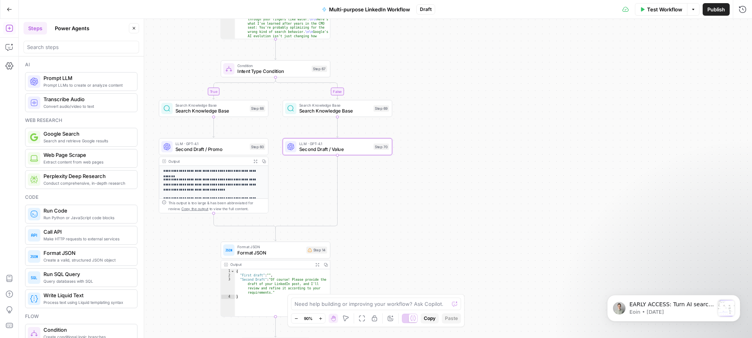
click at [539, 121] on div "true false true false true false true false false true Workflow Set Inputs Inpu…" at bounding box center [385, 178] width 733 height 319
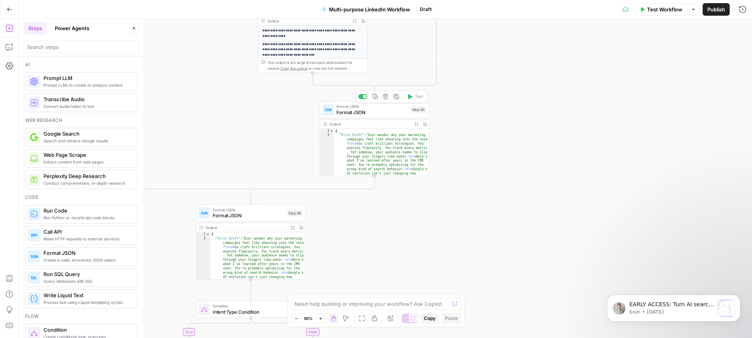
click at [379, 109] on span "Format JSON" at bounding box center [371, 112] width 71 height 7
click at [743, 27] on icon "button" at bounding box center [742, 28] width 5 height 5
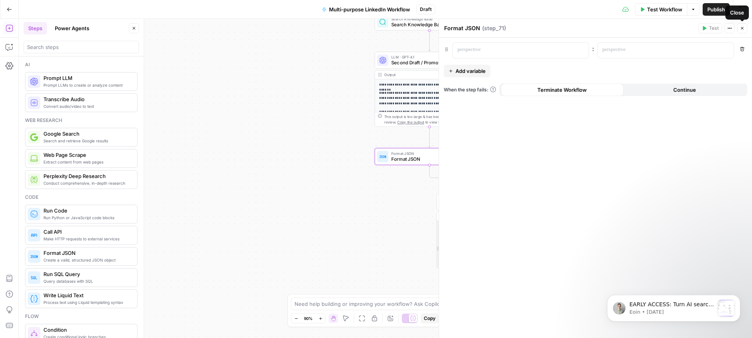
click at [741, 27] on icon "button" at bounding box center [742, 28] width 5 height 5
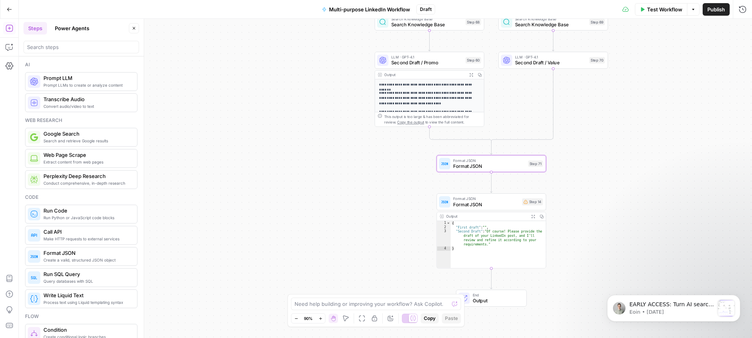
click at [497, 166] on span "Format JSON" at bounding box center [489, 166] width 72 height 7
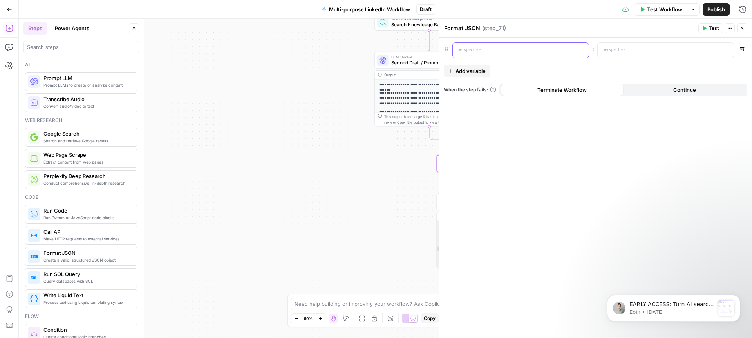
click at [515, 46] on p at bounding box center [515, 50] width 114 height 8
click at [727, 49] on icon "button" at bounding box center [727, 50] width 4 height 4
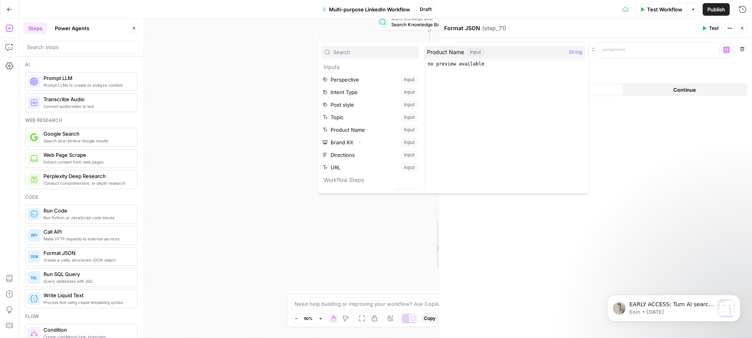
scroll to position [96, 0]
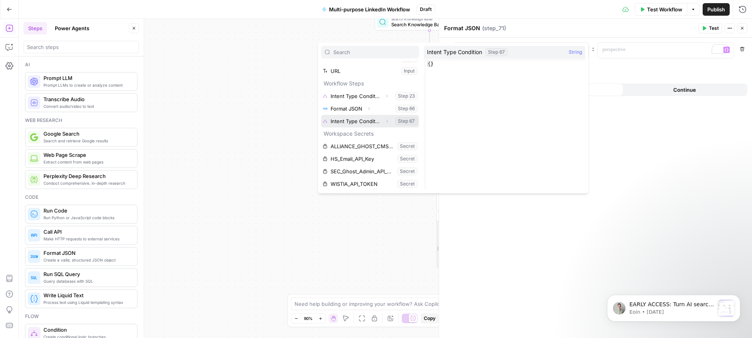
click at [385, 121] on icon "button" at bounding box center [387, 121] width 5 height 5
click at [358, 134] on button "Select variable Output" at bounding box center [374, 133] width 90 height 13
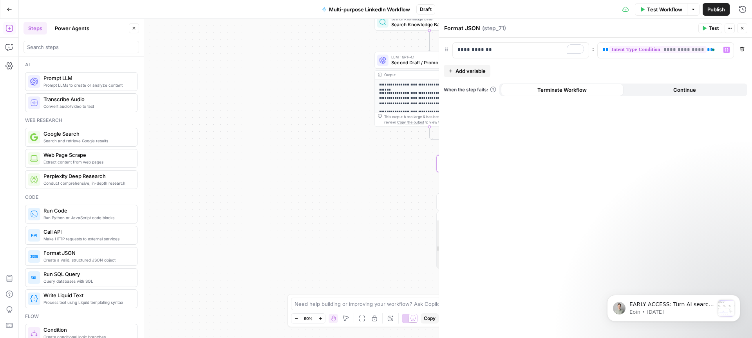
click at [615, 168] on div "**********" at bounding box center [595, 188] width 313 height 300
click at [742, 26] on icon "button" at bounding box center [742, 28] width 5 height 5
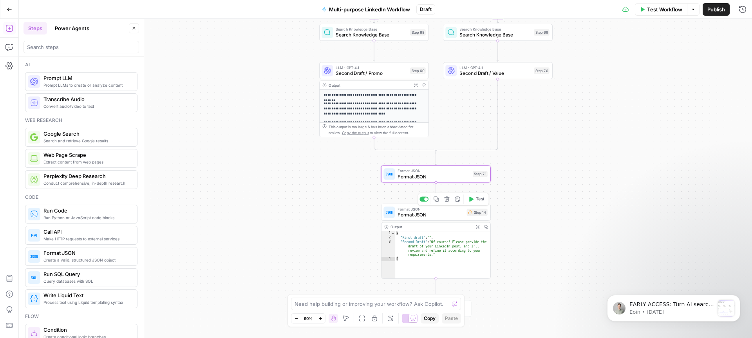
click at [449, 215] on span "Format JSON" at bounding box center [431, 214] width 66 height 7
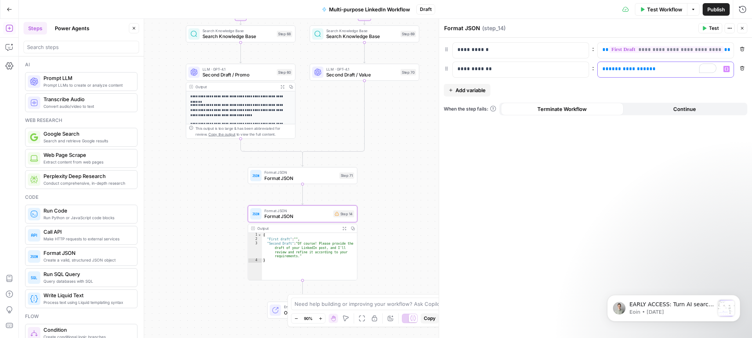
drag, startPoint x: 655, startPoint y: 68, endPoint x: 599, endPoint y: 69, distance: 56.8
click at [599, 69] on div "**********" at bounding box center [659, 69] width 123 height 15
click at [727, 68] on icon "button" at bounding box center [727, 69] width 4 height 4
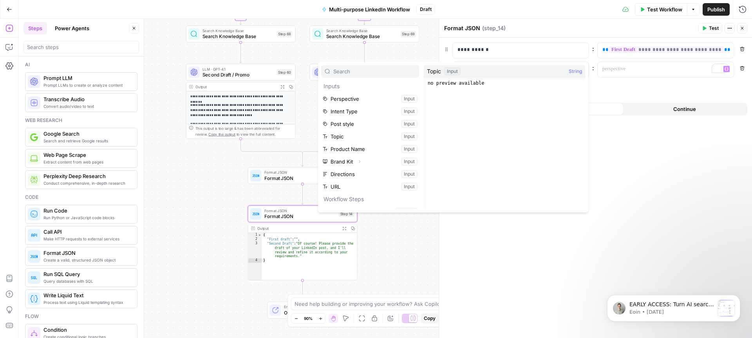
scroll to position [109, 0]
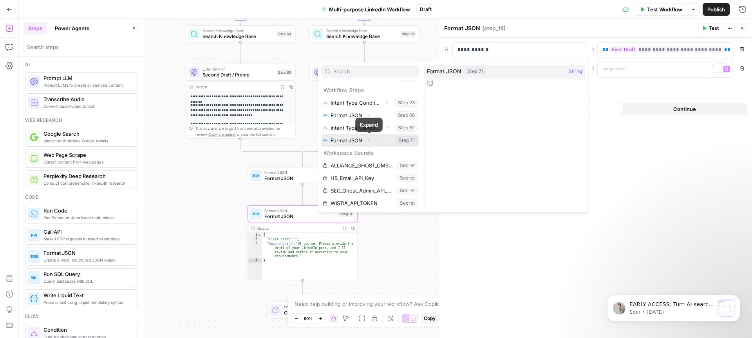
click at [371, 138] on icon "button" at bounding box center [369, 140] width 5 height 5
click at [346, 152] on button "Select variable Output" at bounding box center [374, 153] width 90 height 13
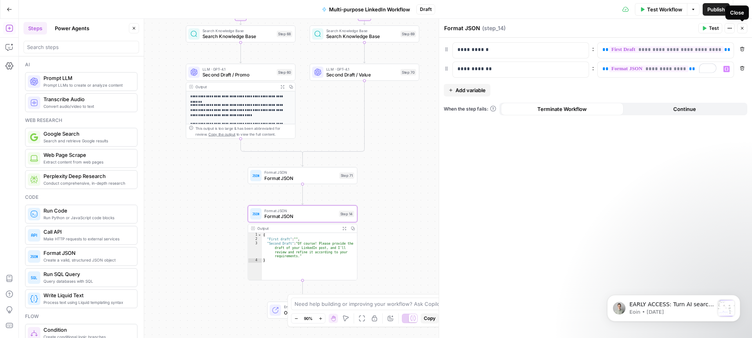
click at [740, 27] on icon "button" at bounding box center [742, 28] width 5 height 5
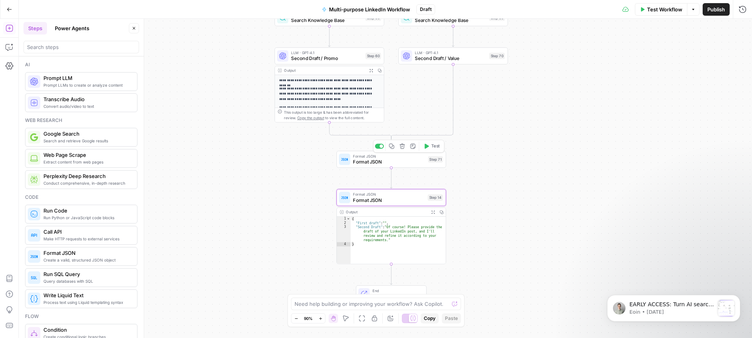
click at [430, 148] on button "Test" at bounding box center [432, 145] width 22 height 9
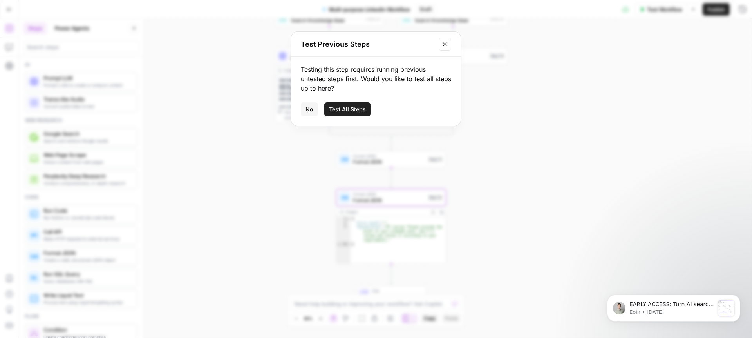
click at [441, 45] on button "Close modal" at bounding box center [445, 44] width 13 height 13
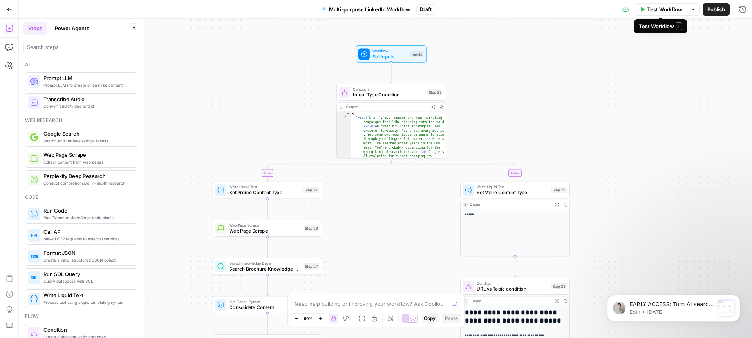
click at [665, 11] on span "Test Workflow" at bounding box center [664, 9] width 35 height 8
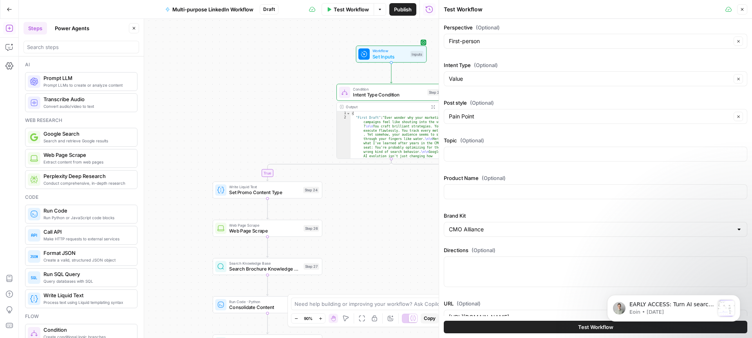
click at [599, 328] on body "EARLY ACCESS: Turn AI search insights into action. The ability to turn visibili…" at bounding box center [674, 306] width 150 height 49
click at [590, 326] on span "Test Workflow" at bounding box center [595, 327] width 35 height 8
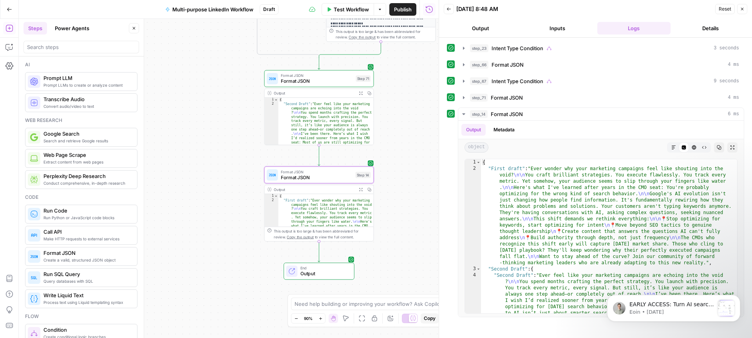
click at [740, 8] on icon "button" at bounding box center [742, 9] width 5 height 5
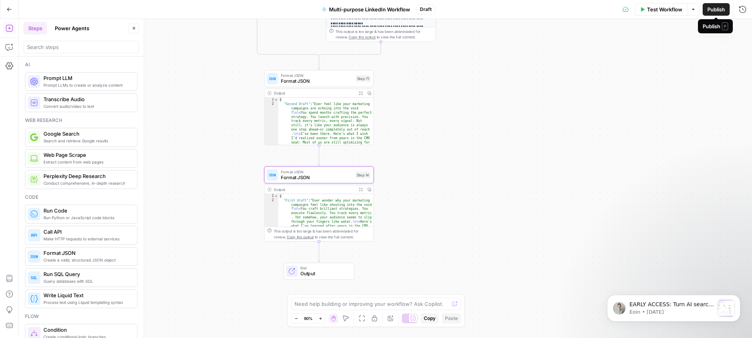
click at [711, 8] on span "Publish" at bounding box center [716, 9] width 18 height 8
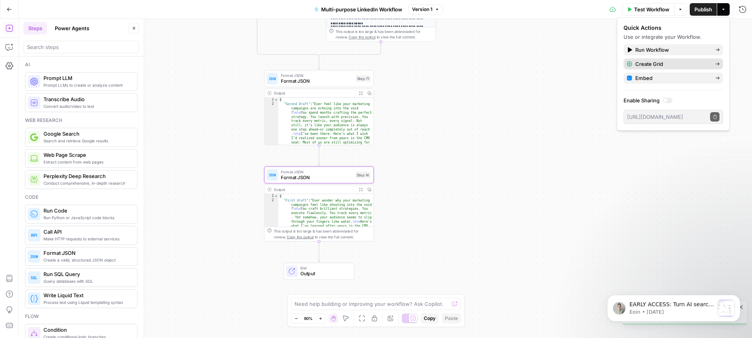
click at [653, 64] on span "Create Grid" at bounding box center [672, 64] width 74 height 8
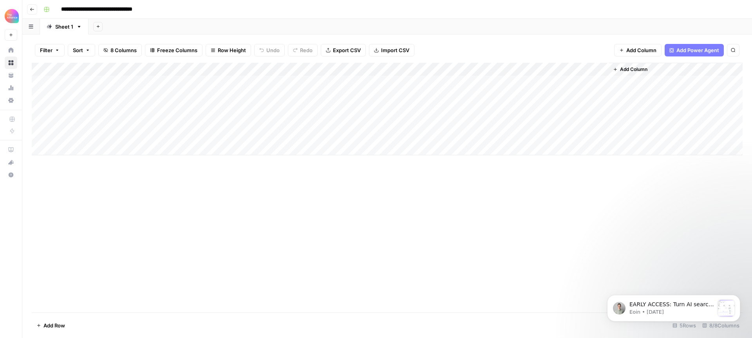
click at [71, 78] on div "Add Column" at bounding box center [387, 109] width 711 height 92
click at [76, 79] on div "Add Column" at bounding box center [387, 109] width 711 height 92
click at [87, 113] on button "First-person" at bounding box center [74, 112] width 36 height 9
click at [138, 82] on div "Add Column" at bounding box center [387, 109] width 711 height 92
click at [142, 81] on div "Add Column" at bounding box center [387, 109] width 711 height 92
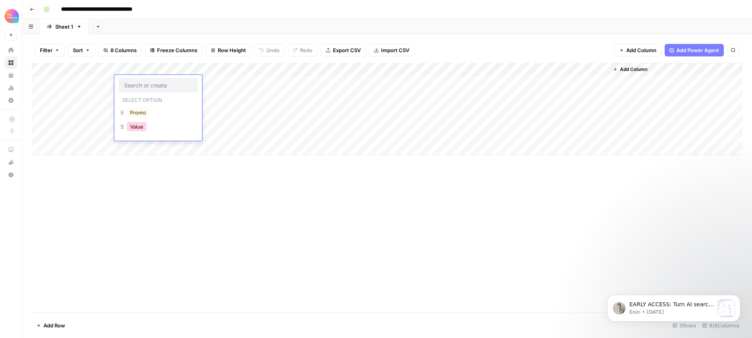
drag, startPoint x: 142, startPoint y: 124, endPoint x: 132, endPoint y: 124, distance: 10.2
click at [142, 124] on button "Value" at bounding box center [137, 126] width 20 height 9
drag, startPoint x: 222, startPoint y: 83, endPoint x: 216, endPoint y: 83, distance: 5.9
click at [222, 83] on div "Add Column" at bounding box center [387, 109] width 711 height 92
click at [217, 83] on div "Add Column" at bounding box center [387, 109] width 711 height 92
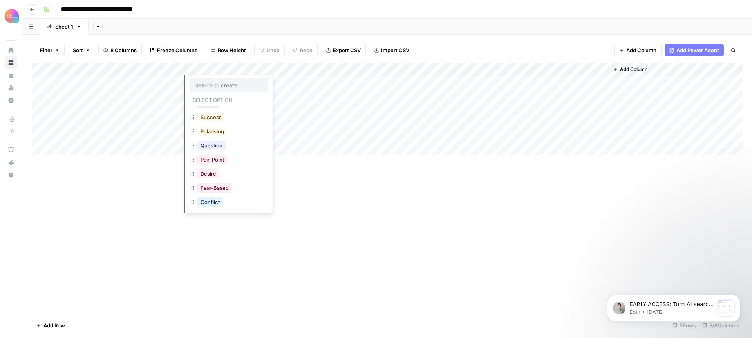
scroll to position [54, 0]
click at [219, 130] on button "Polarising" at bounding box center [212, 129] width 30 height 9
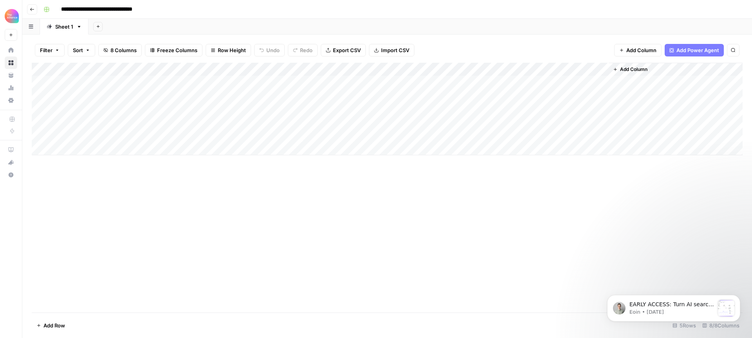
drag, startPoint x: 479, startPoint y: 80, endPoint x: 483, endPoint y: 82, distance: 4.0
click at [479, 80] on div "Add Column" at bounding box center [387, 109] width 711 height 92
click at [489, 81] on div "Add Column" at bounding box center [387, 109] width 711 height 92
type textarea "**********"
click at [496, 223] on div "Add Column" at bounding box center [387, 188] width 711 height 250
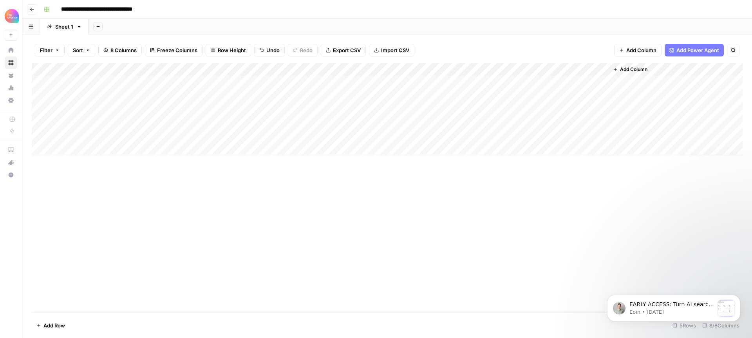
click at [592, 71] on div "Add Column" at bounding box center [387, 109] width 711 height 92
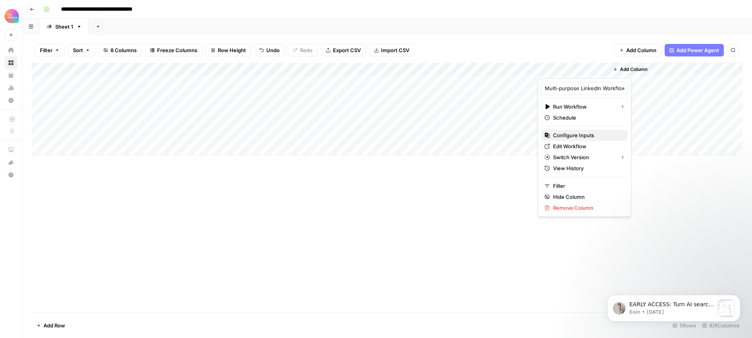
click at [574, 135] on span "Configure Inputs" at bounding box center [587, 135] width 69 height 8
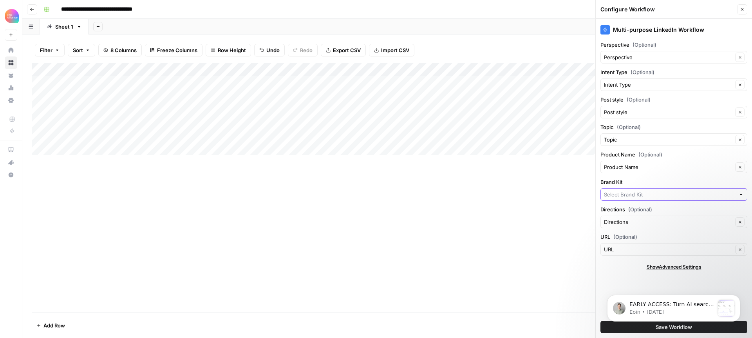
click at [653, 195] on input "Brand Kit" at bounding box center [669, 194] width 131 height 8
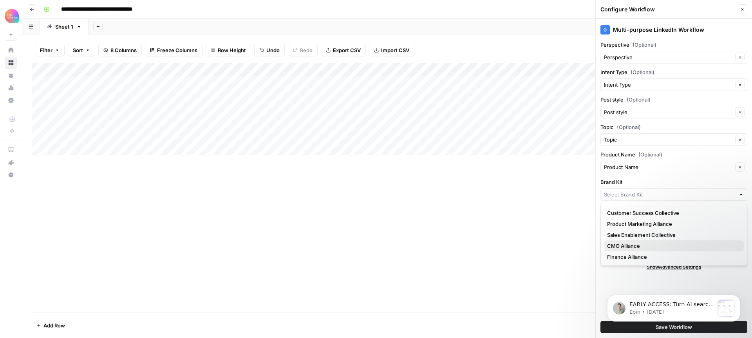
click at [648, 242] on span "CMO Alliance" at bounding box center [672, 246] width 130 height 8
type input "CMO Alliance"
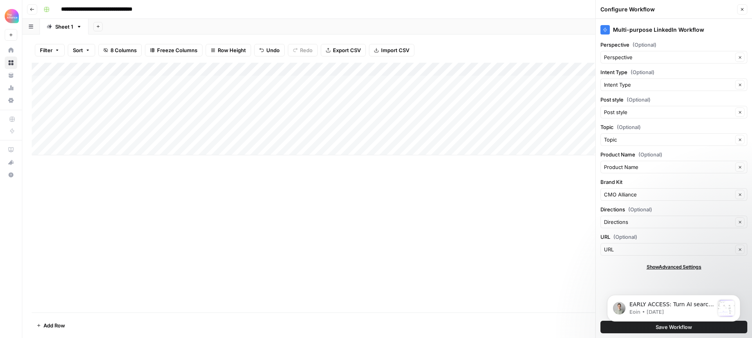
click at [662, 326] on body "EARLY ACCESS: Turn AI search insights into action. The ability to turn visibili…" at bounding box center [674, 306] width 150 height 49
click at [671, 328] on body "EARLY ACCESS: Turn AI search insights into action. The ability to turn visibili…" at bounding box center [674, 306] width 150 height 49
click at [683, 328] on body "EARLY ACCESS: Turn AI search insights into action. The ability to turn visibili…" at bounding box center [674, 306] width 150 height 49
click at [739, 297] on icon "Dismiss notification" at bounding box center [738, 297] width 4 height 4
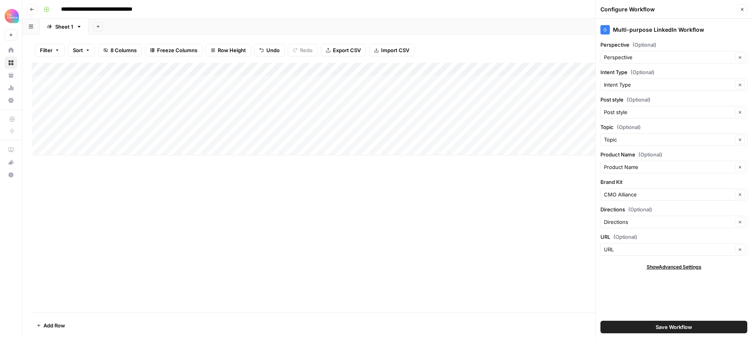
click at [673, 327] on span "Save Workflow" at bounding box center [674, 327] width 36 height 8
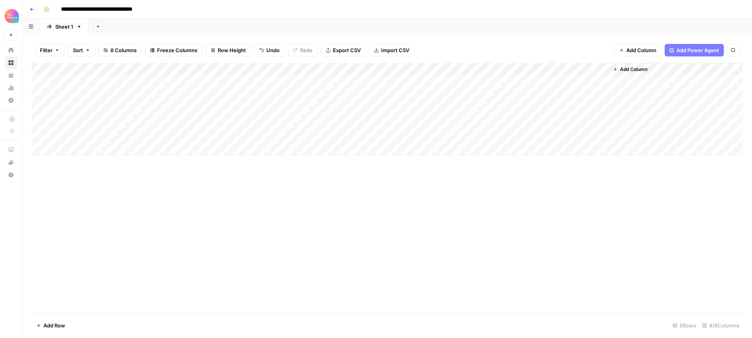
click at [573, 81] on div "Add Column" at bounding box center [387, 109] width 711 height 92
click at [607, 81] on div "Add Column" at bounding box center [387, 109] width 711 height 92
click at [604, 81] on div "Add Column" at bounding box center [387, 109] width 711 height 92
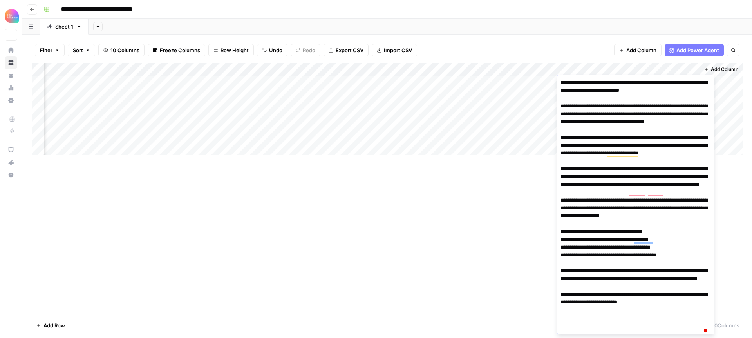
scroll to position [5, 0]
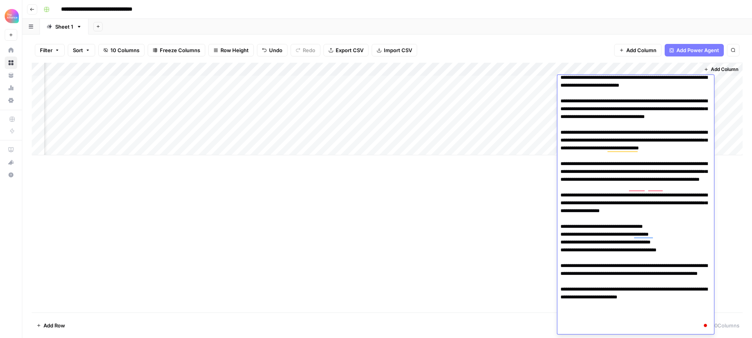
click at [507, 213] on div "Add Column" at bounding box center [387, 188] width 711 height 250
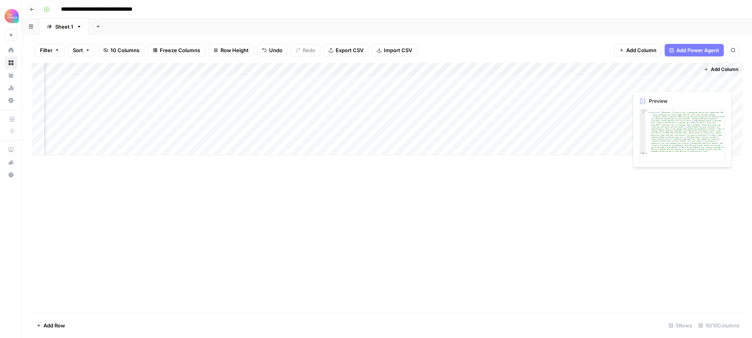
click at [666, 82] on div "Add Column" at bounding box center [387, 109] width 711 height 92
click at [676, 83] on div "Add Column" at bounding box center [387, 109] width 711 height 92
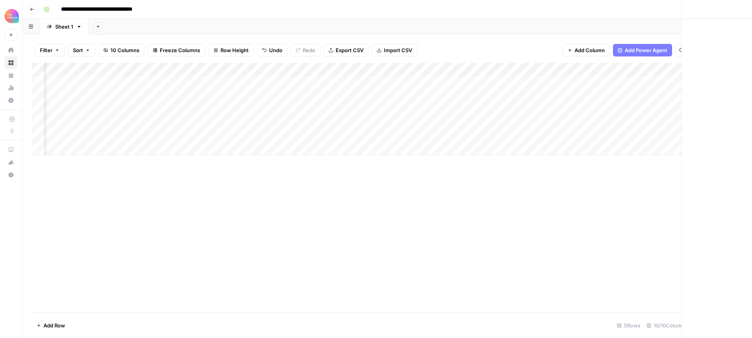
scroll to position [0, 47]
click at [676, 83] on div at bounding box center [664, 82] width 72 height 14
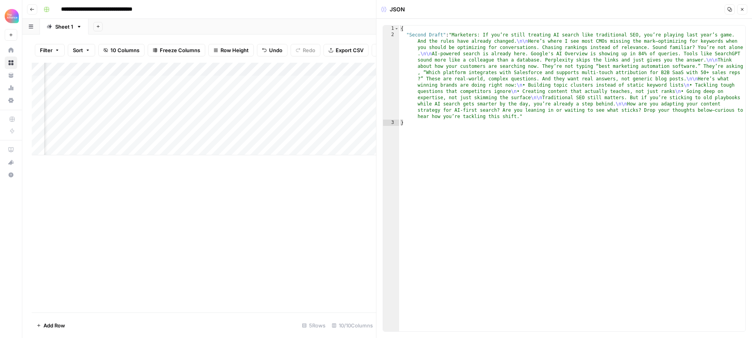
click at [742, 9] on icon "button" at bounding box center [742, 9] width 3 height 3
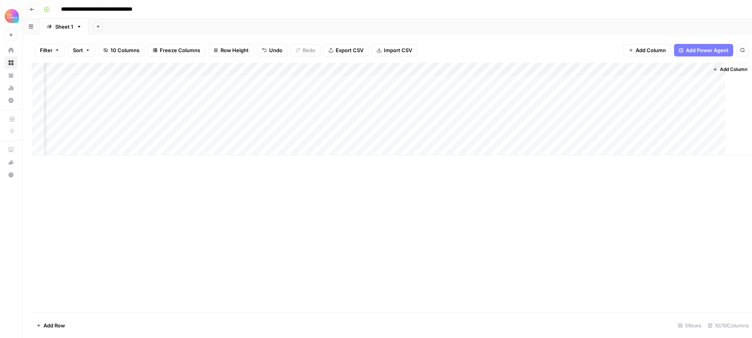
scroll to position [0, 41]
click at [34, 5] on button "Go back" at bounding box center [32, 9] width 10 height 10
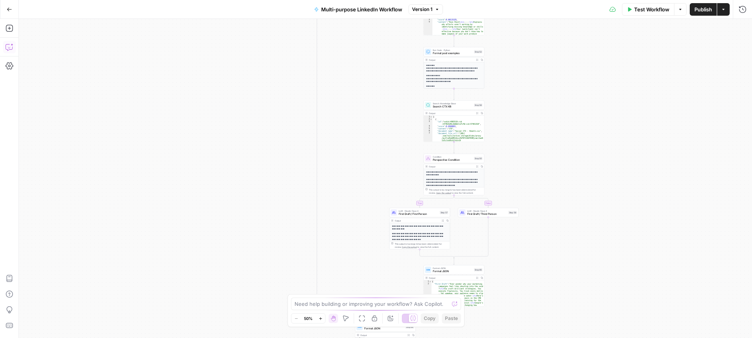
click at [11, 48] on icon "button" at bounding box center [9, 47] width 8 height 8
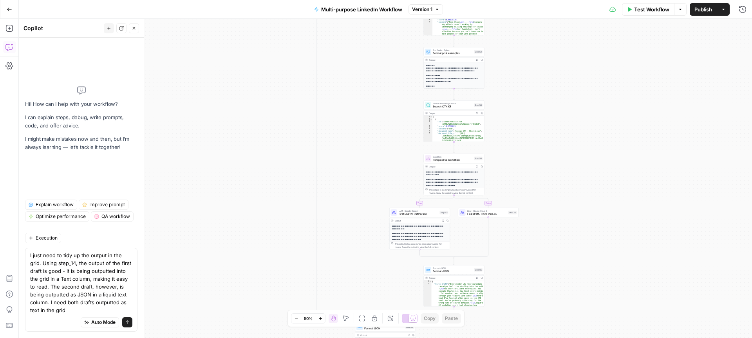
type textarea "I just need to tidy up the output in the grid. Using step_14, the output of the…"
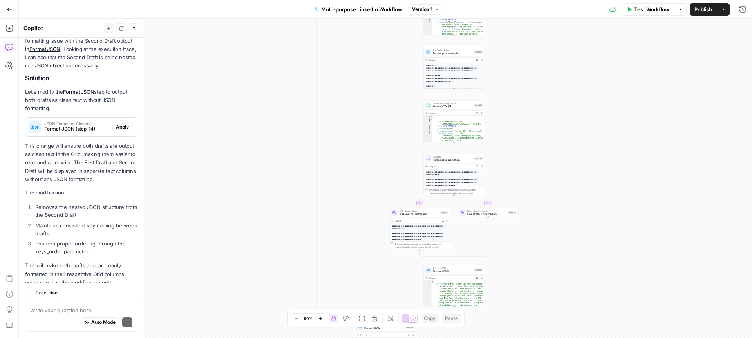
scroll to position [190, 0]
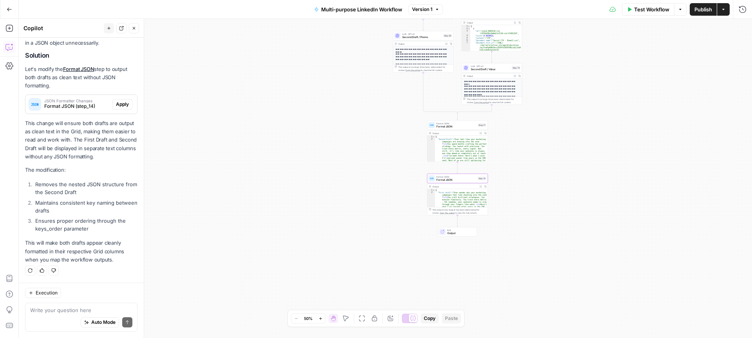
click at [121, 103] on span "Apply" at bounding box center [122, 104] width 13 height 7
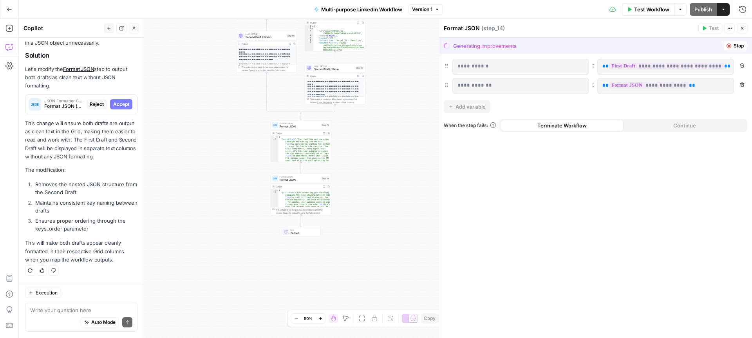
click at [735, 45] on span "Stop" at bounding box center [739, 45] width 10 height 7
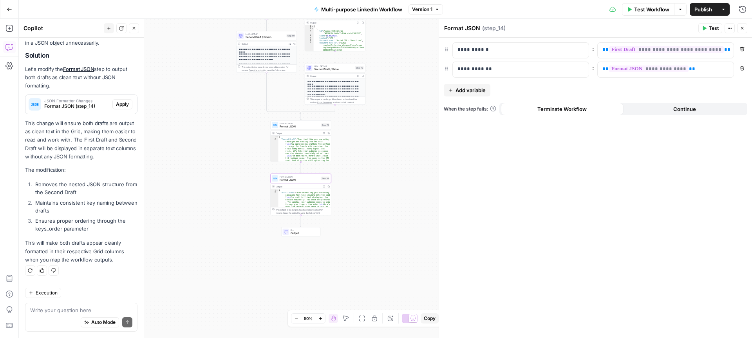
click at [118, 102] on span "Apply" at bounding box center [122, 104] width 13 height 7
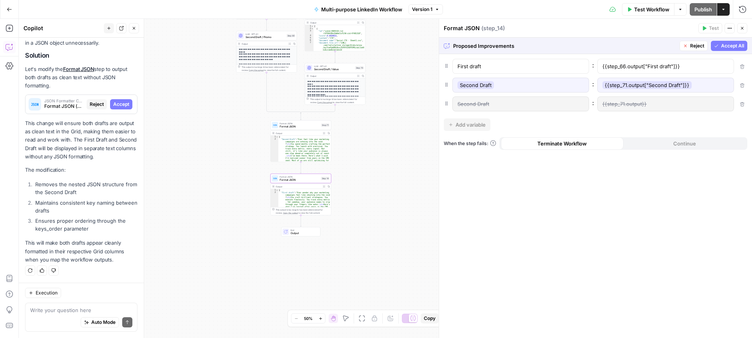
click at [123, 107] on span "Accept" at bounding box center [121, 104] width 16 height 7
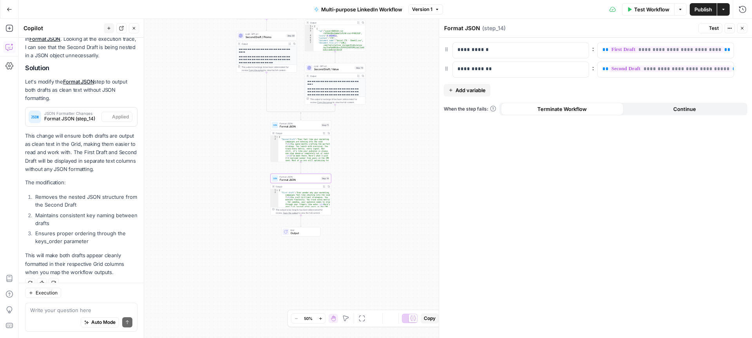
scroll to position [203, 0]
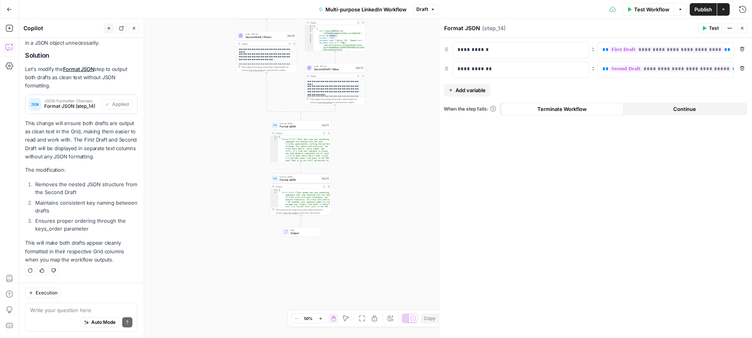
click at [706, 29] on icon "button" at bounding box center [704, 28] width 5 height 5
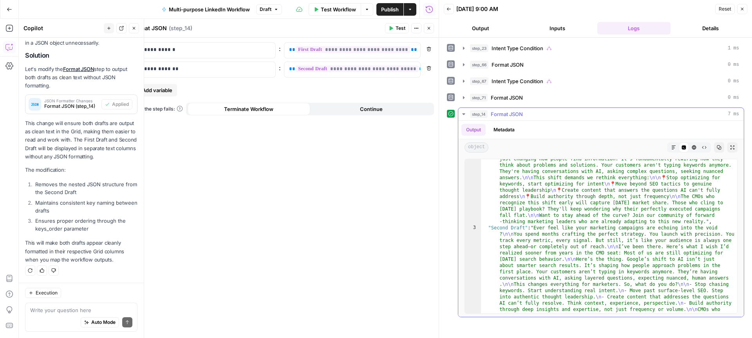
scroll to position [78, 0]
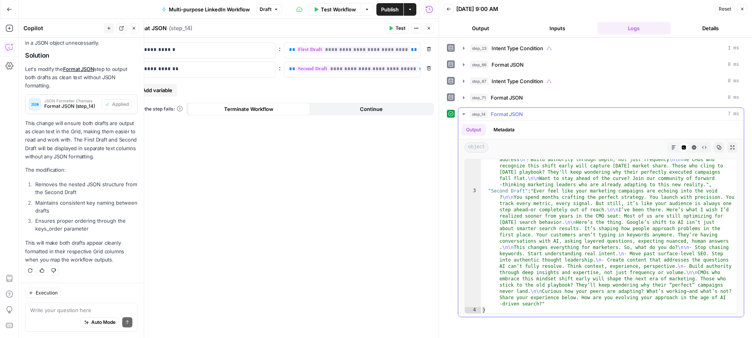
click at [464, 114] on icon "button" at bounding box center [464, 114] width 6 height 6
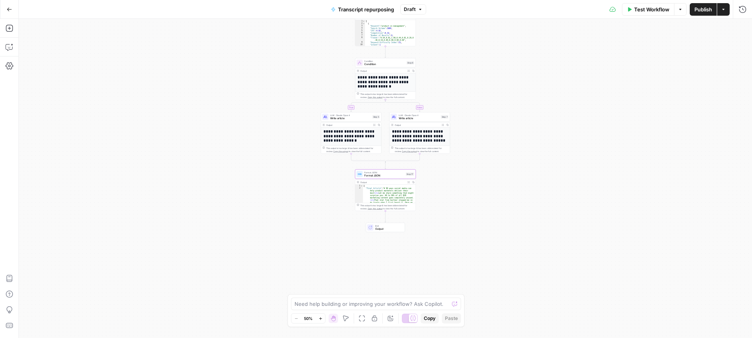
click at [5, 7] on button "Go Back" at bounding box center [9, 9] width 14 height 14
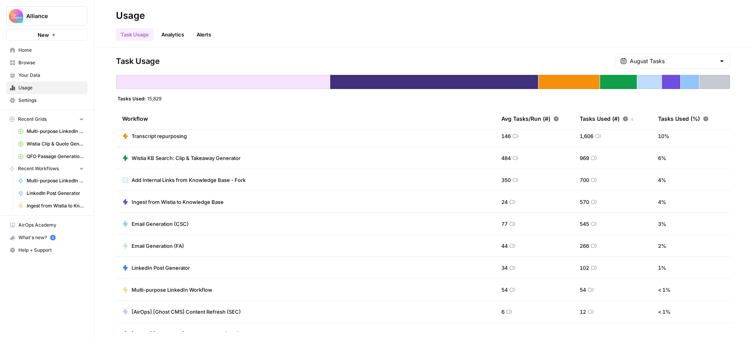
scroll to position [62, 0]
